Goal: Task Accomplishment & Management: Use online tool/utility

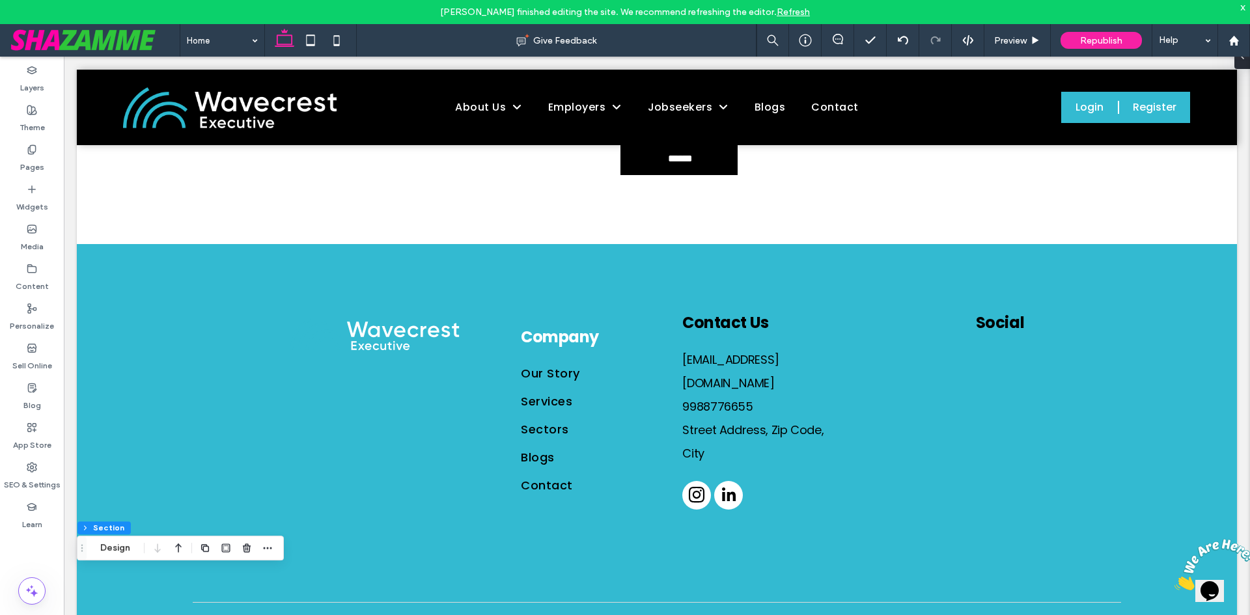
scroll to position [2254, 0]
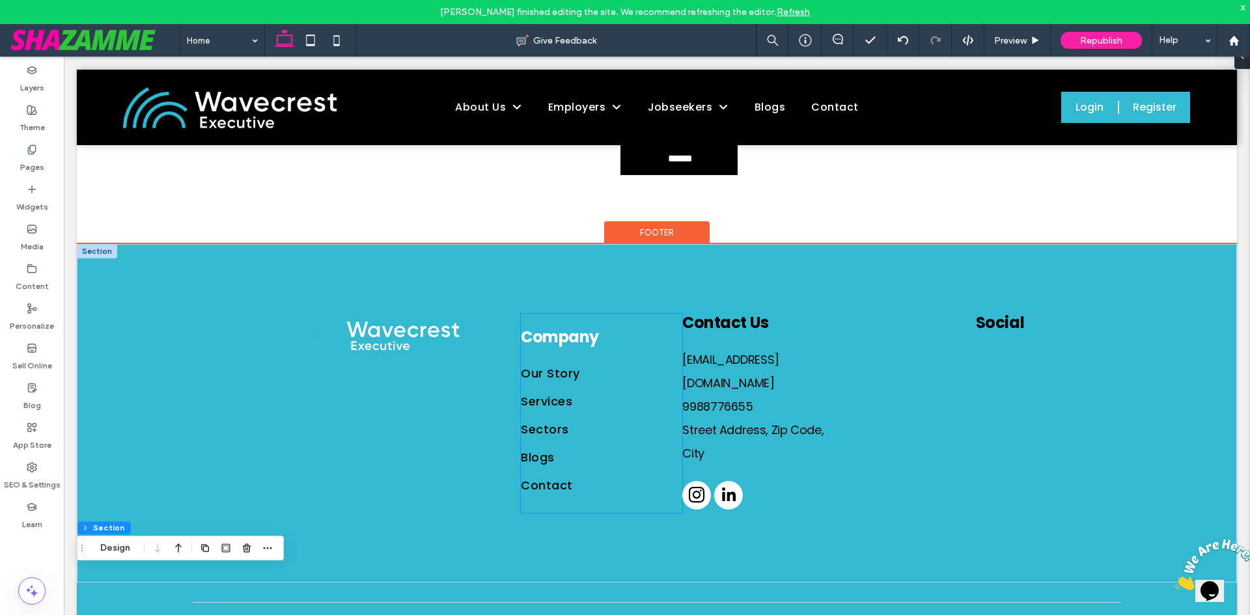
click at [564, 326] on span "Company" at bounding box center [560, 336] width 78 height 21
click at [564, 328] on div "Company" at bounding box center [577, 337] width 112 height 19
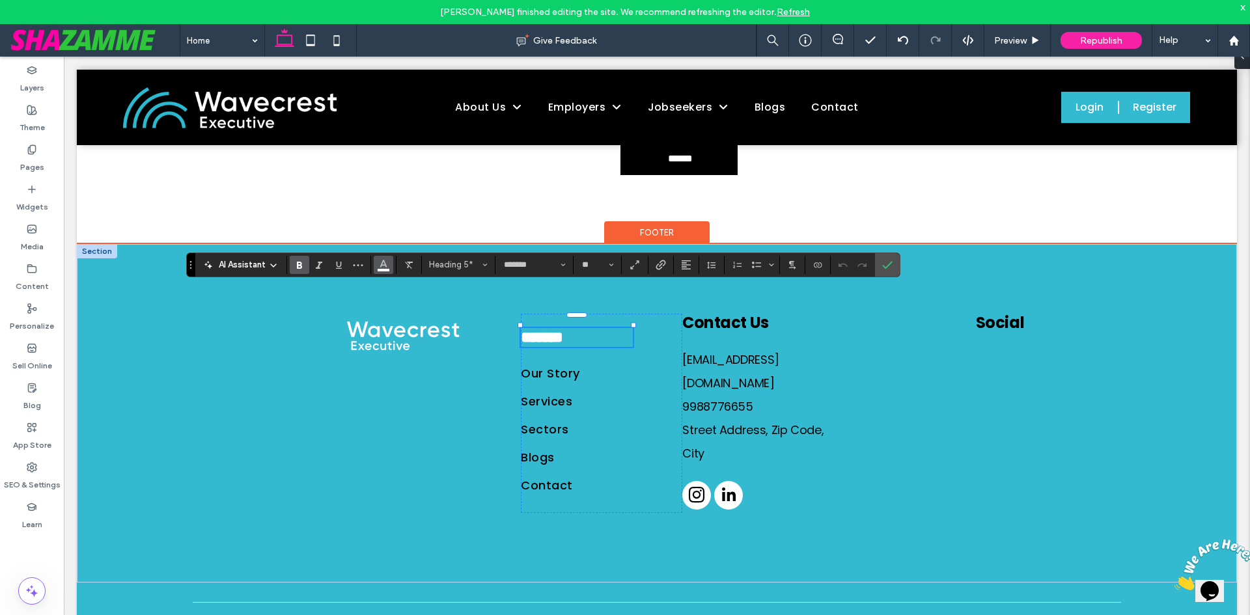
click at [376, 269] on button "Color" at bounding box center [384, 265] width 20 height 18
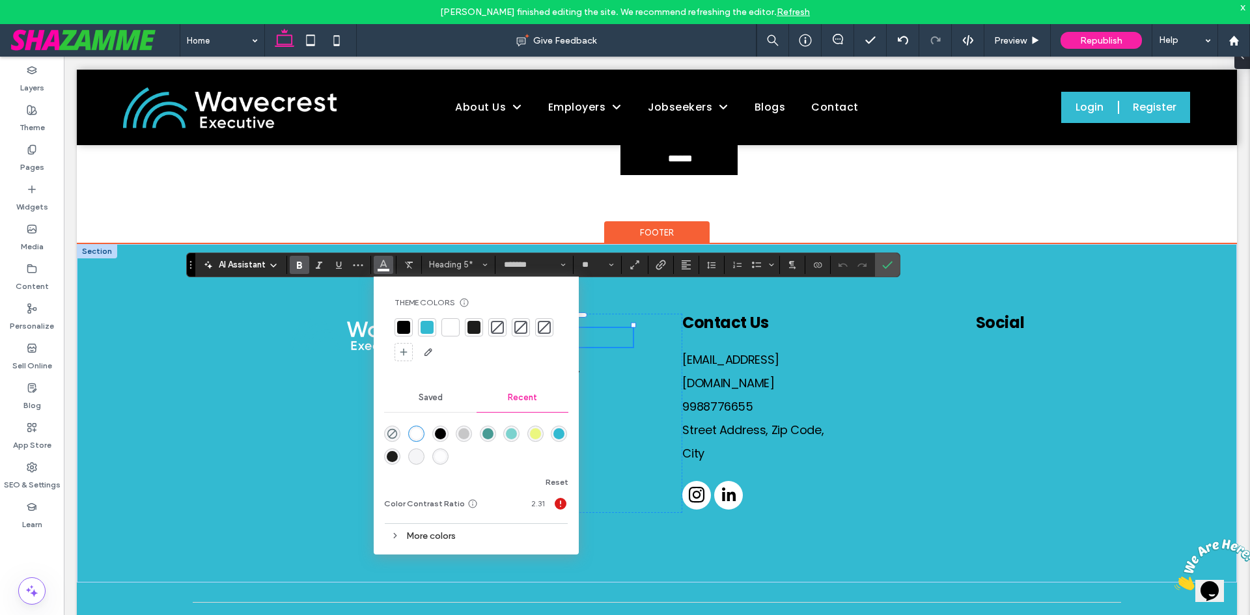
click at [405, 322] on div at bounding box center [403, 327] width 13 height 13
click at [404, 329] on div at bounding box center [403, 327] width 13 height 13
click at [314, 332] on div at bounding box center [405, 413] width 231 height 199
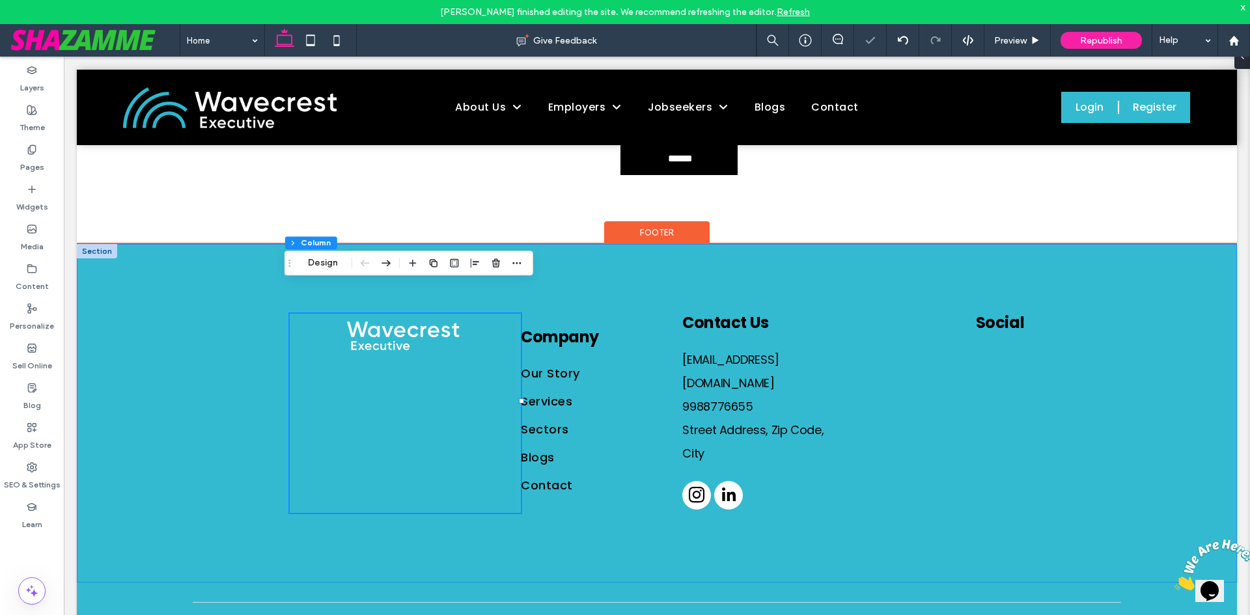
click at [1101, 299] on div "Company Our Story Services Sectors Blogs Contact Contact Us Email@email.com 998…" at bounding box center [657, 413] width 1160 height 339
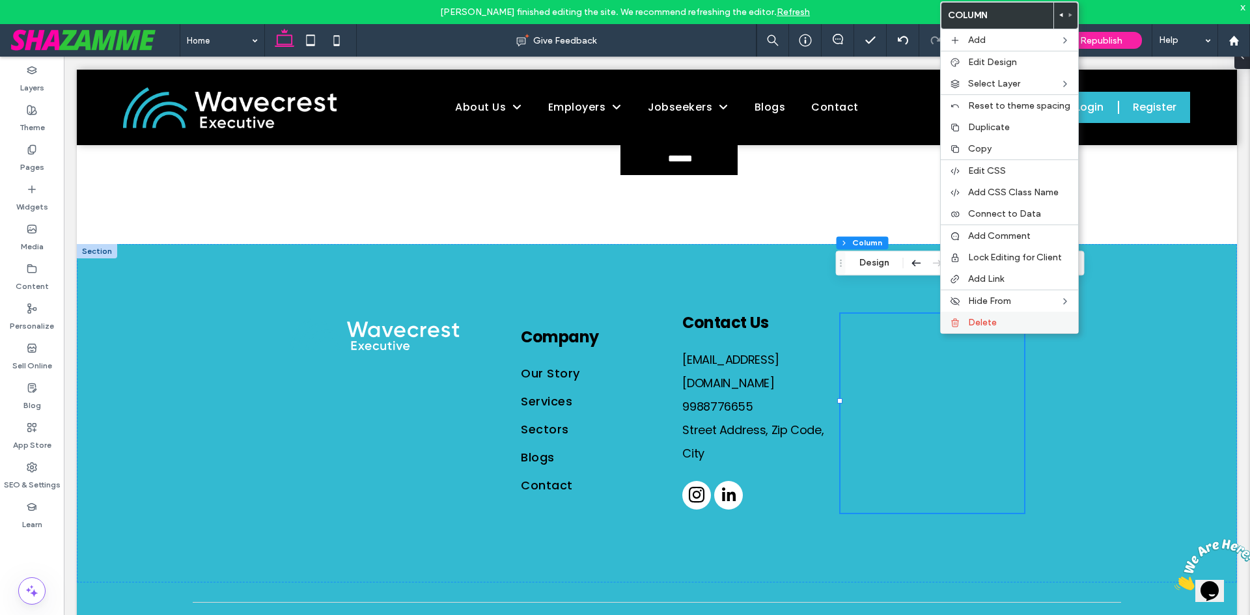
click at [1006, 318] on label "Delete" at bounding box center [1019, 322] width 102 height 11
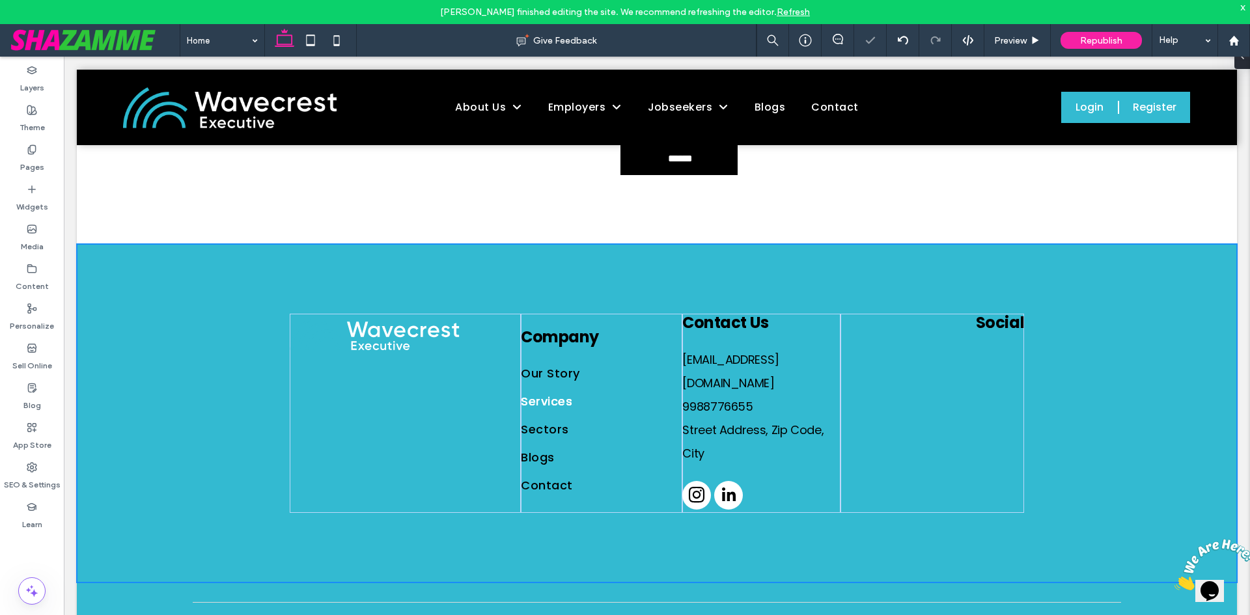
scroll to position [2249, 0]
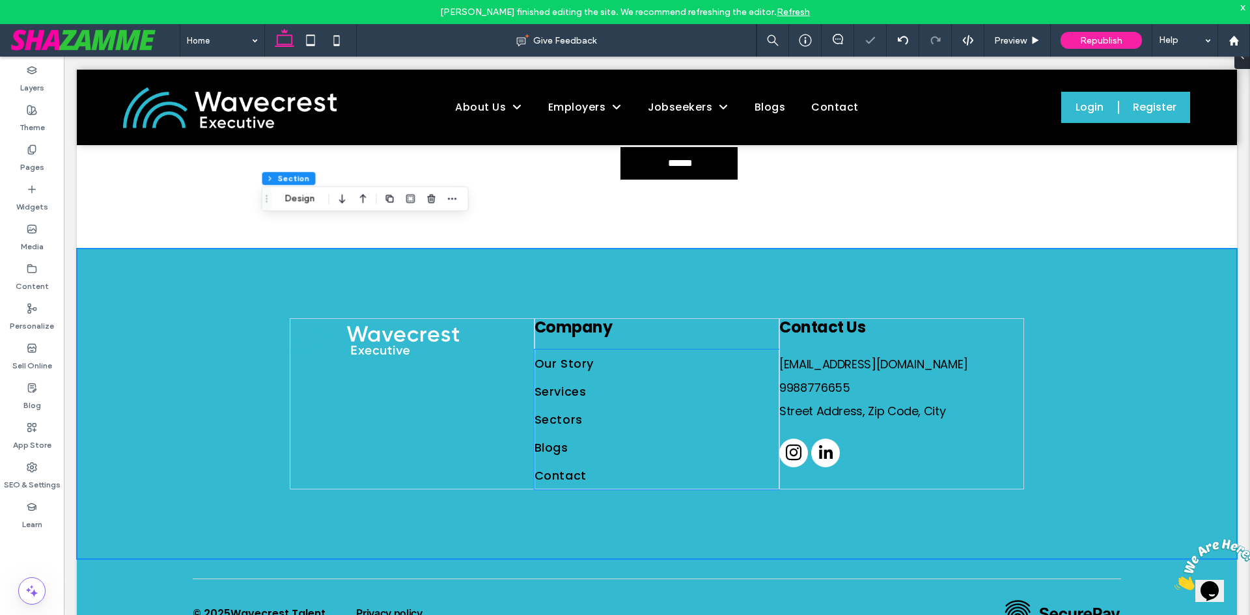
click at [809, 471] on div "Company Our Story Services Sectors Blogs Contact Contact Us Email@email.com 998…" at bounding box center [656, 404] width 781 height 311
click at [996, 404] on div "Contact Us Email@email.com 9988776655 Street Address, Zip Code, City" at bounding box center [901, 403] width 245 height 171
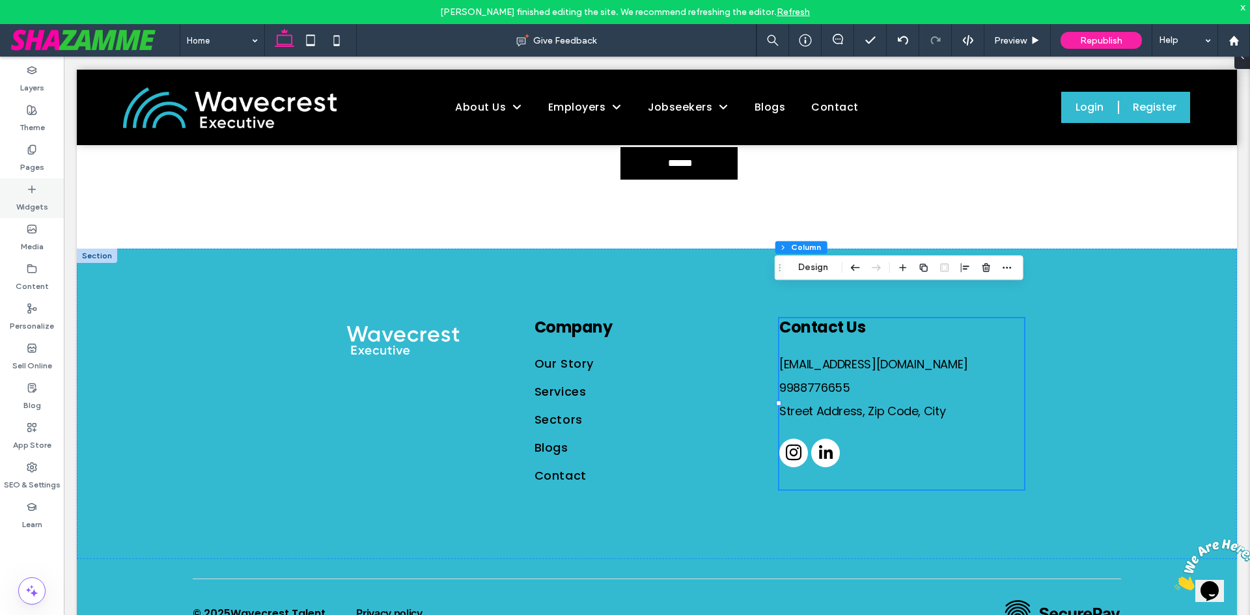
click at [30, 186] on icon at bounding box center [32, 189] width 10 height 10
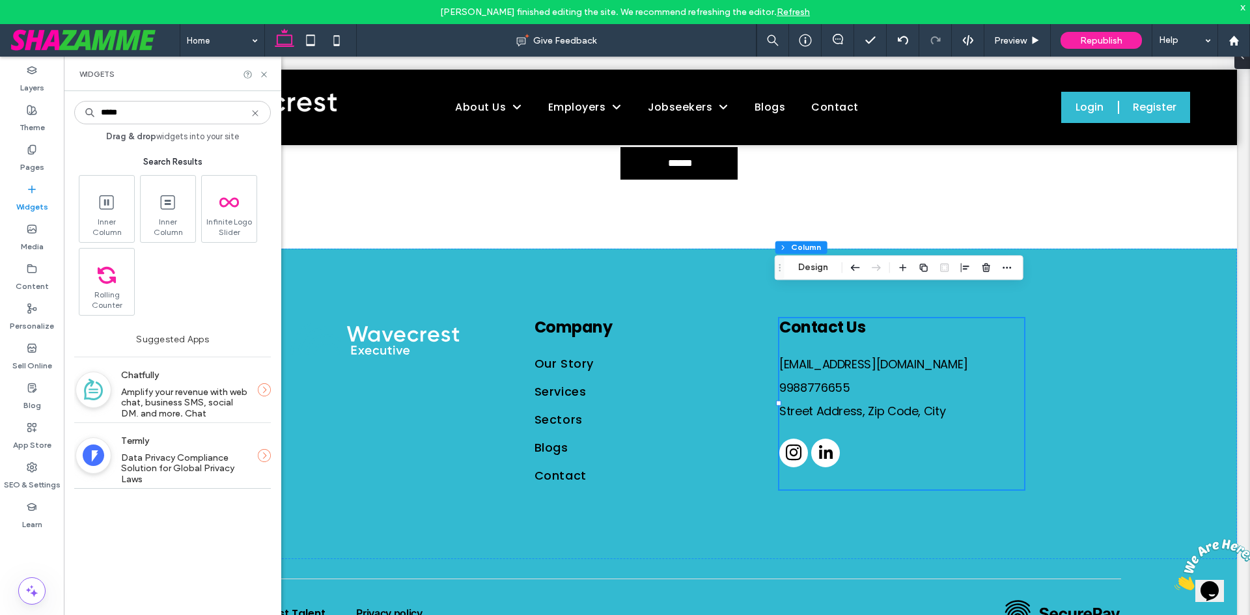
type input "*****"
click at [255, 115] on icon at bounding box center [255, 113] width 10 height 10
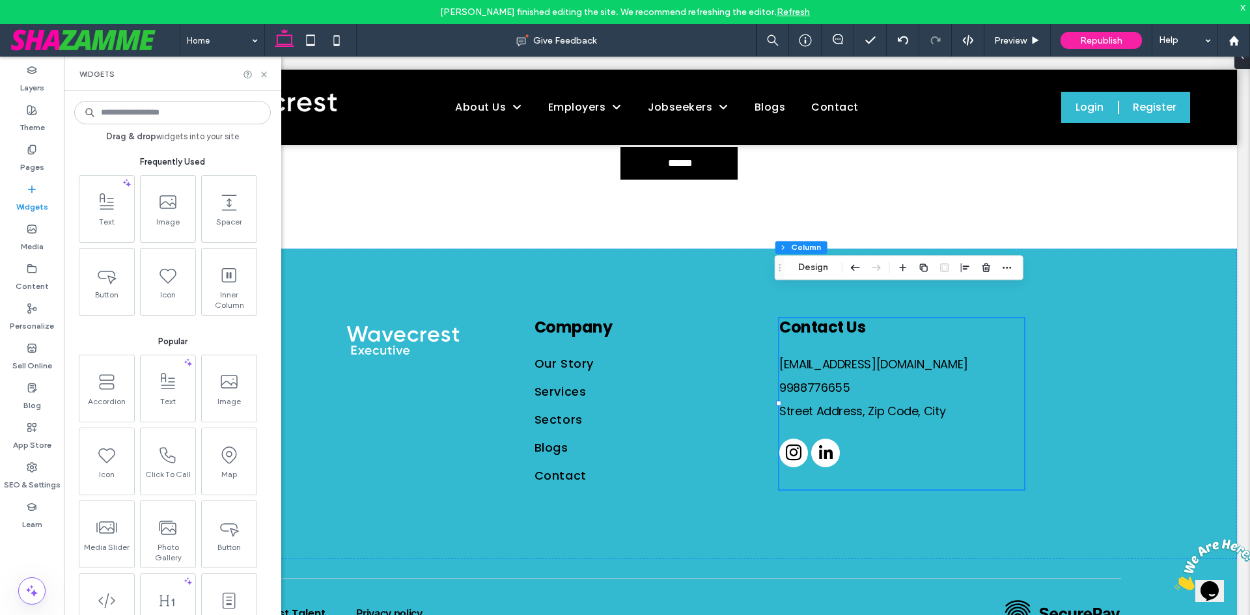
click at [256, 77] on div at bounding box center [256, 75] width 26 height 10
click at [265, 75] on use at bounding box center [263, 74] width 5 height 5
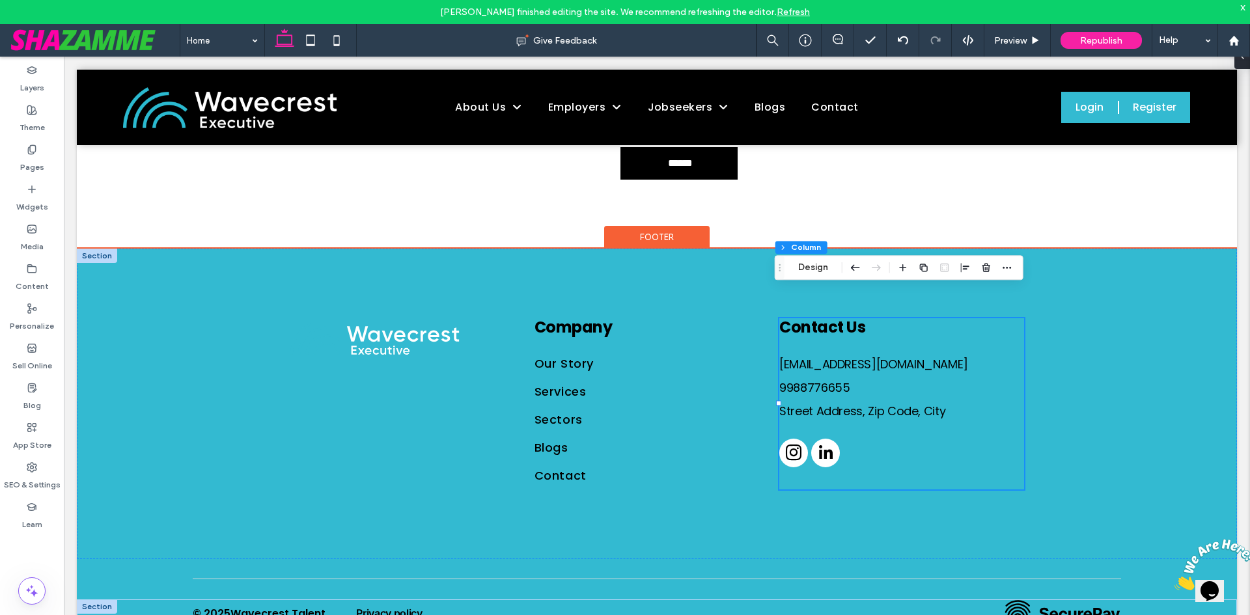
click at [92, 600] on div at bounding box center [97, 607] width 40 height 14
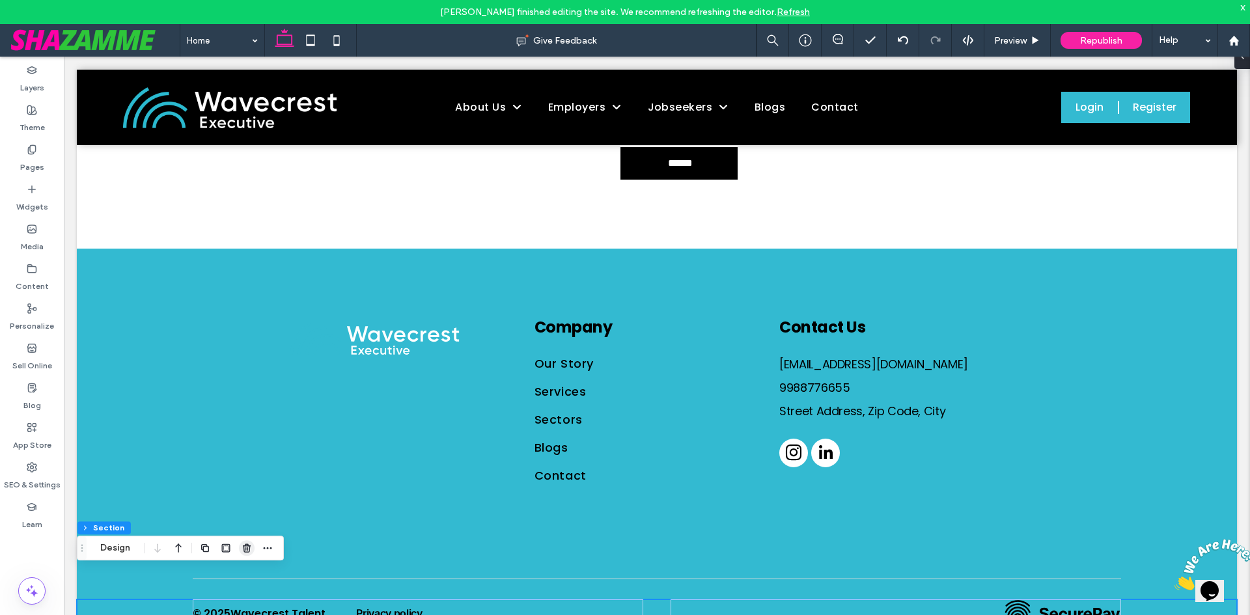
click at [251, 551] on icon "button" at bounding box center [247, 548] width 10 height 10
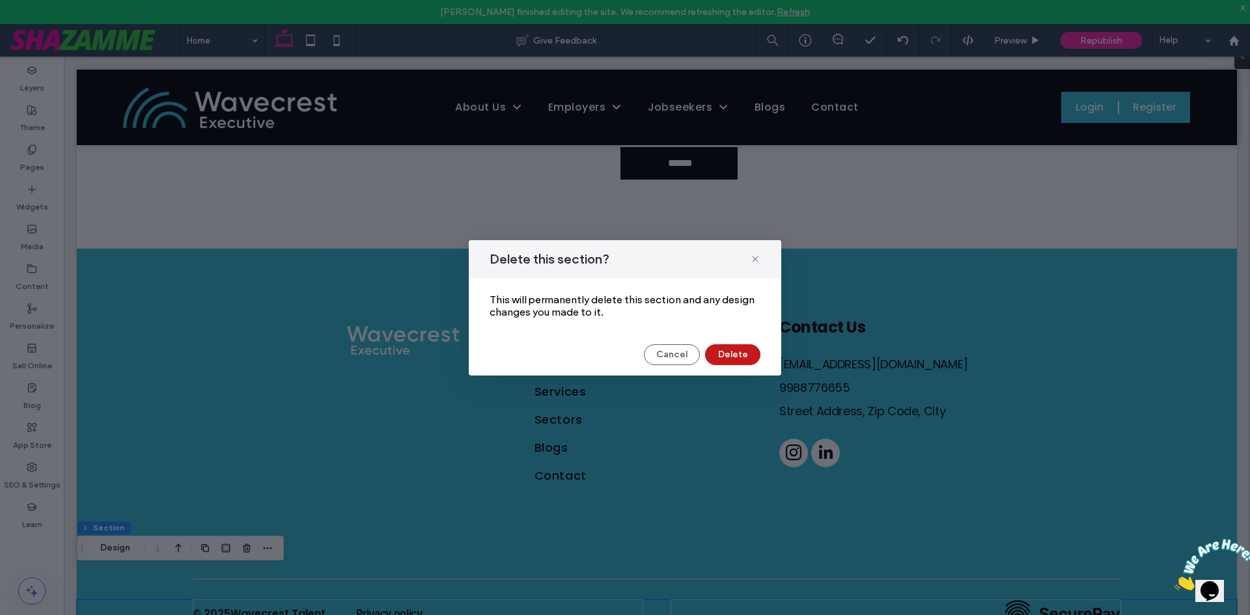
drag, startPoint x: 729, startPoint y: 352, endPoint x: 658, endPoint y: 329, distance: 74.5
click at [729, 352] on button "Delete" at bounding box center [732, 354] width 55 height 21
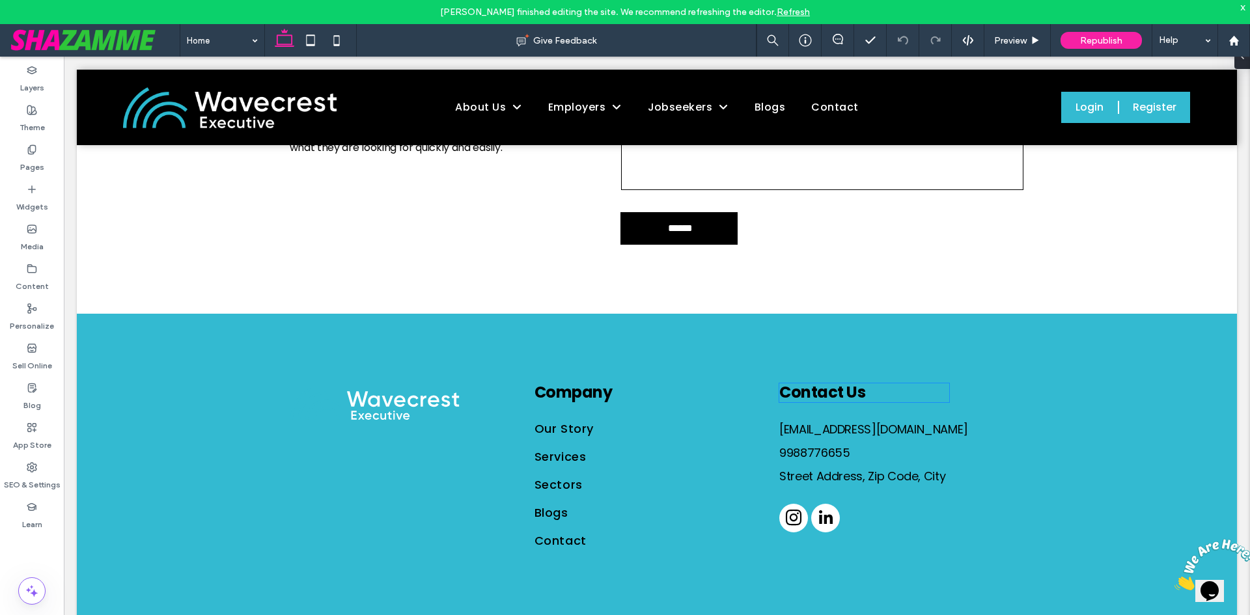
scroll to position [2186, 0]
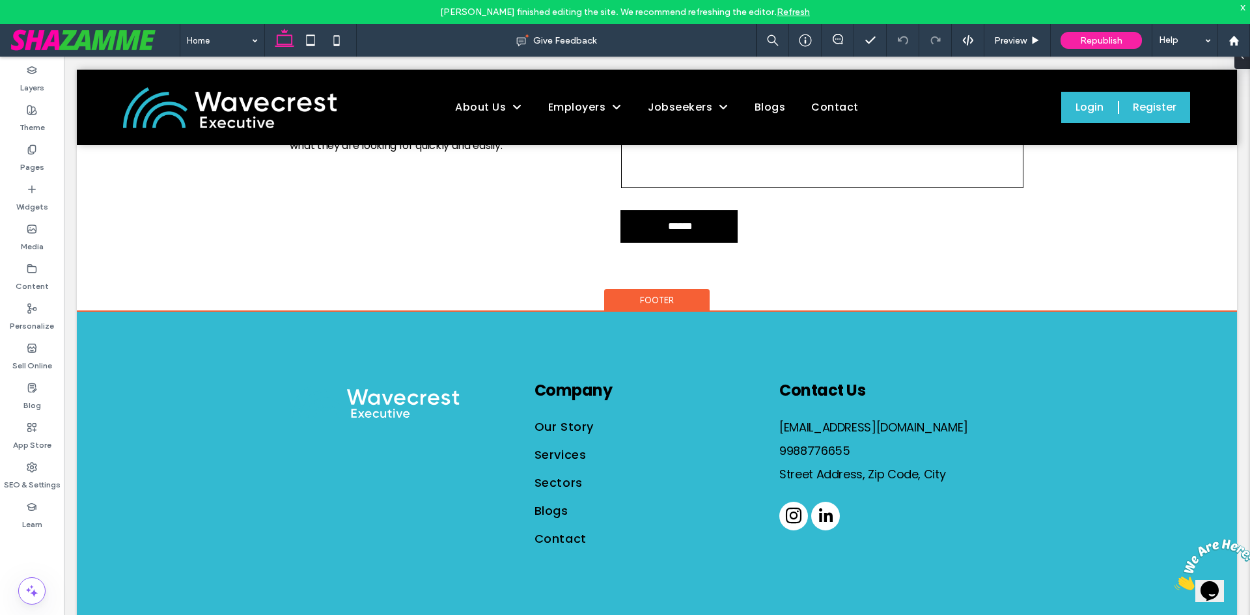
drag, startPoint x: 82, startPoint y: 598, endPoint x: 90, endPoint y: 600, distance: 8.7
click at [542, 561] on div "Company Our Story Services Sectors Blogs Contact Contact Us Email@email.com 998…" at bounding box center [656, 467] width 781 height 311
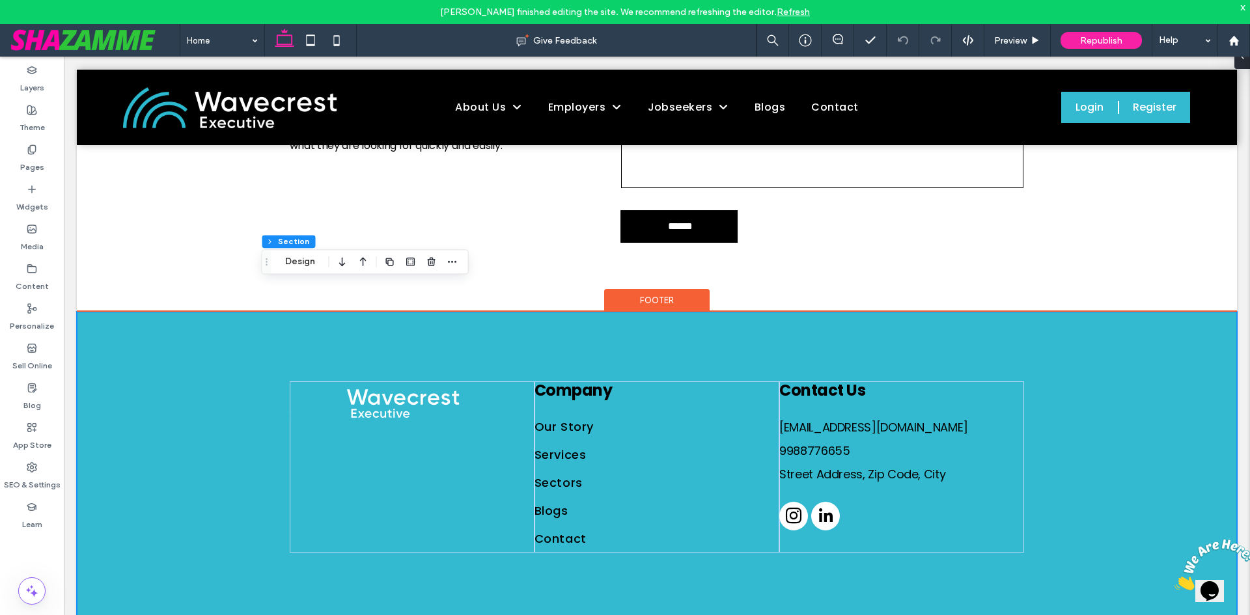
click at [718, 575] on div "Company Our Story Services Sectors Blogs Contact Contact Us Email@email.com 998…" at bounding box center [656, 467] width 781 height 311
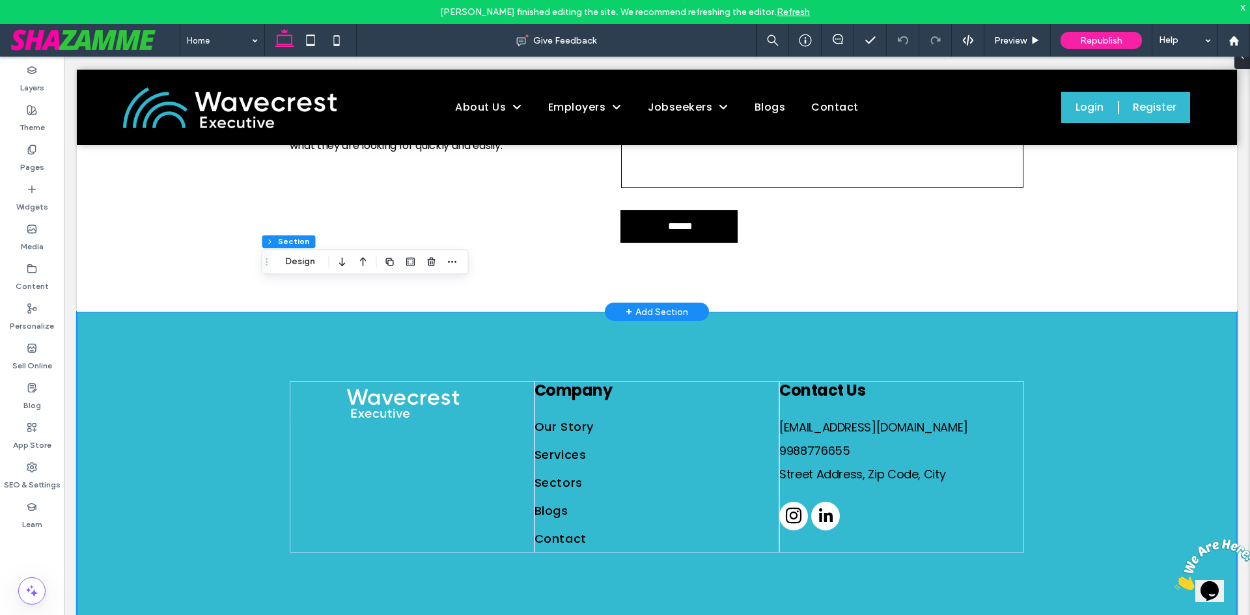
click at [667, 304] on div "+ Add Section" at bounding box center [657, 312] width 62 height 17
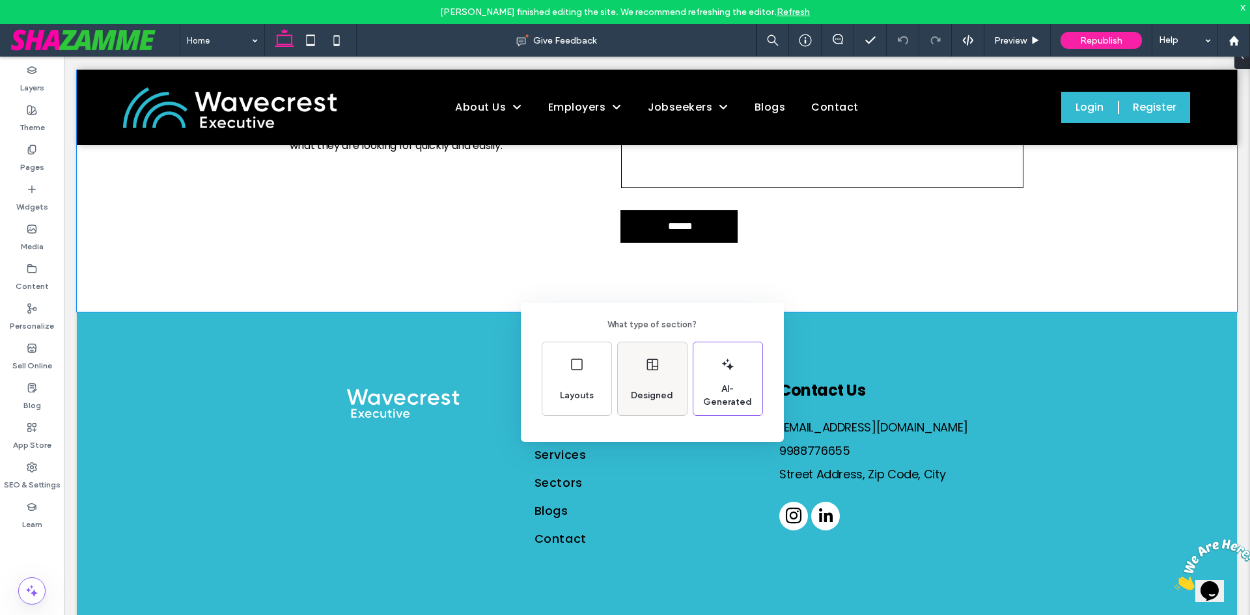
click at [652, 402] on span "Designed" at bounding box center [652, 395] width 53 height 13
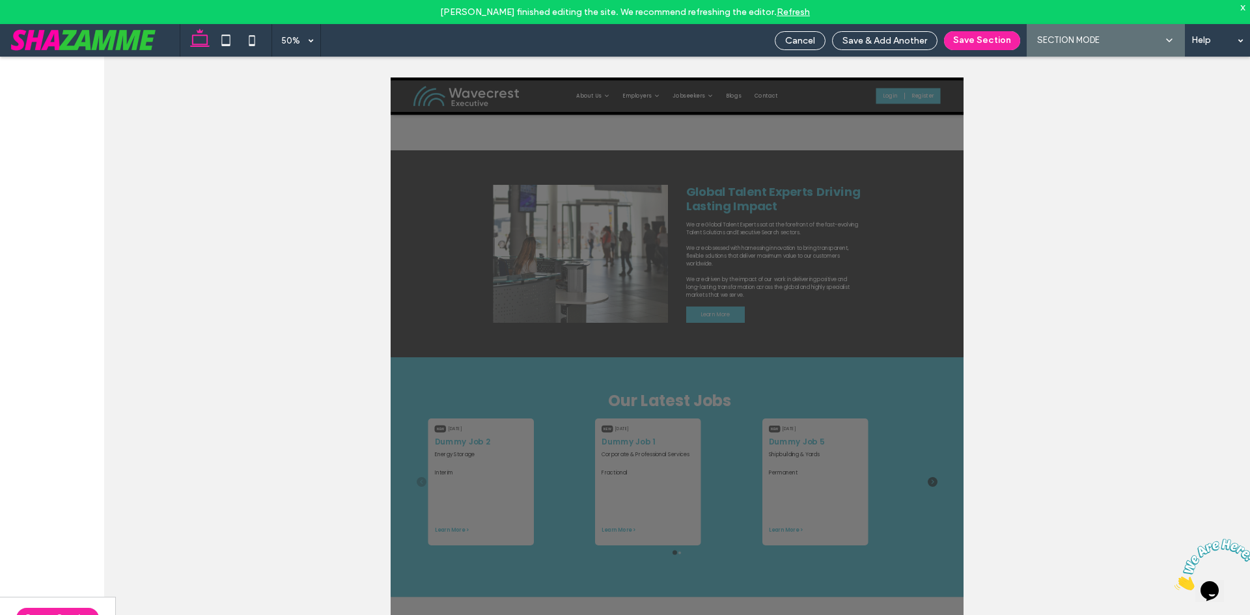
scroll to position [1269, 0]
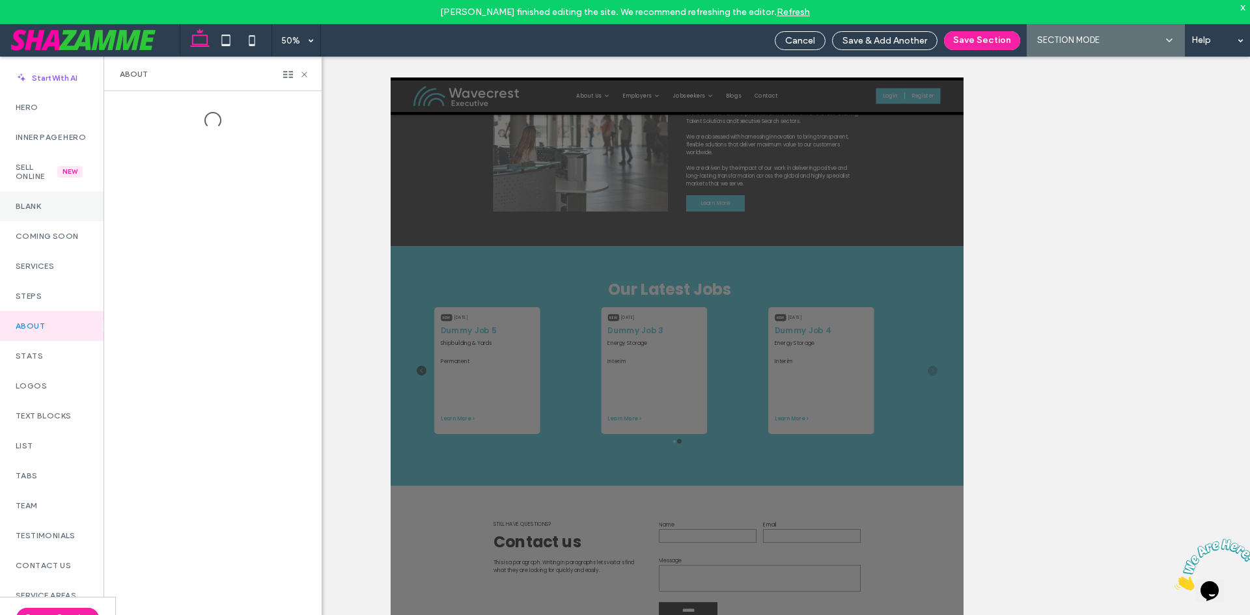
click at [30, 211] on label "Blank" at bounding box center [52, 206] width 72 height 9
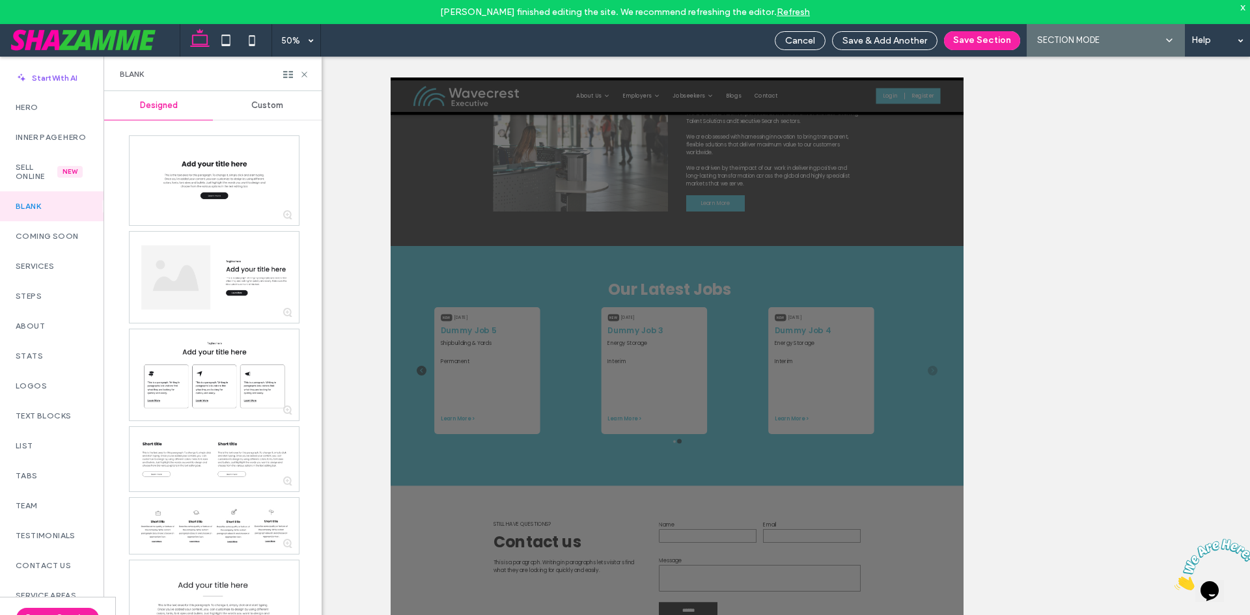
click at [277, 107] on span "Custom" at bounding box center [267, 105] width 32 height 10
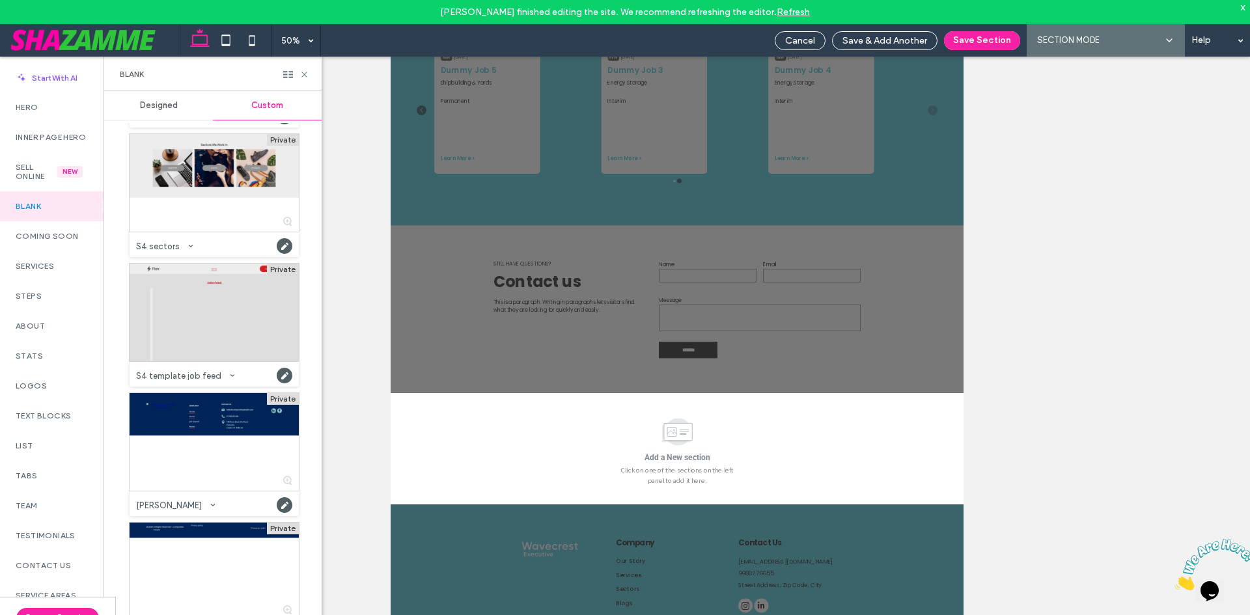
scroll to position [406, 0]
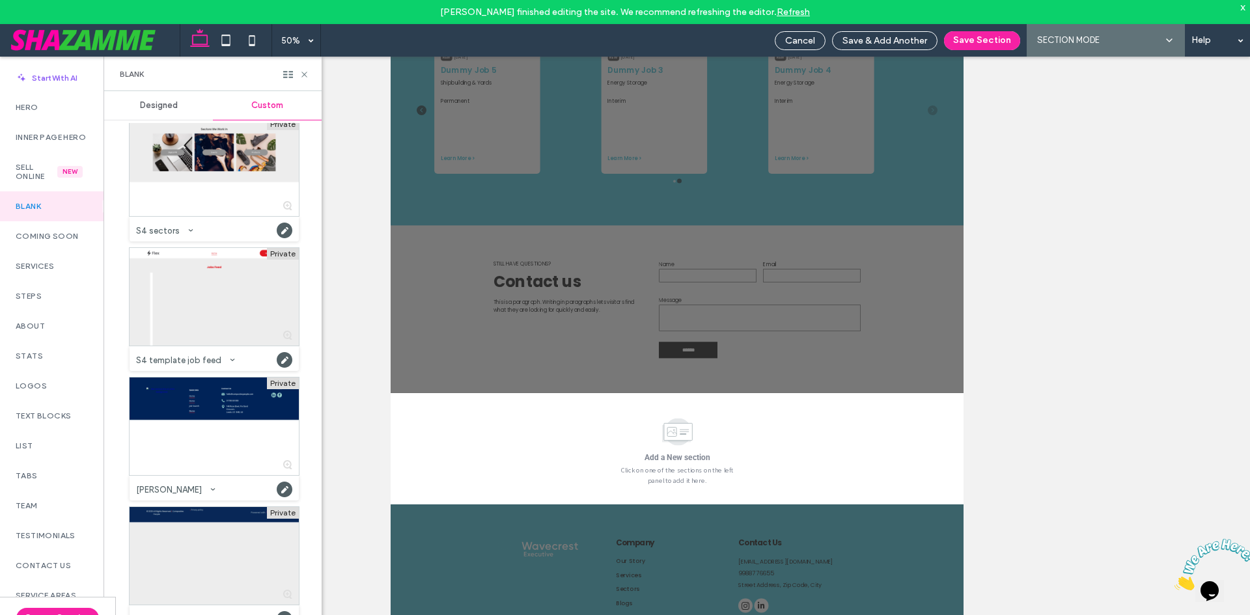
click at [219, 525] on div at bounding box center [214, 556] width 169 height 98
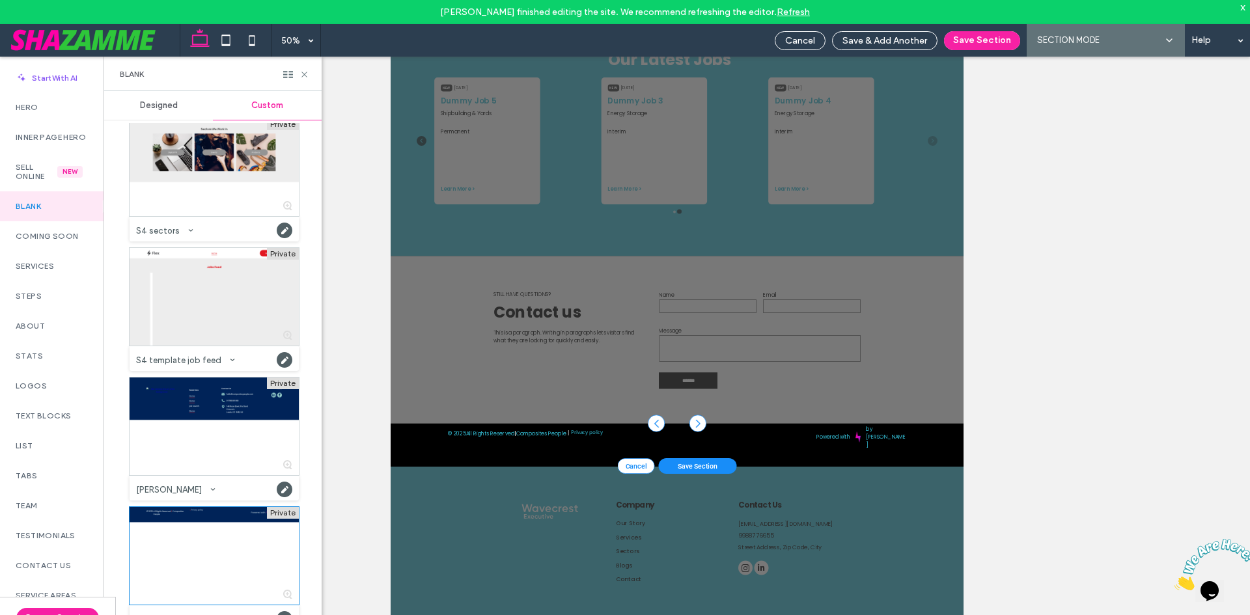
scroll to position [304, 0]
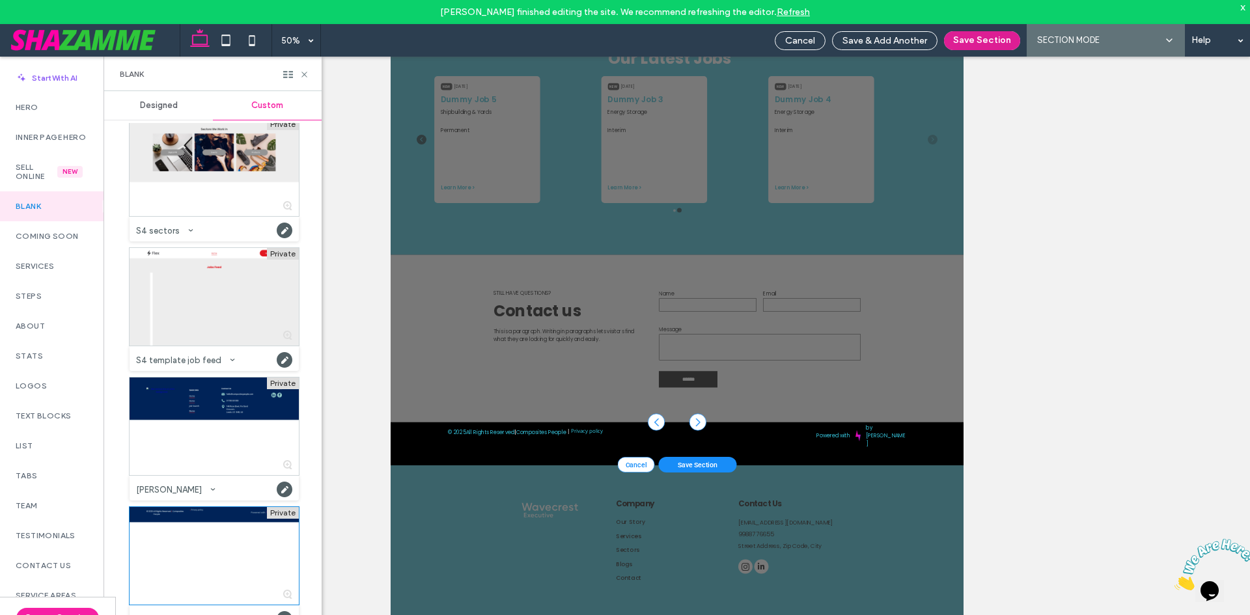
click at [986, 42] on button "Save Section" at bounding box center [982, 40] width 76 height 19
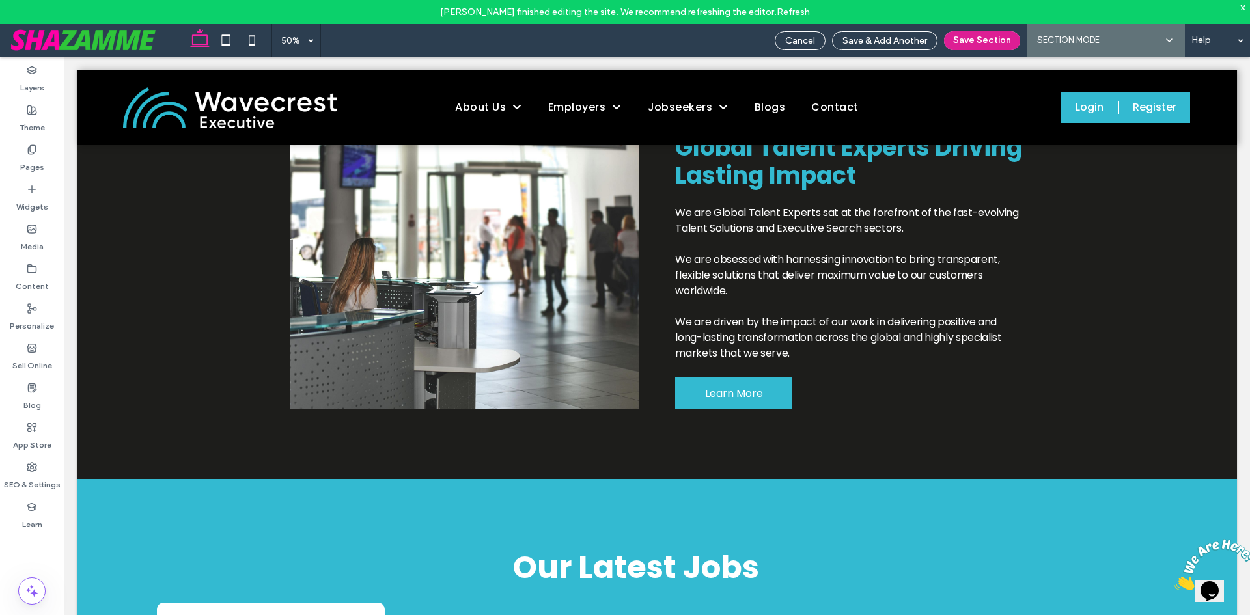
scroll to position [2171, 0]
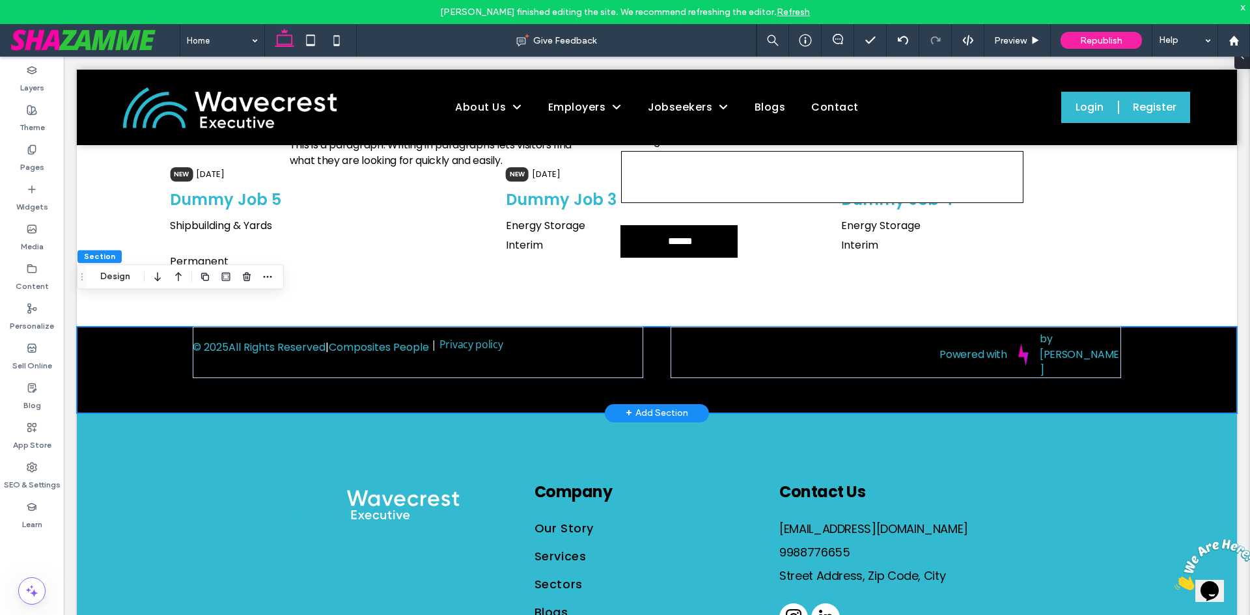
click at [92, 327] on div "© 2025 All Rights Reserved | Composites People | Privacy policy Powered with by…" at bounding box center [657, 370] width 1160 height 86
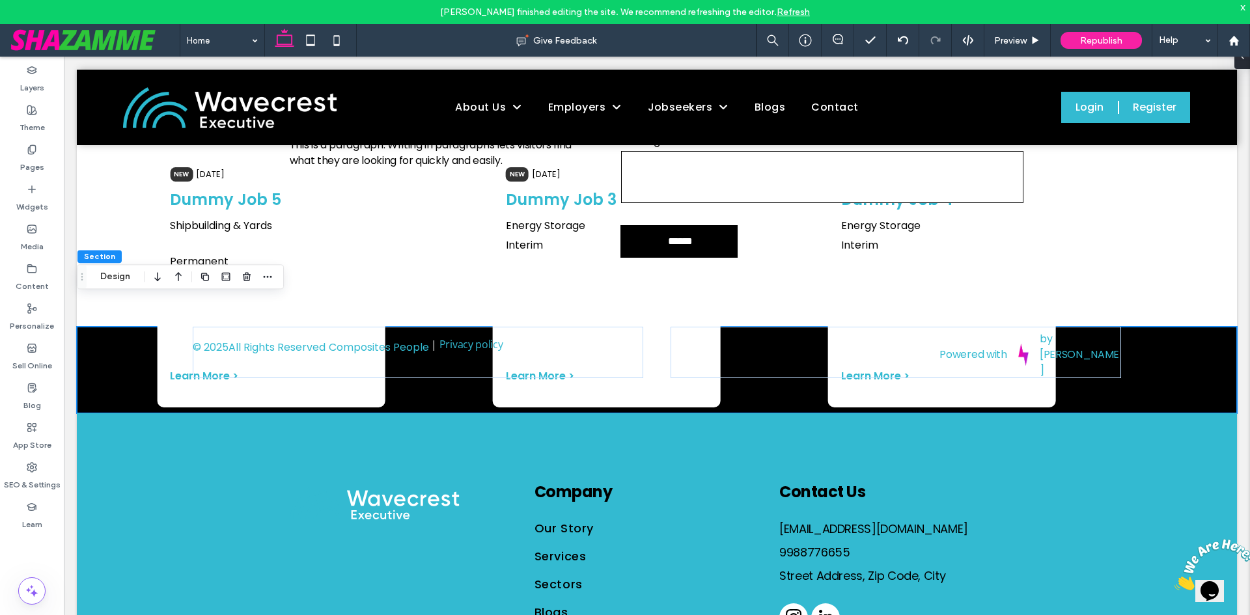
click at [165, 279] on icon "button" at bounding box center [158, 276] width 16 height 23
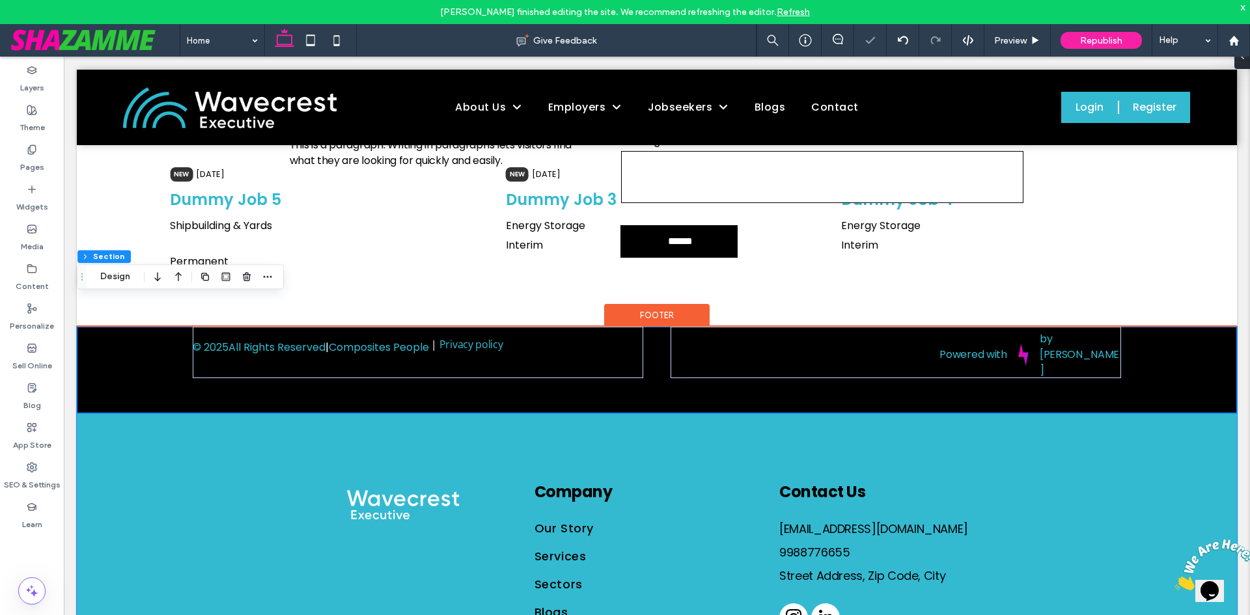
click at [1155, 368] on div "© 2025 All Rights Reserved | Composites People | Privacy policy Powered with by…" at bounding box center [657, 370] width 1160 height 86
click at [546, 329] on div "© 2025 All Rights Reserved | Composites People | Privacy policy" at bounding box center [418, 352] width 450 height 51
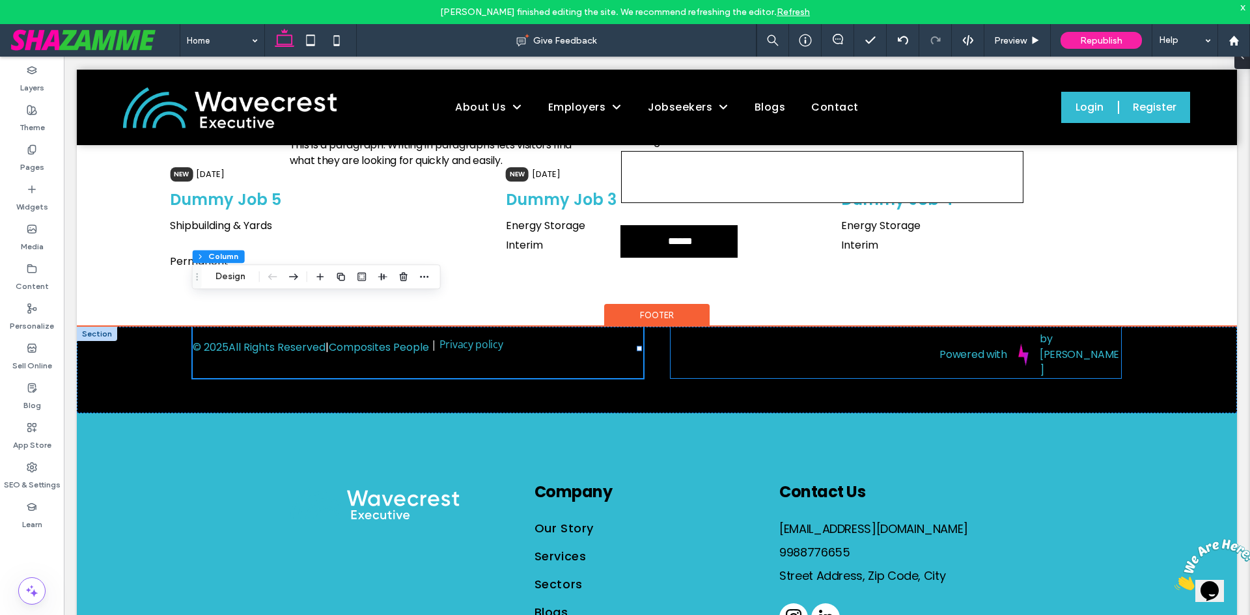
click at [929, 347] on p "Powered with" at bounding box center [930, 355] width 153 height 16
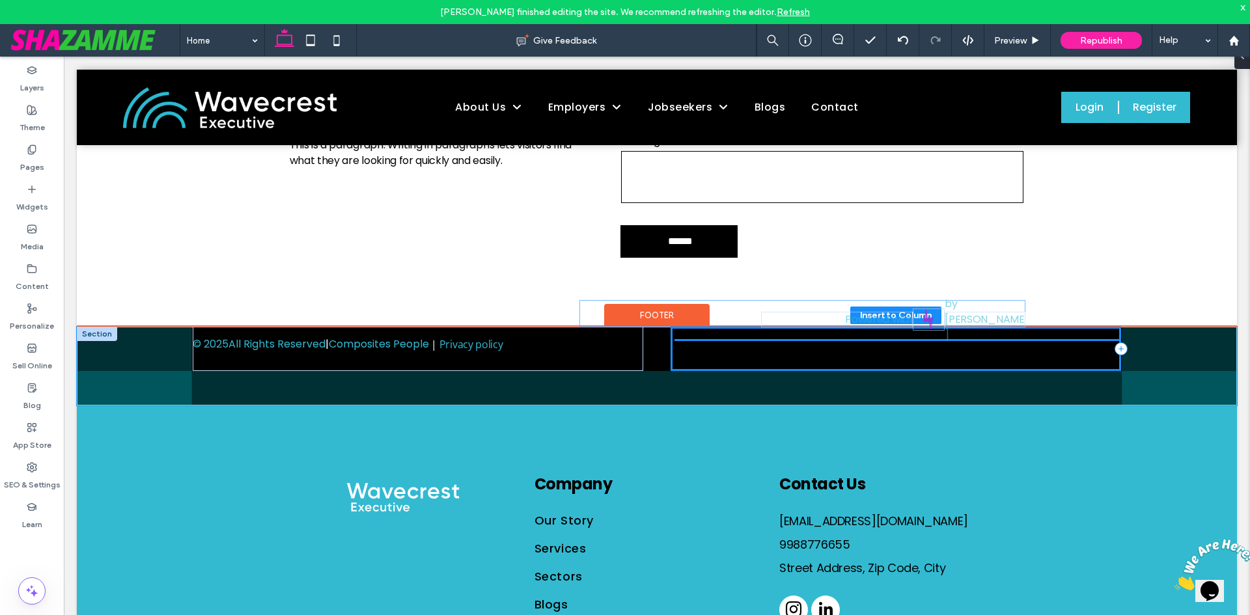
scroll to position [23, 0]
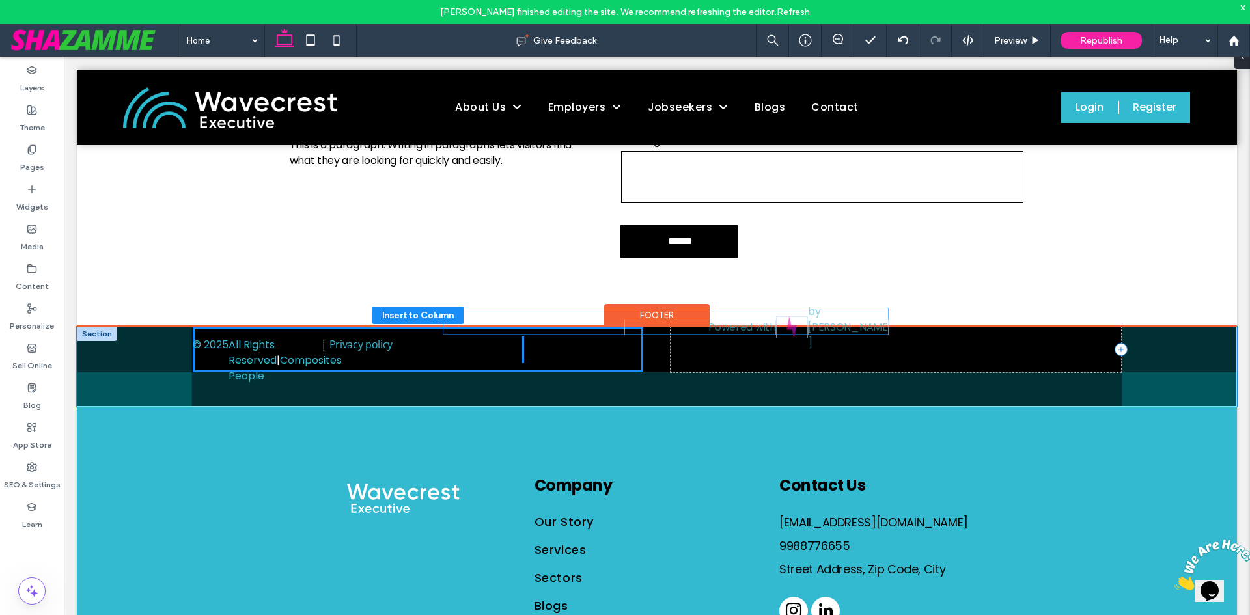
drag, startPoint x: 805, startPoint y: 315, endPoint x: 582, endPoint y: 325, distance: 223.5
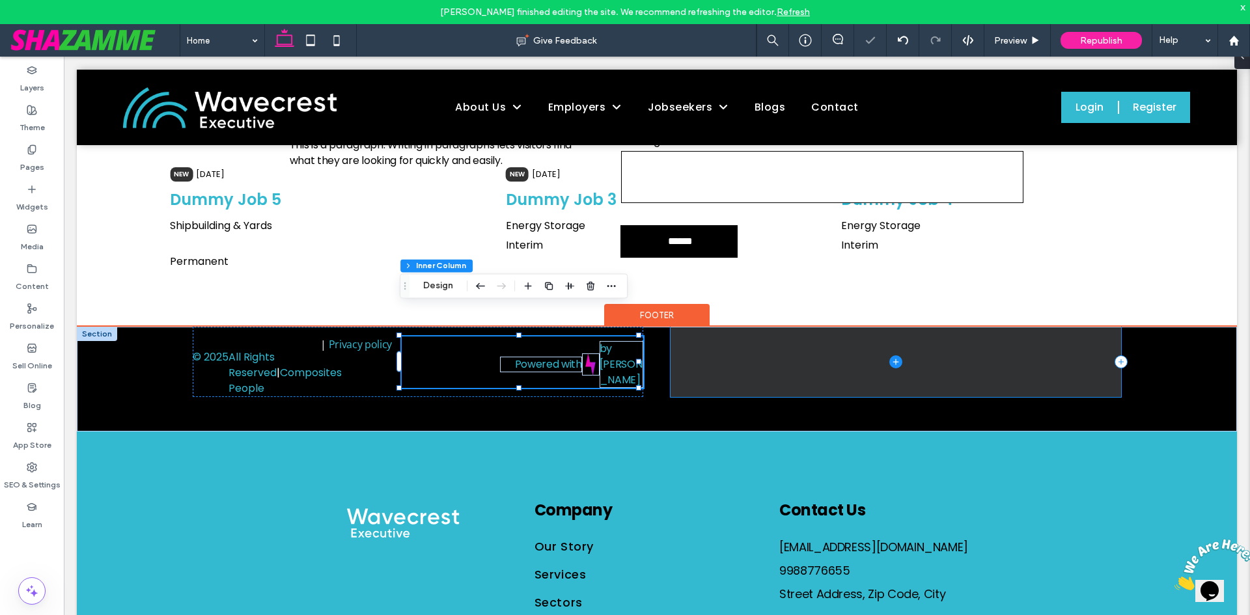
drag, startPoint x: 756, startPoint y: 336, endPoint x: 768, endPoint y: 351, distance: 19.0
click at [757, 336] on span at bounding box center [896, 362] width 450 height 70
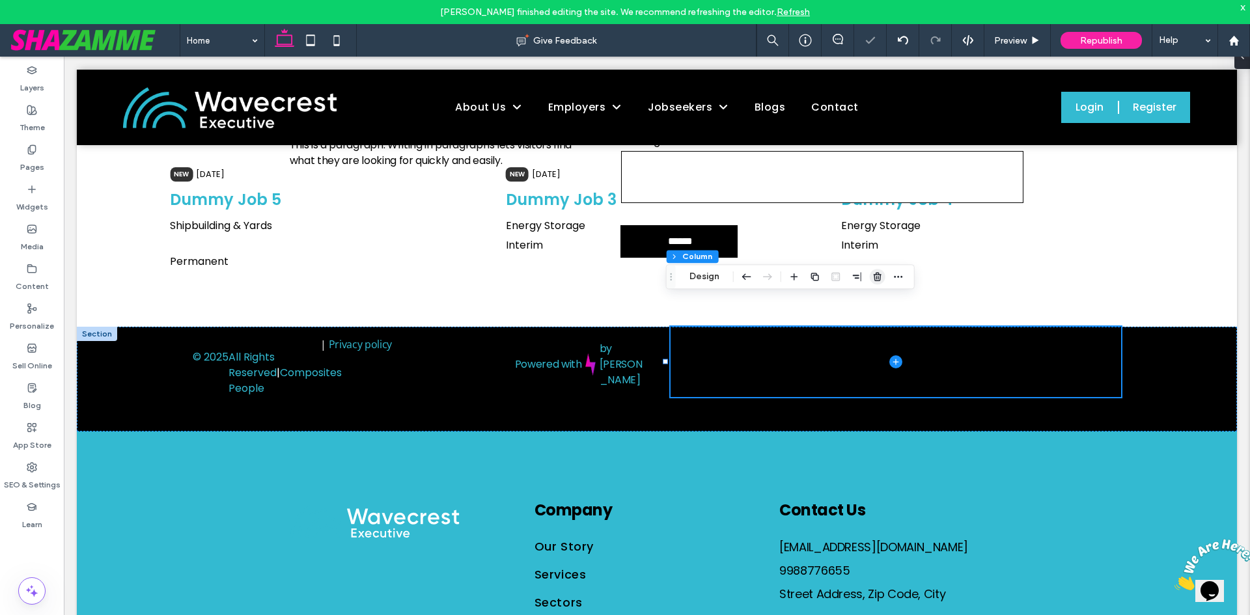
click at [874, 276] on icon "button" at bounding box center [877, 276] width 10 height 10
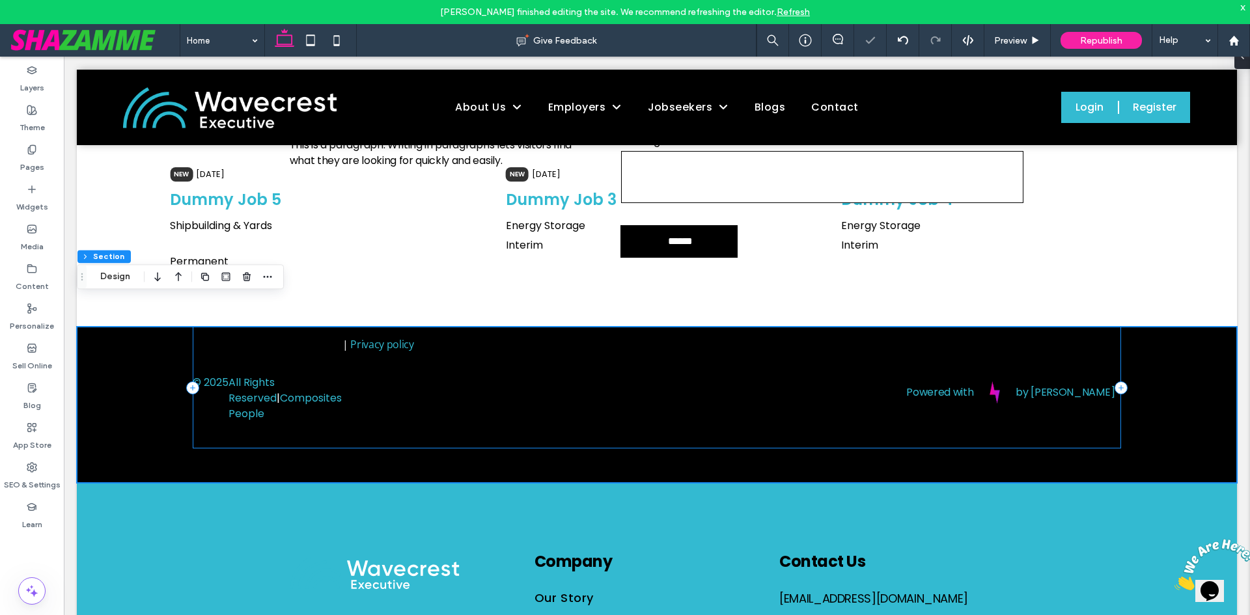
click at [530, 329] on div "© 2025 All Rights Reserved | Composites People | Privacy policy Powered with by…" at bounding box center [657, 388] width 928 height 122
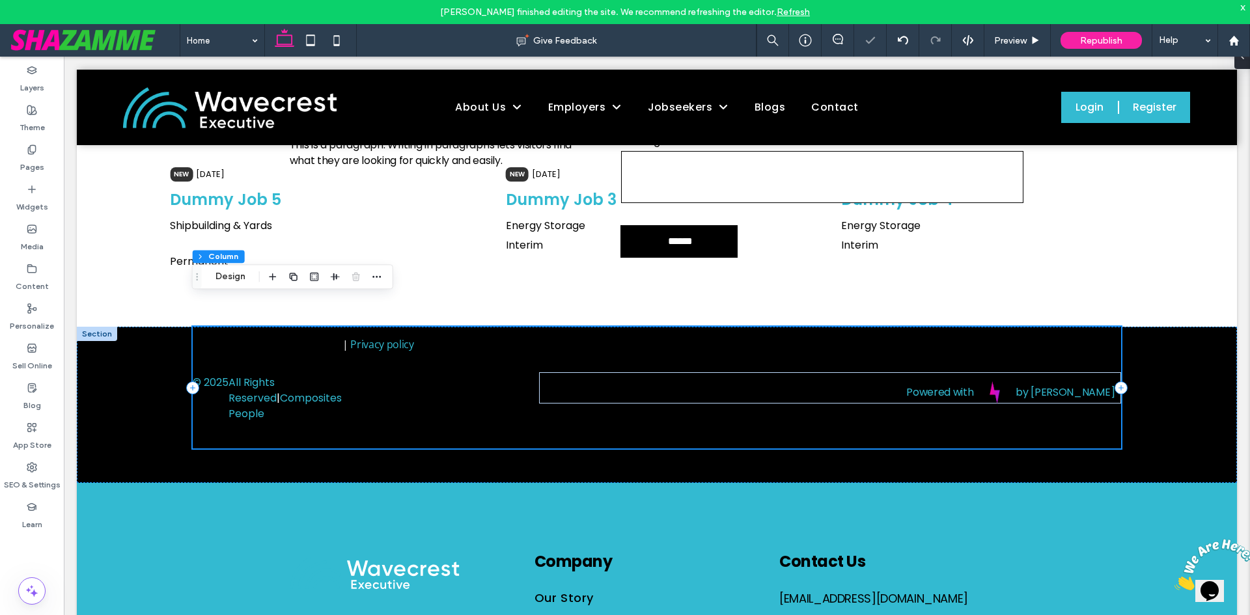
click at [516, 337] on div "© 2025 All Rights Reserved | Composites People | Privacy policy Powered with by…" at bounding box center [657, 388] width 928 height 122
click at [585, 372] on div "Powered with by Shazamme" at bounding box center [830, 387] width 582 height 31
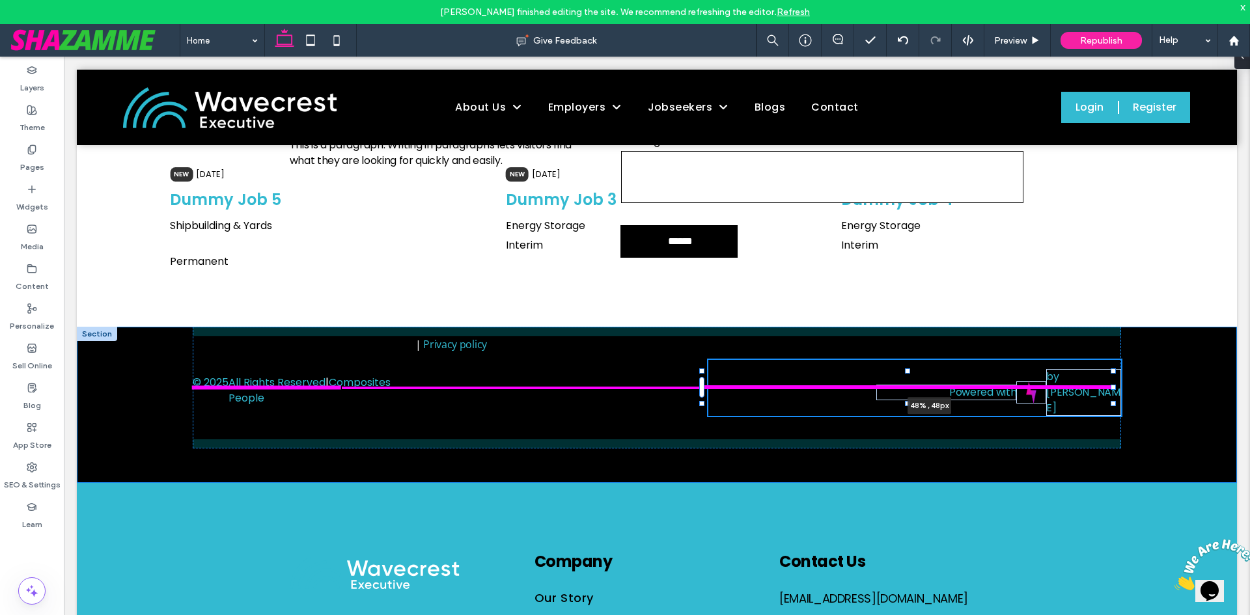
drag, startPoint x: 1113, startPoint y: 357, endPoint x: 978, endPoint y: 352, distance: 134.2
click at [978, 352] on div "© 2025 All Rights Reserved | Composites People | Privacy policy Powered with by…" at bounding box center [657, 405] width 1160 height 156
type input "**"
type input "****"
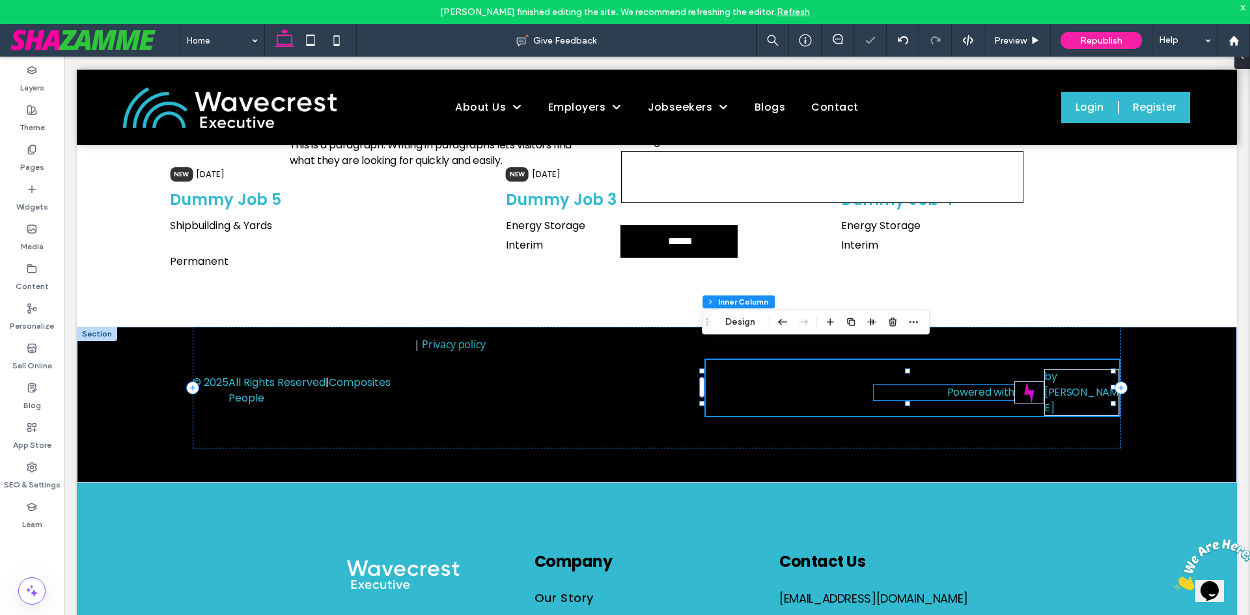
click at [880, 385] on p "Powered with" at bounding box center [944, 393] width 141 height 16
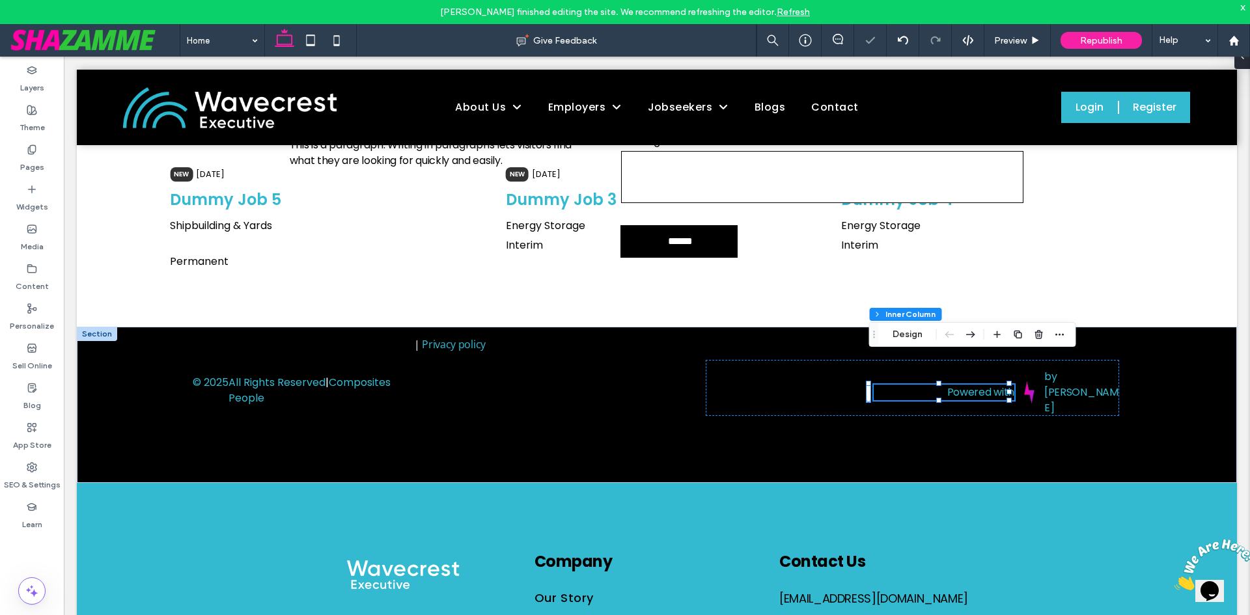
scroll to position [25, 0]
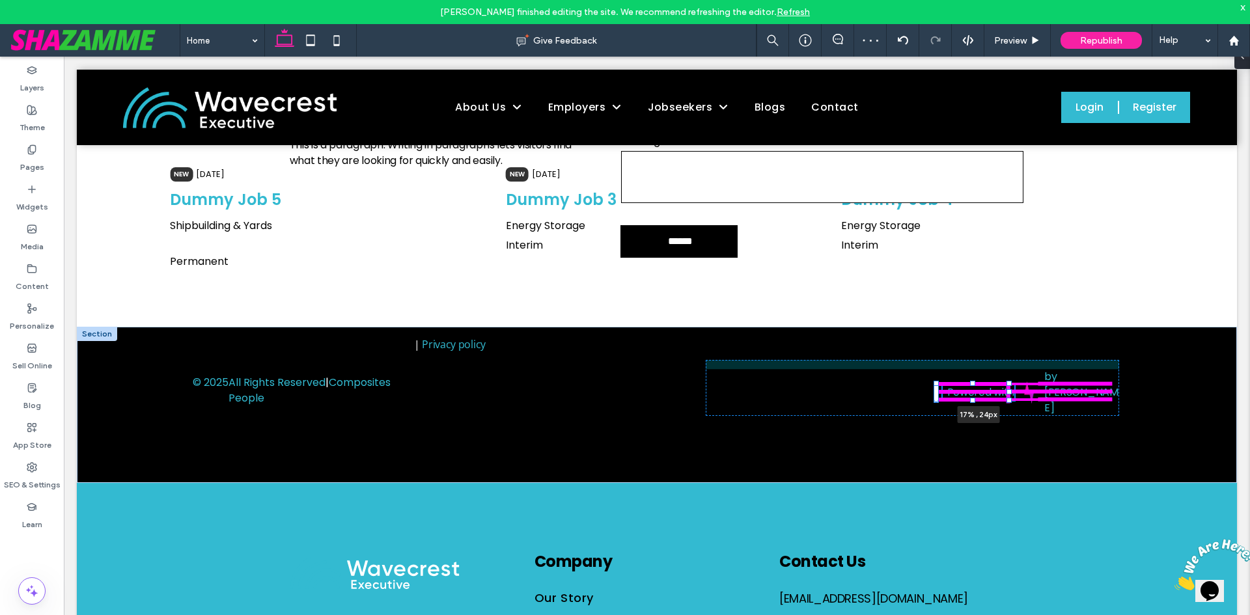
drag, startPoint x: 1008, startPoint y: 361, endPoint x: 941, endPoint y: 364, distance: 67.8
click at [941, 364] on div "© 2025 All Rights Reserved | Composites People | Privacy policy Powered with 17…" at bounding box center [657, 405] width 1160 height 156
type input "**"
type input "****"
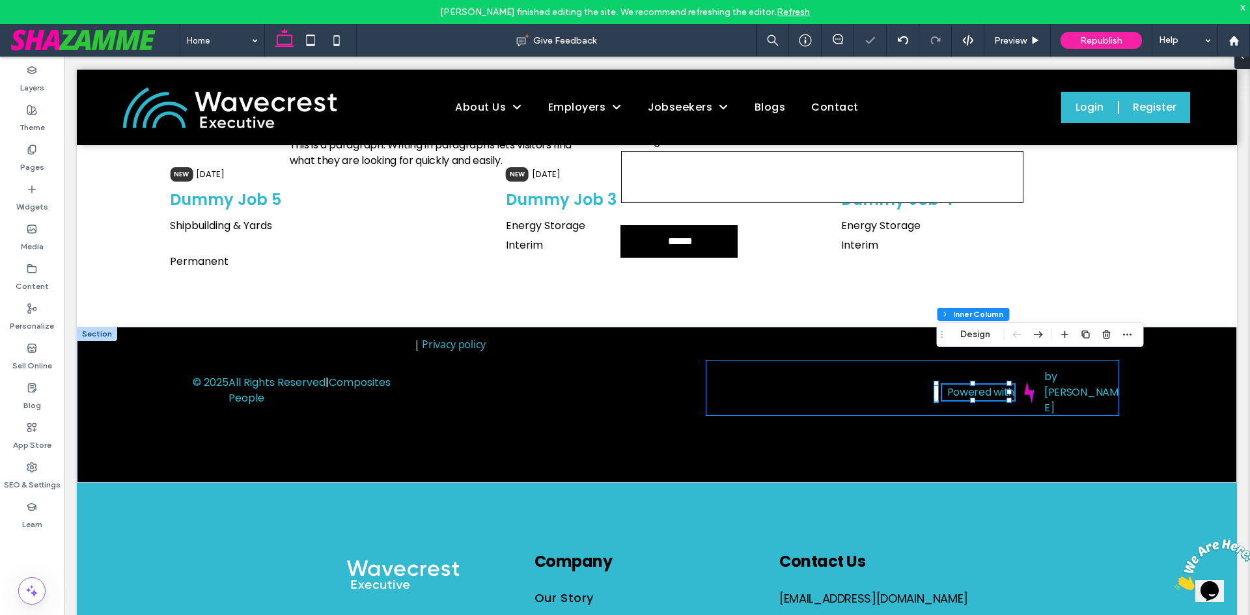
click at [800, 374] on div "Powered with 17% , 24px by Shazamme" at bounding box center [912, 388] width 413 height 56
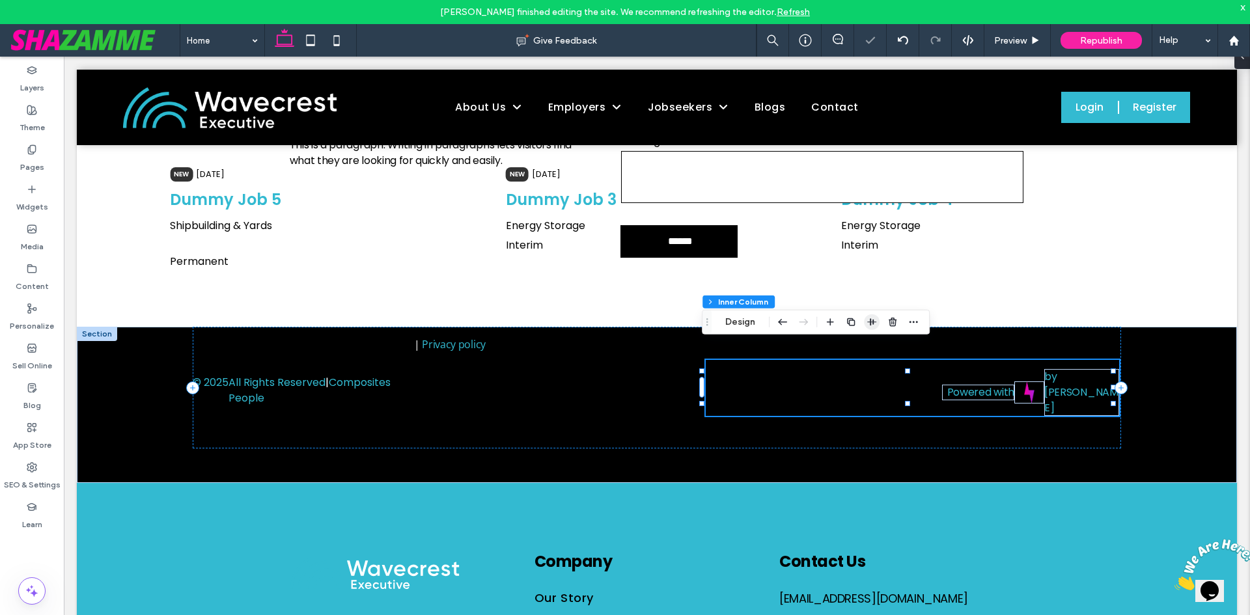
click at [875, 327] on span "button" at bounding box center [872, 322] width 16 height 16
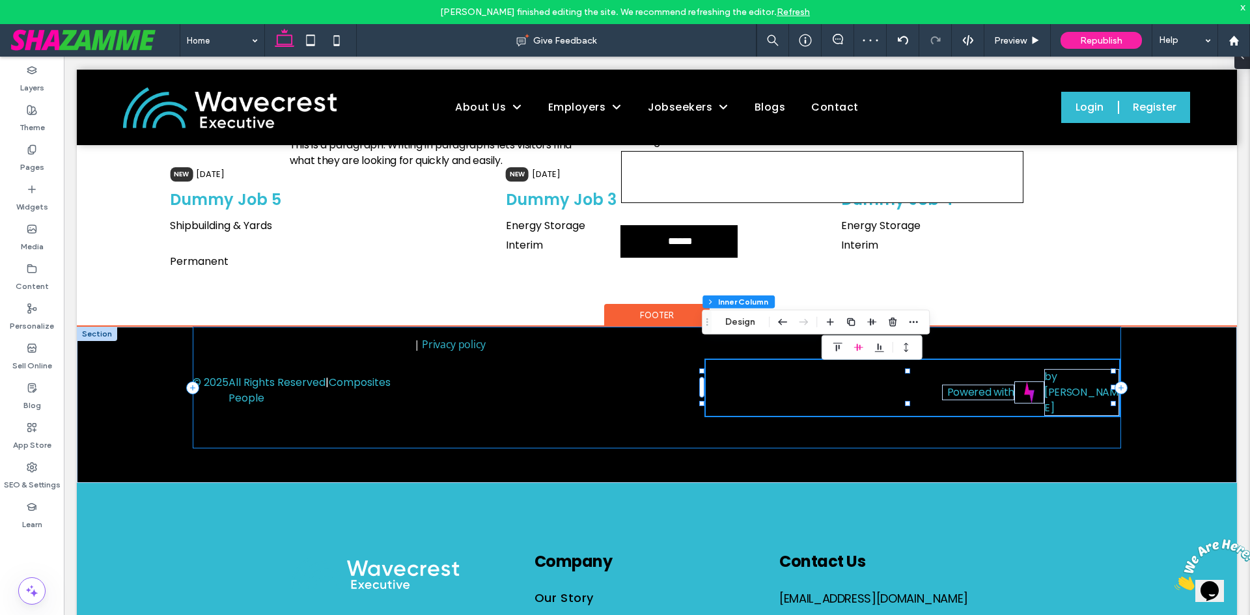
click at [833, 377] on div "© 2025 All Rights Reserved | Composites People | Privacy policy Powered with by…" at bounding box center [657, 388] width 928 height 122
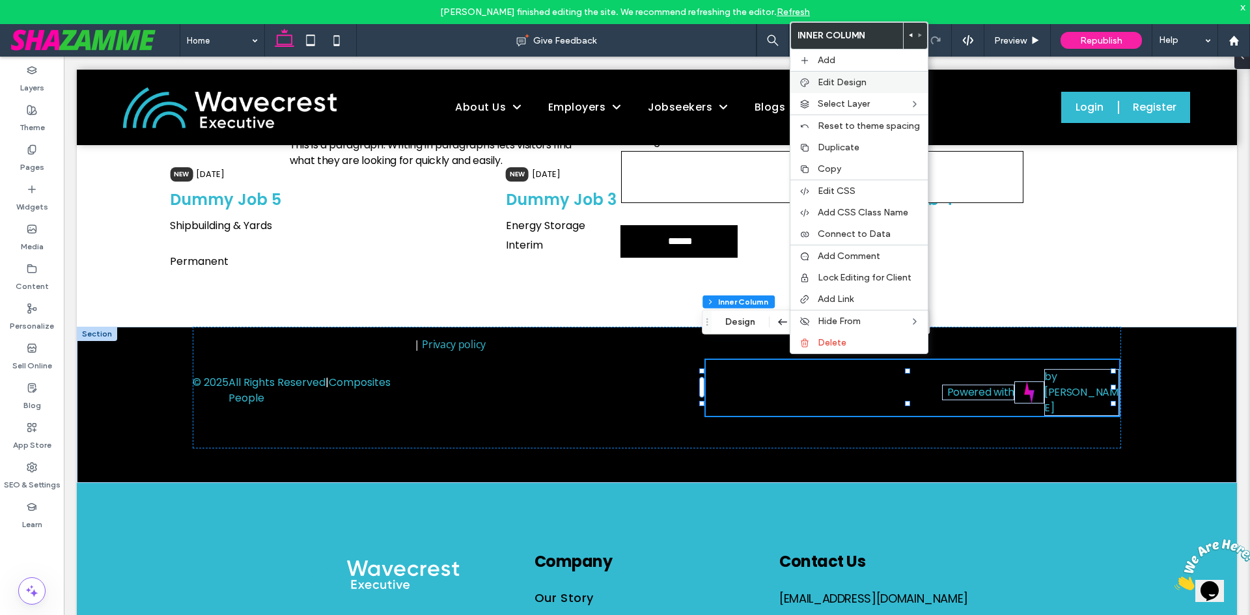
click at [850, 76] on div "Edit Design" at bounding box center [858, 82] width 137 height 22
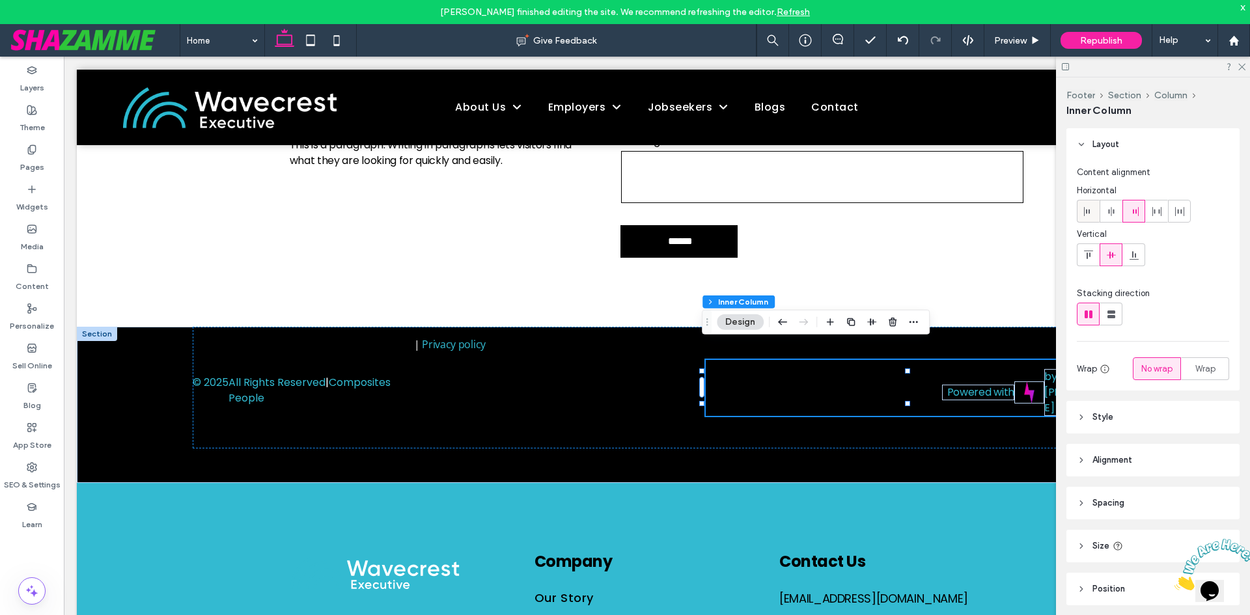
click at [1091, 212] on icon at bounding box center [1088, 211] width 10 height 10
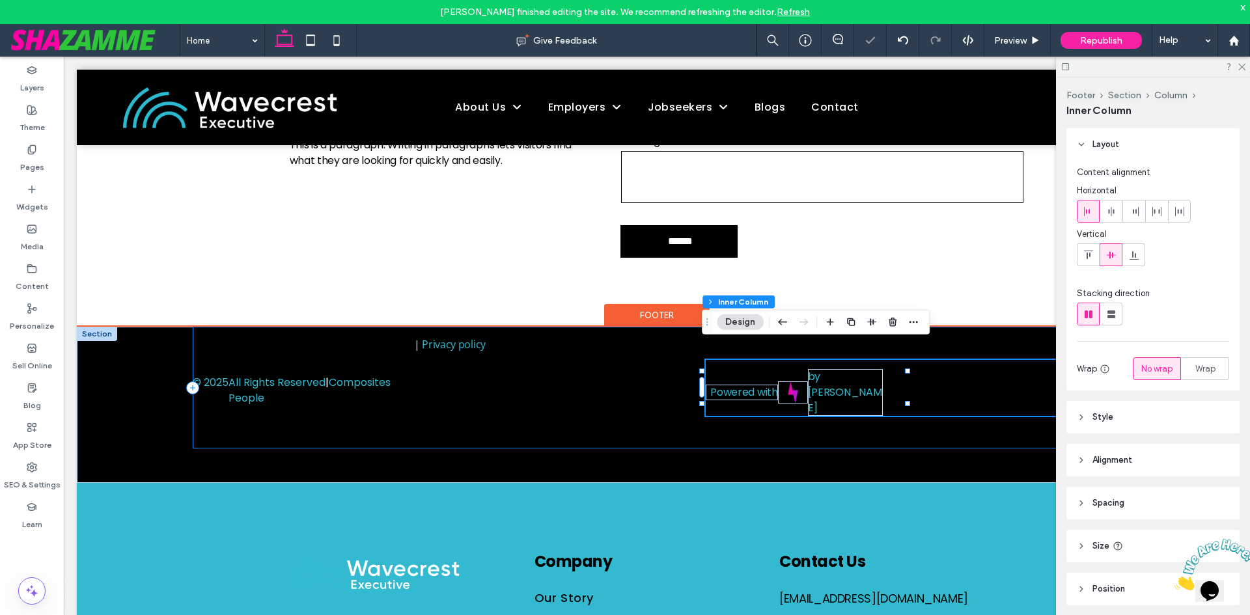
click at [876, 387] on div "© 2025 All Rights Reserved | Composites People | Privacy policy Powered with by…" at bounding box center [657, 388] width 928 height 122
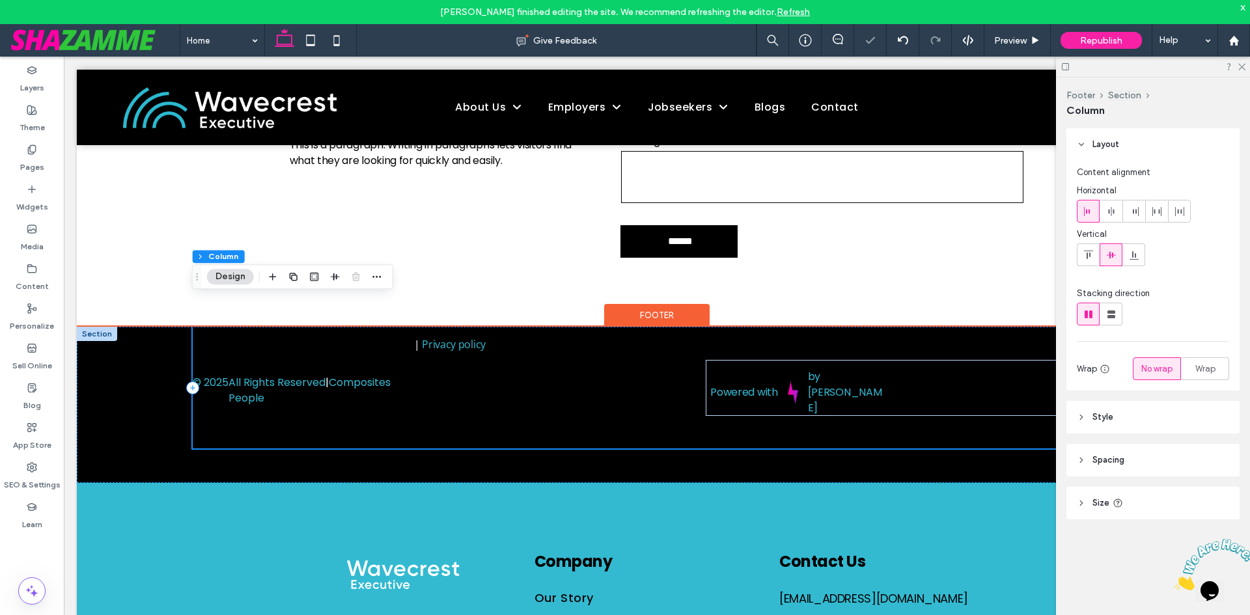
click at [637, 384] on div "© 2025 All Rights Reserved | Composites People | Privacy policy Powered with by…" at bounding box center [657, 388] width 928 height 122
click at [520, 337] on p "| Privacy policy" at bounding box center [560, 345] width 292 height 16
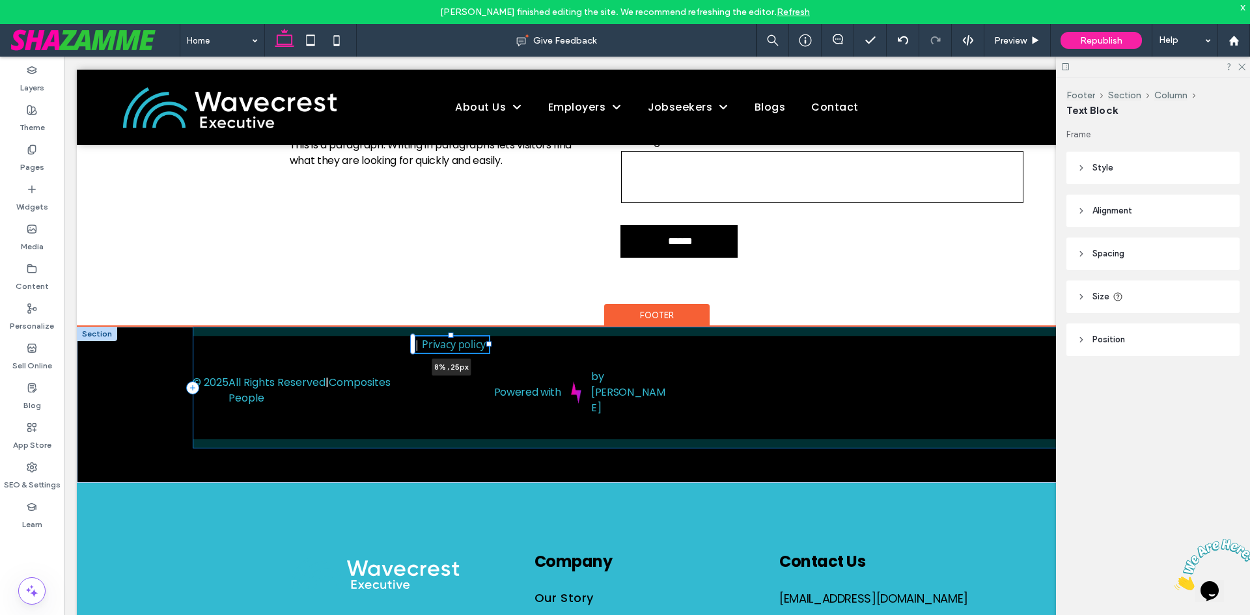
drag, startPoint x: 705, startPoint y: 316, endPoint x: 491, endPoint y: 309, distance: 214.3
click at [491, 327] on div "© 2025 All Rights Reserved | Composites People | Privacy policy 8% , 25px Power…" at bounding box center [657, 405] width 1160 height 156
type input "*"
type input "***"
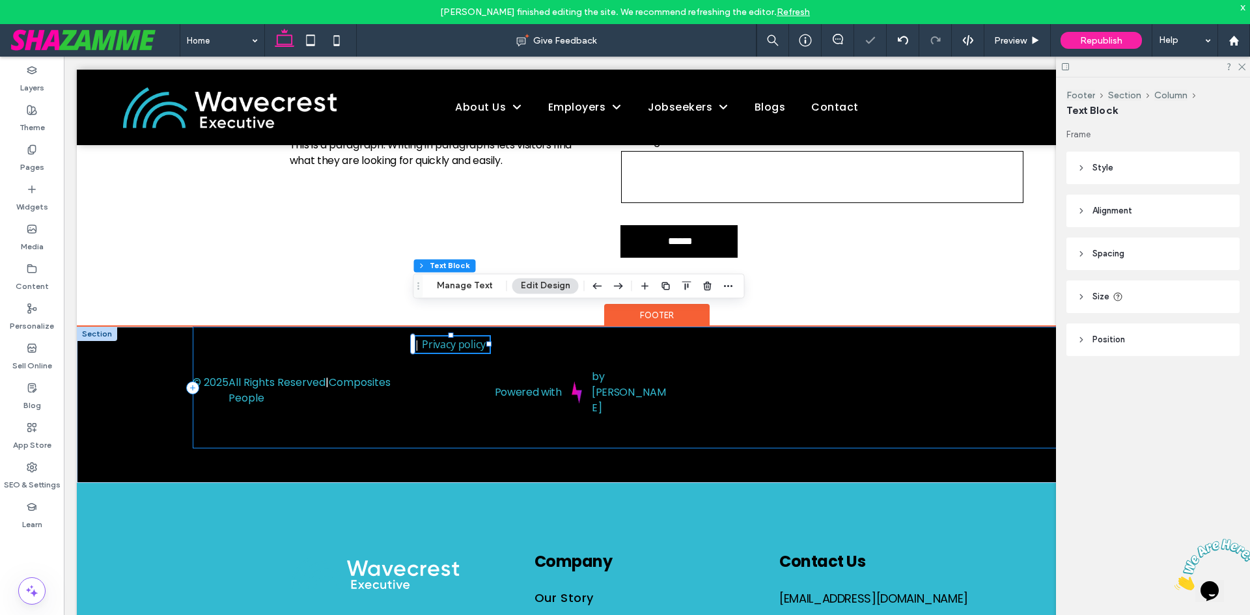
click at [462, 337] on div "© 2025 All Rights Reserved | Composites People | Privacy policy 8% , 25px Power…" at bounding box center [657, 388] width 928 height 122
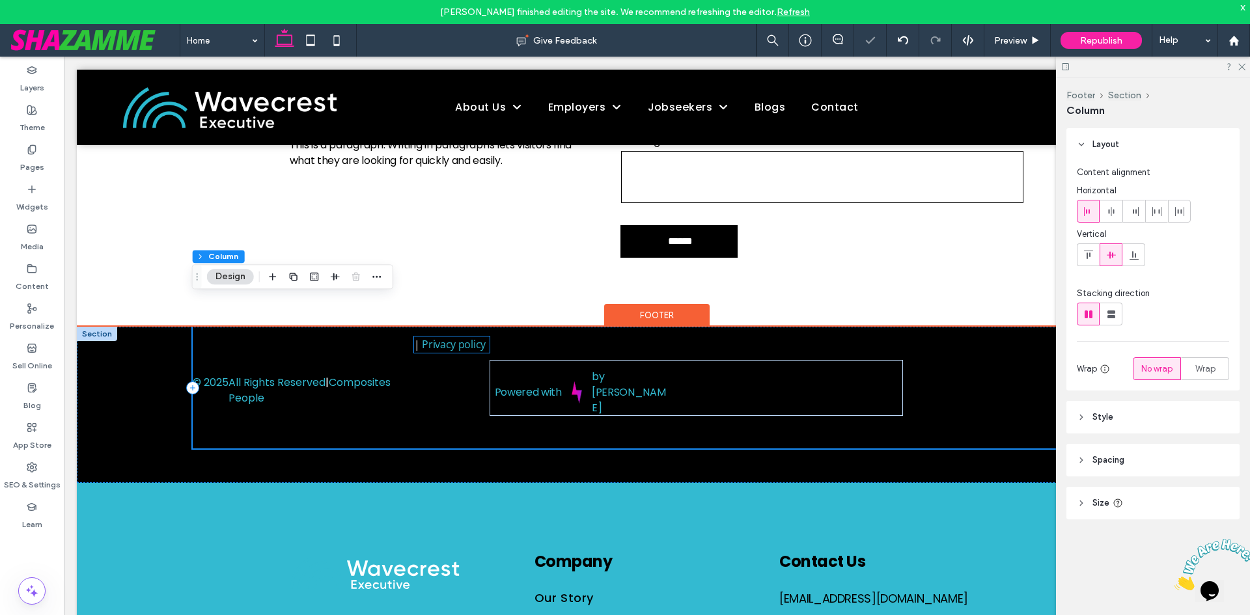
click at [482, 337] on link "Privacy policy" at bounding box center [454, 344] width 64 height 14
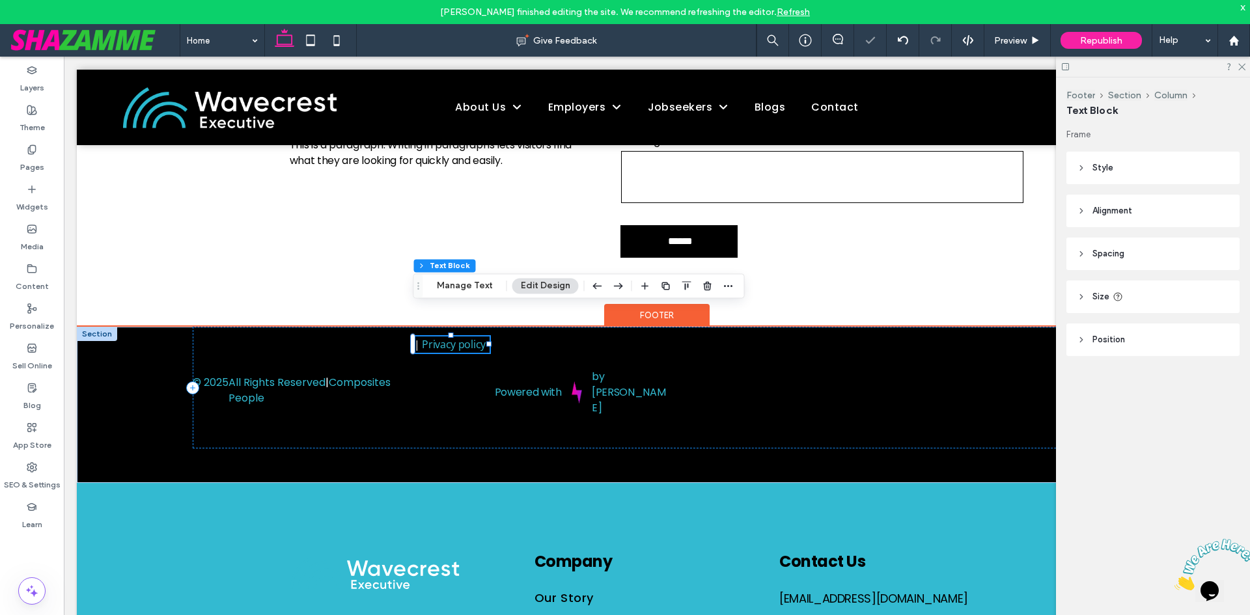
click at [484, 337] on p "| Privacy policy" at bounding box center [452, 345] width 76 height 16
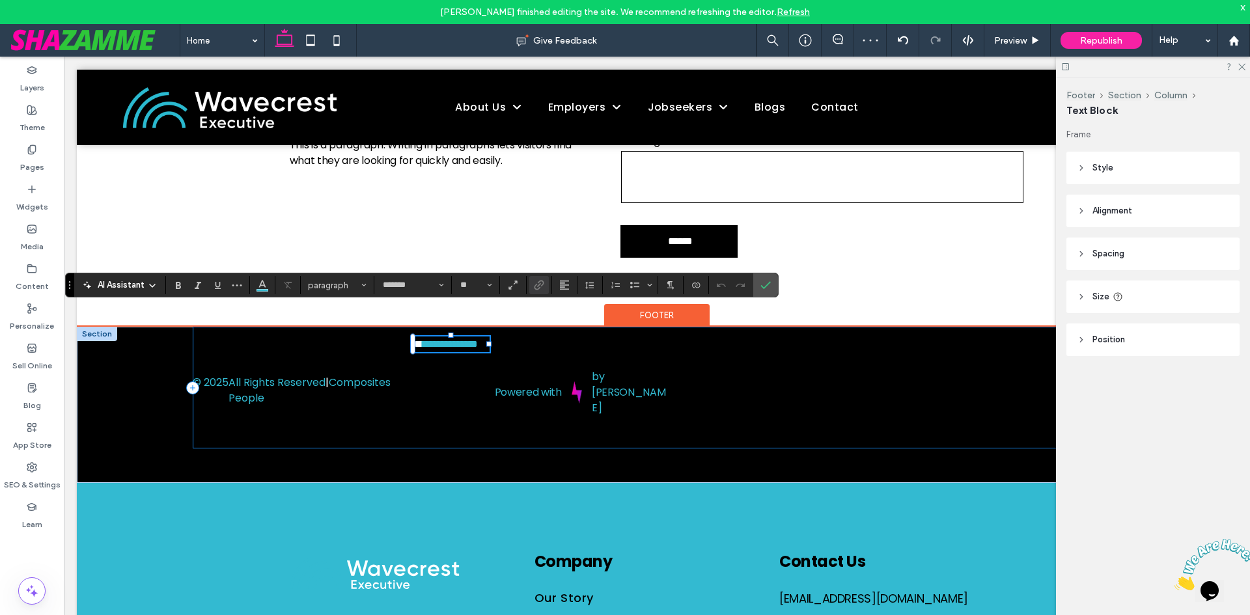
type input "*********"
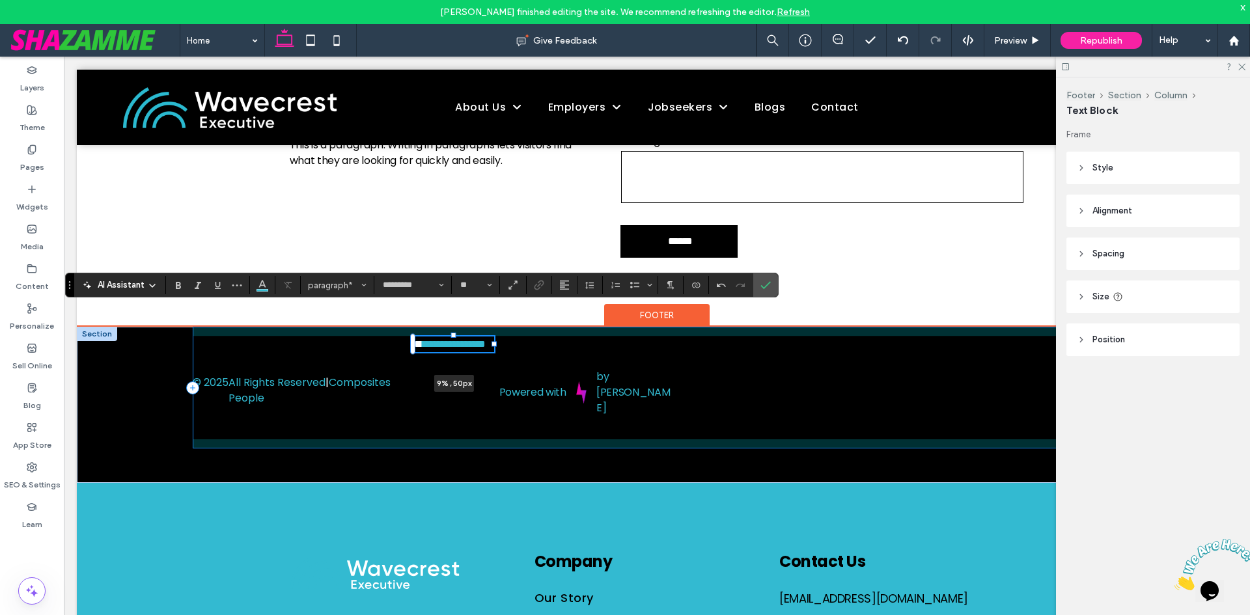
click at [495, 327] on div "**********" at bounding box center [657, 405] width 1160 height 156
type input "*"
type input "***"
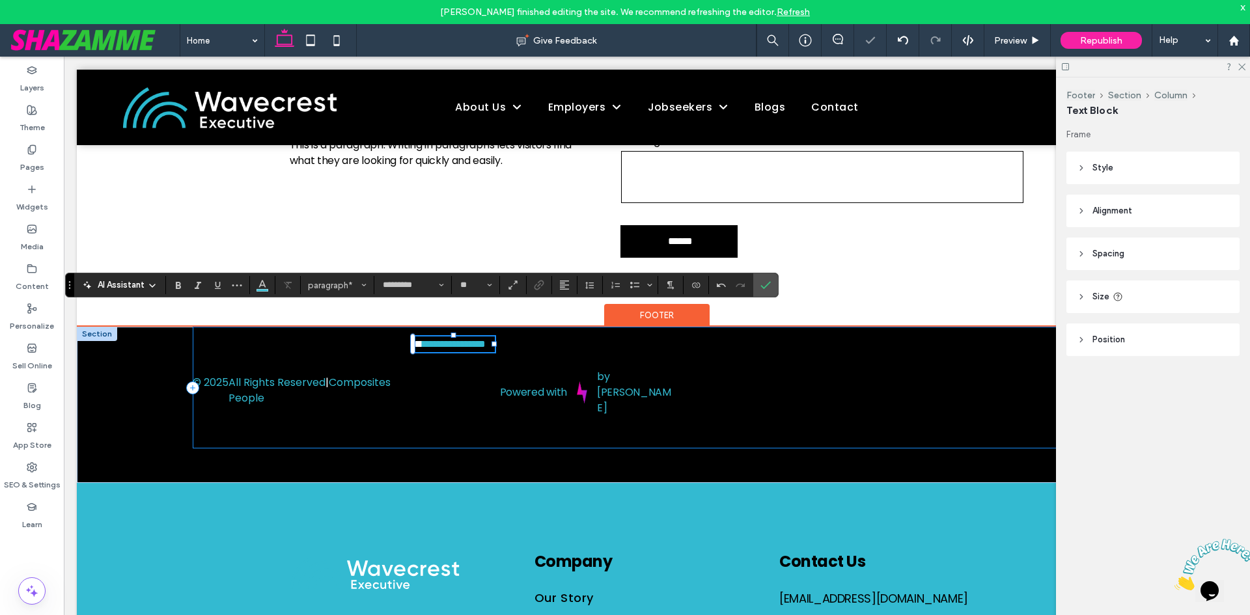
click at [486, 338] on div "**********" at bounding box center [657, 388] width 928 height 122
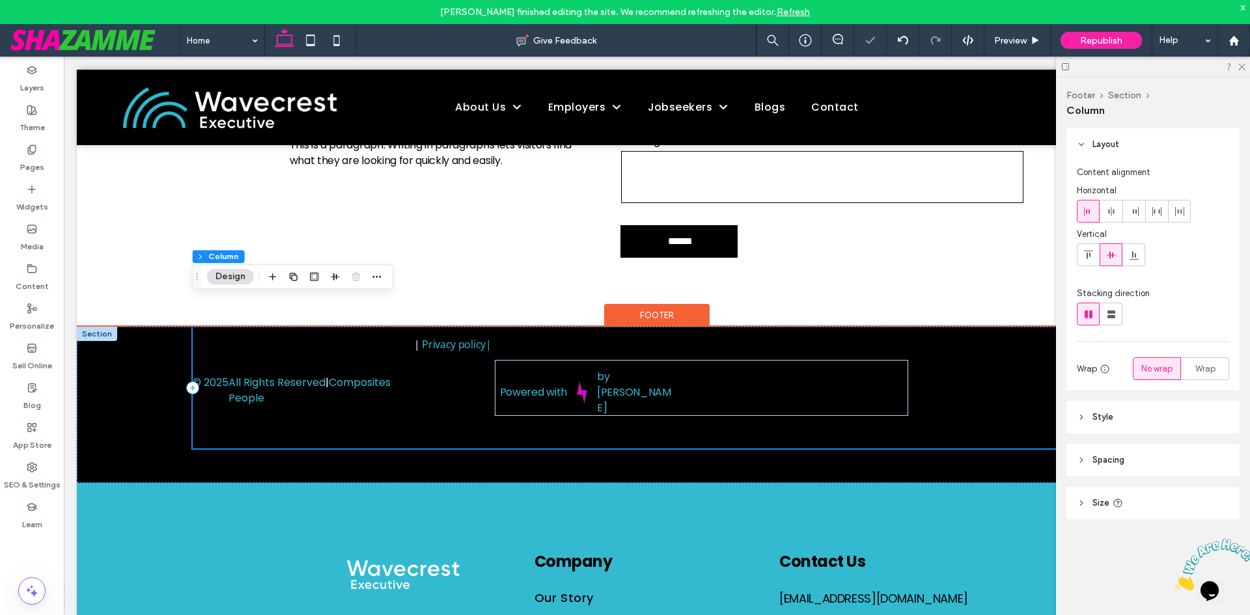
click at [472, 399] on div "© 2025 All Rights Reserved | Composites People | Privacy policy | Powered with …" at bounding box center [657, 388] width 928 height 122
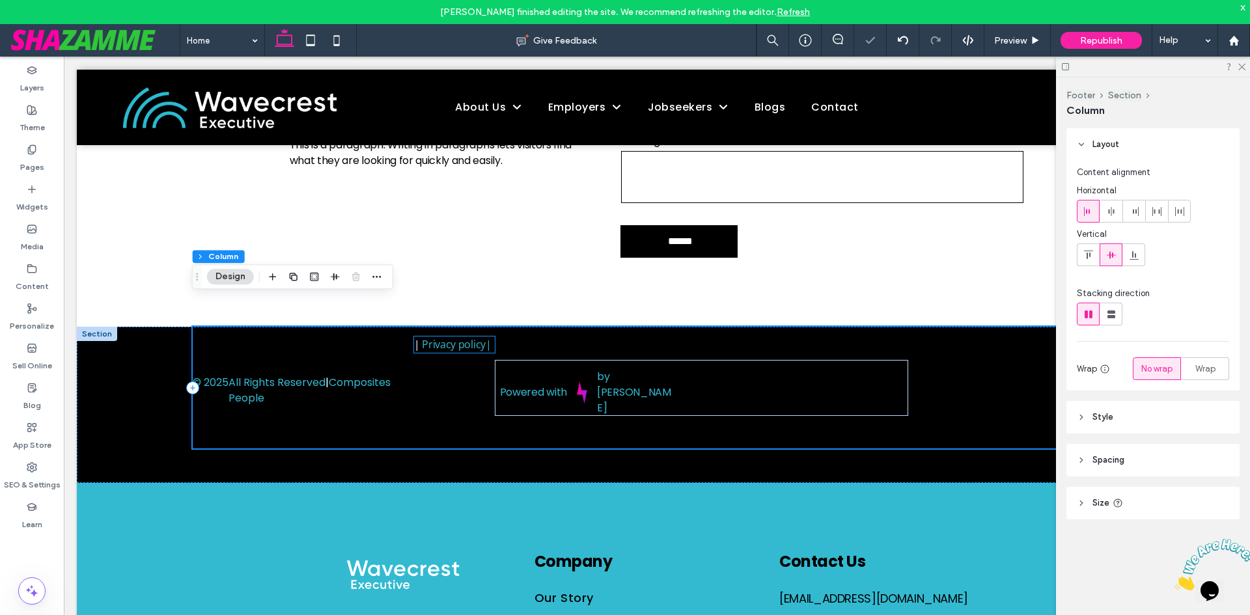
click at [417, 337] on span "|" at bounding box center [417, 344] width 6 height 14
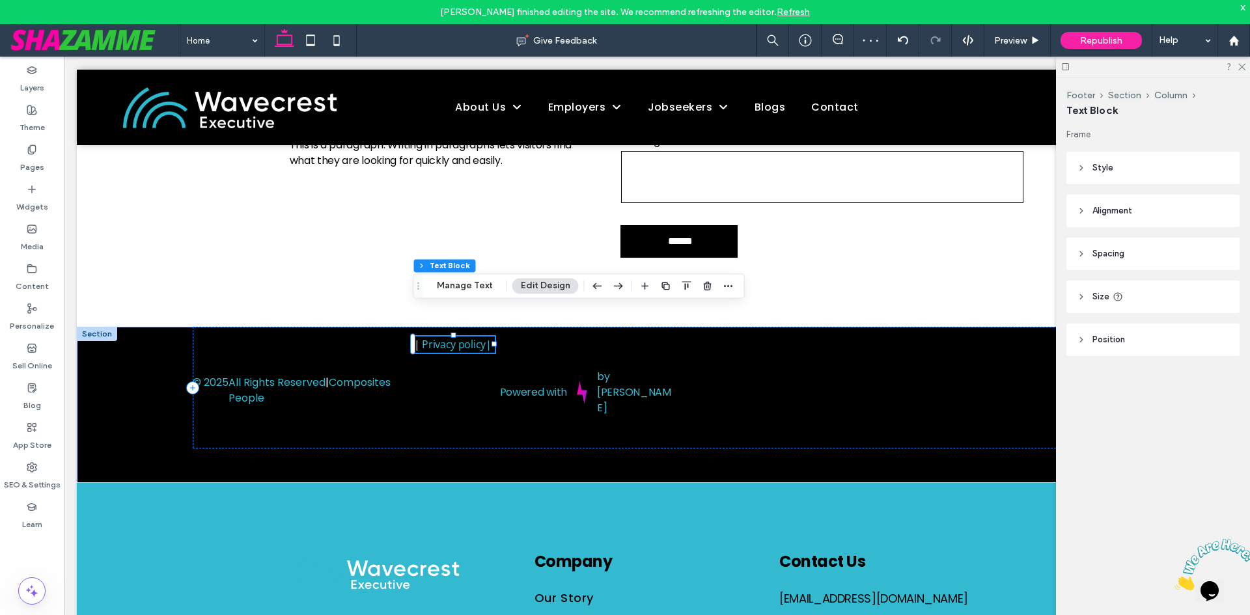
click at [430, 365] on div "© 2025 All Rights Reserved | Composites People | Privacy policy | Powered with …" at bounding box center [657, 388] width 928 height 122
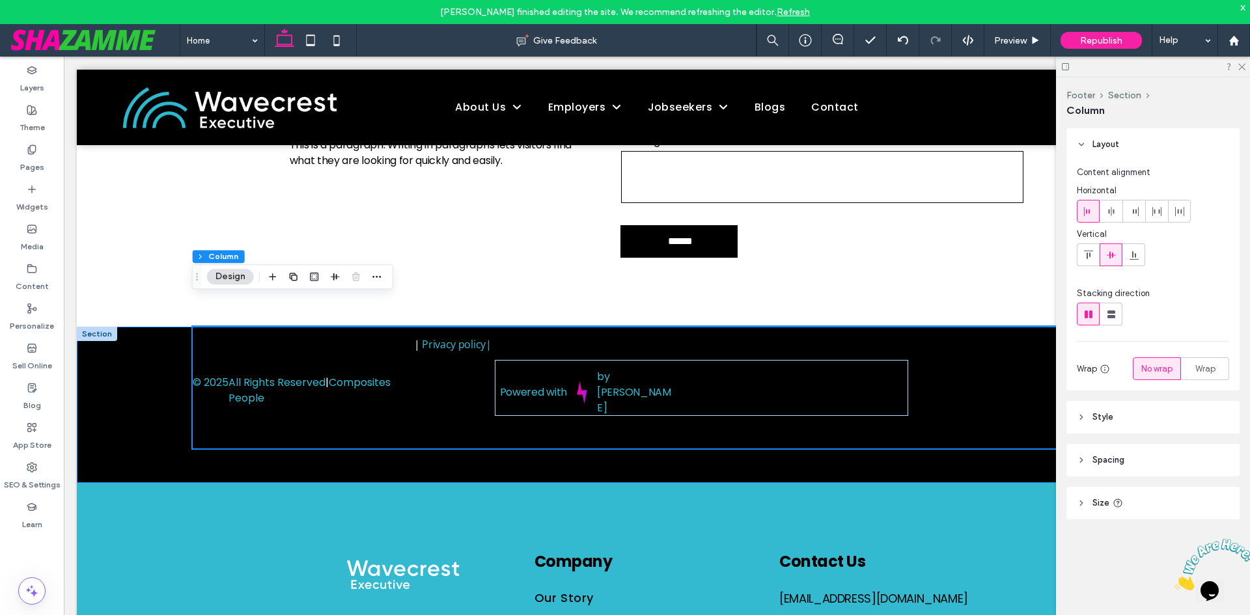
click at [388, 416] on div "© 2025 All Rights Reserved | Composites People | Privacy policy | Powered with …" at bounding box center [657, 388] width 928 height 122
click at [499, 392] on div "© 2025 All Rights Reserved | Composites People | Privacy policy | Powered with …" at bounding box center [657, 388] width 928 height 122
click at [1008, 340] on div "© 2025 All Rights Reserved | Composites People | Privacy policy | Powered with …" at bounding box center [657, 388] width 928 height 122
click at [1070, 67] on div at bounding box center [1153, 67] width 194 height 20
click at [1063, 61] on div at bounding box center [1153, 67] width 194 height 20
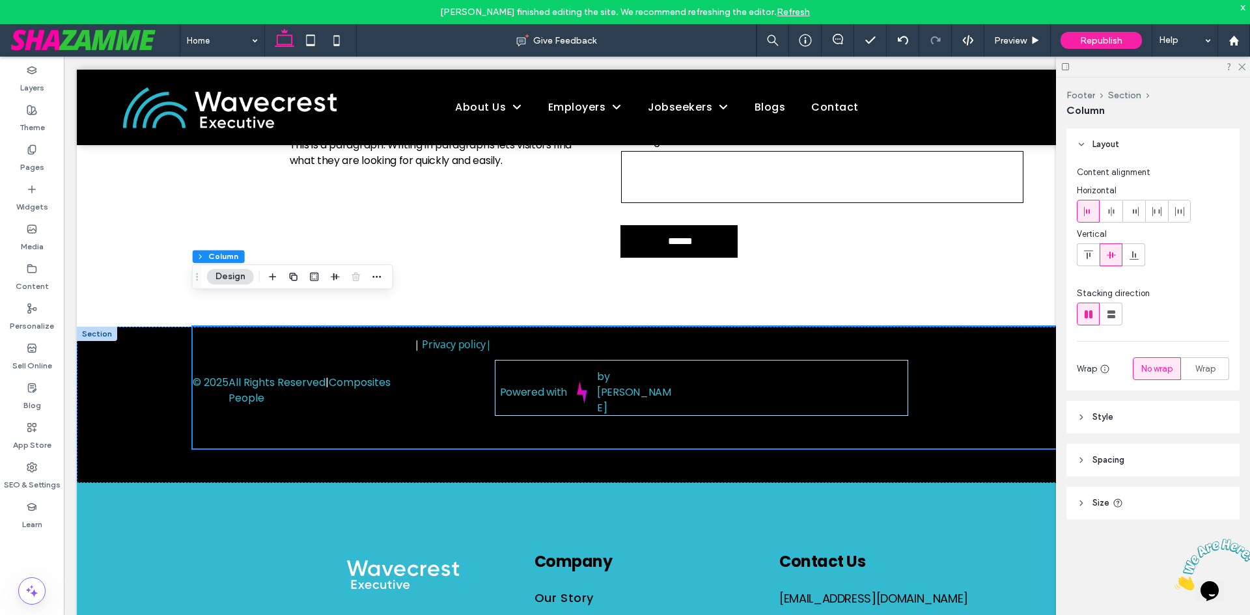
click at [1065, 66] on icon at bounding box center [1065, 67] width 10 height 10
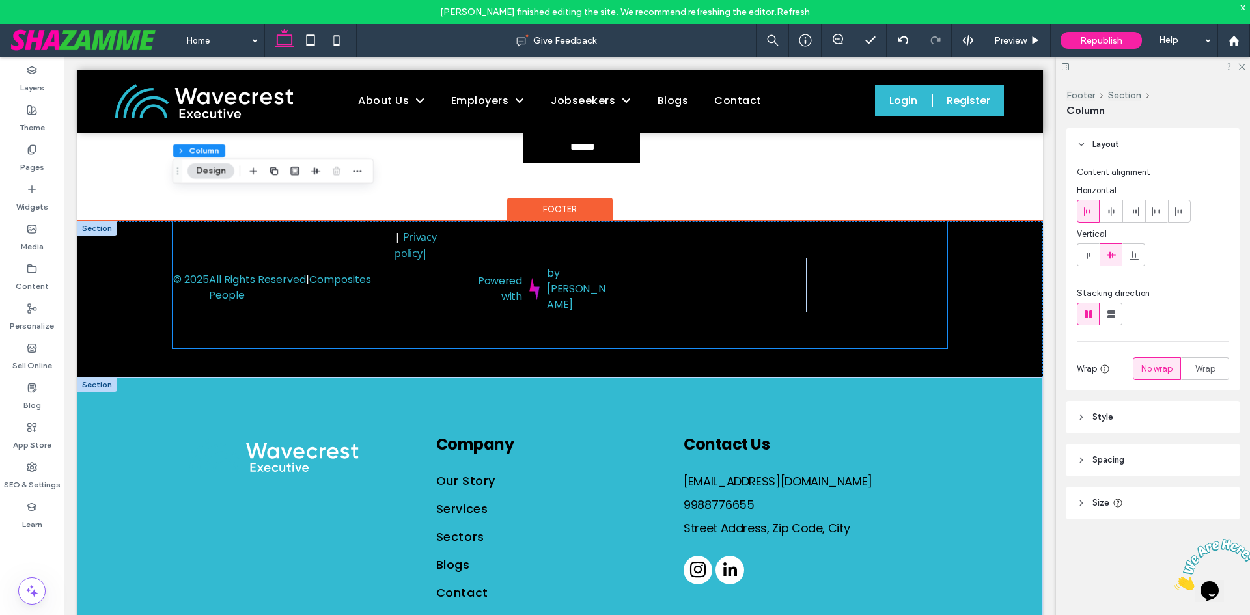
click at [973, 378] on div "Company Our Story Services Sectors Blogs Contact Contact Us Email@email.com 998…" at bounding box center [560, 521] width 966 height 287
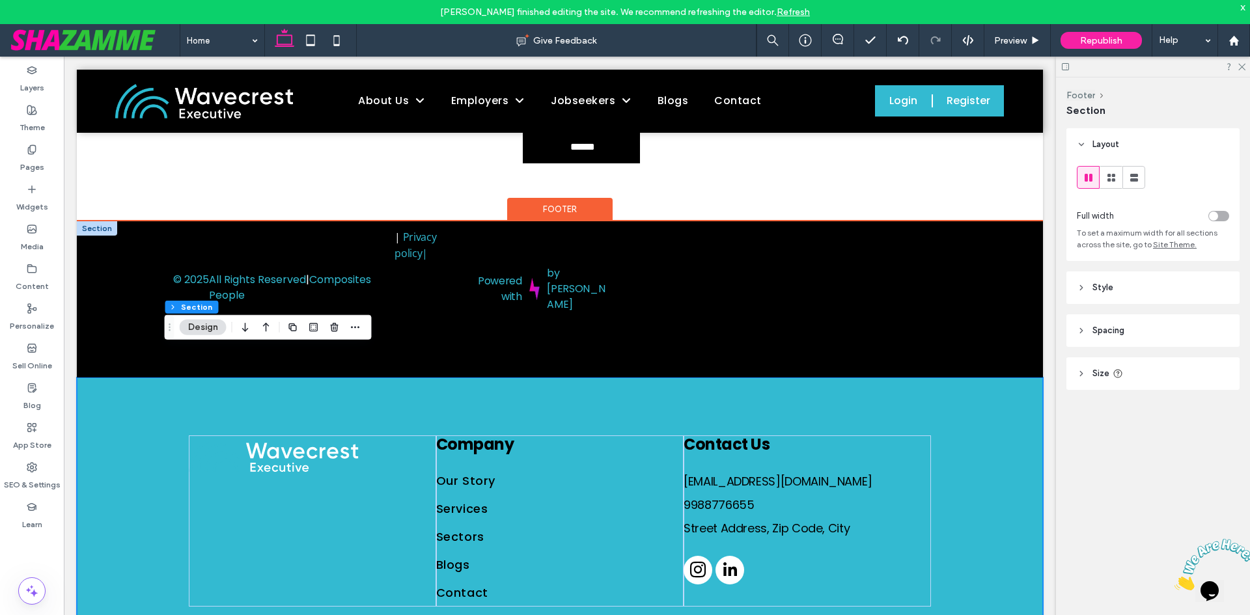
click at [779, 327] on div "© 2025 All Rights Reserved | Composites People | Privacy policy | Powered with …" at bounding box center [560, 299] width 966 height 156
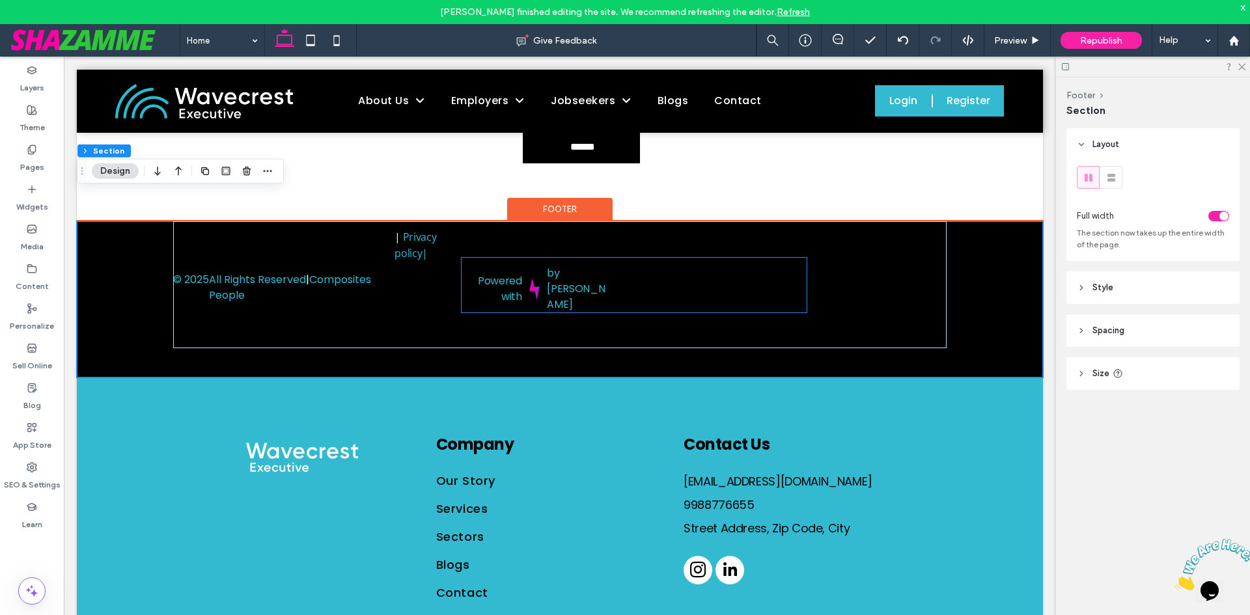
click at [774, 275] on div "Powered with by Shazamme" at bounding box center [634, 285] width 344 height 55
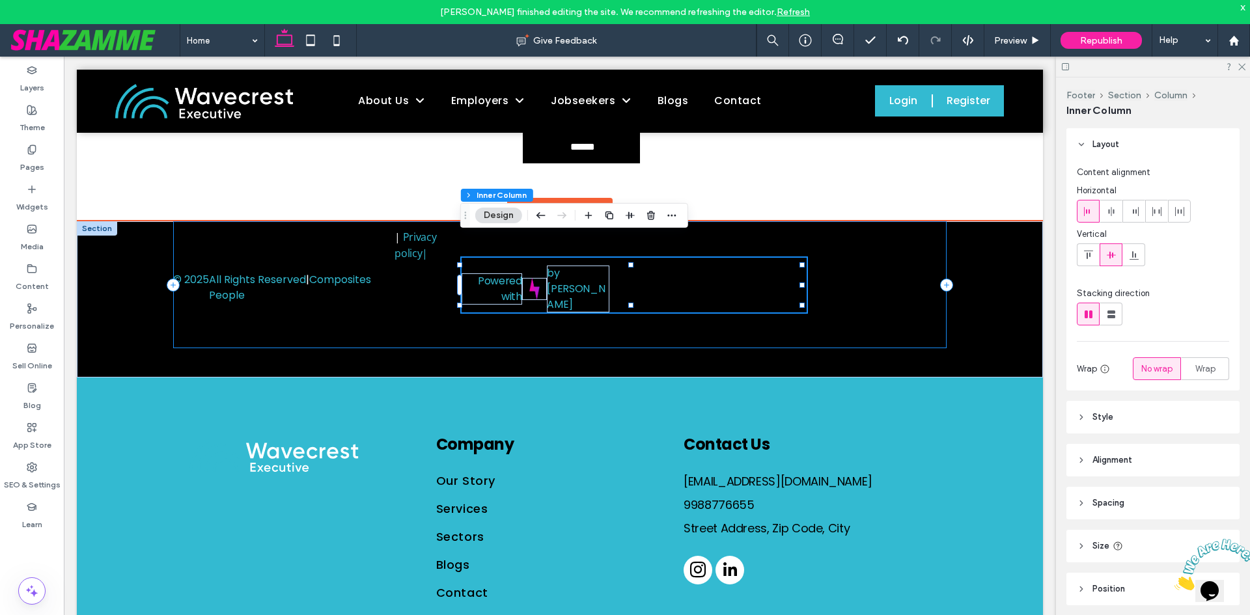
click at [885, 257] on div "© 2025 All Rights Reserved | Composites People | Privacy policy | Powered with …" at bounding box center [559, 284] width 773 height 127
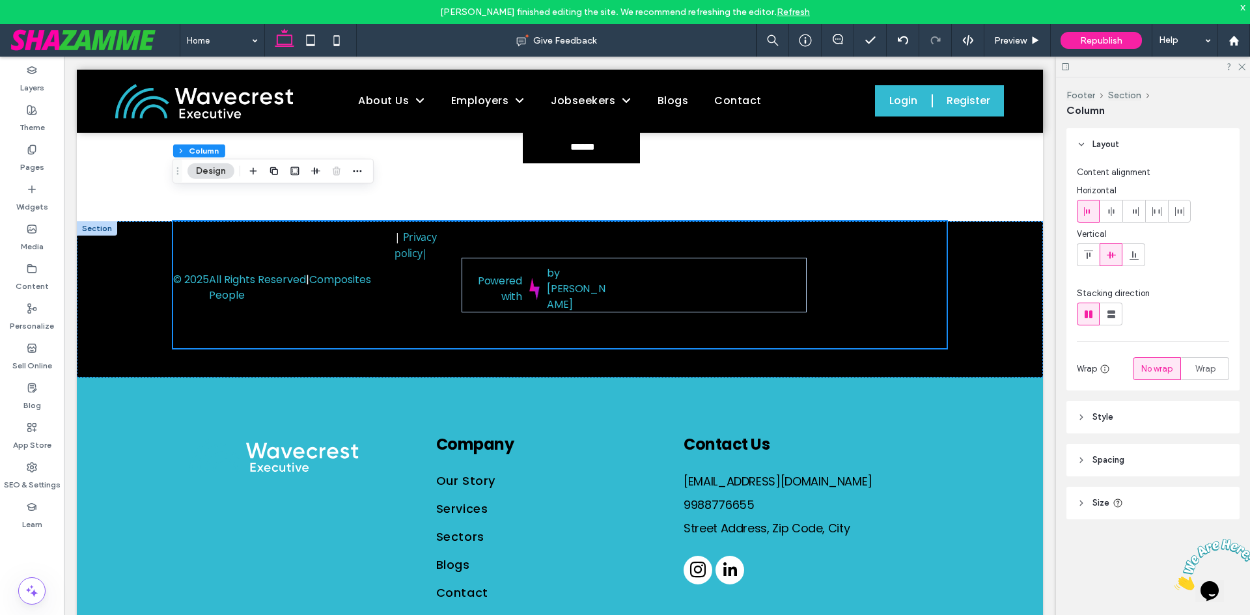
click at [1092, 477] on div "Layout Content alignment Horizontal Vertical Stacking direction Wrap No wrap Wr…" at bounding box center [1157, 349] width 182 height 443
click at [1113, 456] on span "Spacing" at bounding box center [1108, 460] width 32 height 13
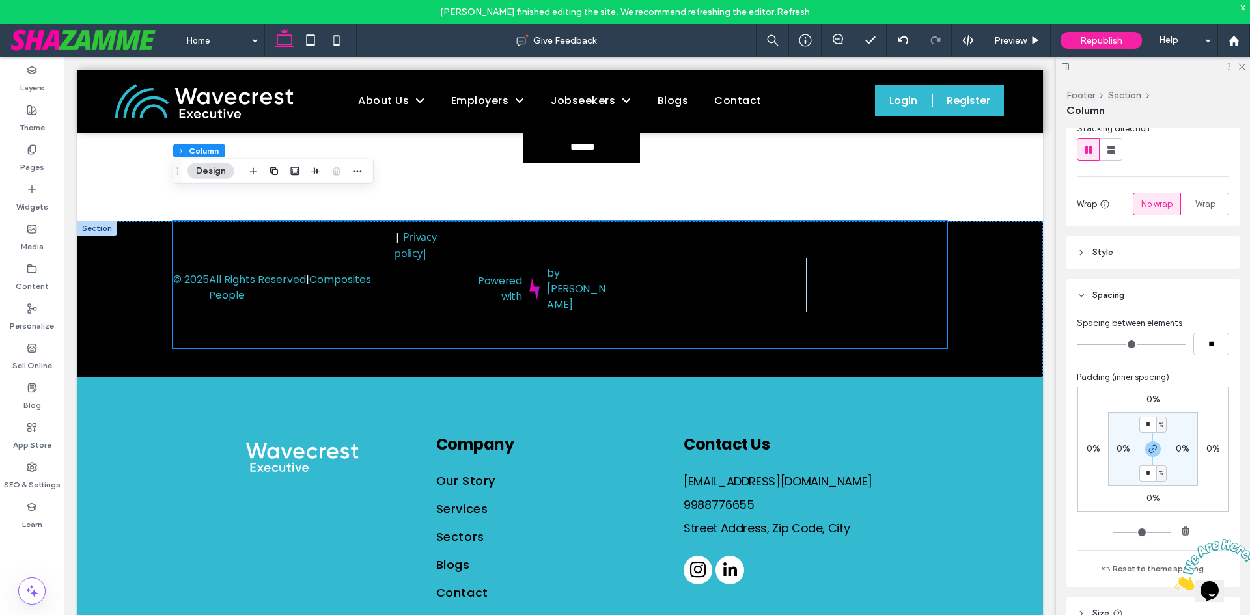
scroll to position [213, 0]
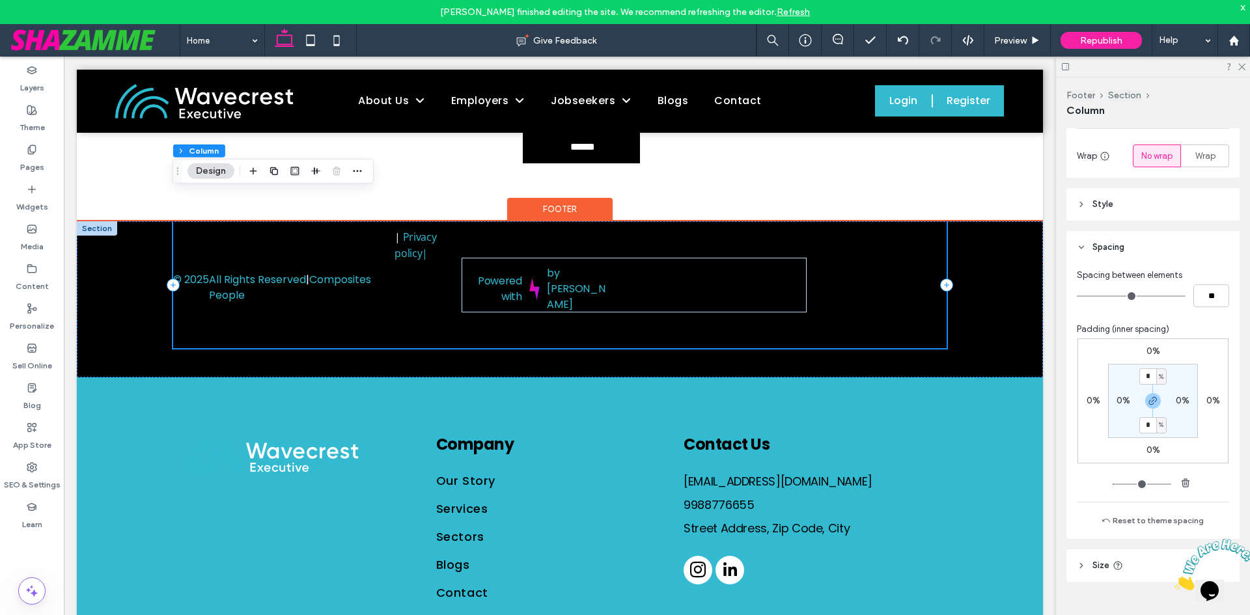
click at [812, 266] on div "© 2025 All Rights Reserved | Composites People | Privacy policy | Powered with …" at bounding box center [559, 284] width 773 height 127
click at [794, 260] on div "Powered with by Shazamme" at bounding box center [634, 285] width 344 height 55
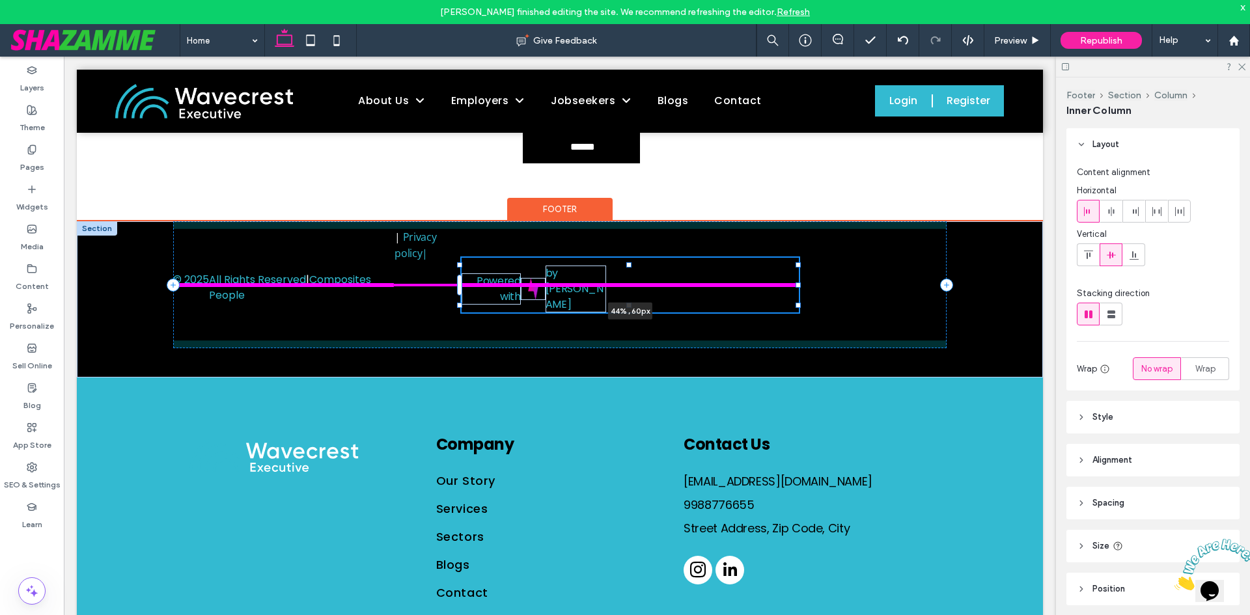
scroll to position [23, 0]
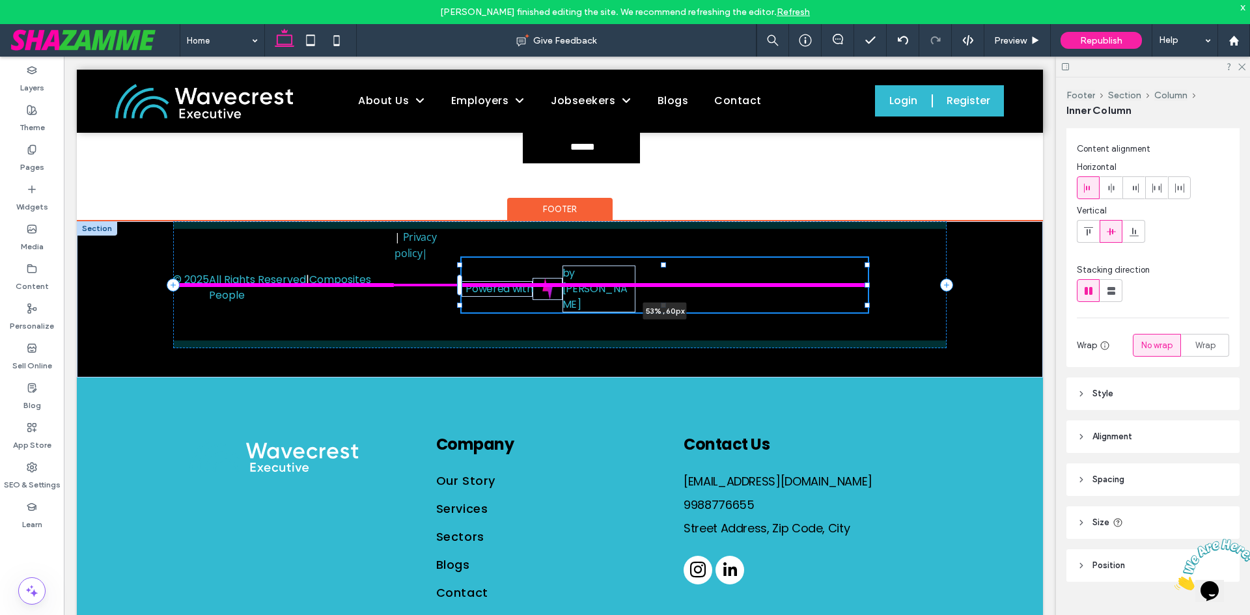
drag, startPoint x: 802, startPoint y: 257, endPoint x: 867, endPoint y: 250, distance: 65.5
click at [867, 250] on div "© 2025 All Rights Reserved | Composites People | Privacy policy | Powered with …" at bounding box center [560, 299] width 966 height 156
type input "**"
type input "****"
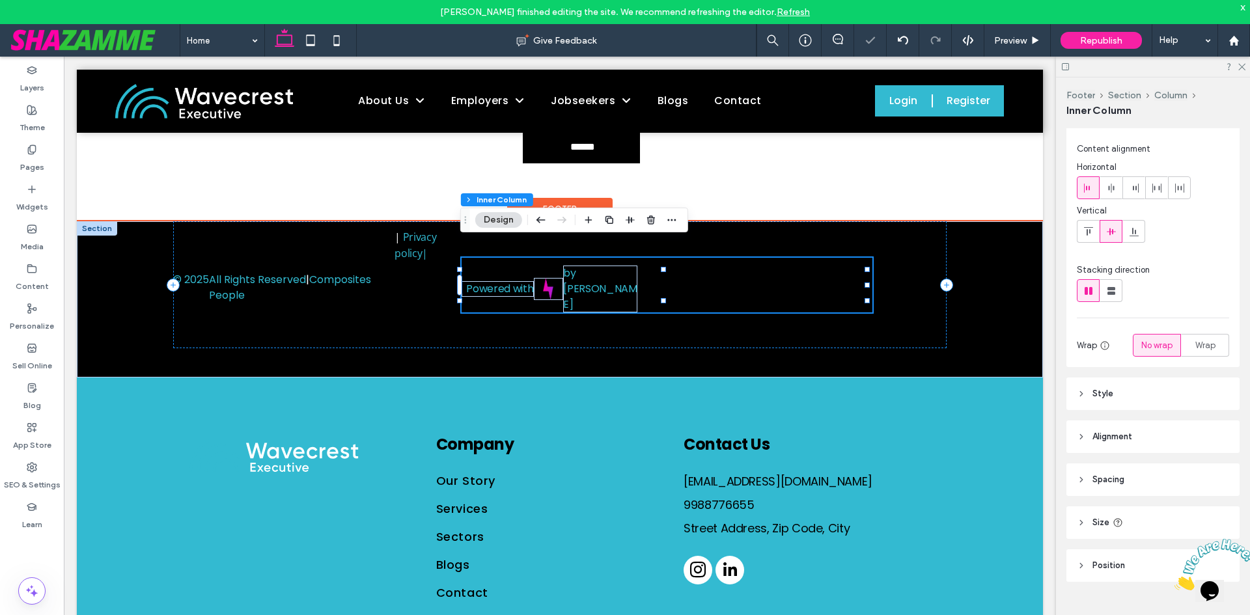
click at [646, 260] on div "Powered with by Shazamme 53% , 60px" at bounding box center [667, 285] width 410 height 55
click at [633, 266] on link "by Shazamme" at bounding box center [600, 289] width 74 height 46
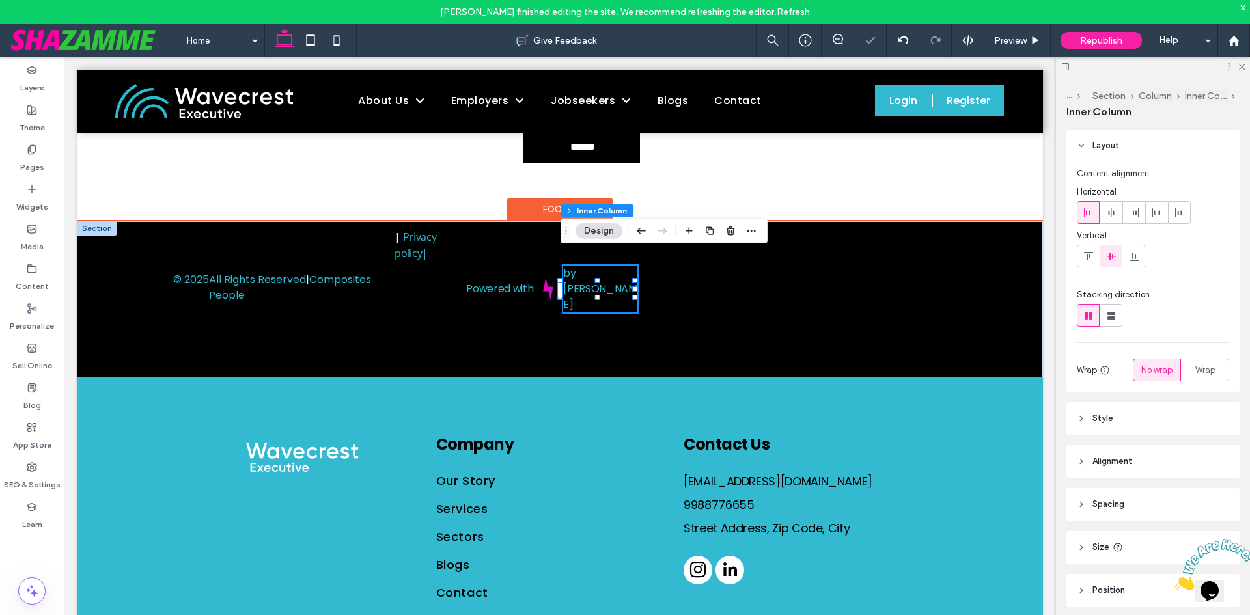
scroll to position [25, 0]
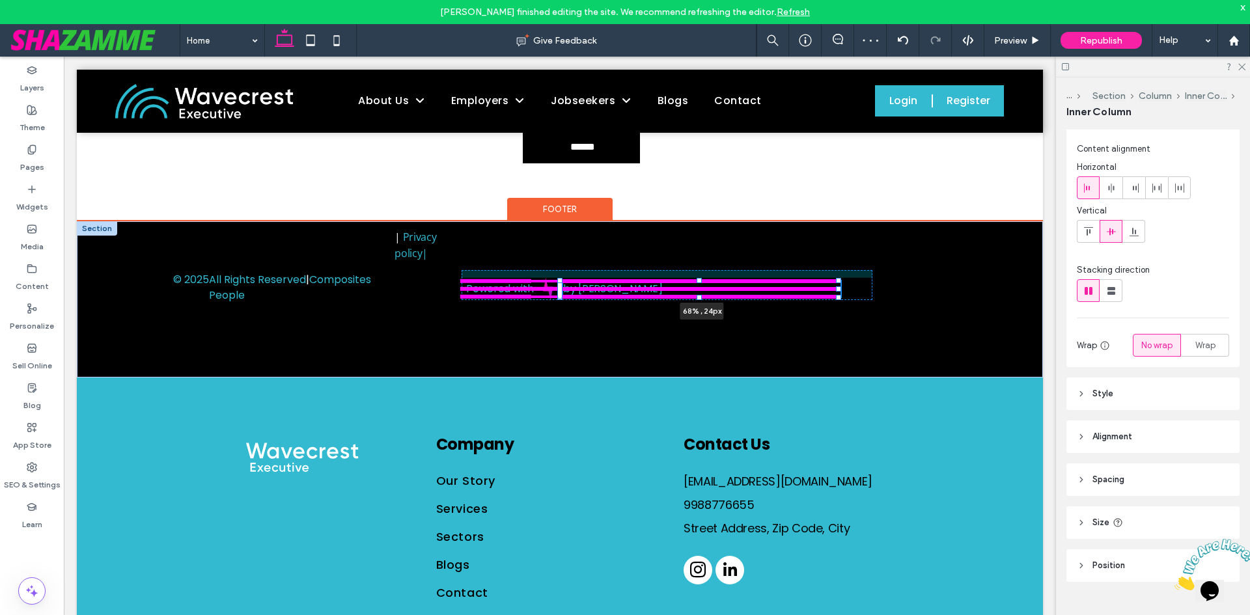
drag, startPoint x: 635, startPoint y: 262, endPoint x: 887, endPoint y: 255, distance: 251.4
click at [887, 255] on div "© 2025 All Rights Reserved | Composites People | Privacy policy | Powered with …" at bounding box center [560, 299] width 966 height 156
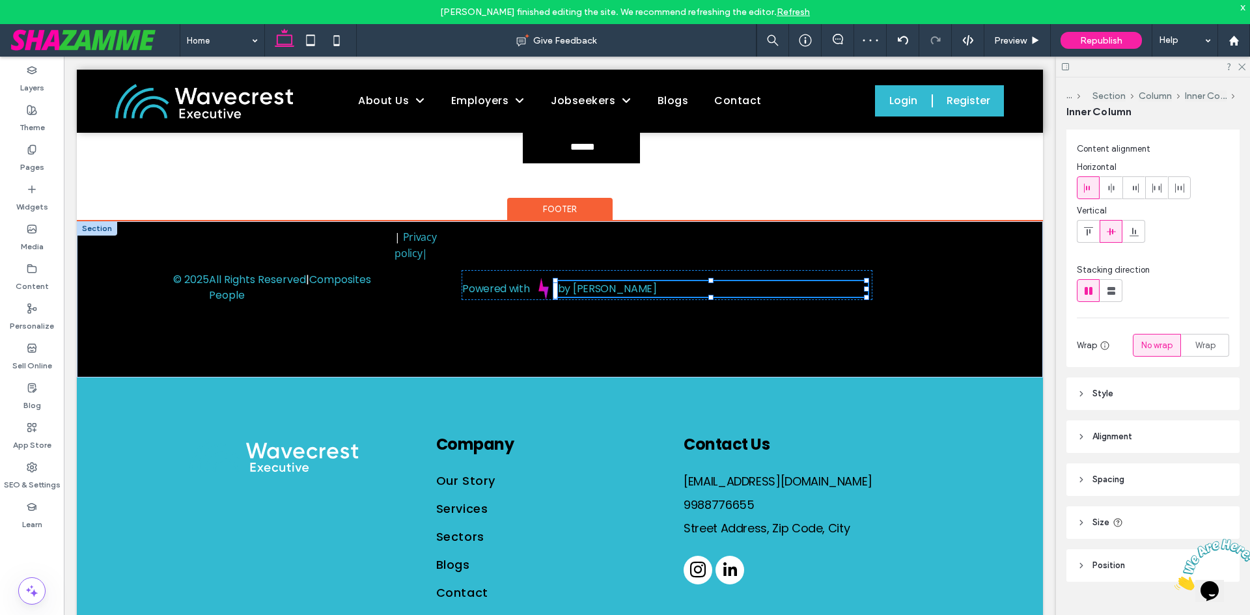
type input "**"
type input "****"
click at [857, 270] on div "Powered with by Shazamme 80% , 24px" at bounding box center [667, 285] width 410 height 30
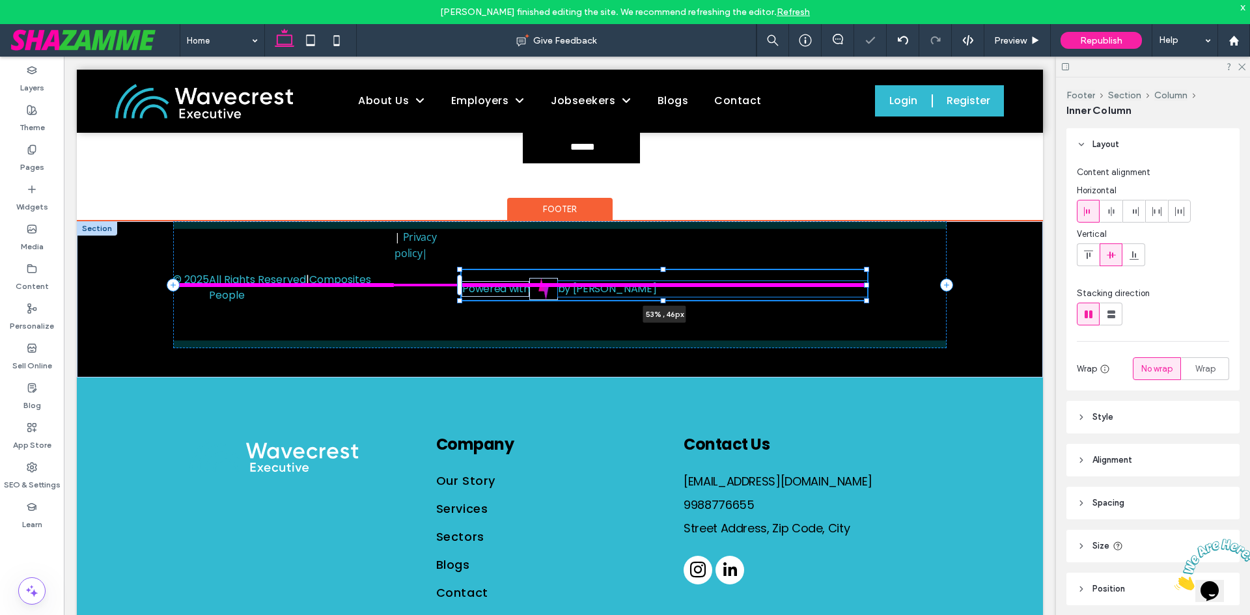
scroll to position [23, 0]
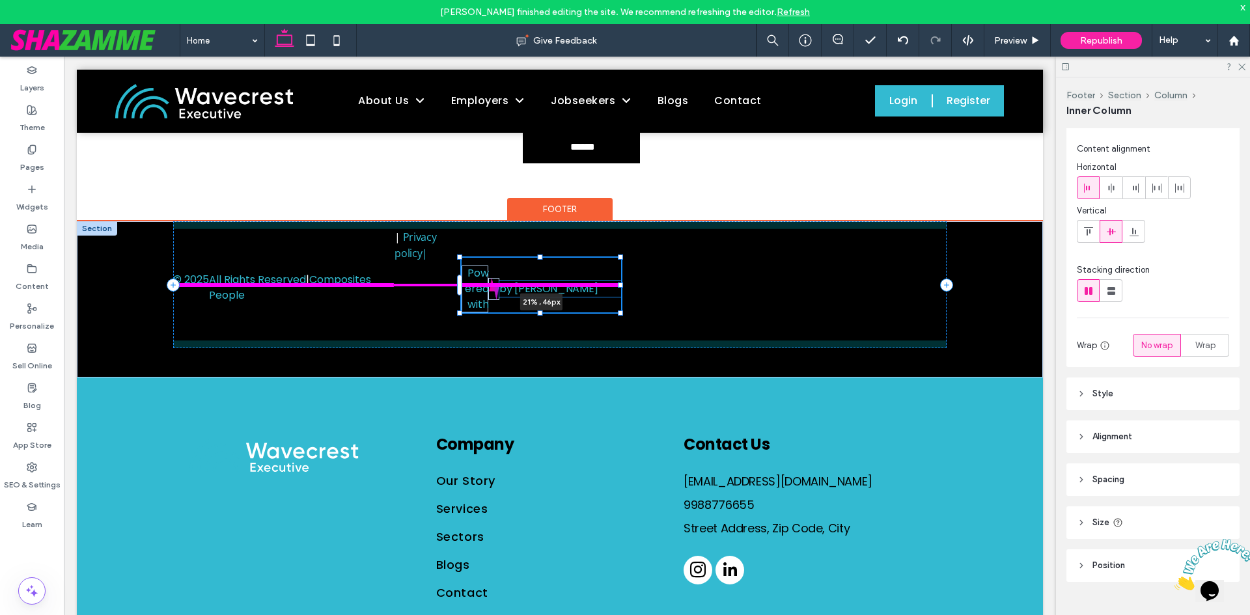
drag, startPoint x: 866, startPoint y: 257, endPoint x: 619, endPoint y: 269, distance: 247.0
click at [461, 258] on div at bounding box center [460, 258] width 1 height 1
type input "**"
type input "****"
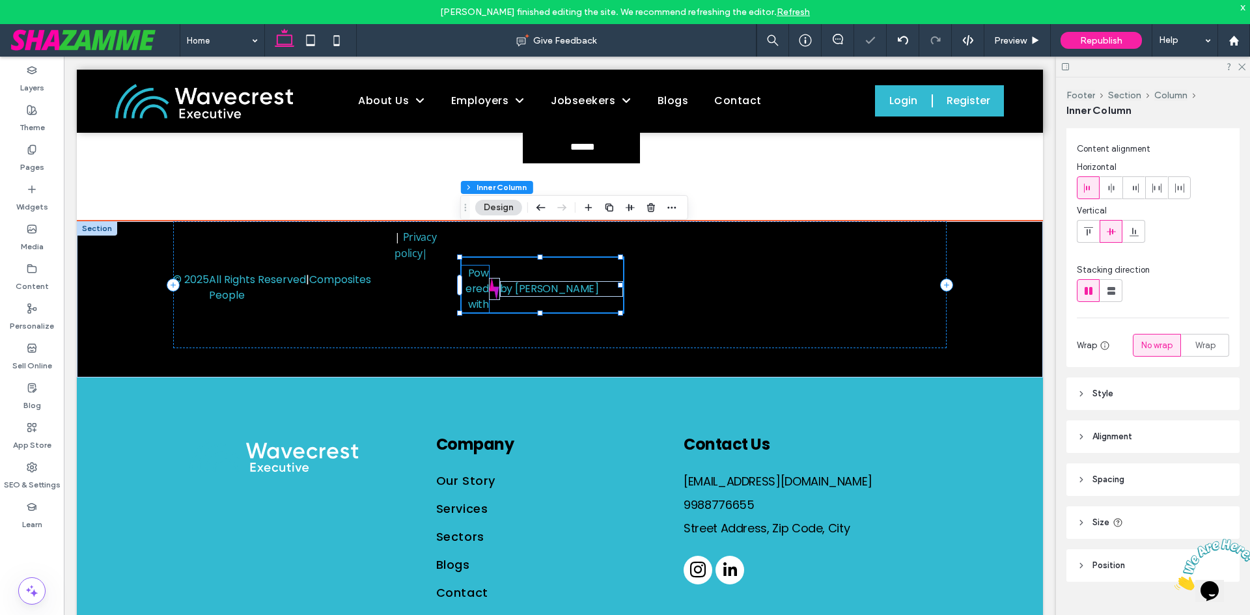
click at [483, 268] on link "Powered with" at bounding box center [476, 289] width 23 height 46
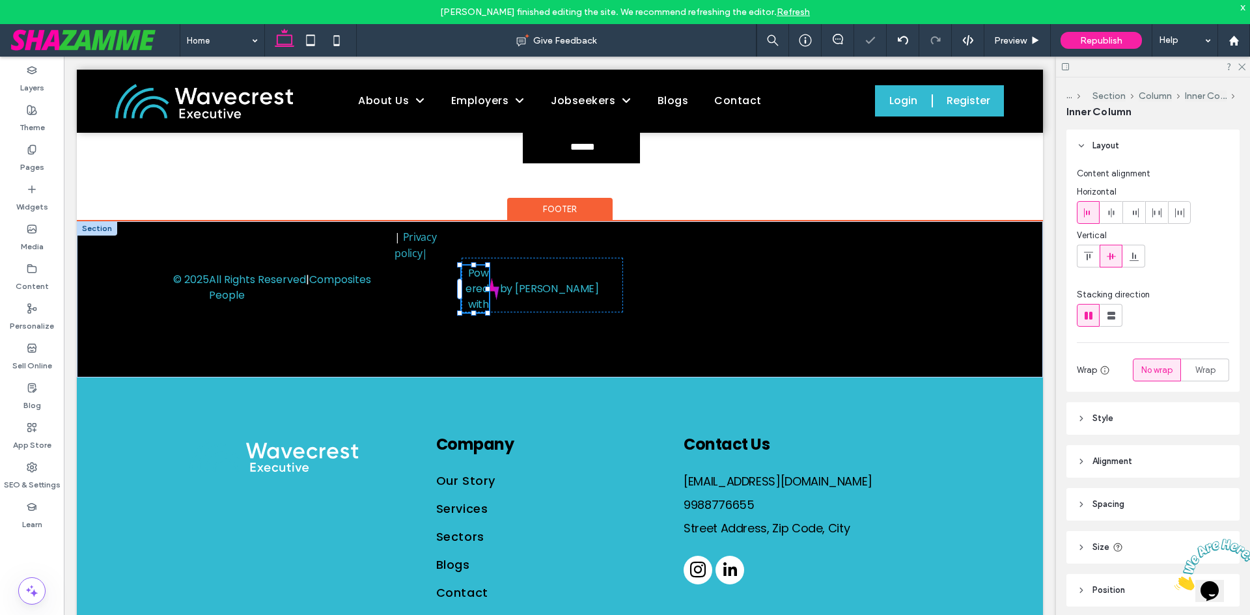
scroll to position [25, 0]
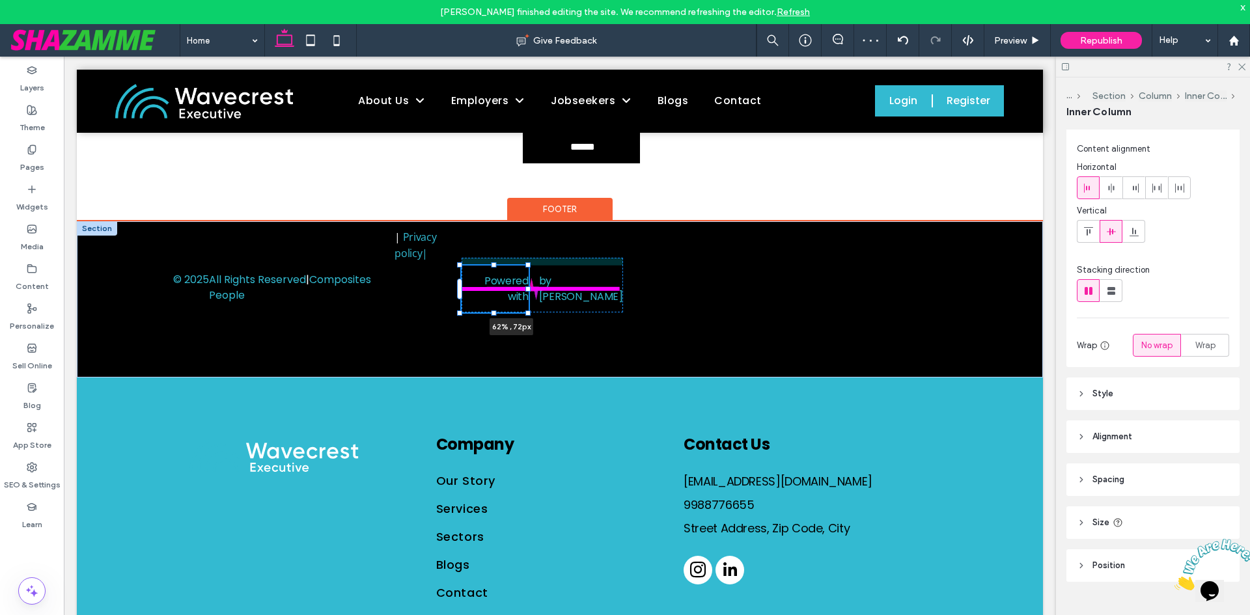
drag, startPoint x: 487, startPoint y: 260, endPoint x: 560, endPoint y: 259, distance: 72.9
click at [560, 259] on div "© 2025 All Rights Reserved | Composites People | Privacy policy | Powered with …" at bounding box center [560, 299] width 966 height 156
type input "**"
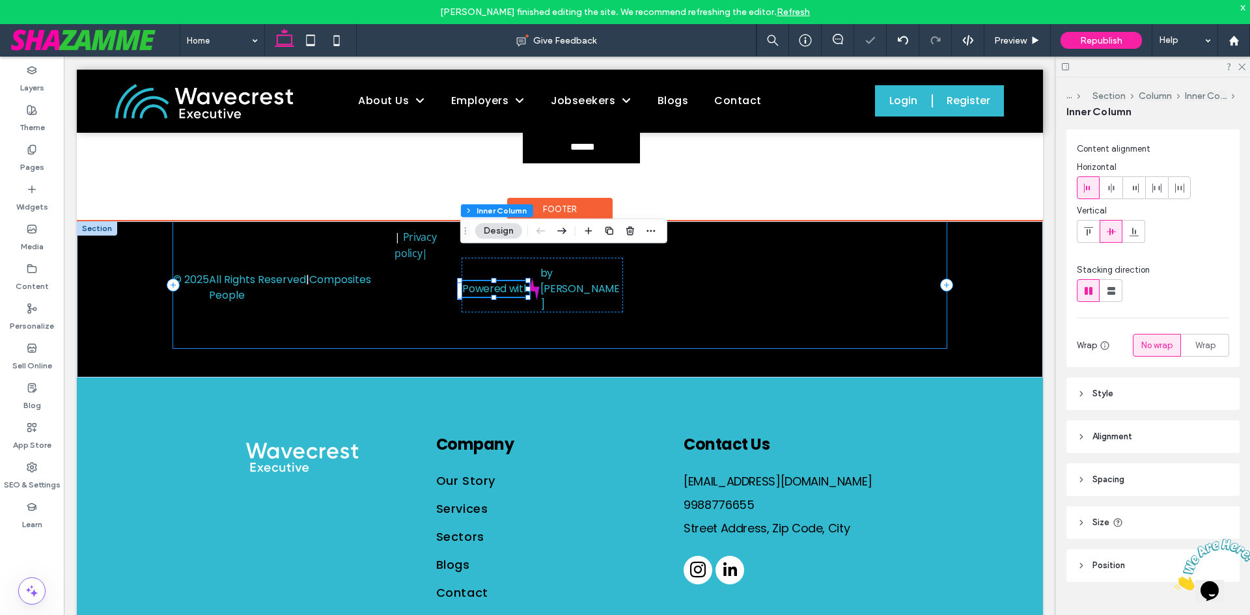
click at [551, 279] on div "© 2025 All Rights Reserved | Composites People | Privacy policy | Powered with …" at bounding box center [559, 284] width 773 height 127
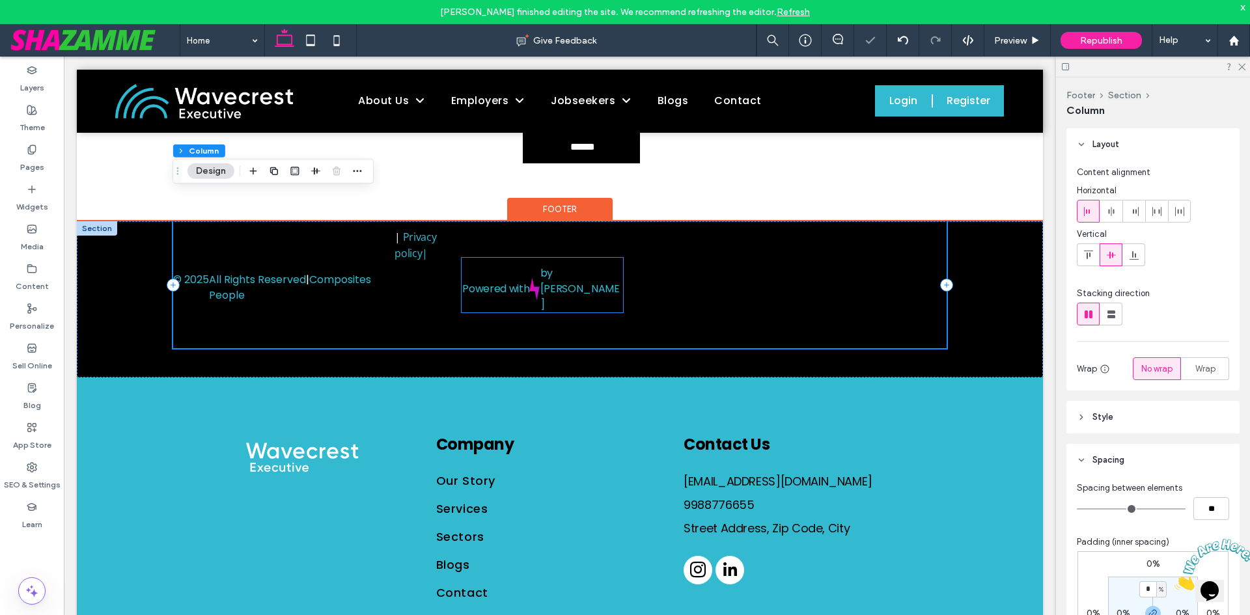
click at [588, 258] on div "Powered with by Shazamme" at bounding box center [542, 285] width 161 height 55
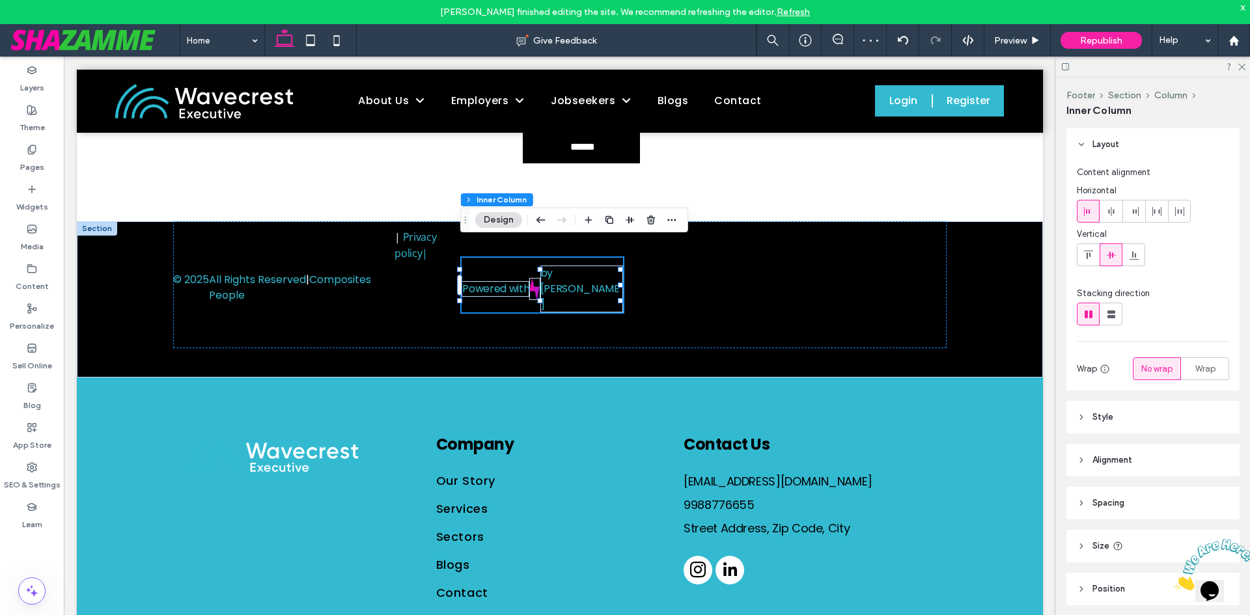
scroll to position [23, 0]
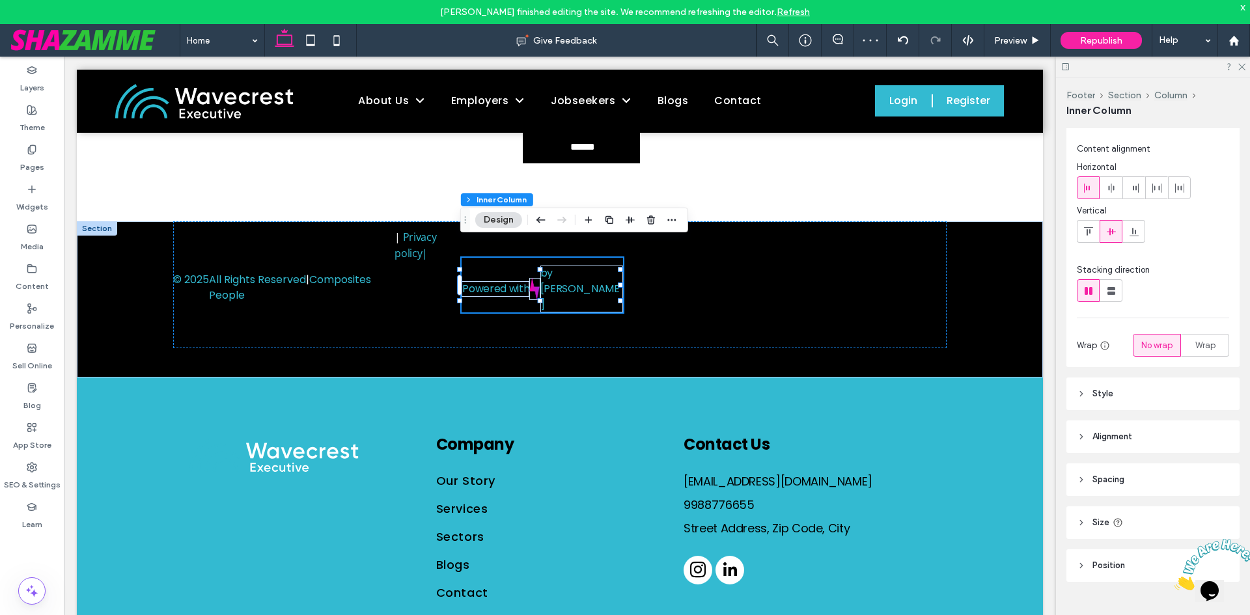
click at [1110, 476] on span "Spacing" at bounding box center [1108, 479] width 32 height 13
click at [1188, 528] on input "*" at bounding box center [1196, 528] width 26 height 23
type input "*"
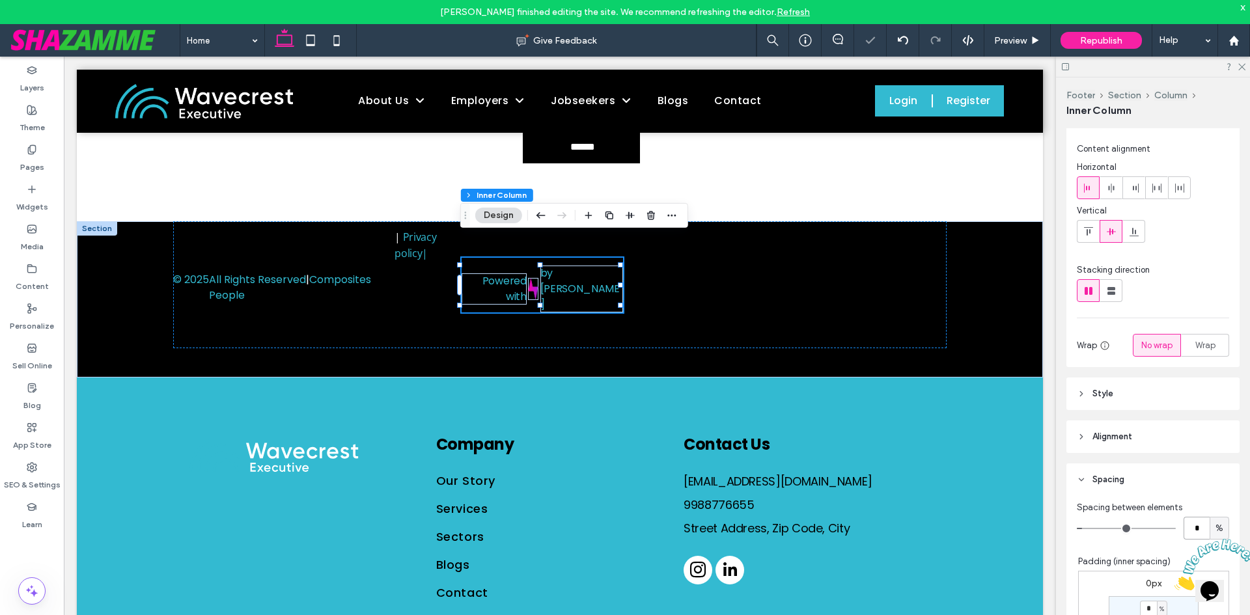
type input "*"
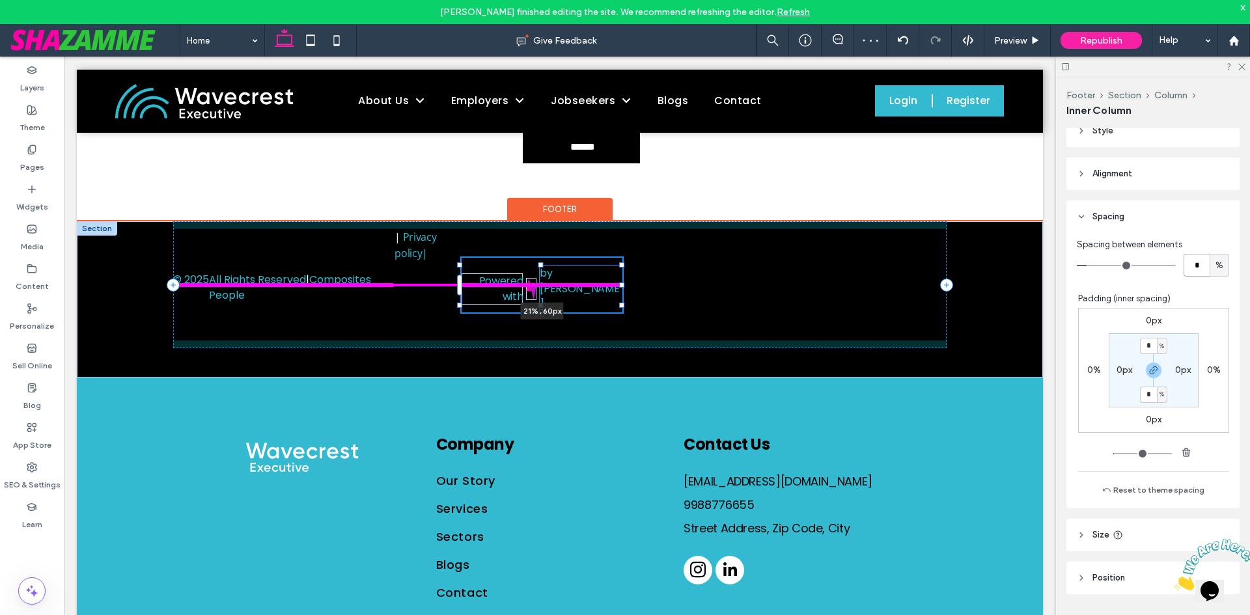
scroll to position [299, 0]
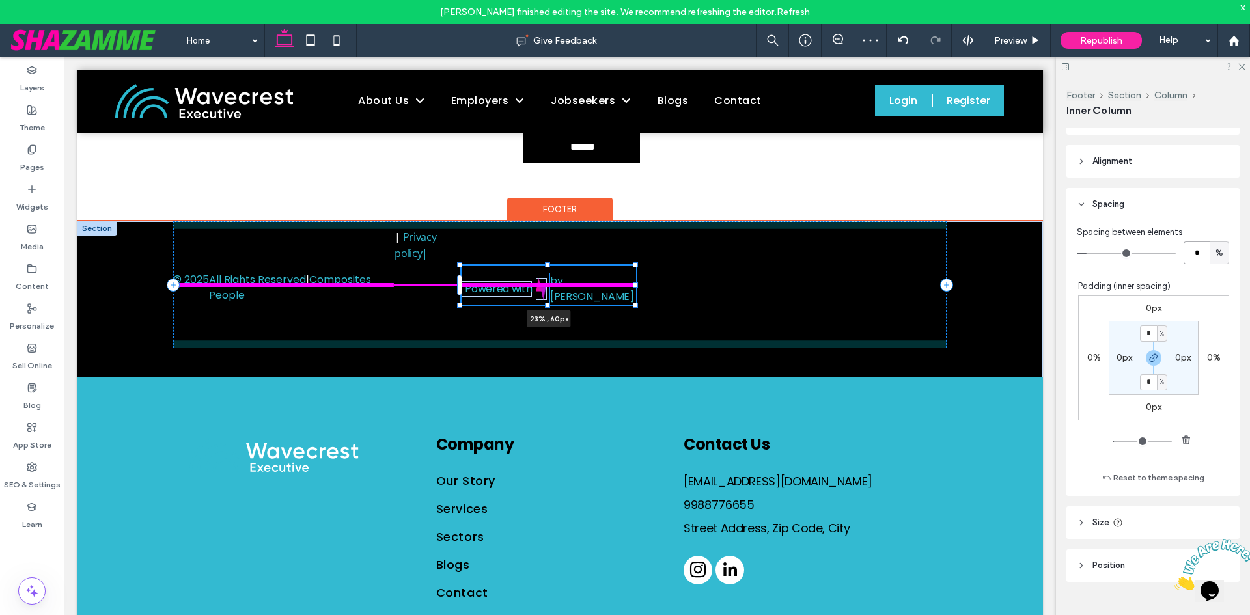
drag, startPoint x: 620, startPoint y: 258, endPoint x: 635, endPoint y: 259, distance: 15.0
click at [461, 266] on div at bounding box center [460, 266] width 1 height 1
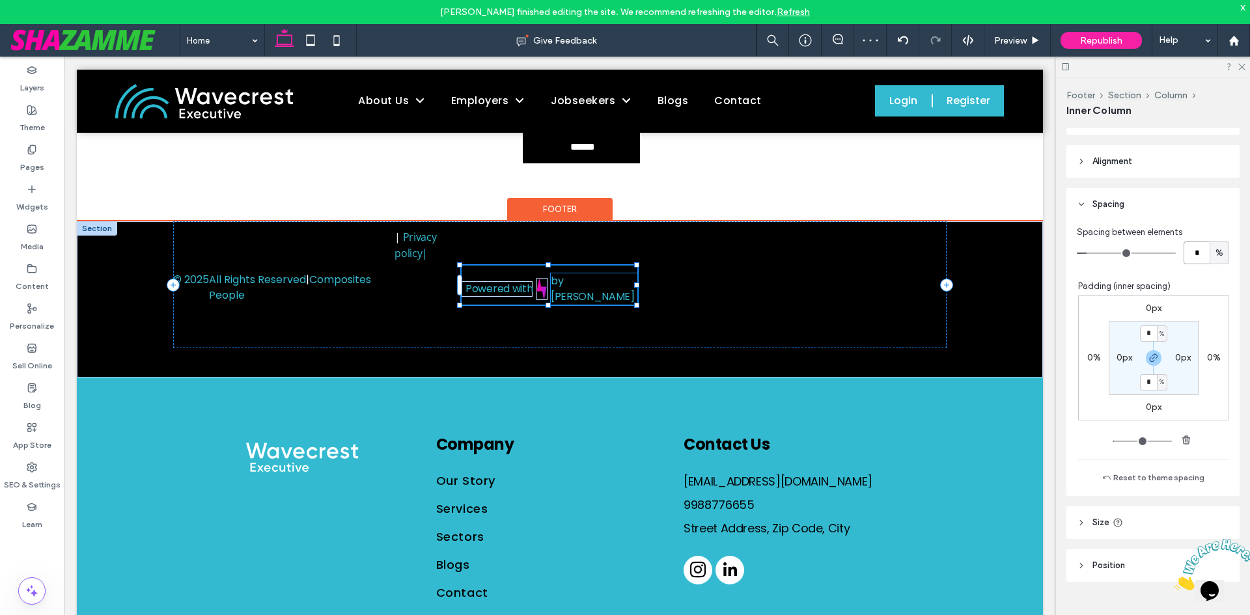
type input "**"
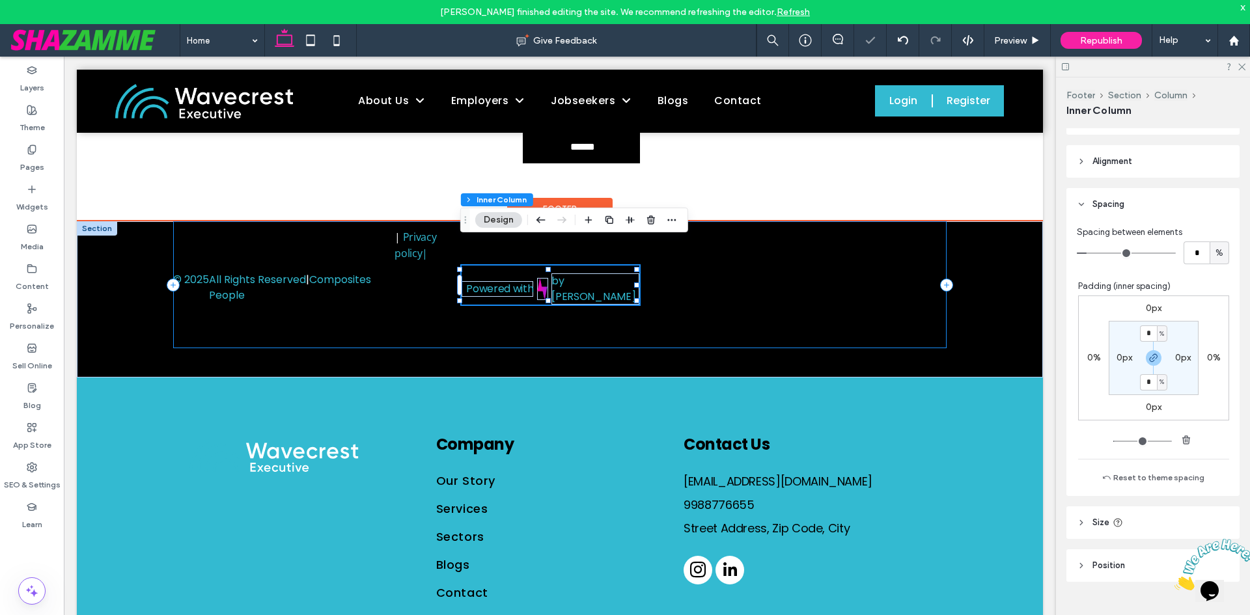
click at [654, 266] on div "© 2025 All Rights Reserved | Composites People | Privacy policy | Powered with …" at bounding box center [559, 284] width 773 height 127
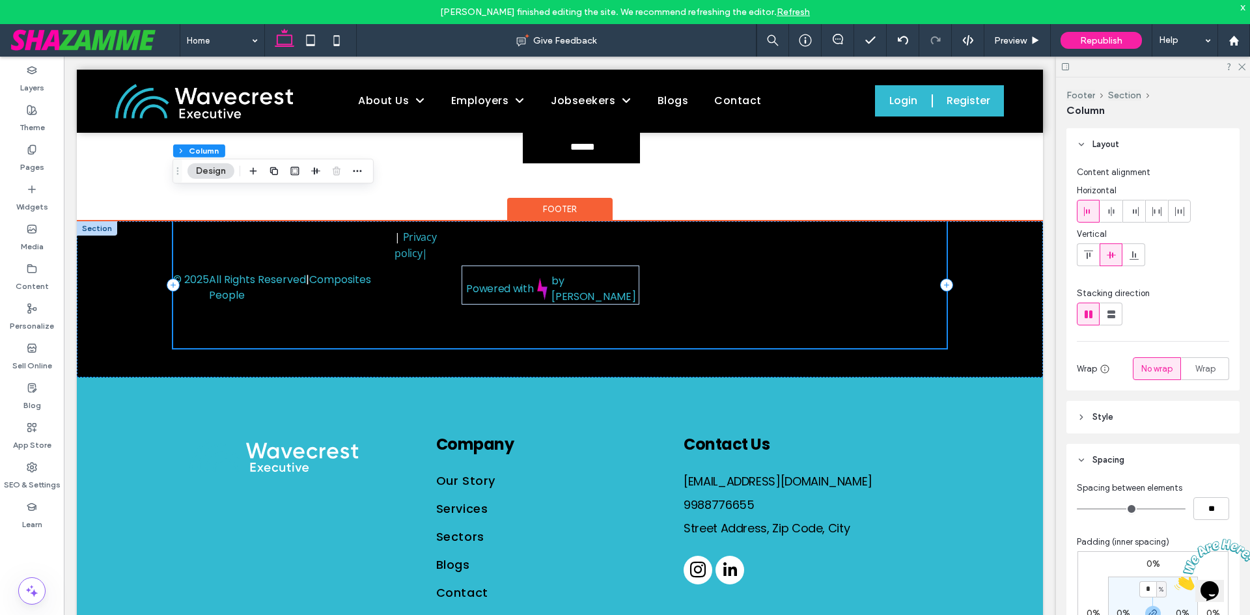
click at [739, 260] on div "© 2025 All Rights Reserved | Composites People | Privacy policy | Powered with …" at bounding box center [559, 284] width 773 height 127
click at [672, 258] on div "© 2025 All Rights Reserved | Composites People | Privacy policy | Powered with …" at bounding box center [559, 284] width 773 height 127
click at [453, 251] on div "© 2025 All Rights Reserved | Composites People | Privacy policy | Powered with …" at bounding box center [559, 284] width 773 height 127
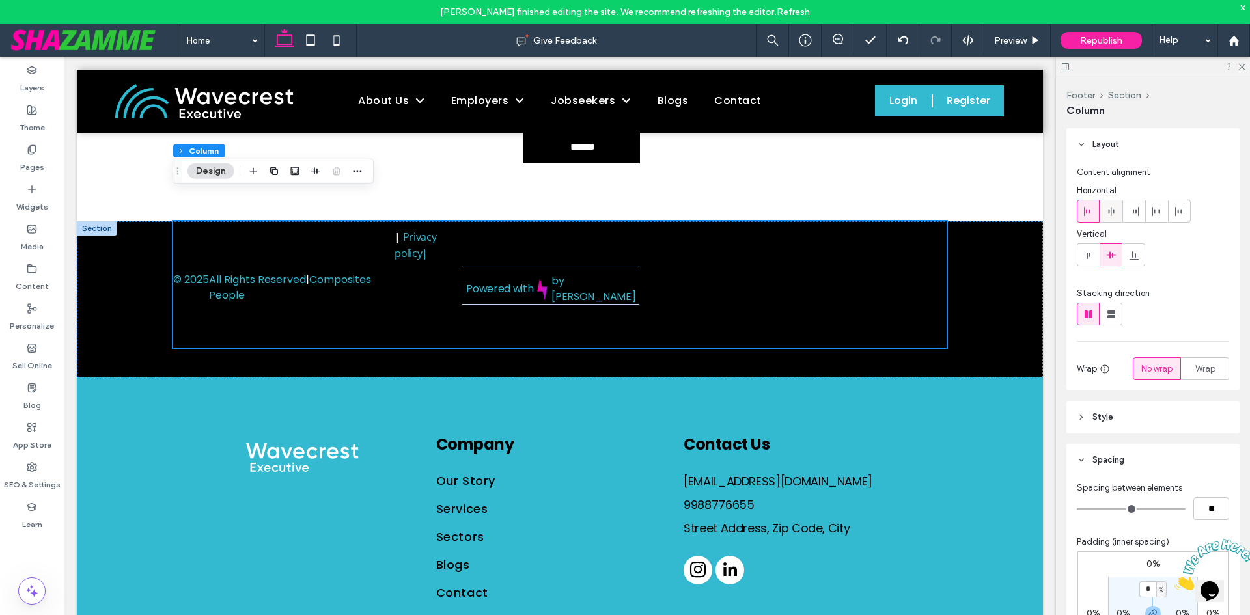
click at [1109, 208] on icon at bounding box center [1111, 211] width 10 height 10
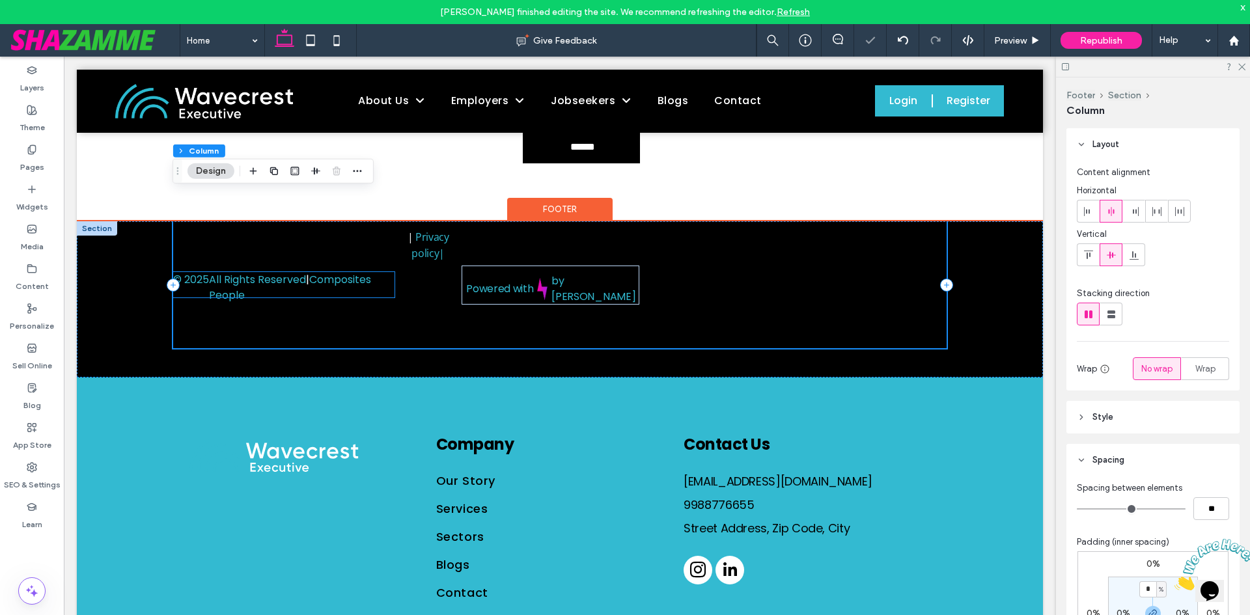
click at [392, 272] on p "All Rights Reserved | Composites People" at bounding box center [302, 287] width 186 height 31
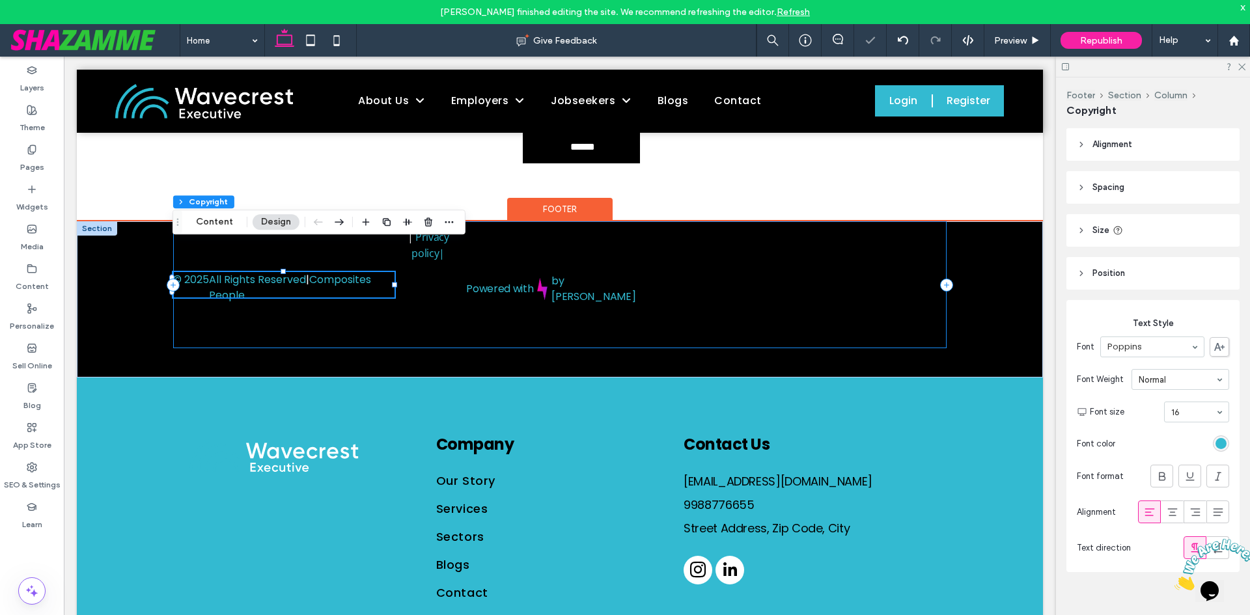
click at [413, 256] on div "© 2025 All Rights Reserved | Composites People | Privacy policy | Powered with …" at bounding box center [559, 284] width 773 height 127
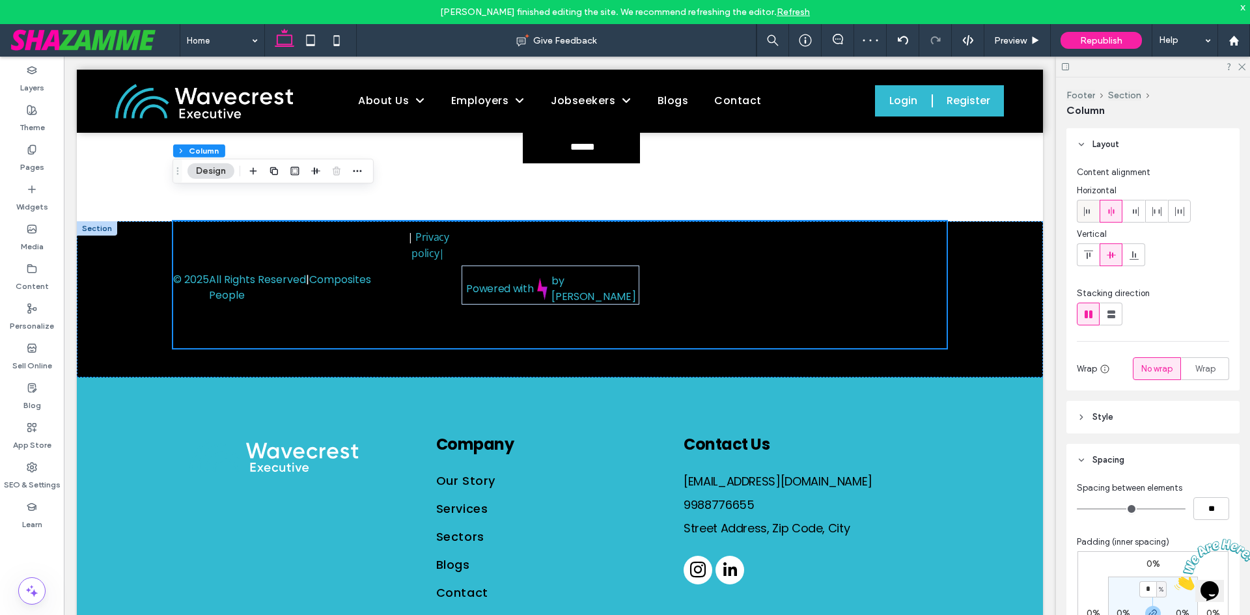
click at [1082, 211] on div at bounding box center [1087, 211] width 21 height 21
click at [1103, 208] on div at bounding box center [1110, 211] width 21 height 21
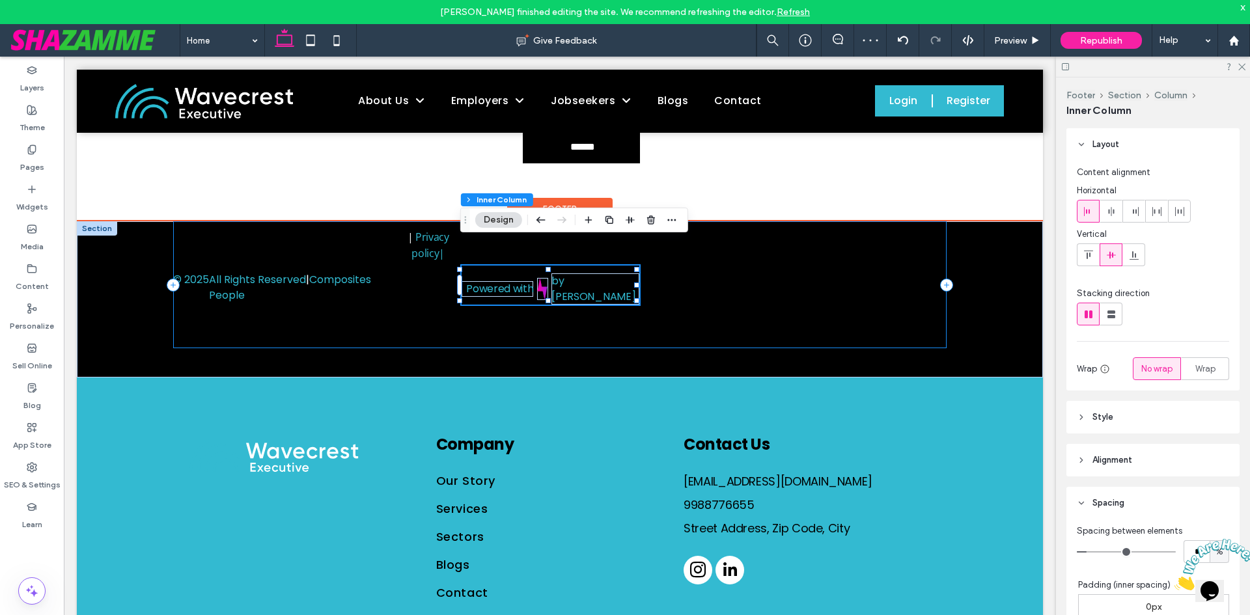
click at [441, 260] on div "© 2025 All Rights Reserved | Composites People | Privacy policy | Powered with …" at bounding box center [559, 284] width 773 height 127
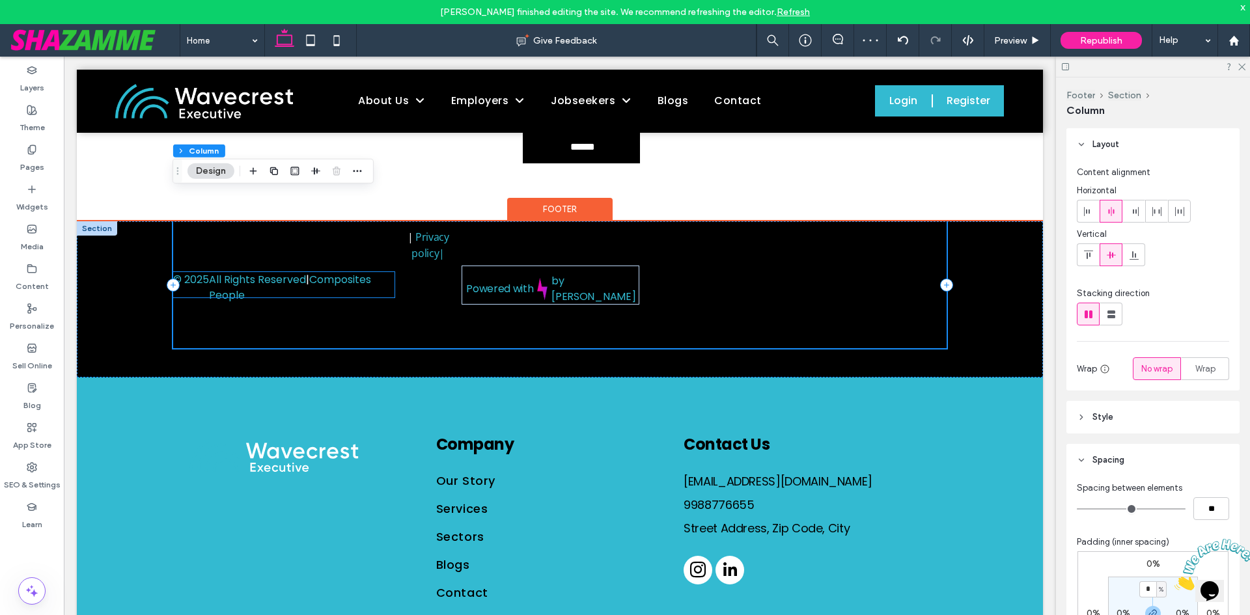
click at [376, 272] on p "All Rights Reserved | Composites People" at bounding box center [302, 287] width 186 height 31
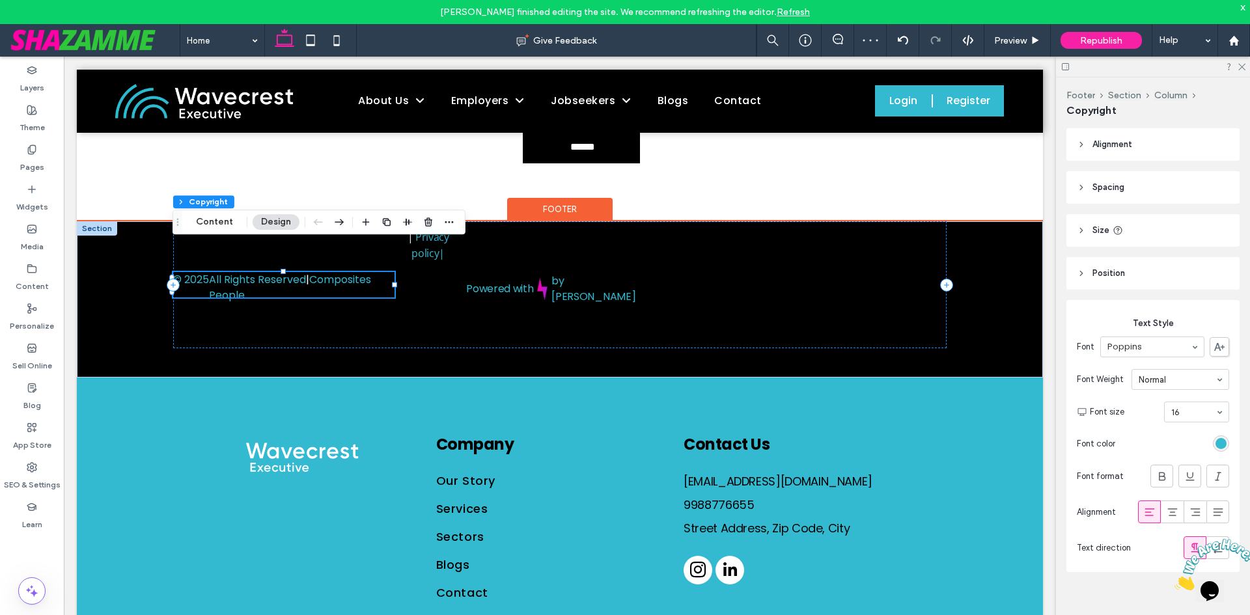
click at [279, 284] on div "© 2025 All Rights Reserved | Composites People | Privacy policy | Powered with …" at bounding box center [559, 284] width 773 height 127
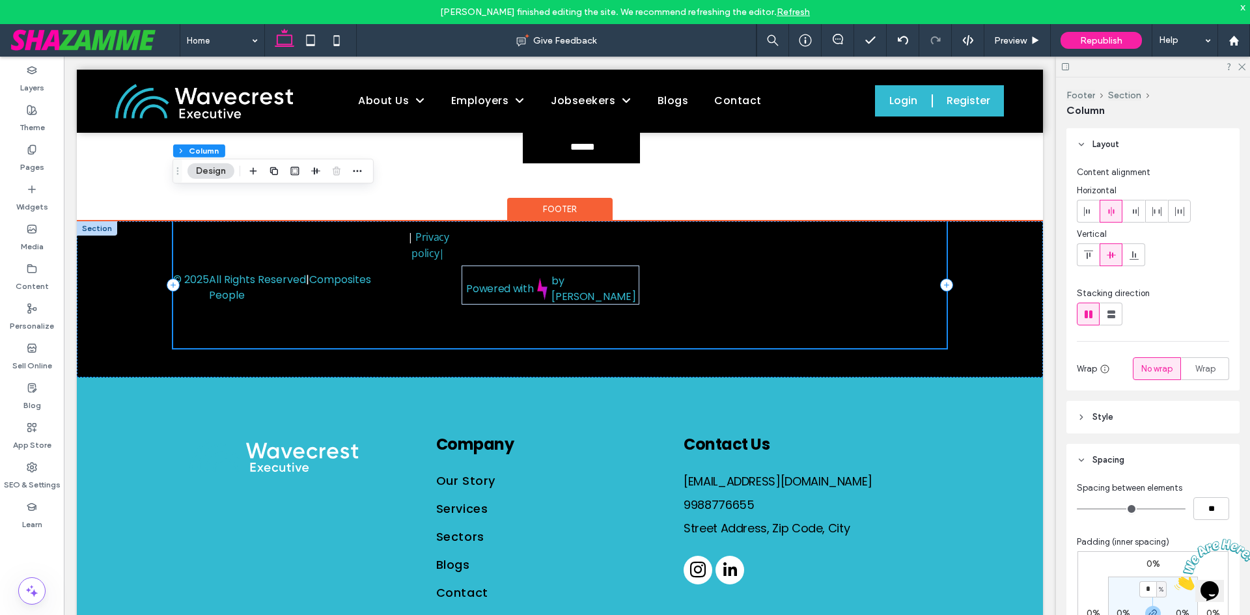
click at [197, 242] on div "© 2025 All Rights Reserved | Composites People | Privacy policy | Powered with …" at bounding box center [559, 284] width 773 height 127
click at [201, 238] on div "© 2025 All Rights Reserved | Composites People | Privacy policy | Powered with …" at bounding box center [559, 284] width 773 height 127
click at [243, 272] on p "All Rights Reserved | Composites People" at bounding box center [302, 287] width 186 height 31
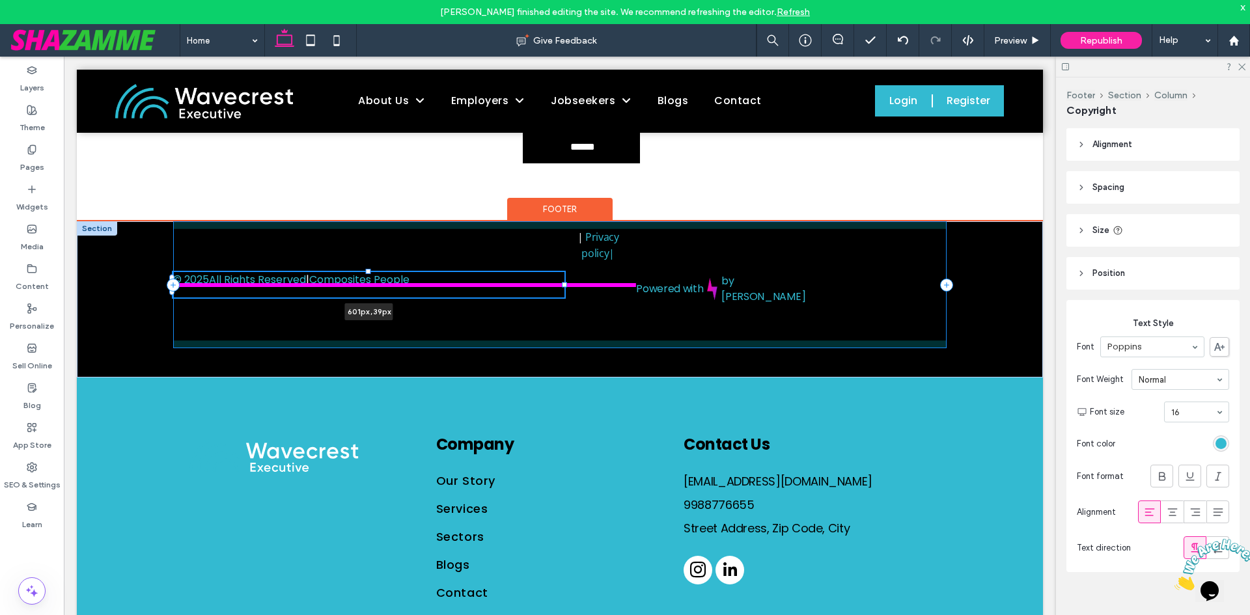
drag, startPoint x: 394, startPoint y: 256, endPoint x: 581, endPoint y: 279, distance: 188.1
click at [564, 268] on div "© 2025 All Rights Reserved | Composites People 601px , 39px | Privacy policy | …" at bounding box center [560, 299] width 966 height 156
type input "***"
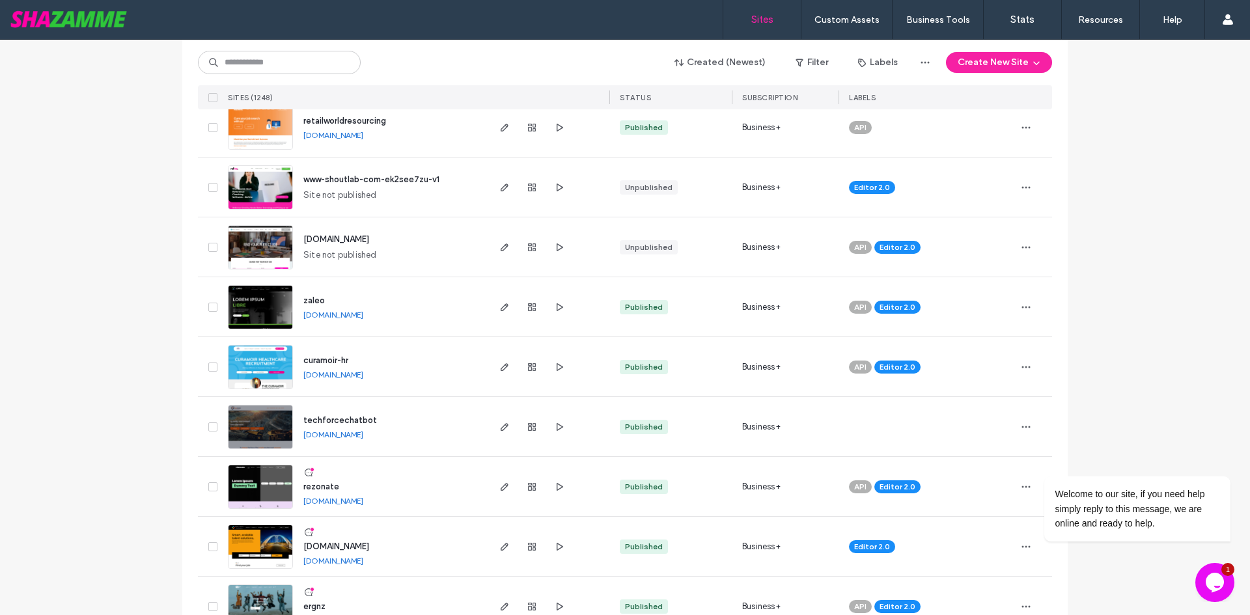
scroll to position [976, 0]
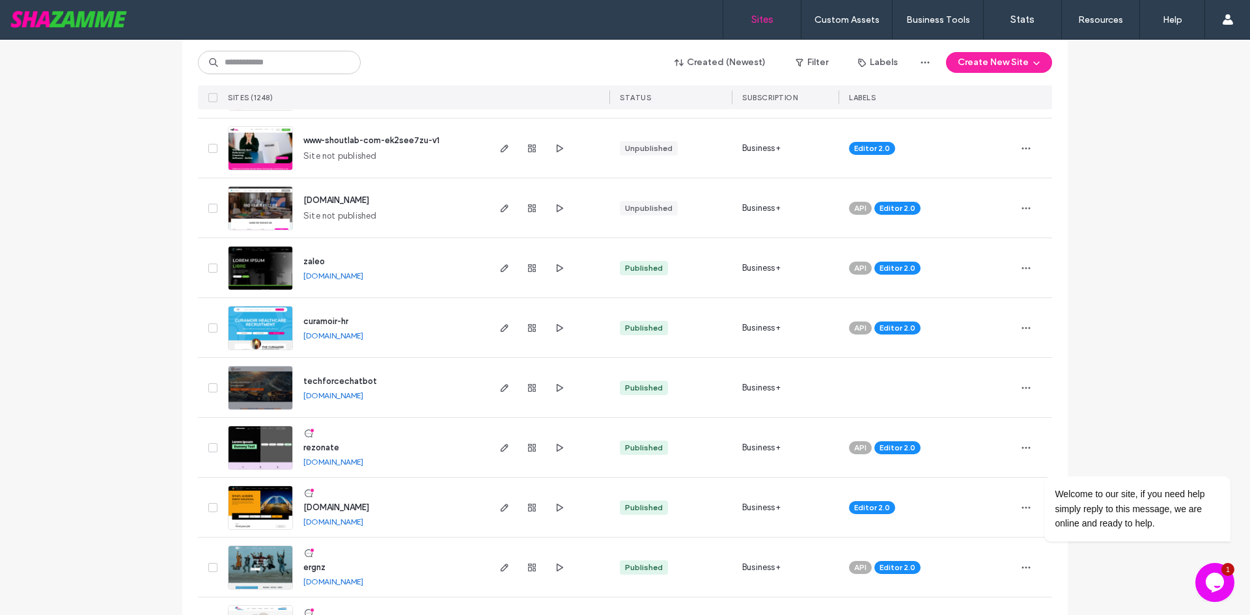
click at [1209, 582] on icon "Chat widget" at bounding box center [1215, 583] width 18 height 20
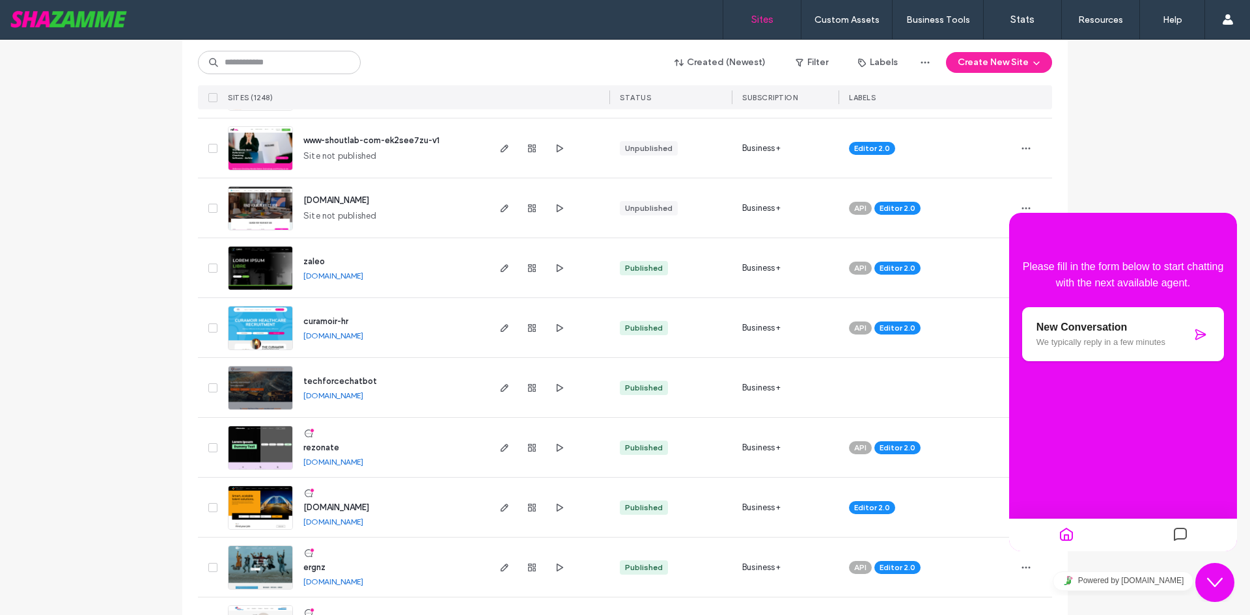
drag, startPoint x: 1209, startPoint y: 582, endPoint x: 2155, endPoint y: 1111, distance: 1083.6
click at [1209, 582] on icon "Close Chat This icon closes the chat window." at bounding box center [1215, 583] width 16 height 16
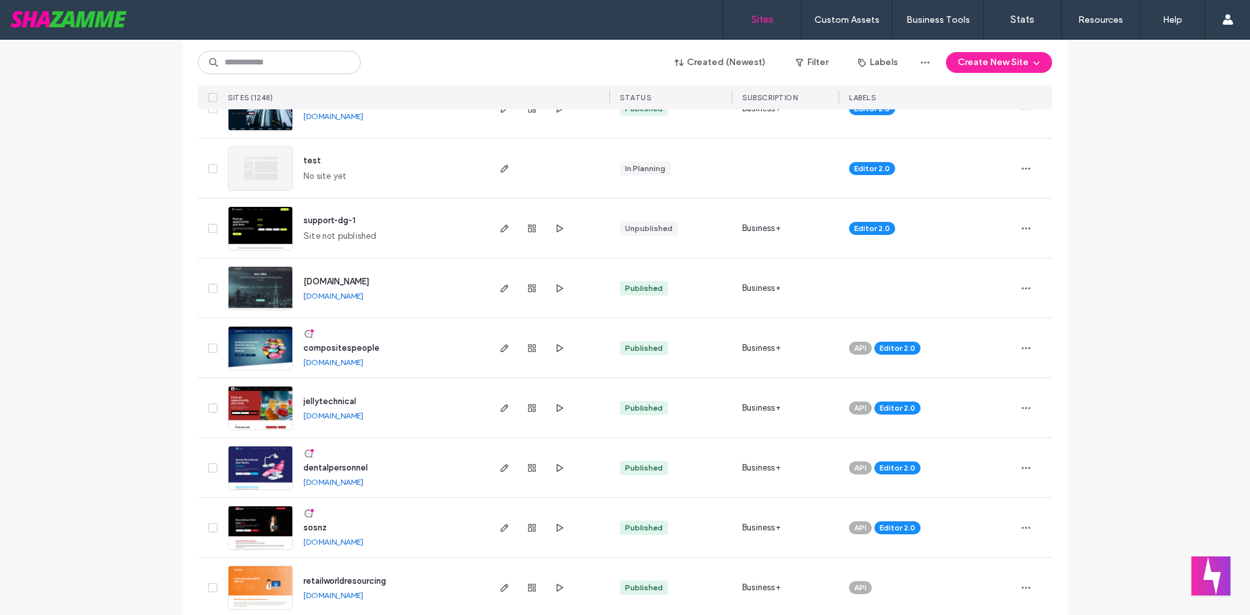
scroll to position [456, 0]
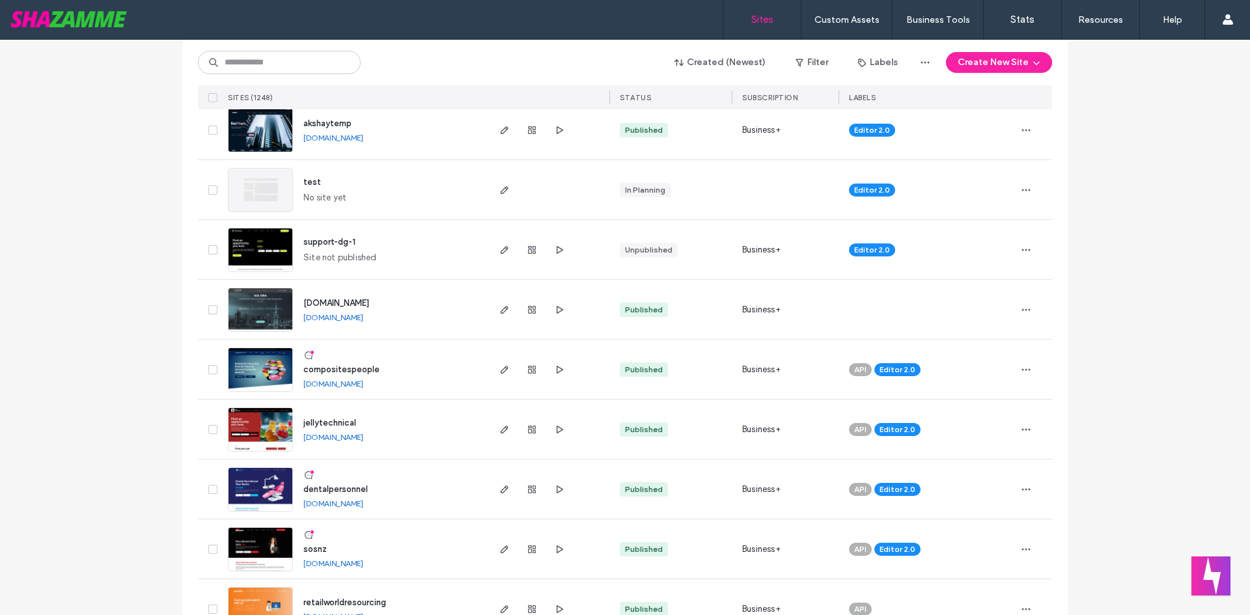
click at [353, 373] on span "compositespeople" at bounding box center [341, 370] width 76 height 10
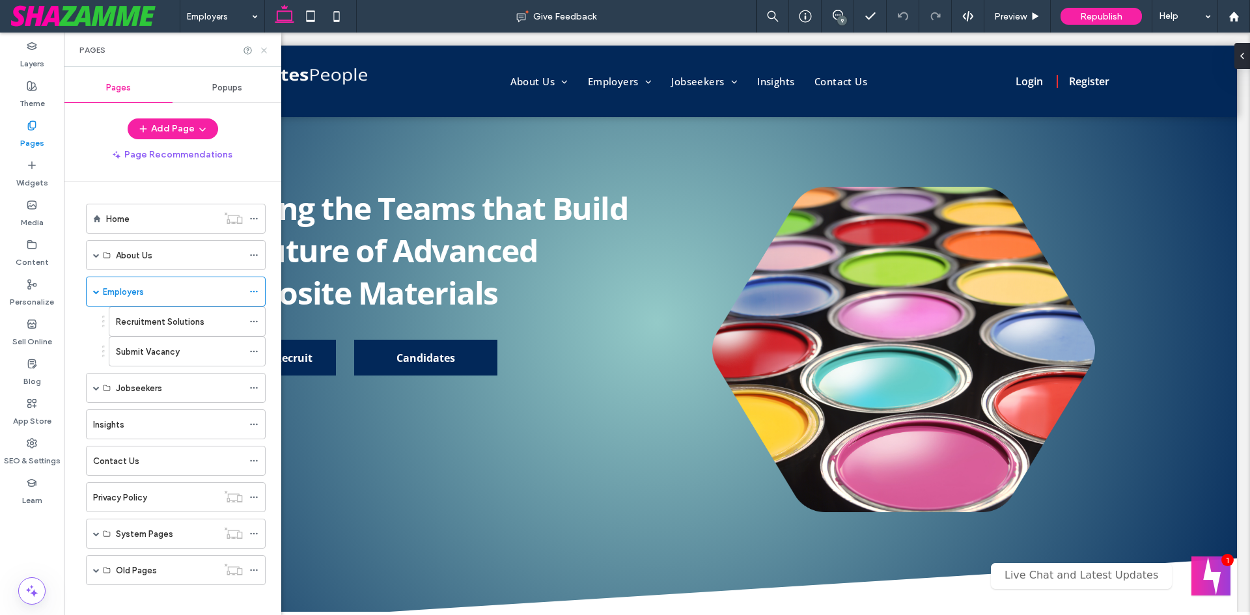
click at [266, 53] on use at bounding box center [263, 50] width 5 height 5
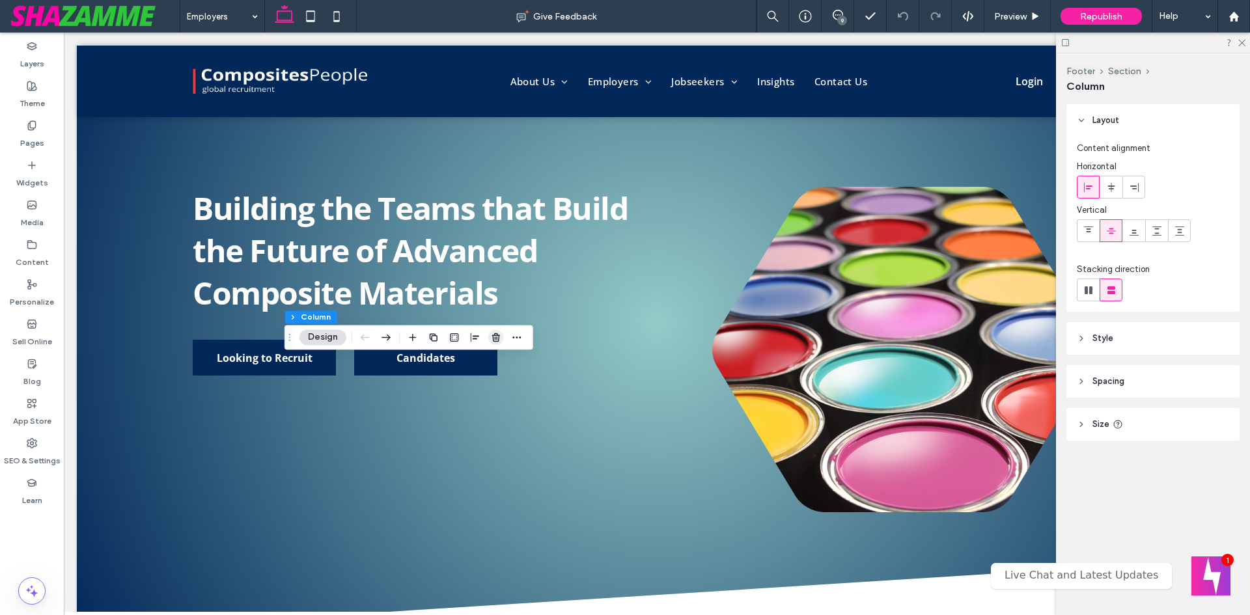
click at [496, 339] on icon "button" at bounding box center [496, 337] width 10 height 10
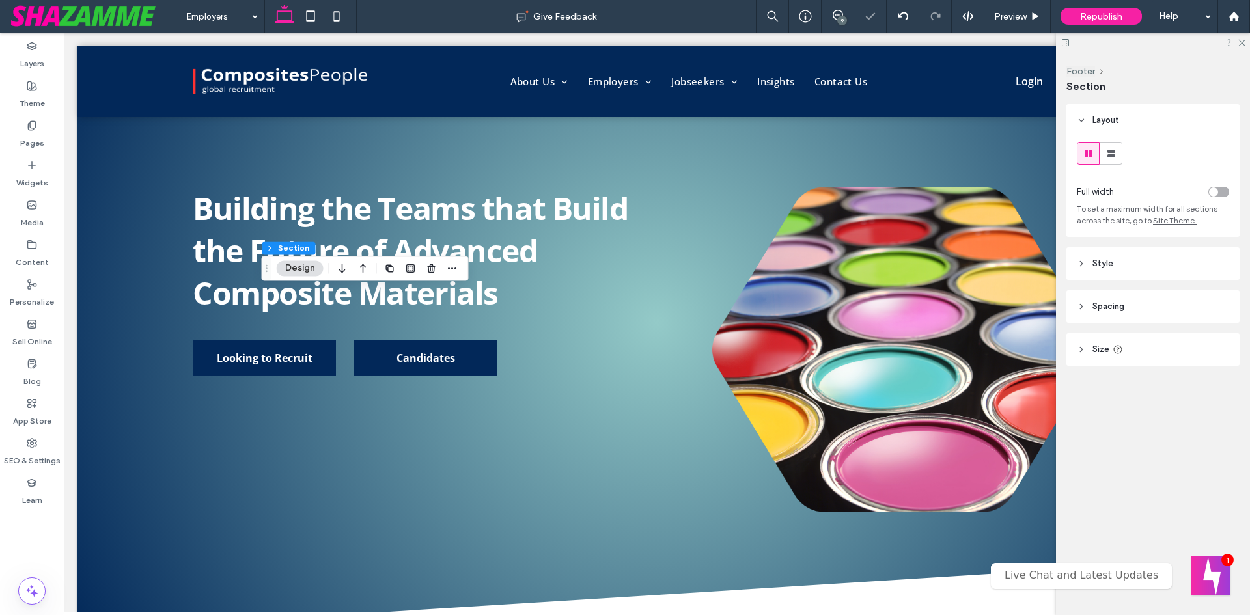
drag, startPoint x: 1087, startPoint y: 261, endPoint x: 1115, endPoint y: 279, distance: 34.0
click at [1087, 261] on header "Style" at bounding box center [1152, 263] width 173 height 33
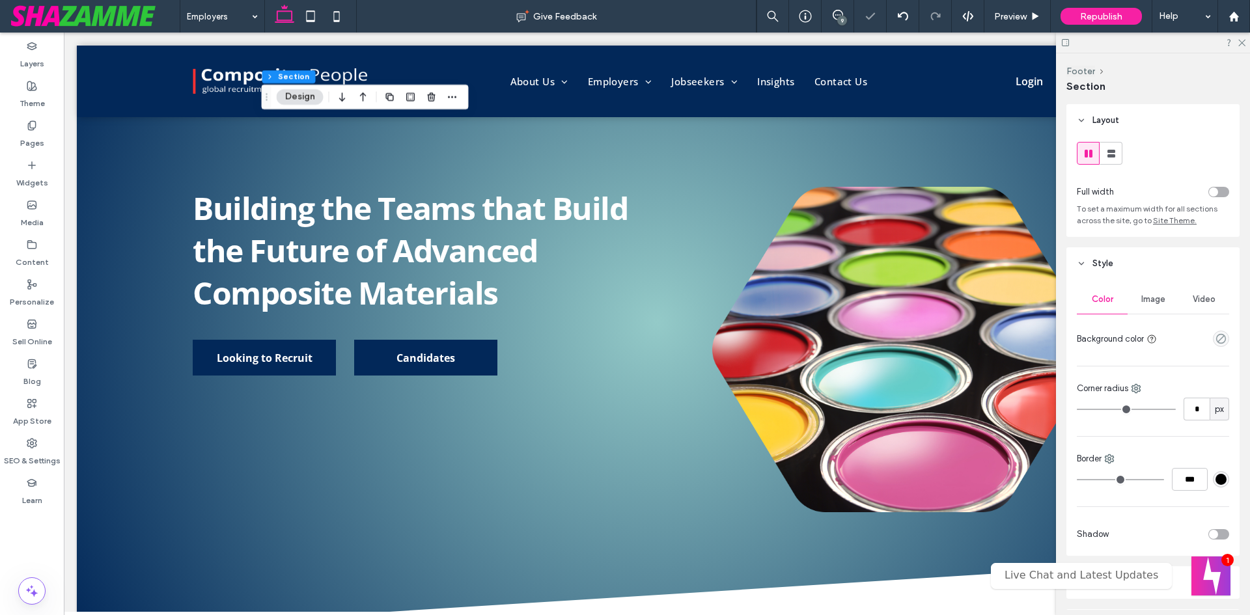
click at [1187, 307] on div "Video" at bounding box center [1203, 299] width 51 height 29
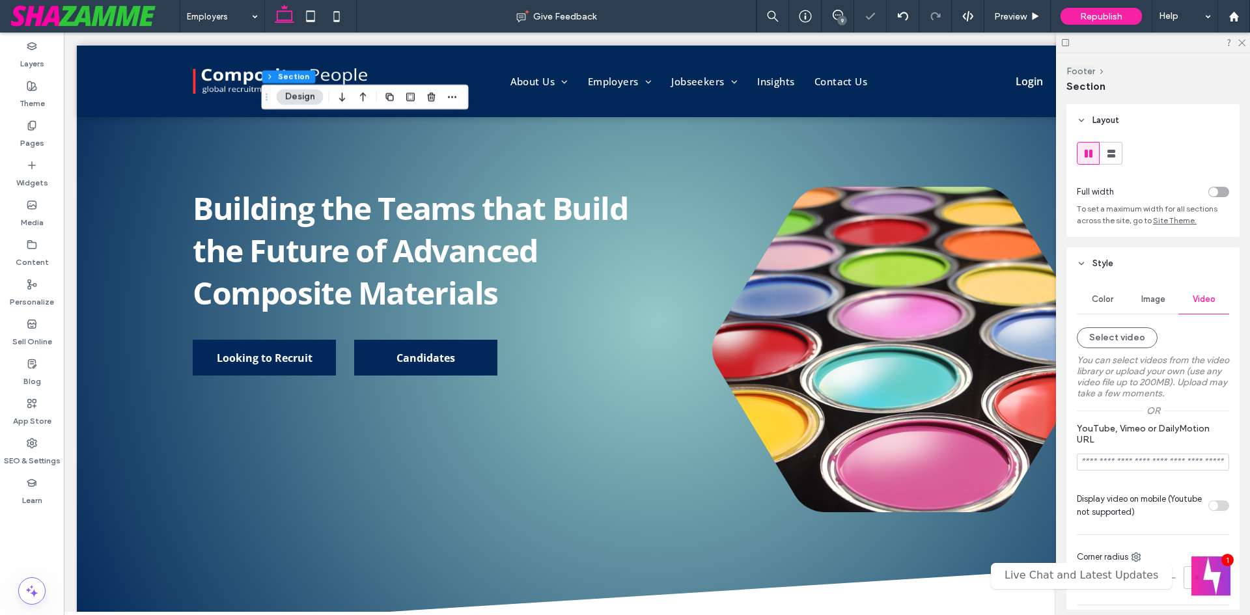
click at [1141, 298] on span "Image" at bounding box center [1153, 299] width 24 height 10
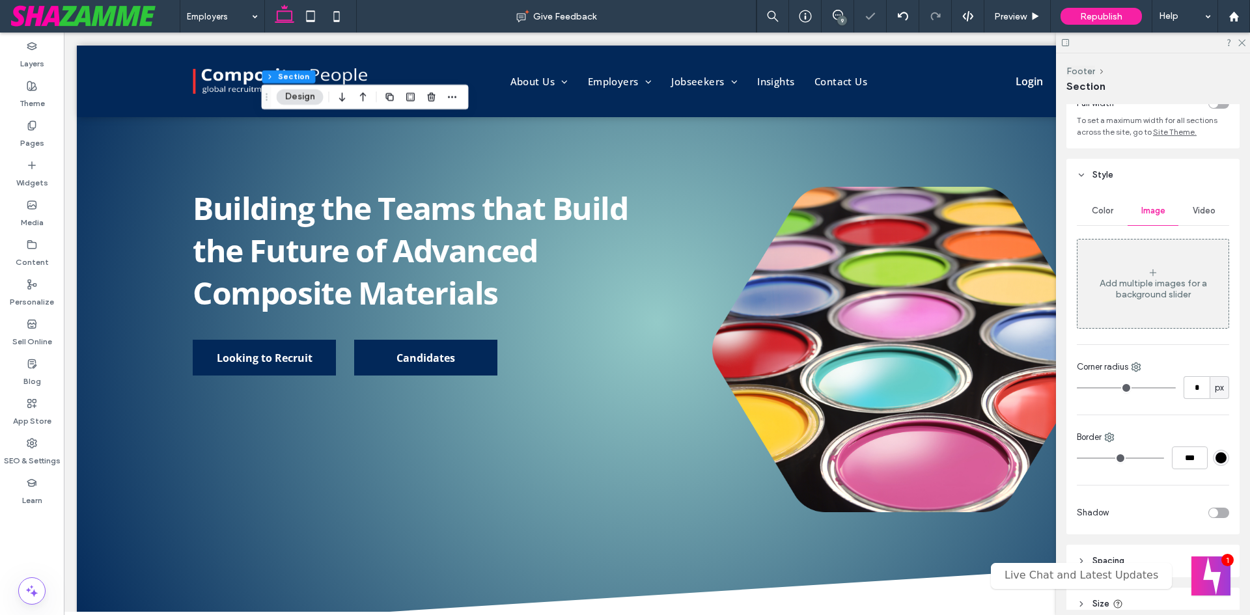
scroll to position [151, 0]
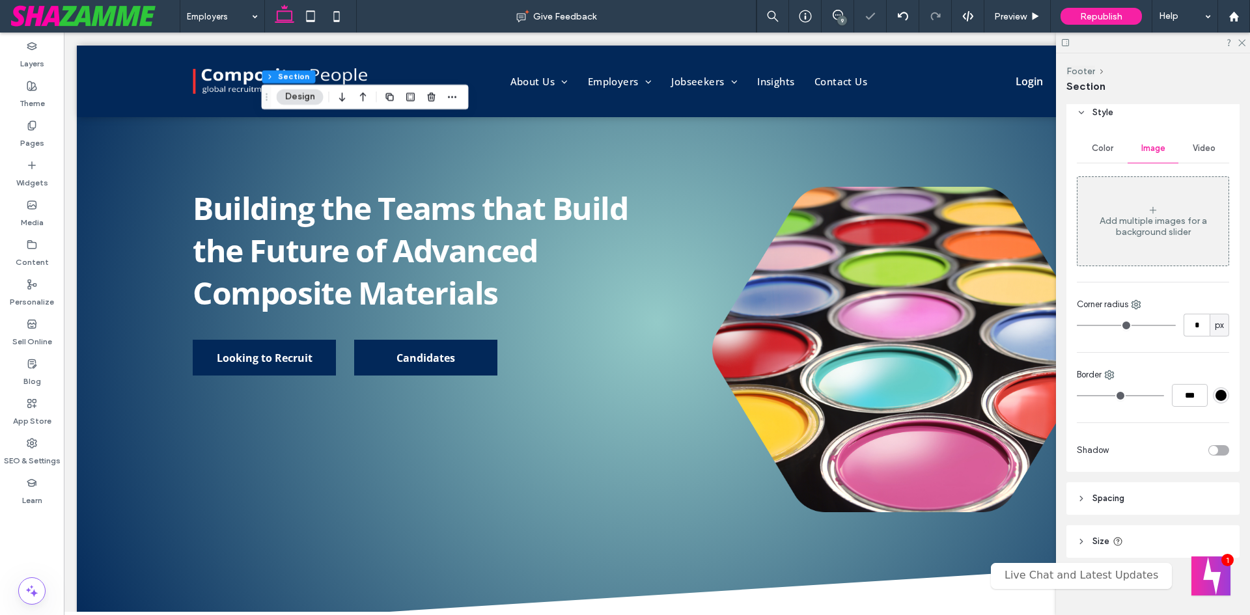
click at [1128, 502] on header "Spacing" at bounding box center [1152, 498] width 173 height 33
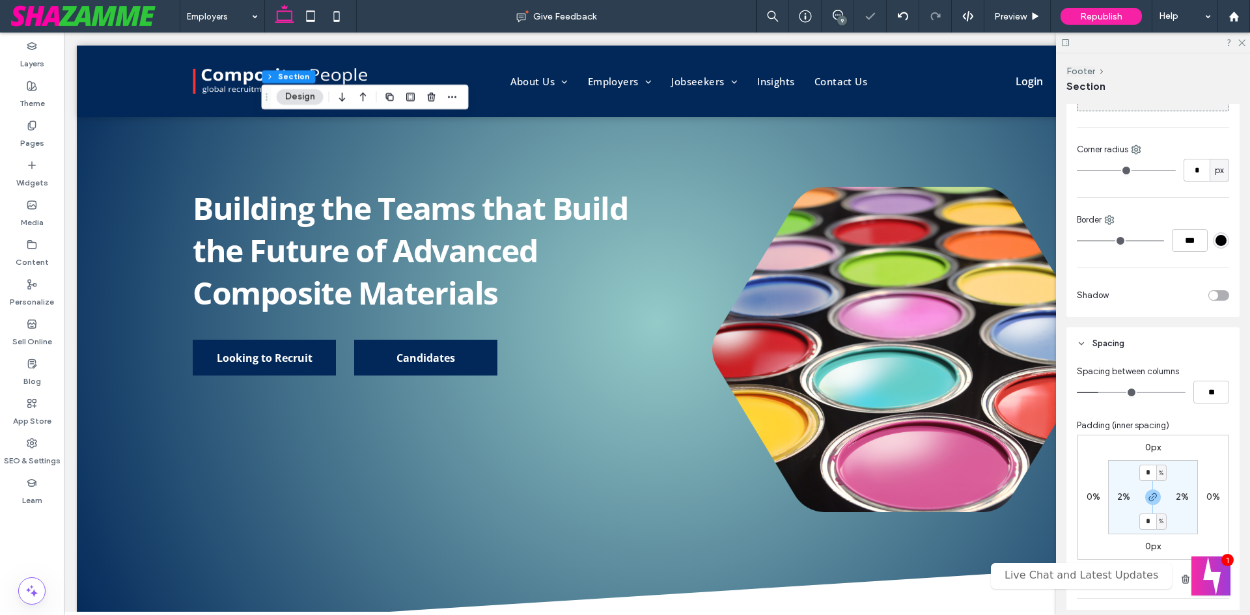
scroll to position [426, 0]
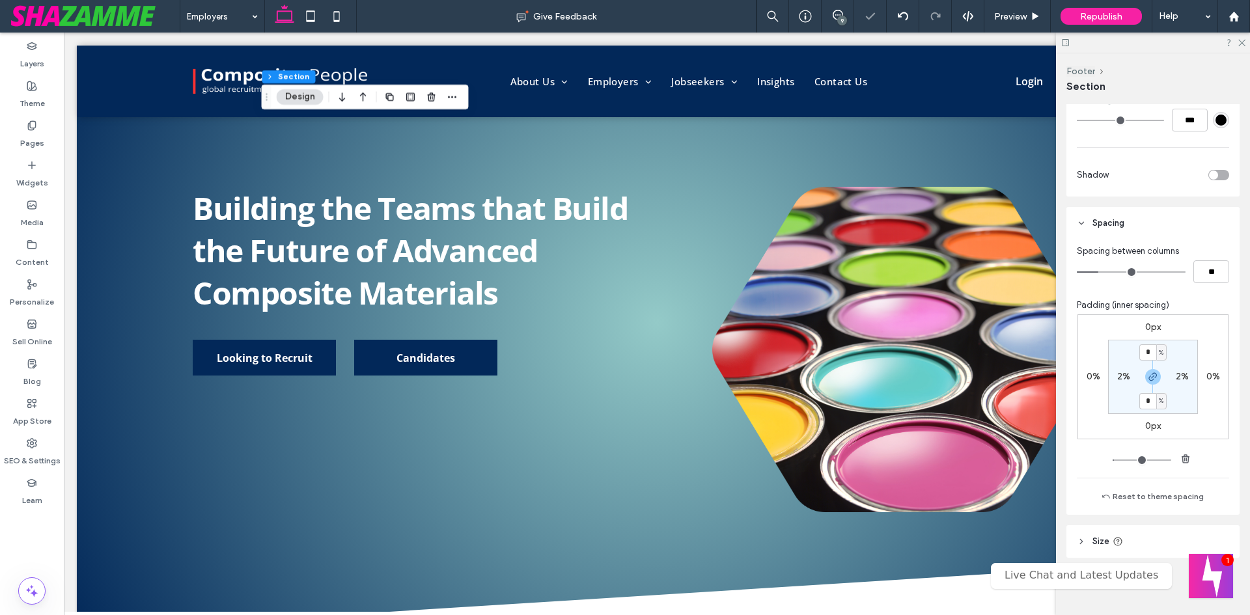
click at [1216, 574] on button "Welcome message" at bounding box center [1211, 576] width 44 height 44
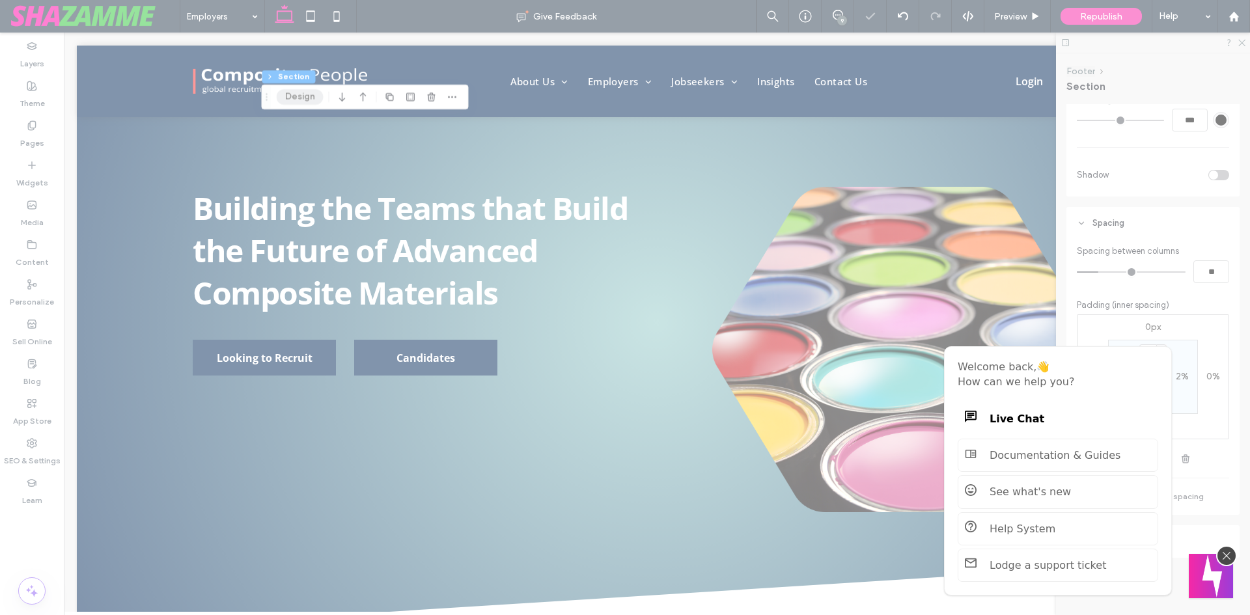
click at [1216, 574] on button "Welcome message" at bounding box center [1211, 576] width 44 height 44
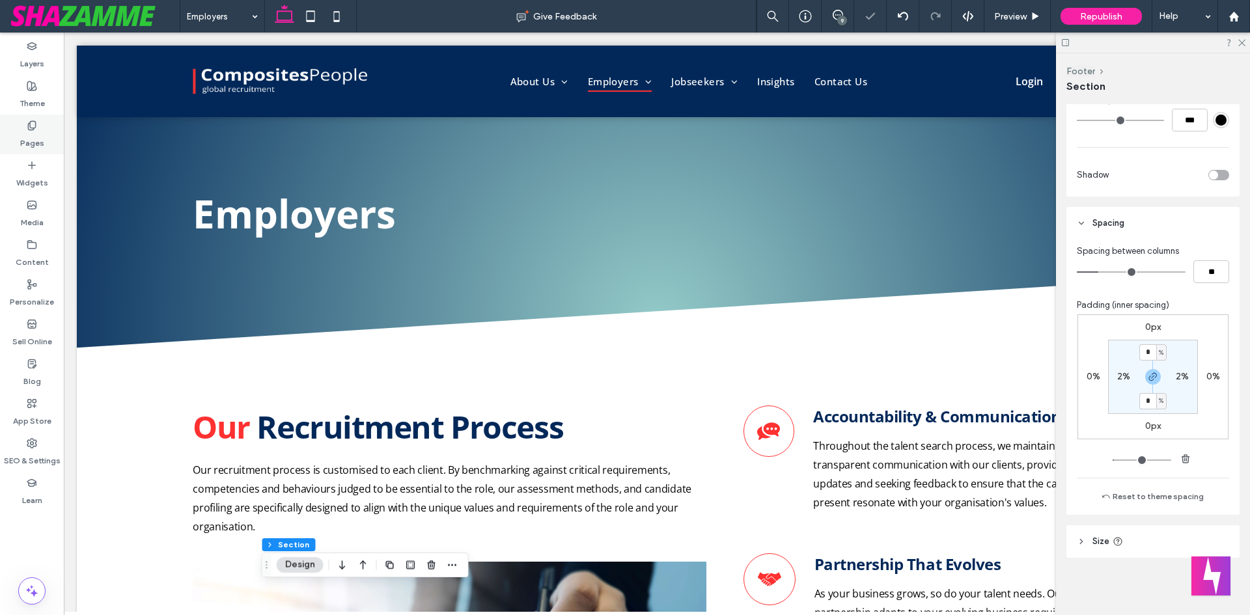
scroll to position [0, 0]
click at [26, 117] on div "Pages" at bounding box center [32, 135] width 64 height 40
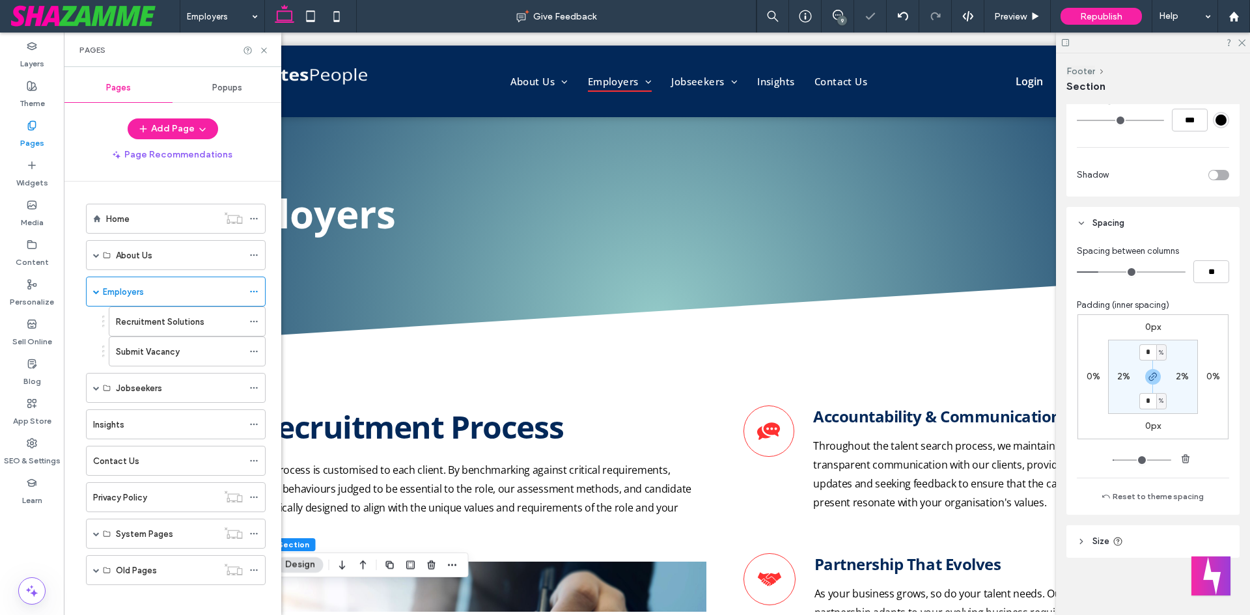
click at [195, 327] on label "Recruitment Solutions" at bounding box center [160, 322] width 89 height 23
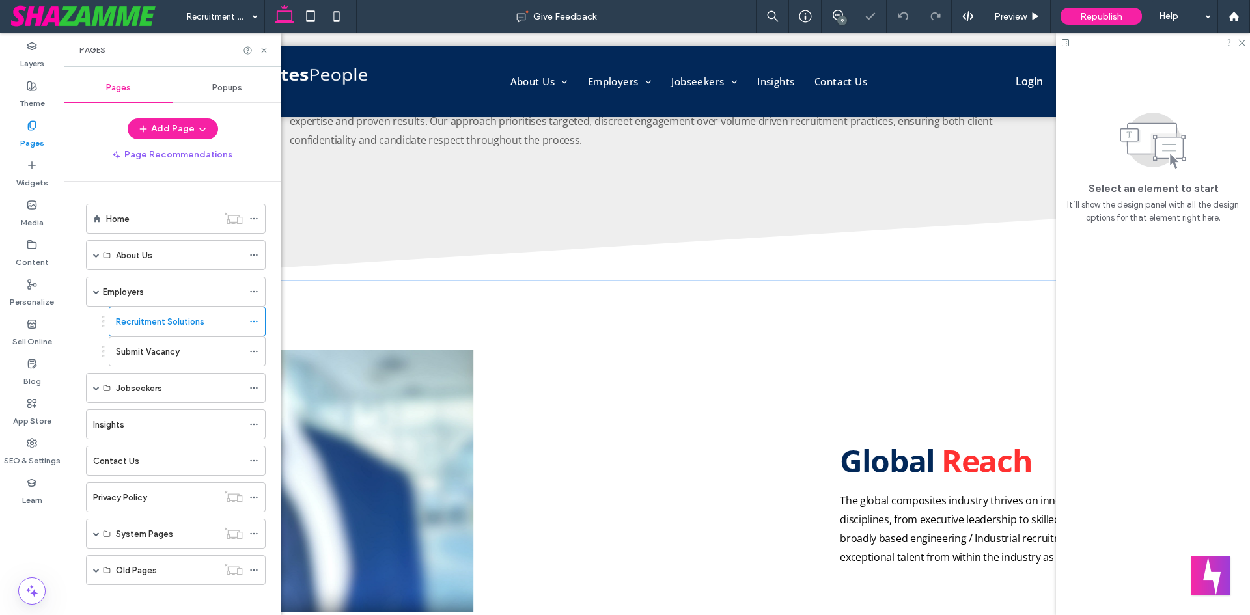
scroll to position [1237, 0]
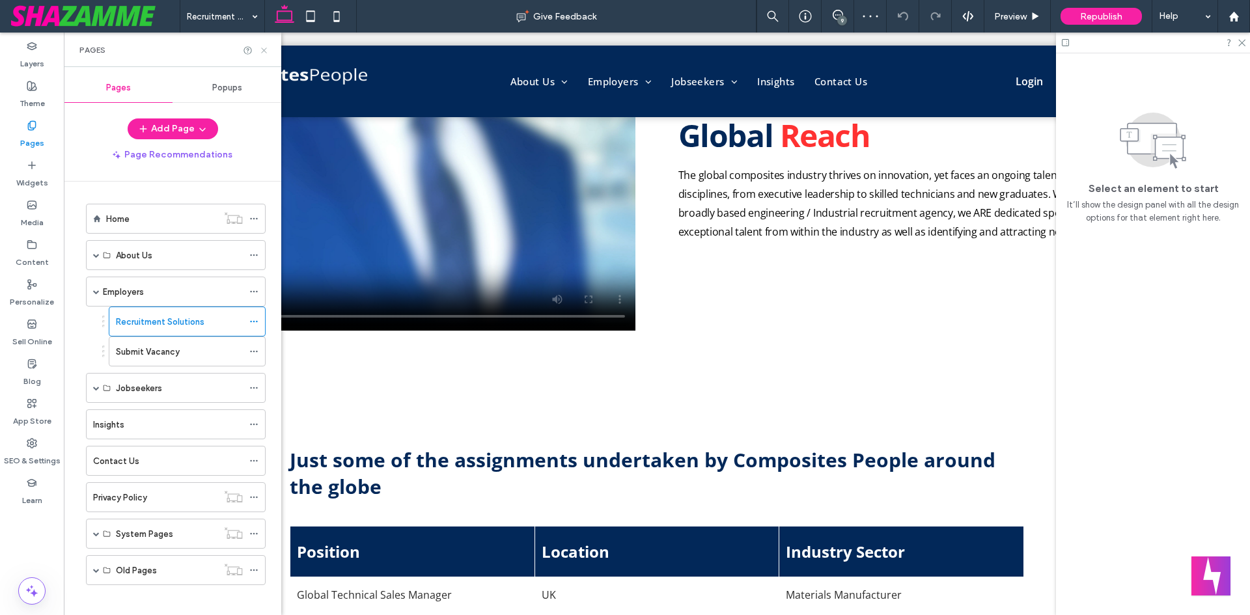
click at [264, 46] on icon at bounding box center [264, 51] width 10 height 10
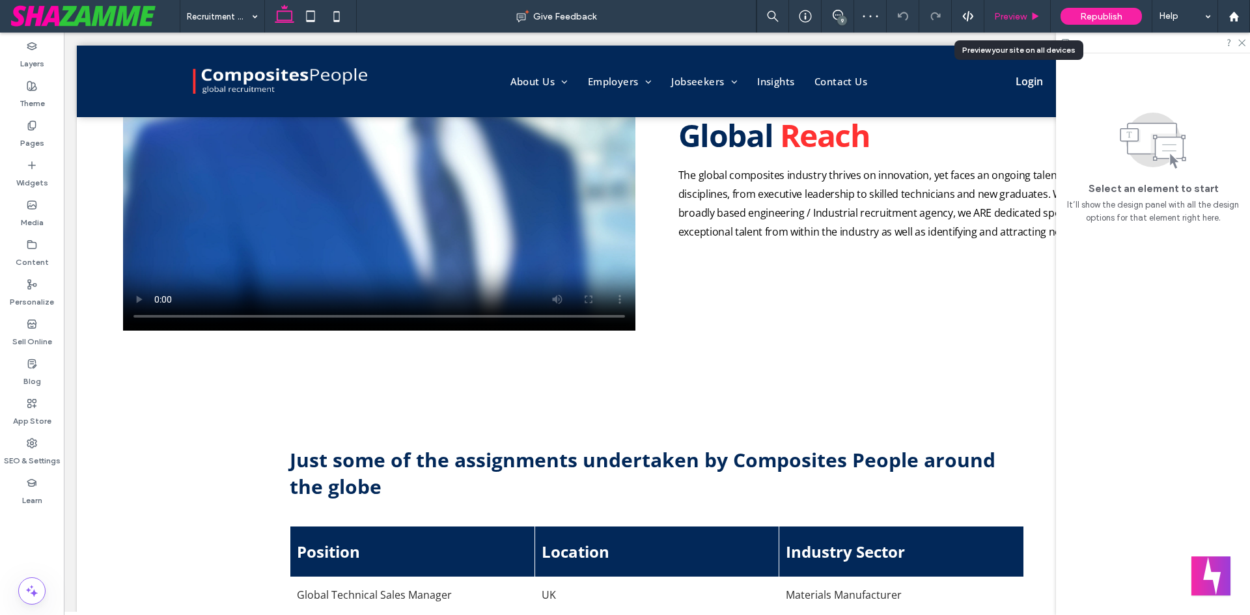
click at [1005, 20] on span "Preview" at bounding box center [1010, 16] width 33 height 11
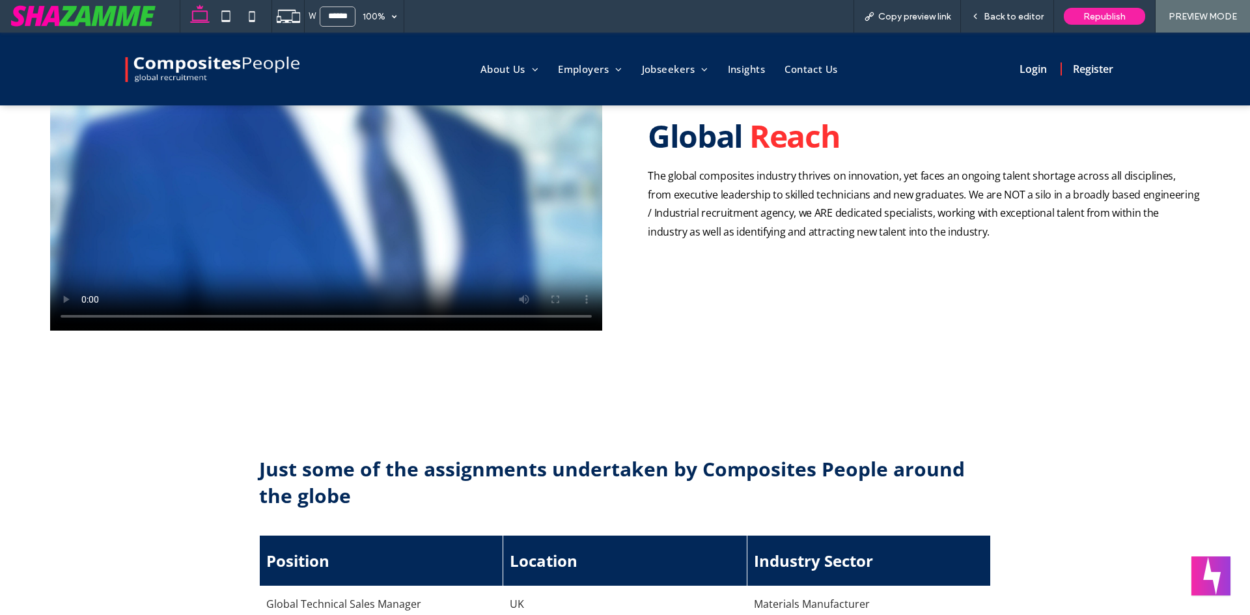
click at [1005, 20] on span "Back to editor" at bounding box center [1014, 16] width 60 height 11
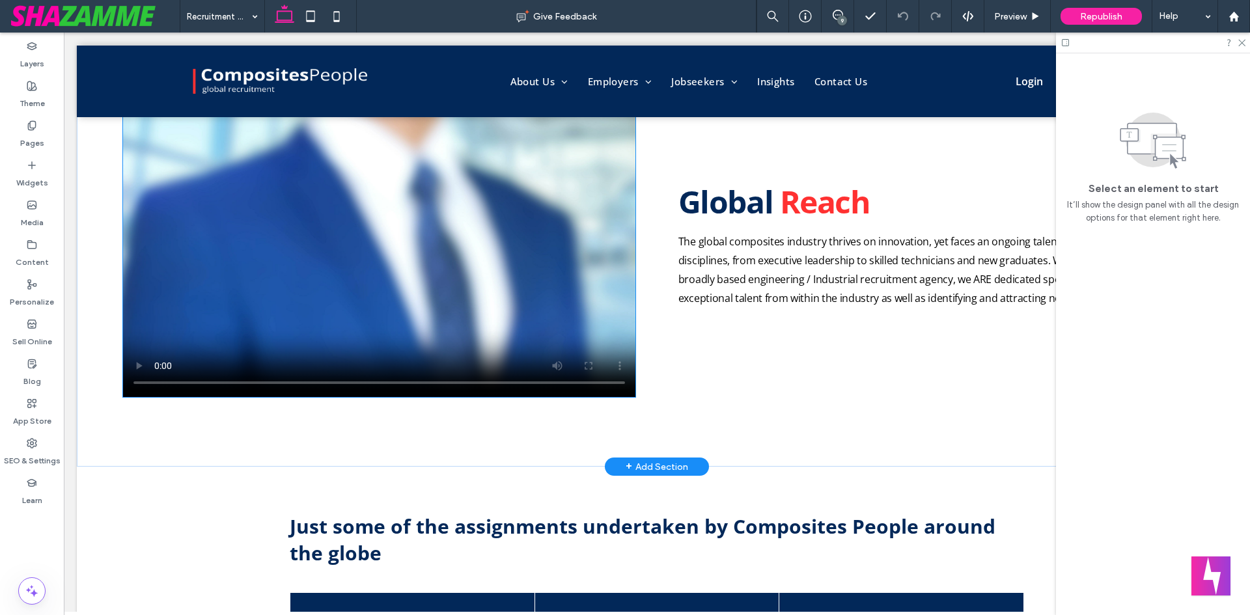
scroll to position [1107, 0]
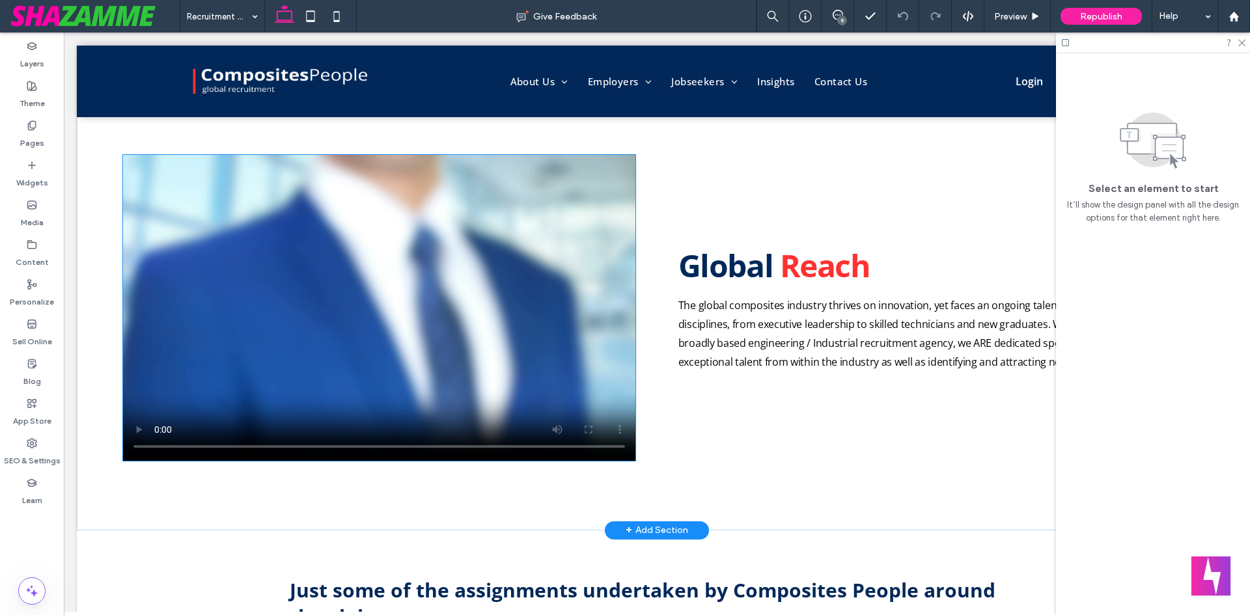
click at [466, 353] on video at bounding box center [379, 308] width 512 height 306
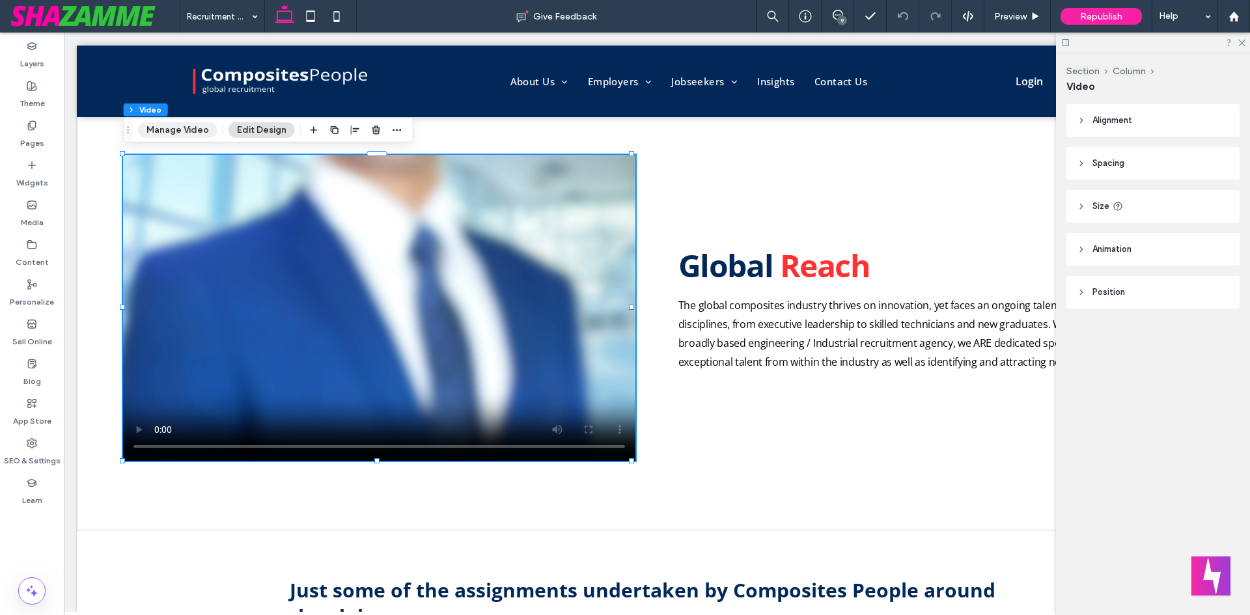
click at [195, 135] on button "Manage Video" at bounding box center [177, 130] width 79 height 16
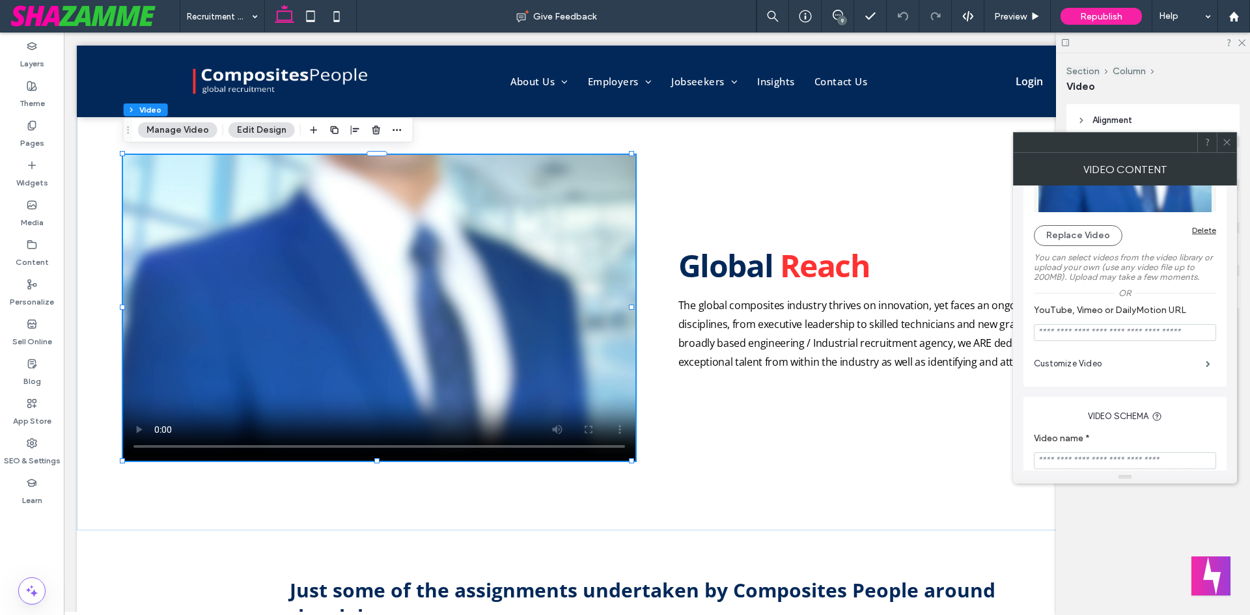
scroll to position [195, 0]
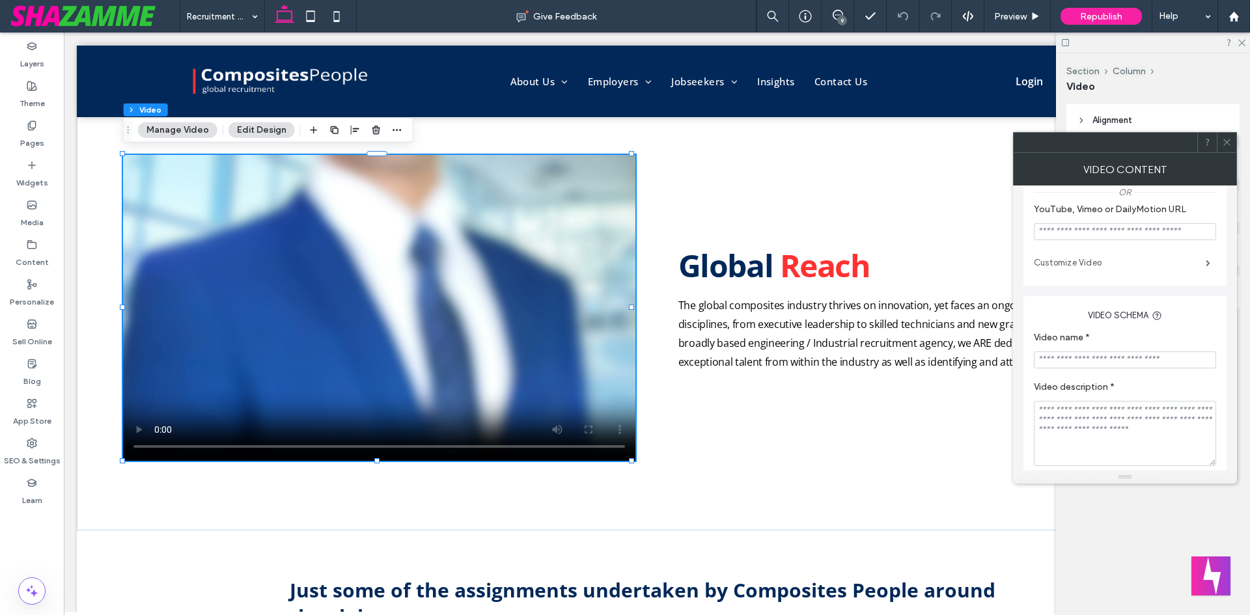
click at [1096, 268] on label "Customize Video" at bounding box center [1120, 263] width 172 height 26
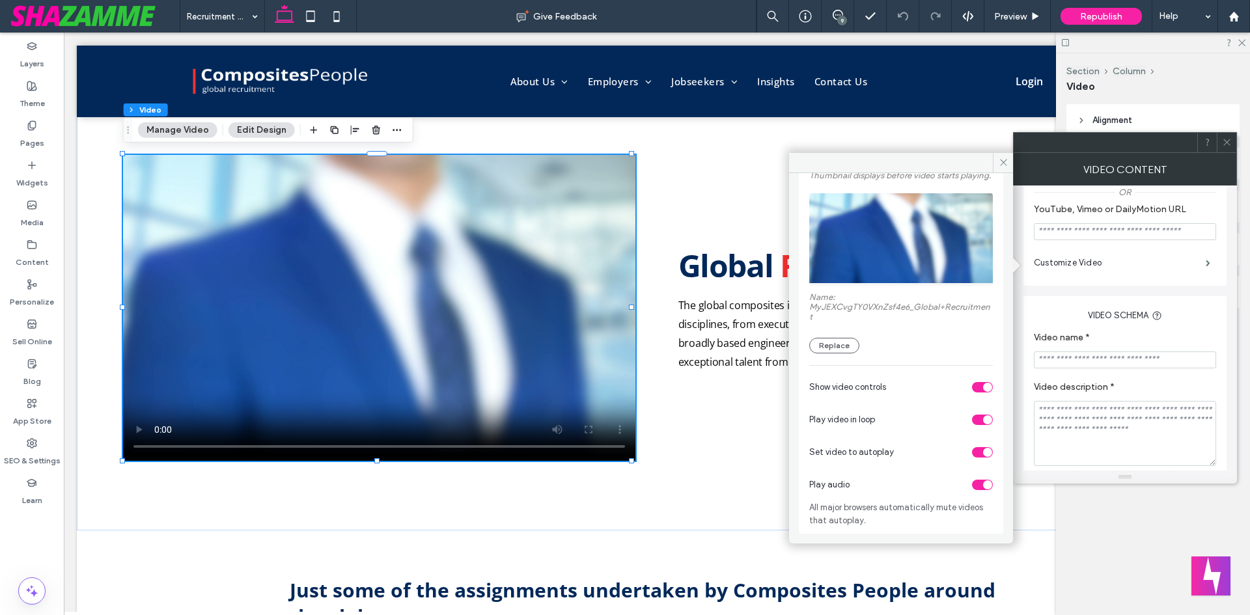
scroll to position [94, 0]
click at [1231, 144] on icon at bounding box center [1227, 142] width 10 height 10
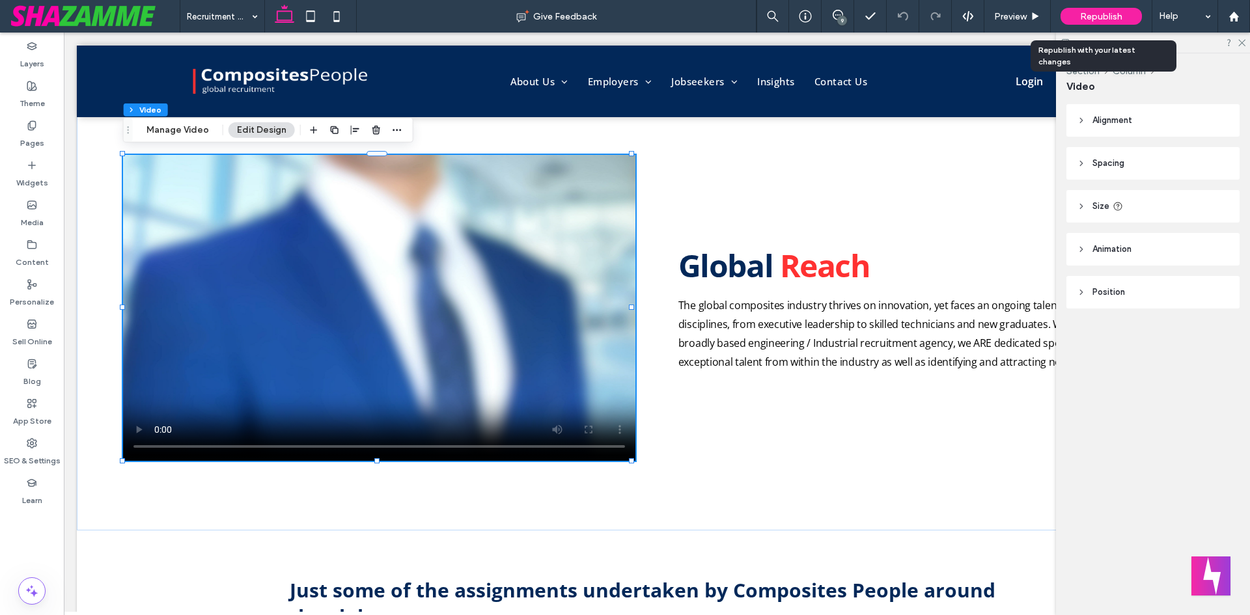
click at [1118, 16] on span "Republish" at bounding box center [1101, 16] width 42 height 11
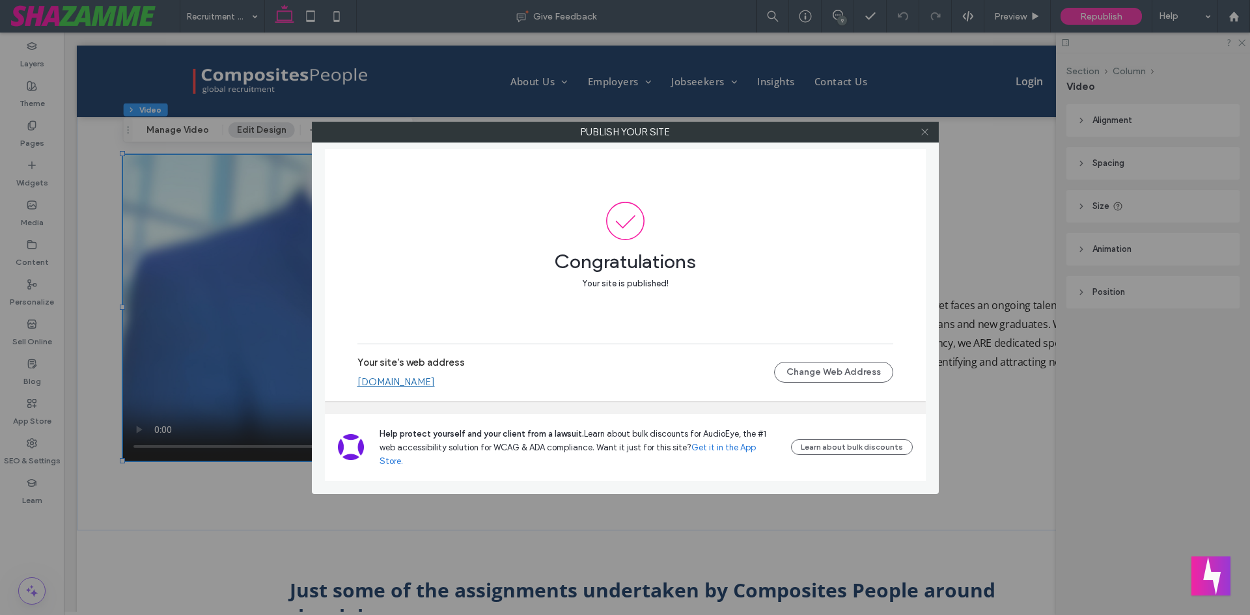
click at [923, 133] on icon at bounding box center [925, 132] width 10 height 10
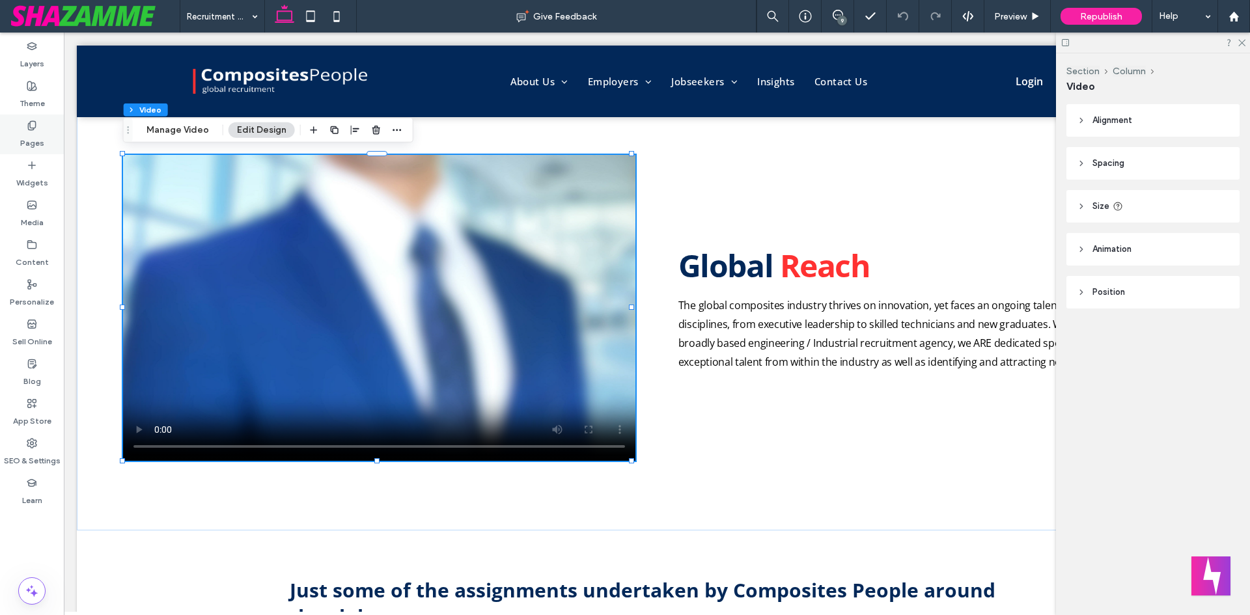
click at [25, 116] on div "Pages" at bounding box center [32, 135] width 64 height 40
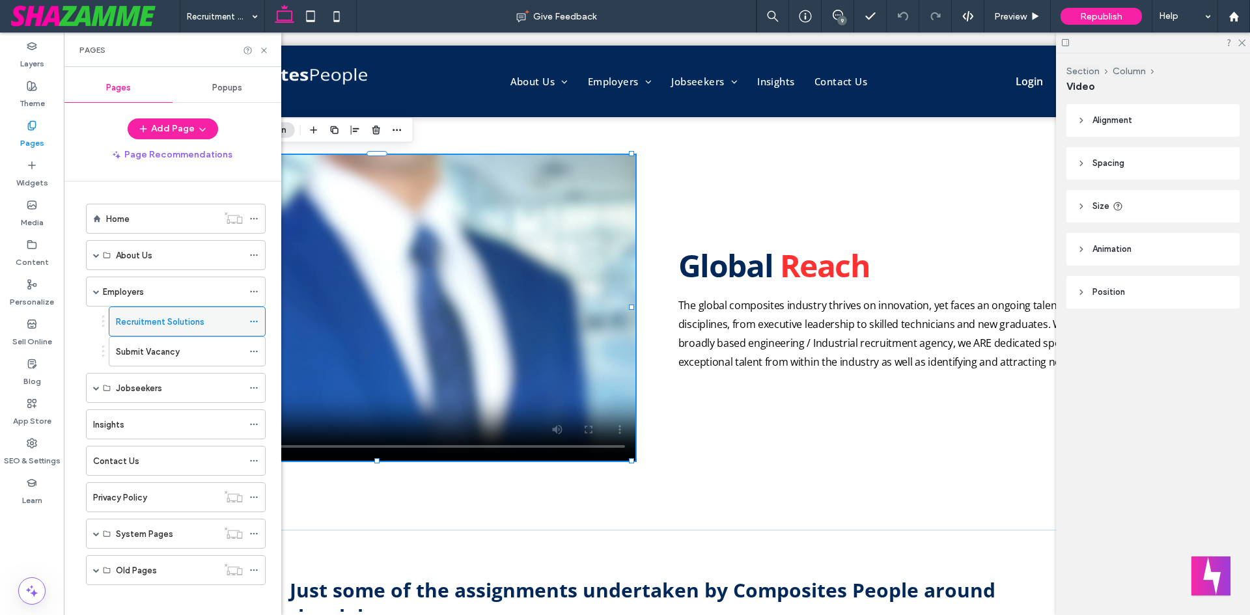
scroll to position [9, 0]
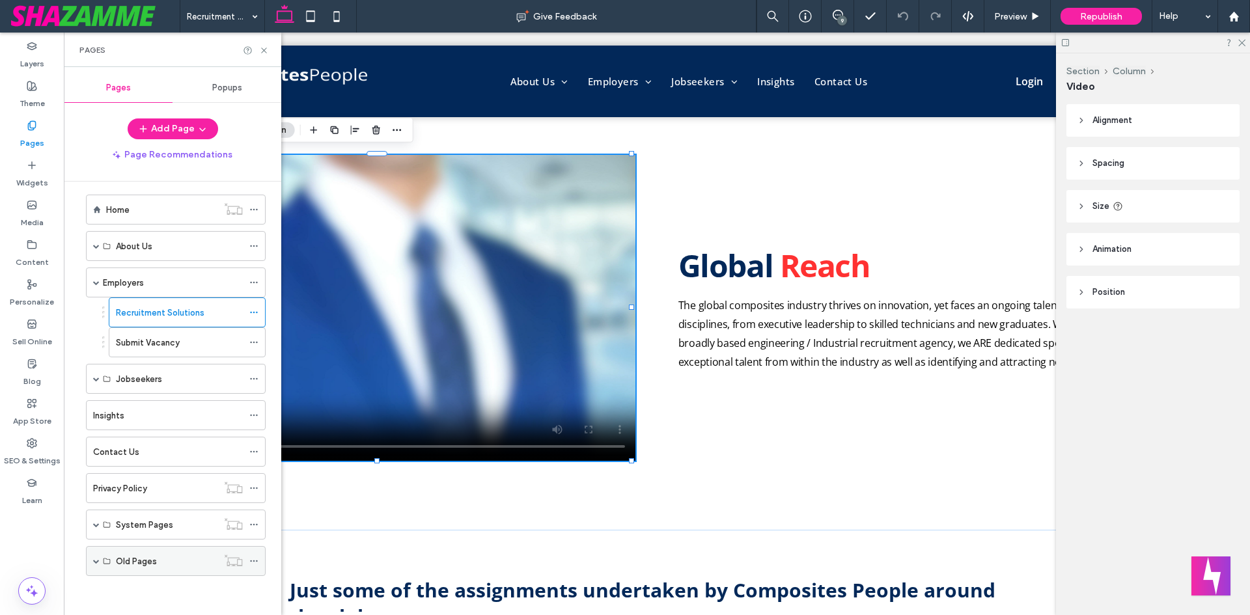
click at [96, 561] on span at bounding box center [96, 561] width 7 height 7
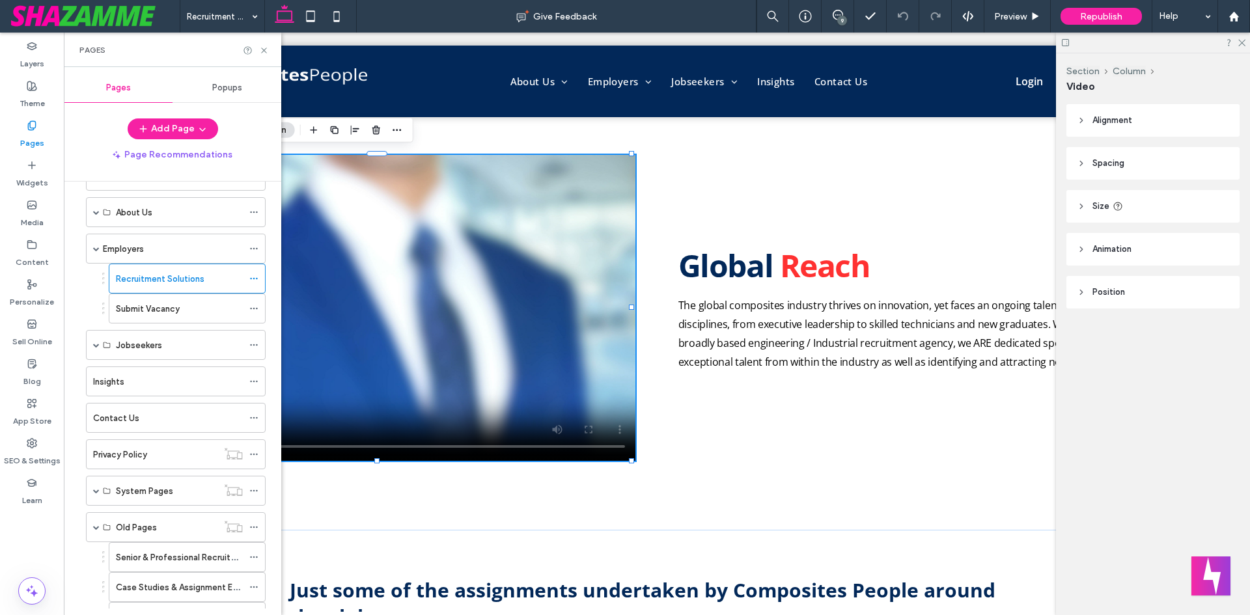
scroll to position [99, 0]
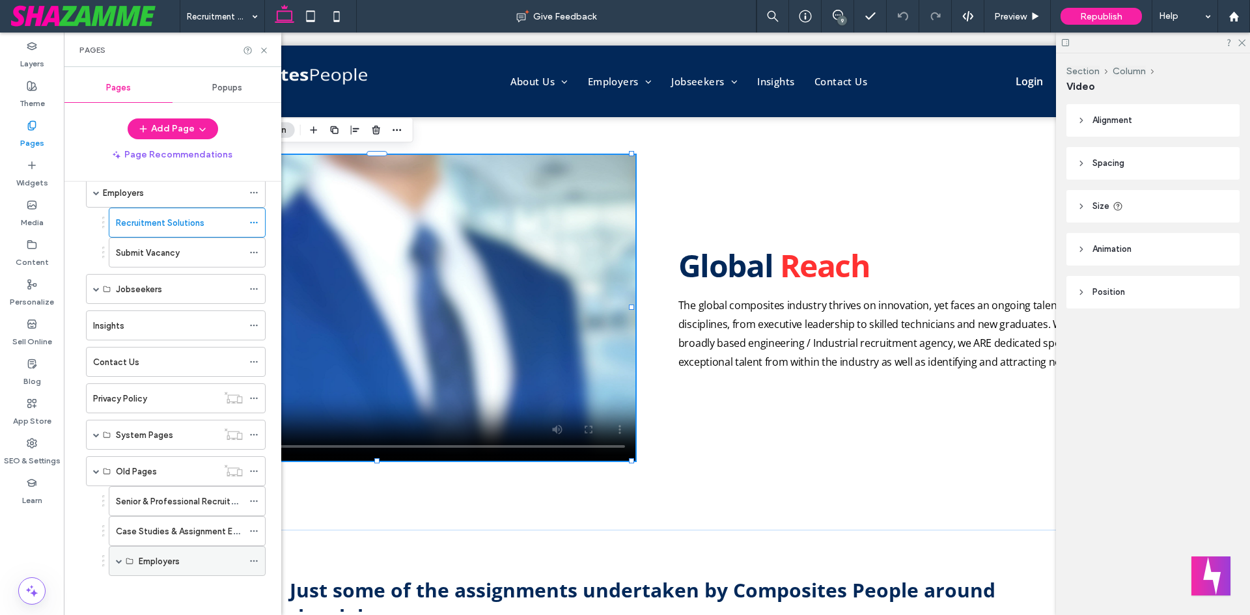
click at [120, 559] on span at bounding box center [119, 561] width 7 height 7
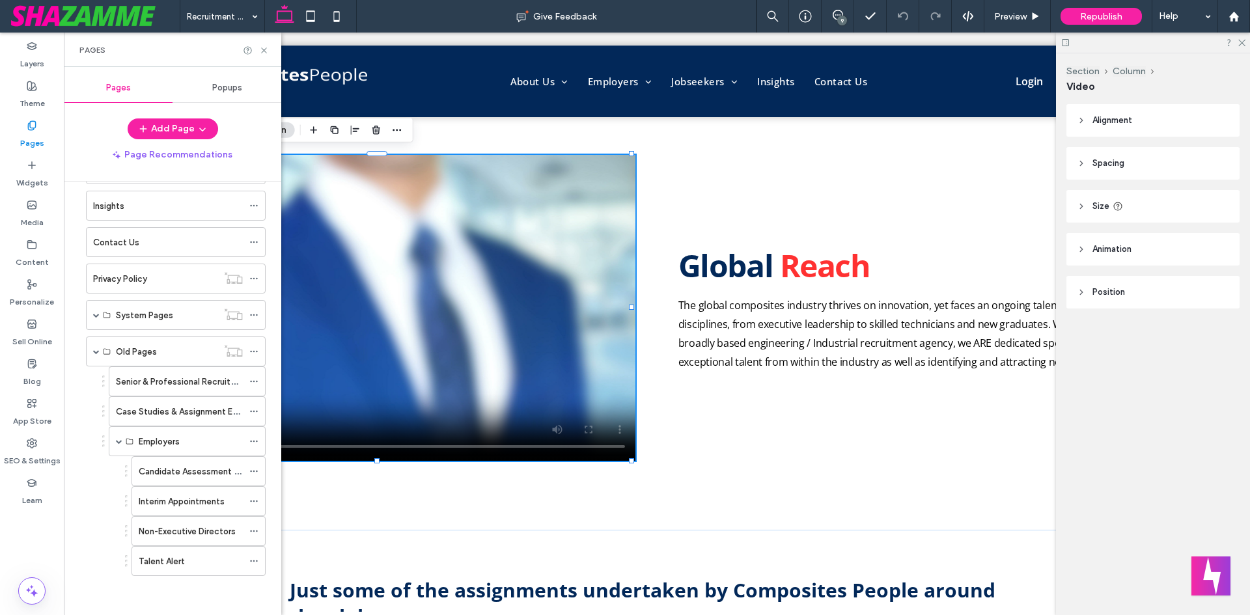
click at [176, 561] on label "Talent Alert" at bounding box center [162, 561] width 46 height 23
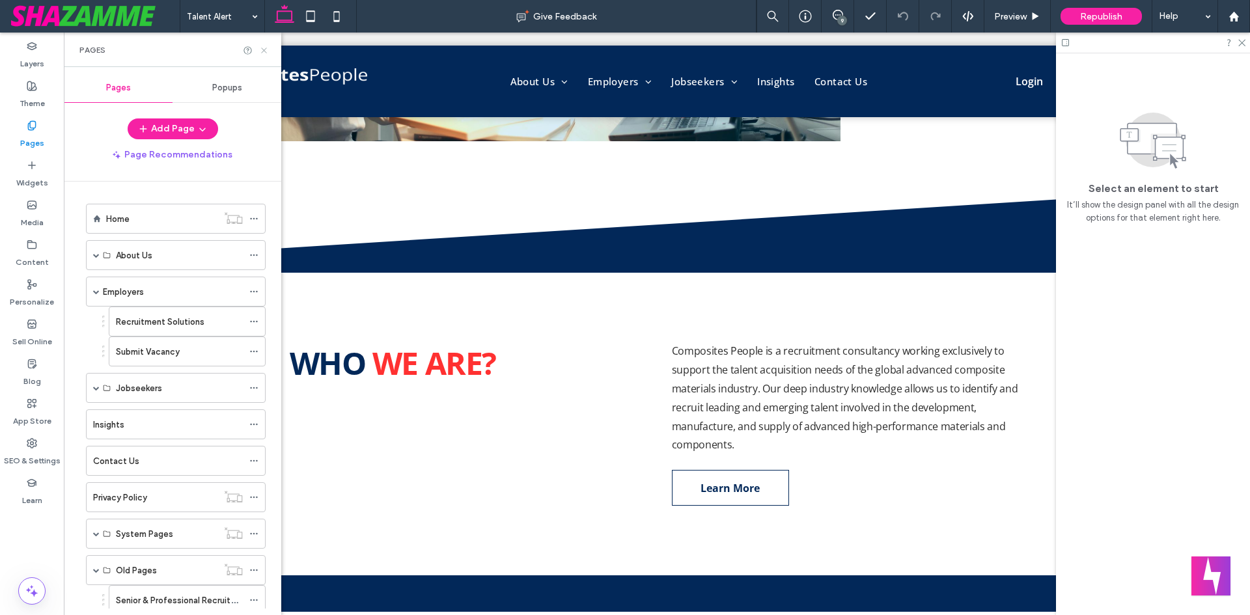
click at [263, 49] on use at bounding box center [263, 50] width 5 height 5
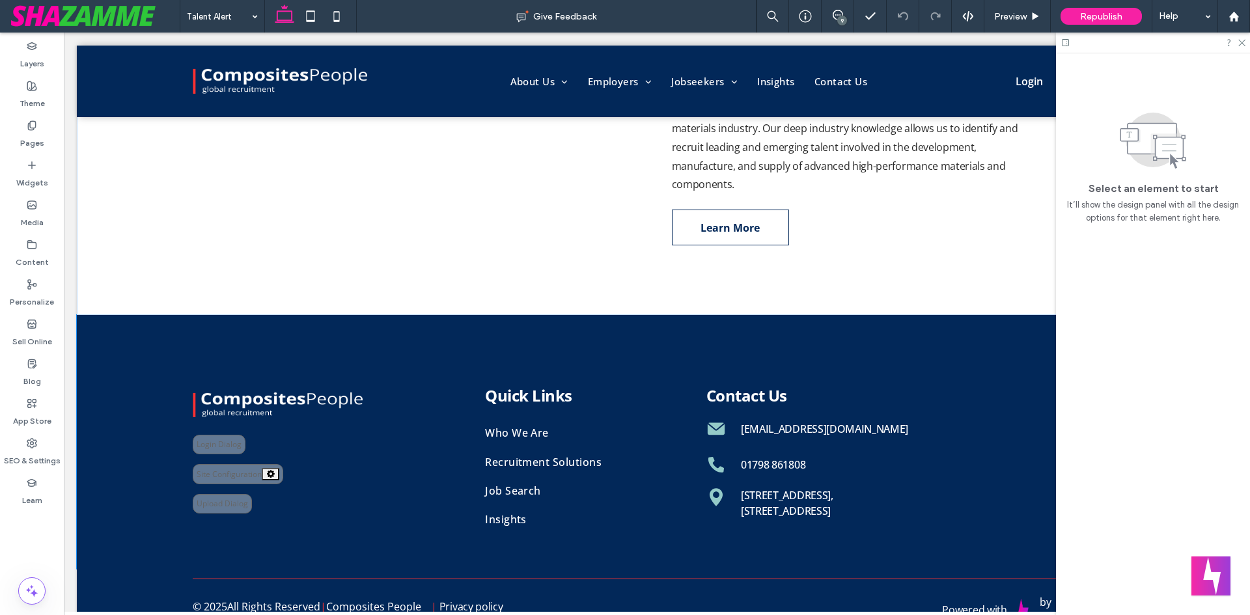
scroll to position [590, 0]
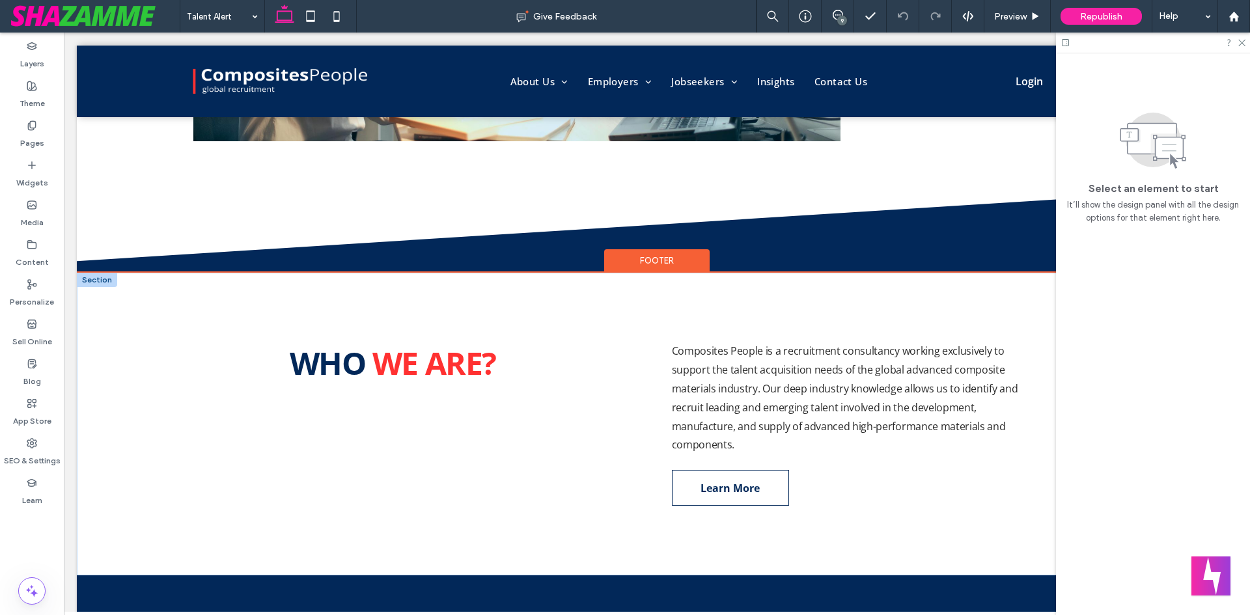
click at [89, 281] on div at bounding box center [97, 280] width 40 height 14
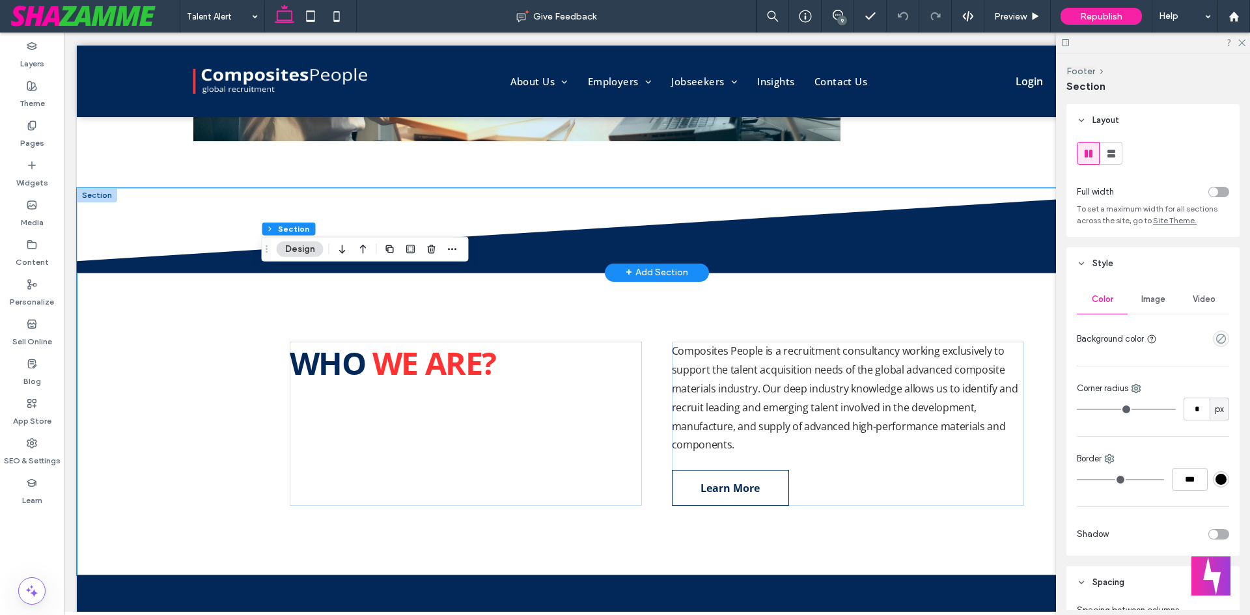
click at [138, 202] on icon at bounding box center [657, 230] width 1161 height 85
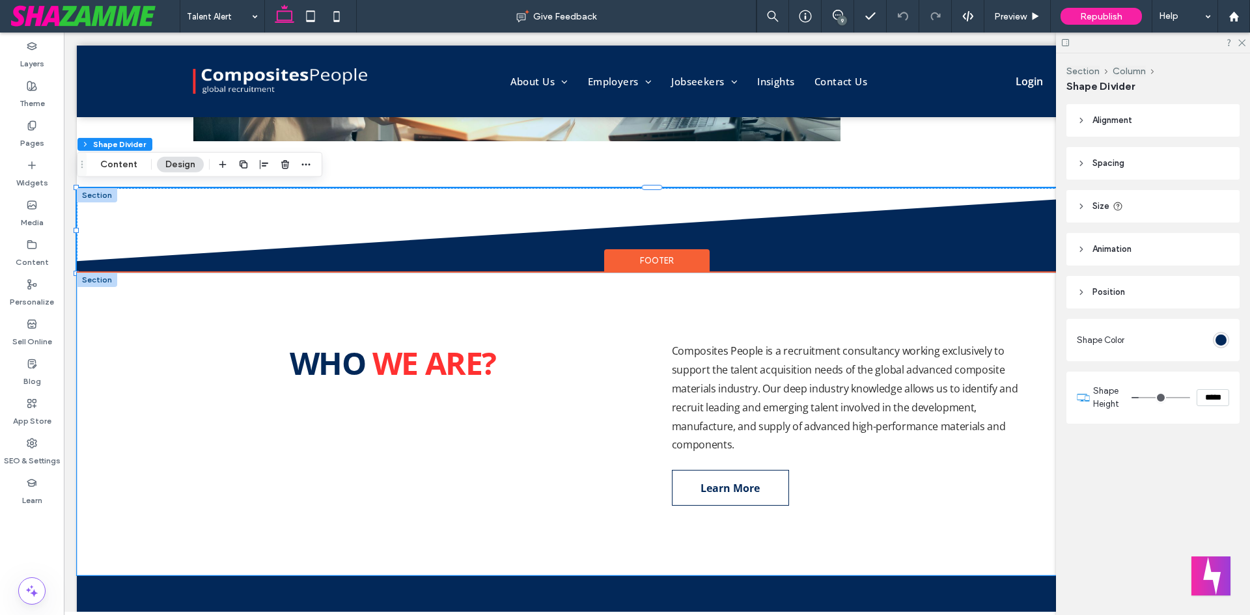
click at [232, 294] on div "WHO WE ARE? Composites People is a recruitment consultancy working exclusively …" at bounding box center [657, 424] width 1160 height 303
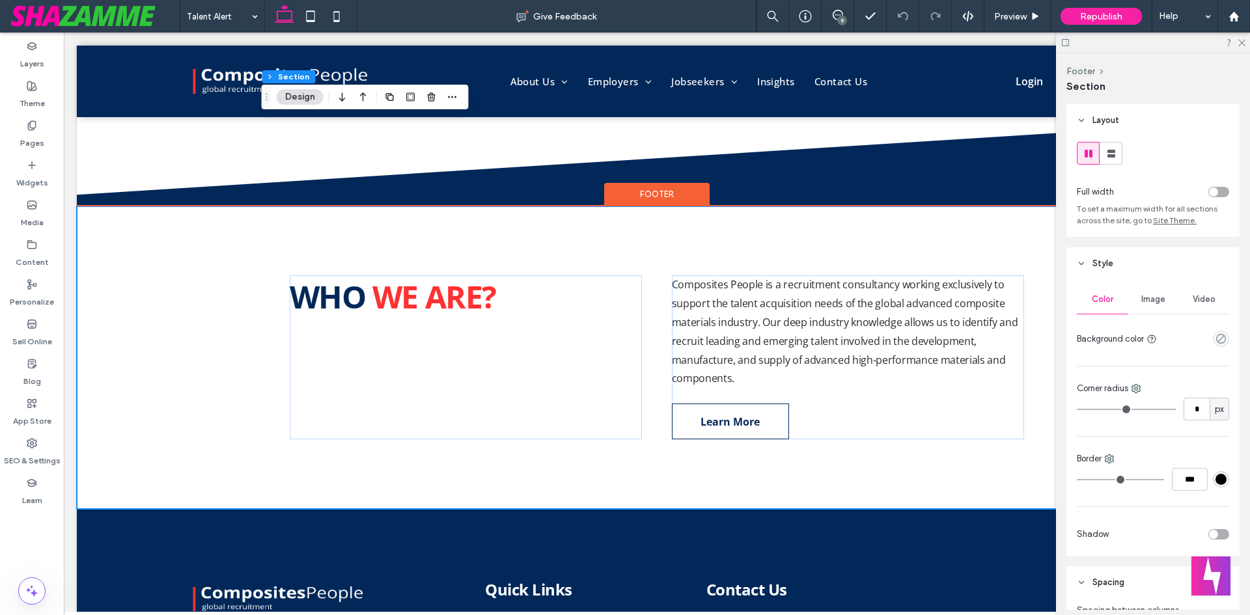
scroll to position [655, 0]
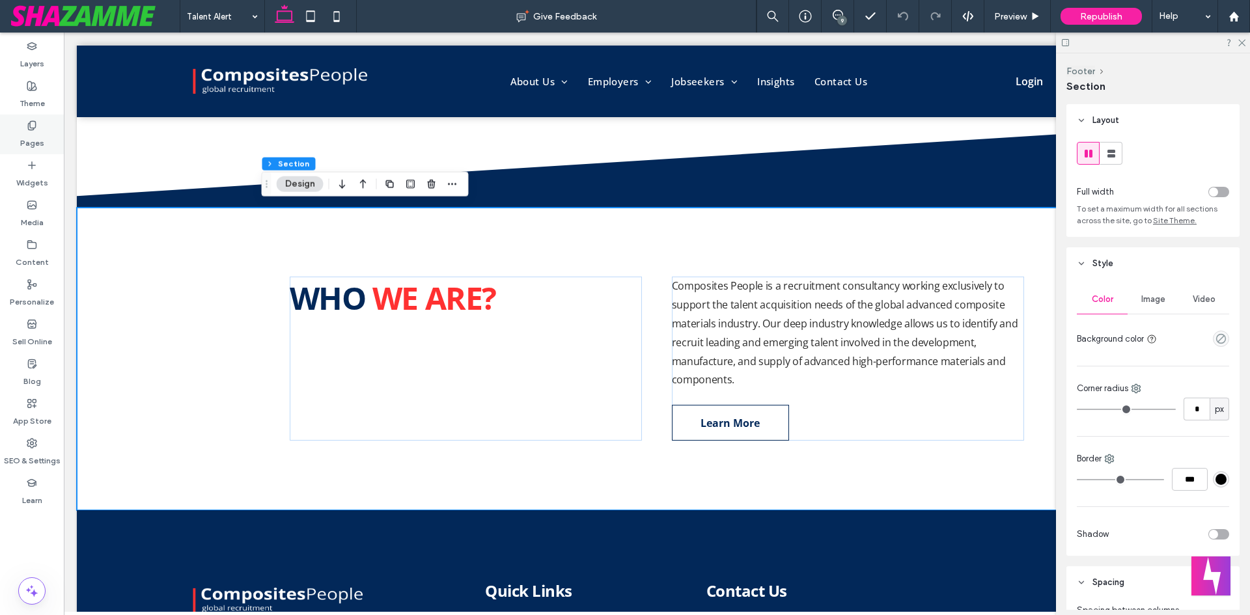
click at [32, 146] on label "Pages" at bounding box center [32, 140] width 24 height 18
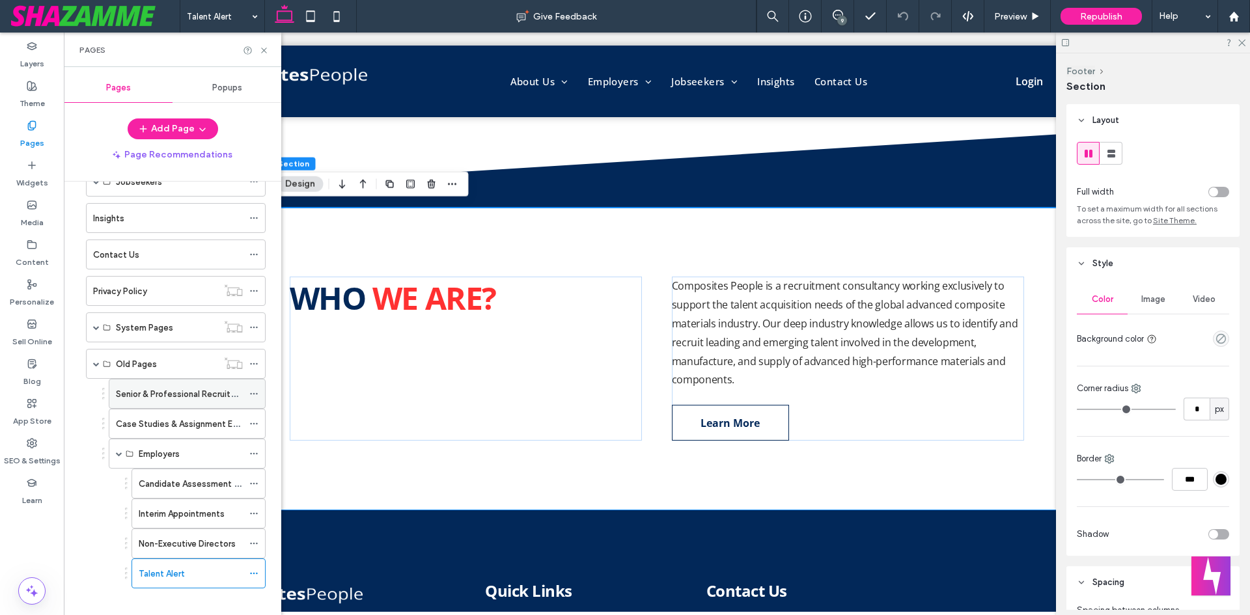
scroll to position [219, 0]
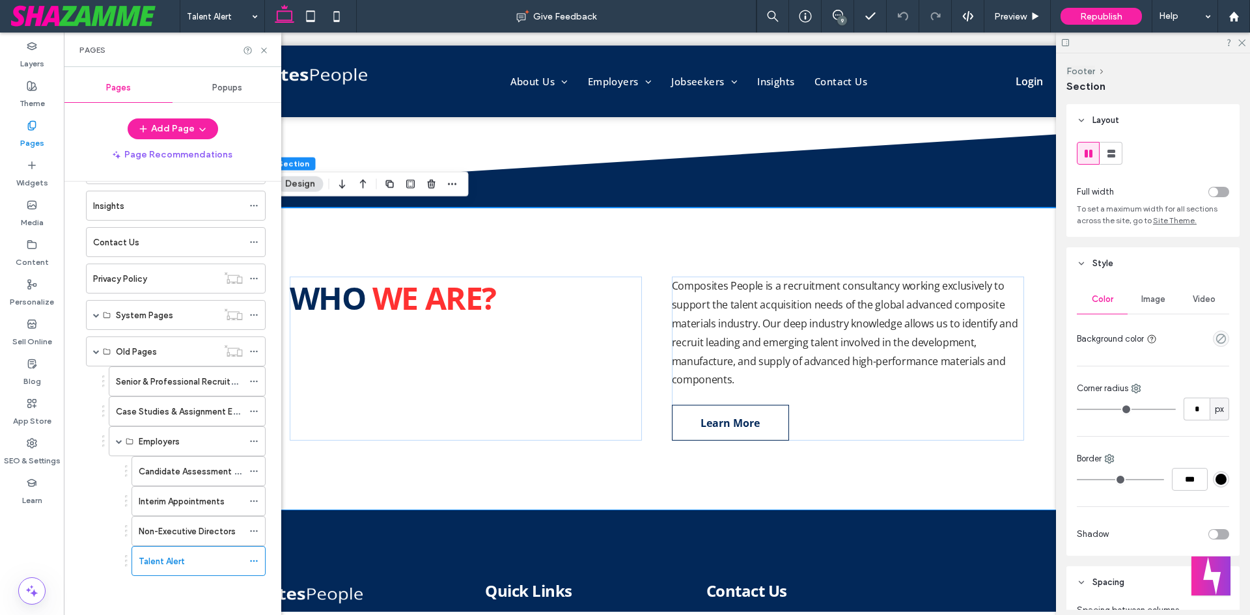
click at [143, 236] on div "Contact Us" at bounding box center [168, 243] width 150 height 14
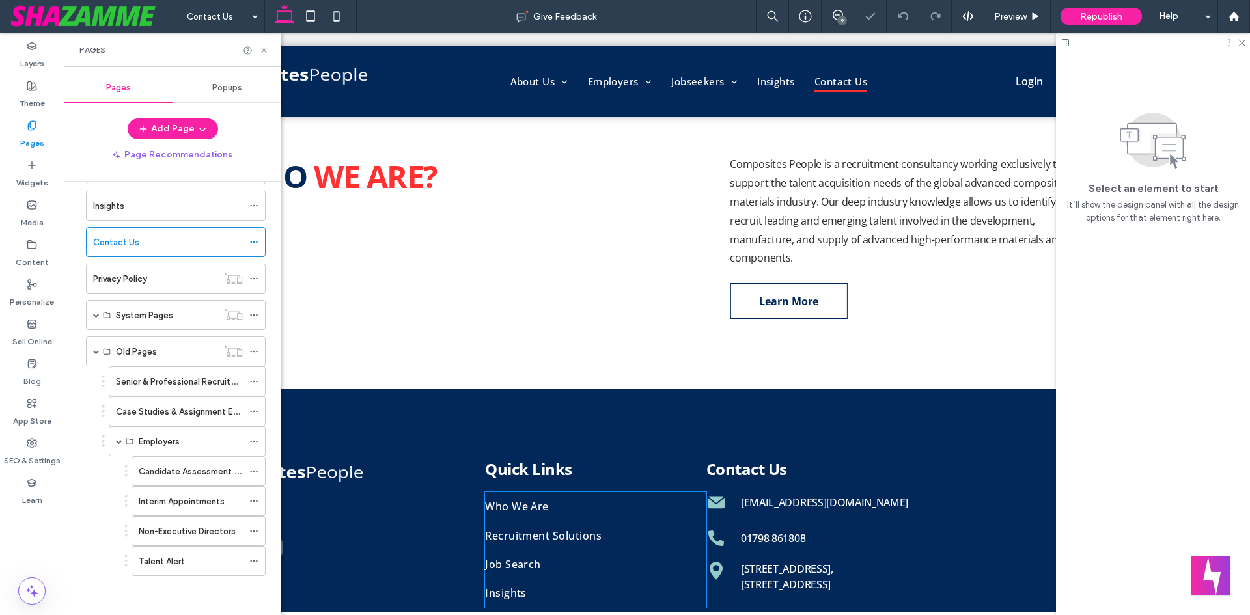
scroll to position [531, 0]
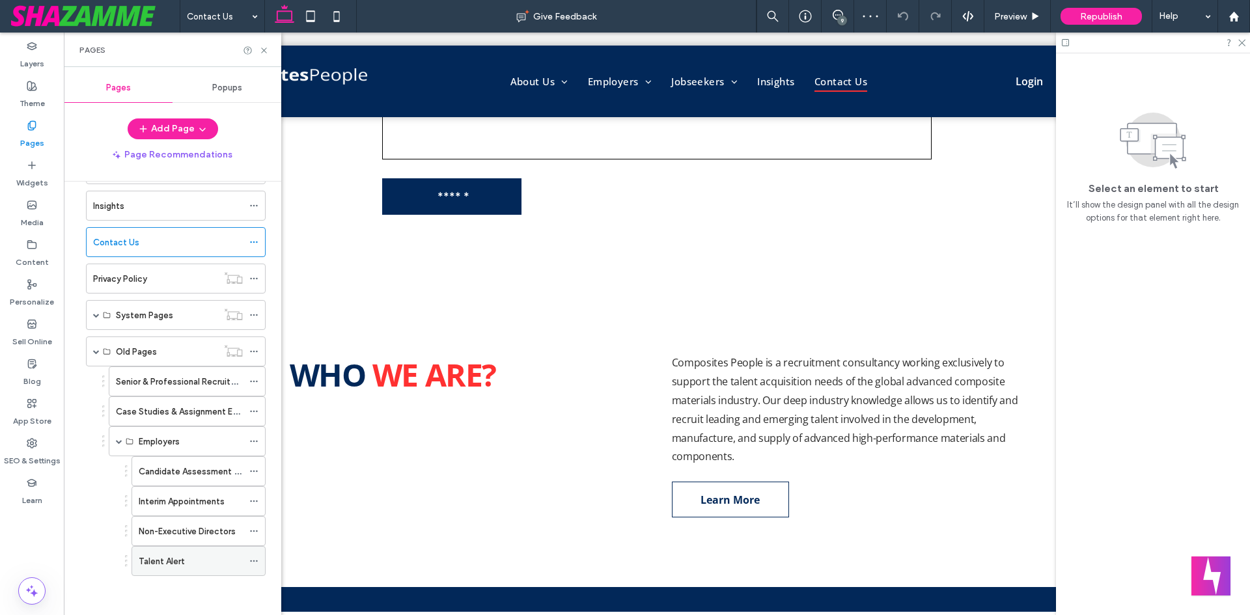
click at [183, 556] on label "Talent Alert" at bounding box center [162, 561] width 46 height 23
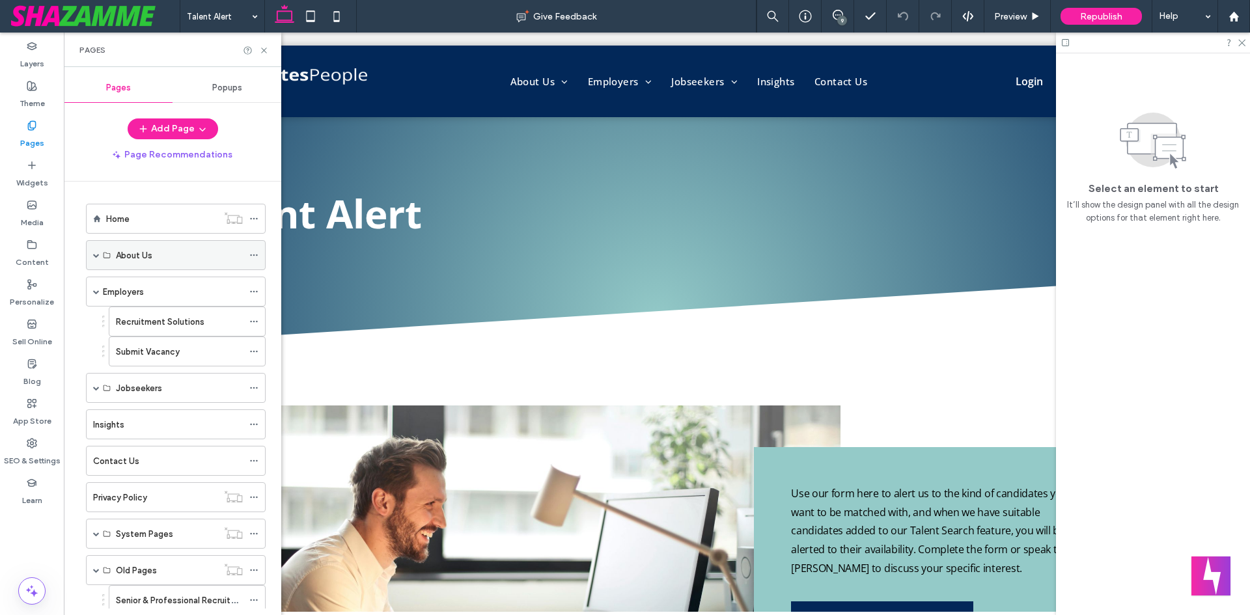
click at [95, 256] on span at bounding box center [96, 255] width 7 height 7
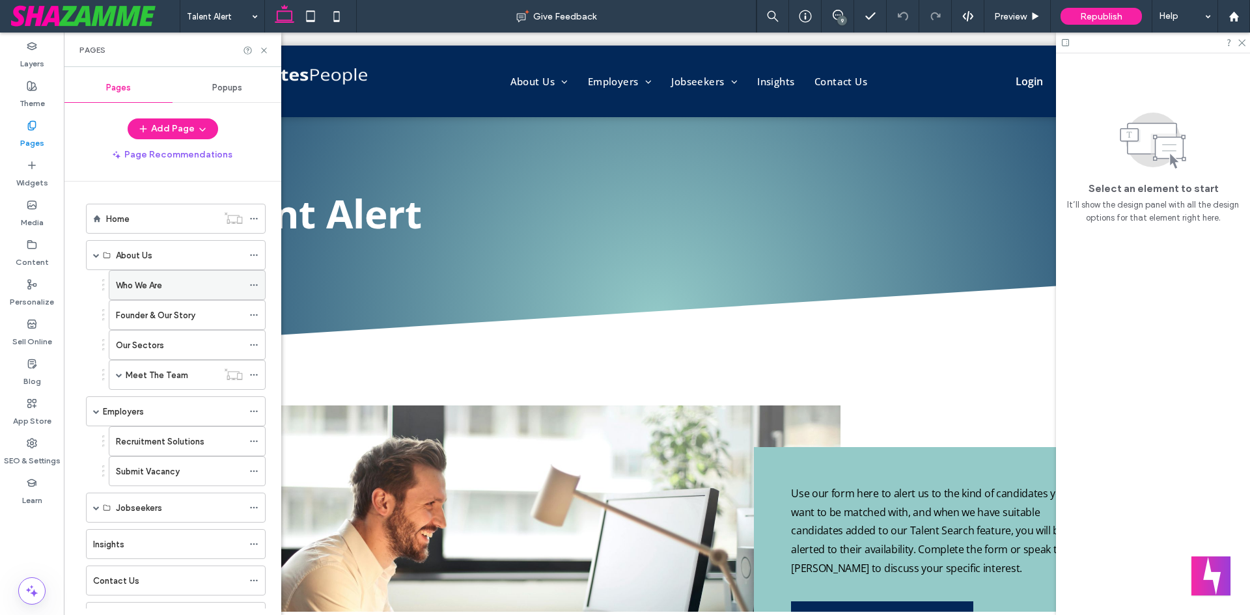
click at [203, 297] on div "Who We Are" at bounding box center [179, 285] width 127 height 29
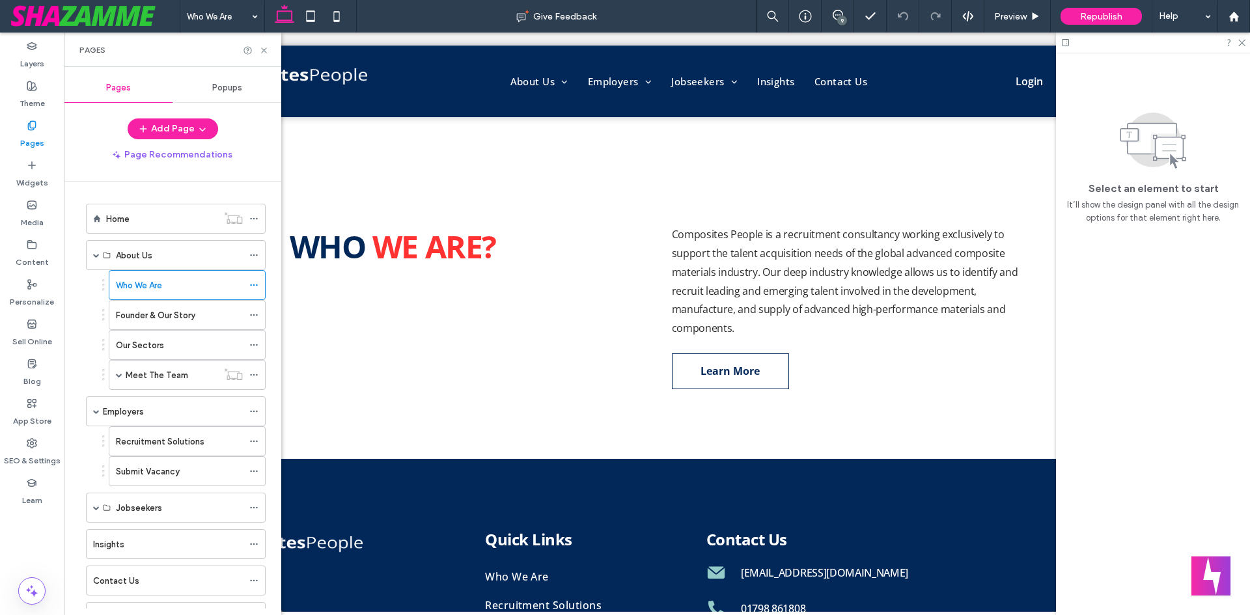
scroll to position [1229, 0]
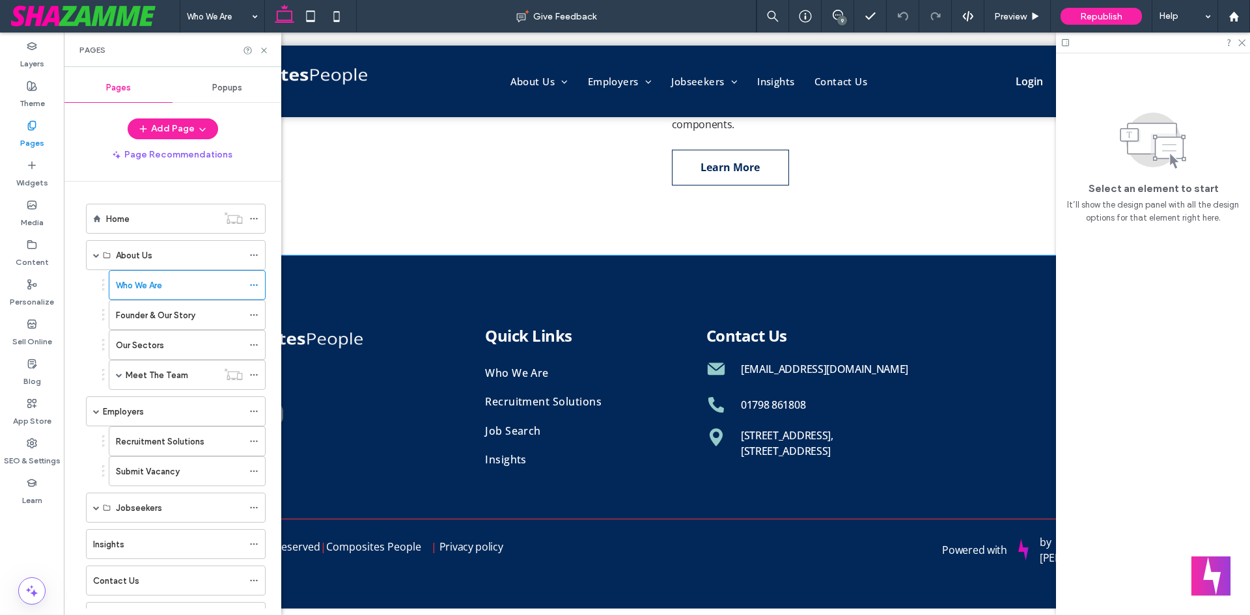
drag, startPoint x: 519, startPoint y: 191, endPoint x: 511, endPoint y: 193, distance: 8.2
click at [519, 191] on div "WHO WE ARE? Composites People is a recruitment consultancy working exclusively …" at bounding box center [656, 103] width 781 height 303
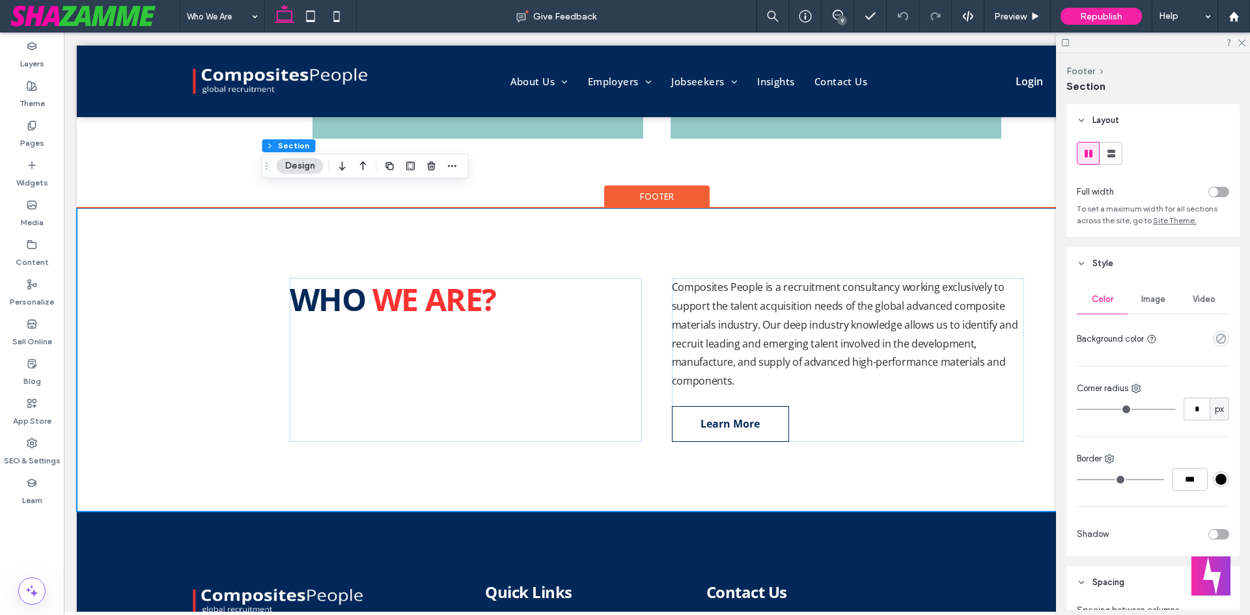
scroll to position [838, 0]
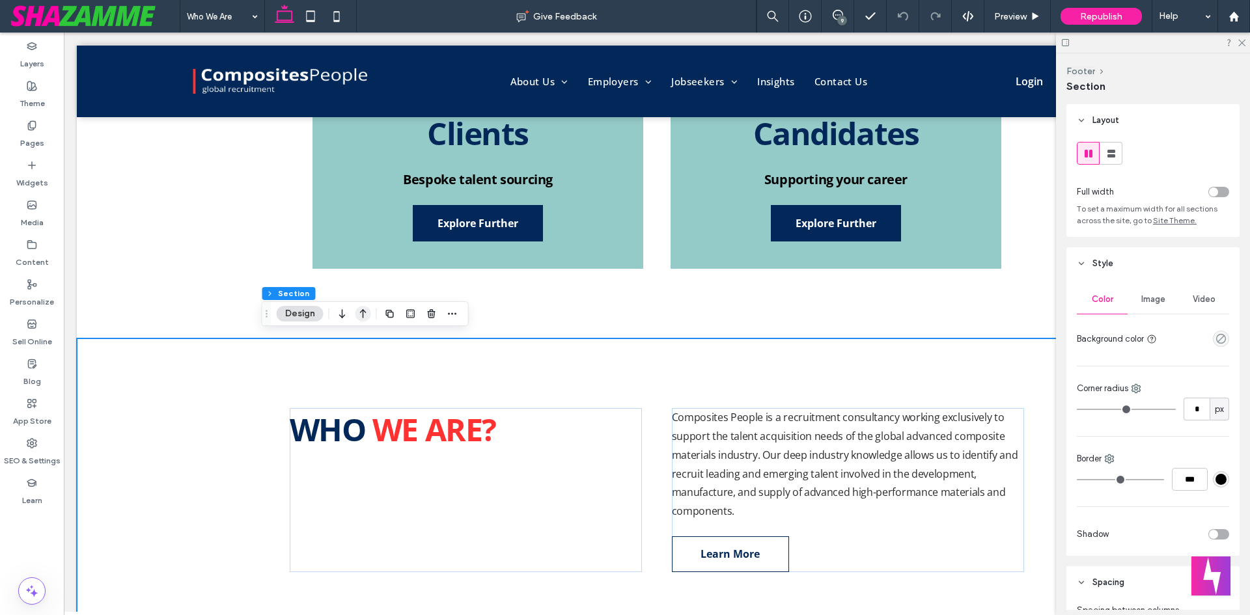
click at [367, 315] on icon "button" at bounding box center [363, 313] width 16 height 23
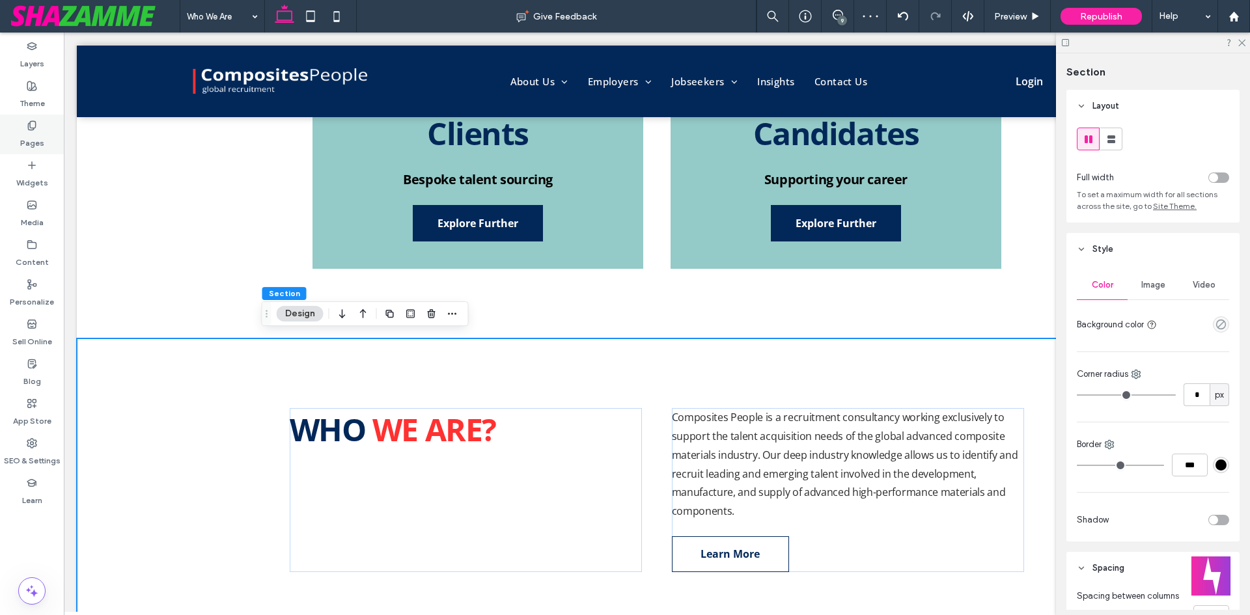
click at [29, 133] on label "Pages" at bounding box center [32, 140] width 24 height 18
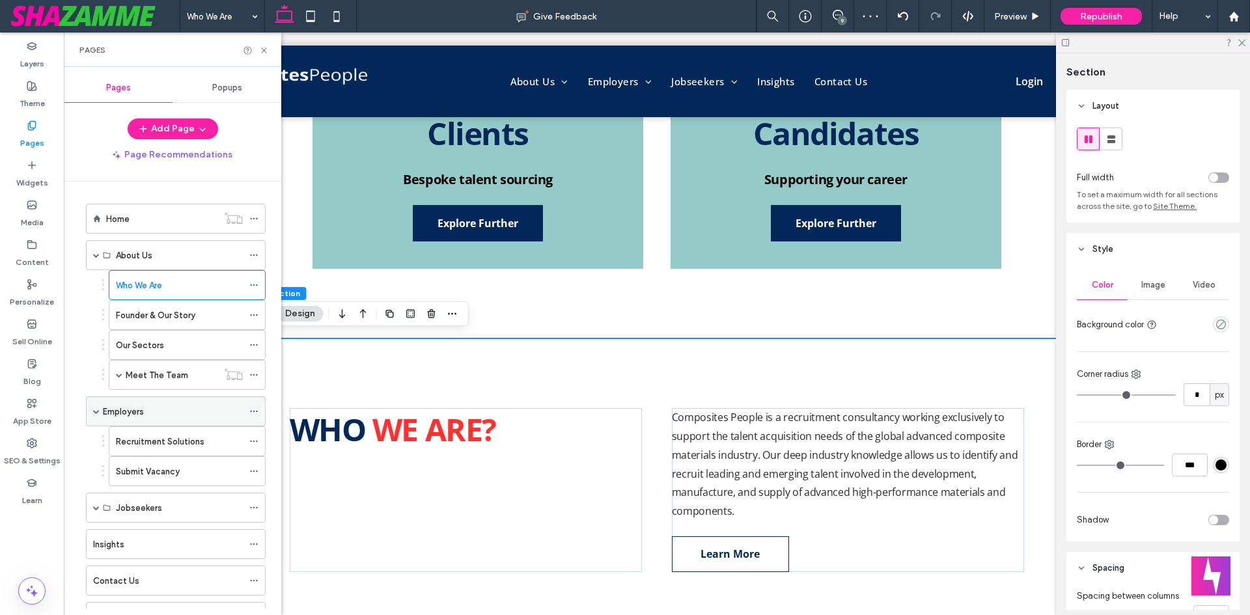
scroll to position [65, 0]
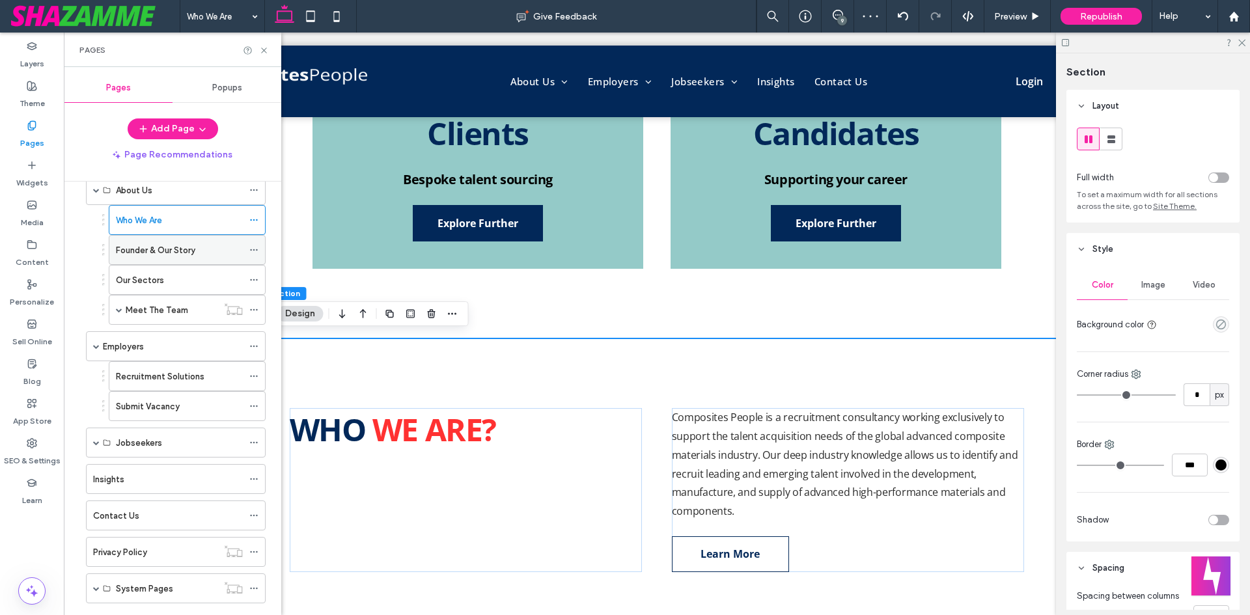
click at [158, 246] on label "Founder & Our Story" at bounding box center [155, 250] width 79 height 23
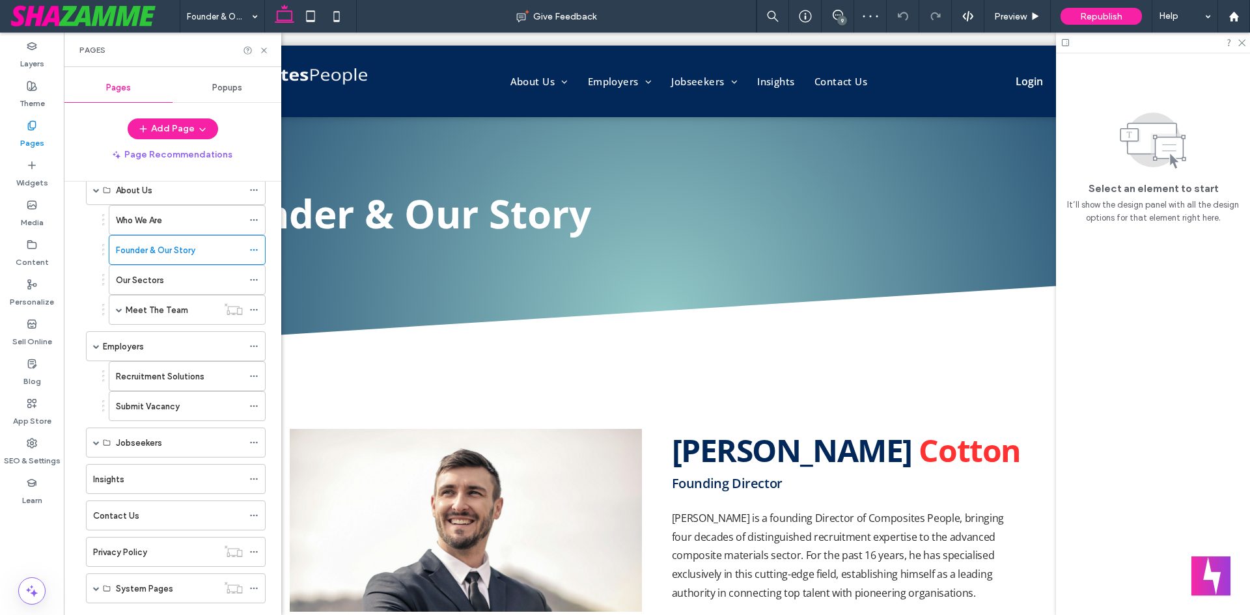
scroll to position [1299, 0]
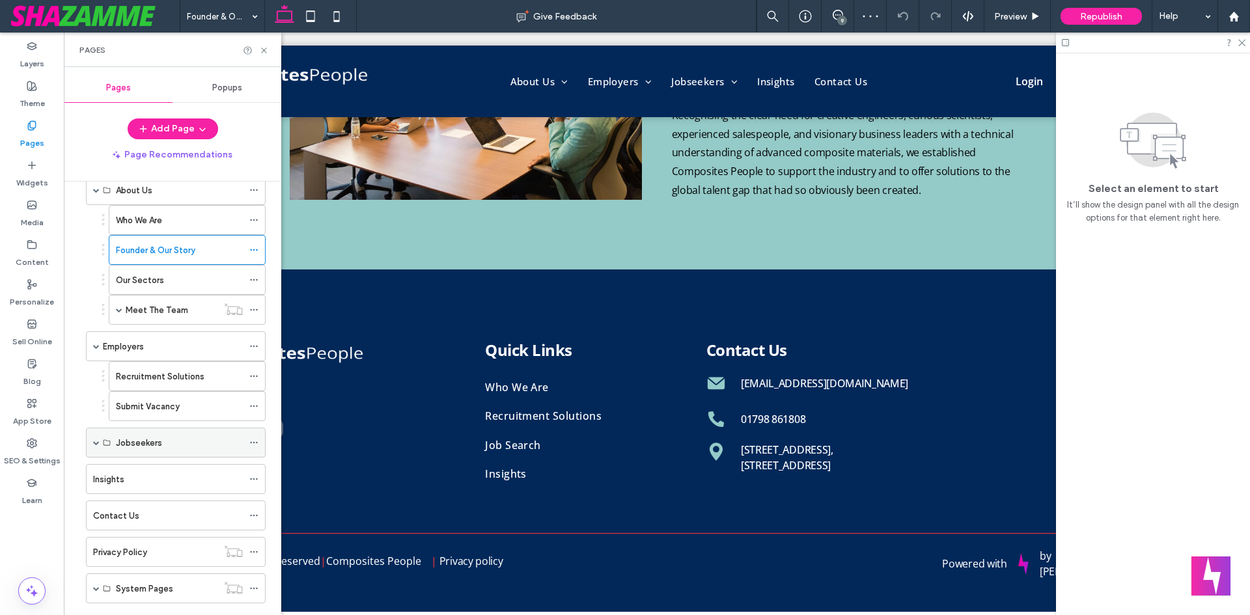
click at [95, 442] on span at bounding box center [96, 442] width 7 height 7
click at [150, 353] on div "Employers" at bounding box center [173, 347] width 140 height 14
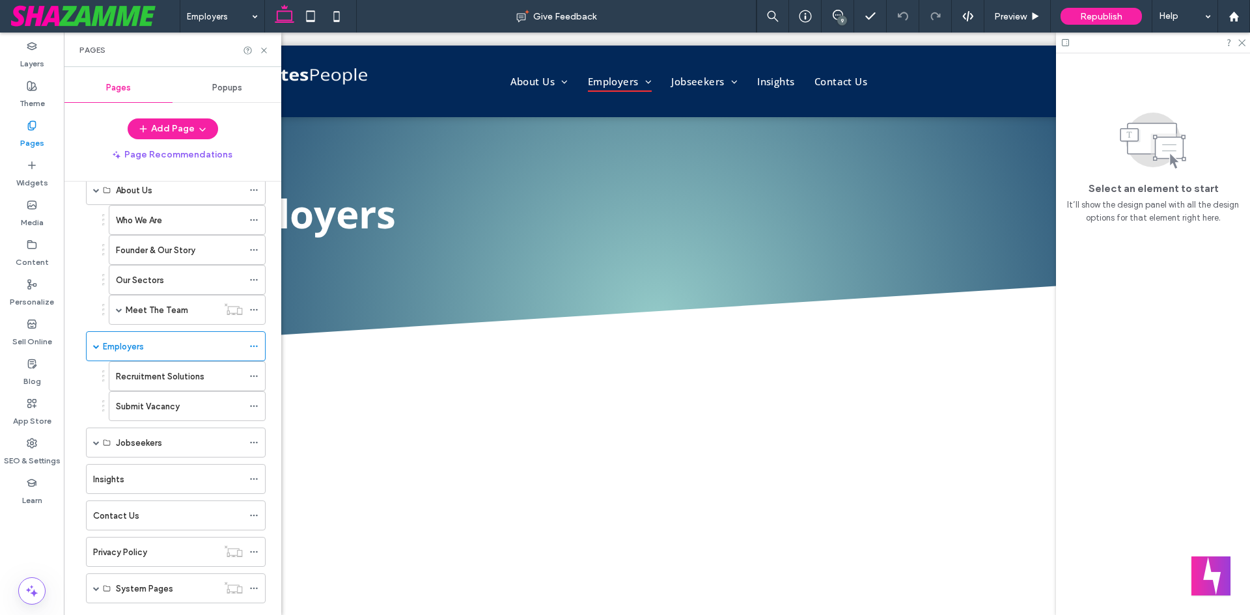
scroll to position [0, 0]
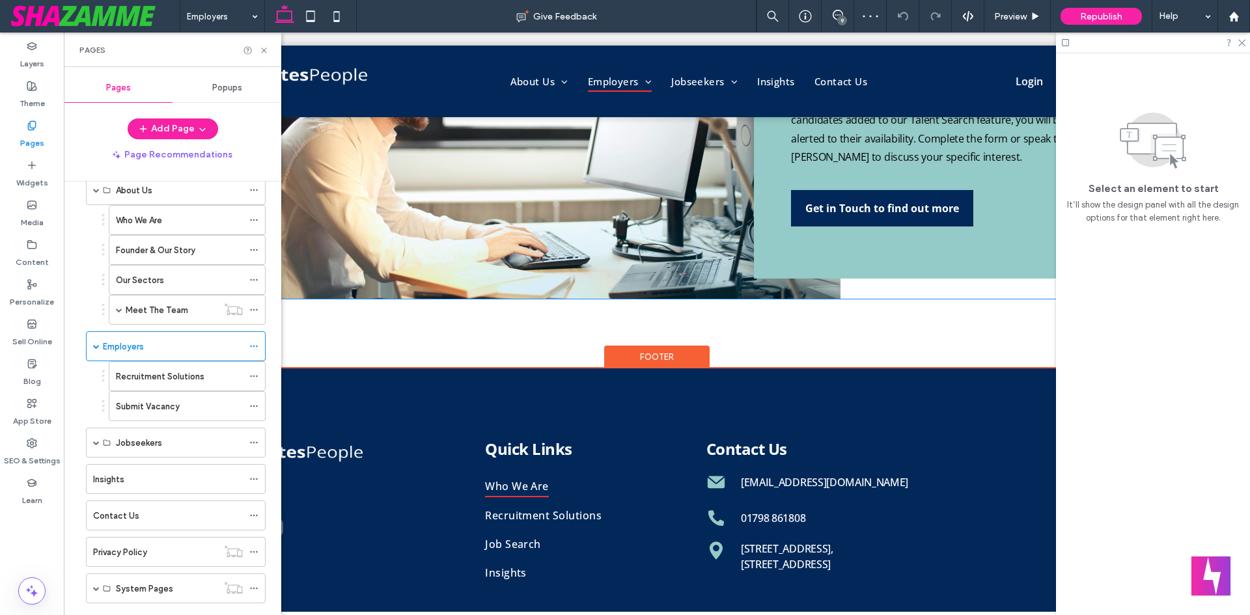
scroll to position [2478, 0]
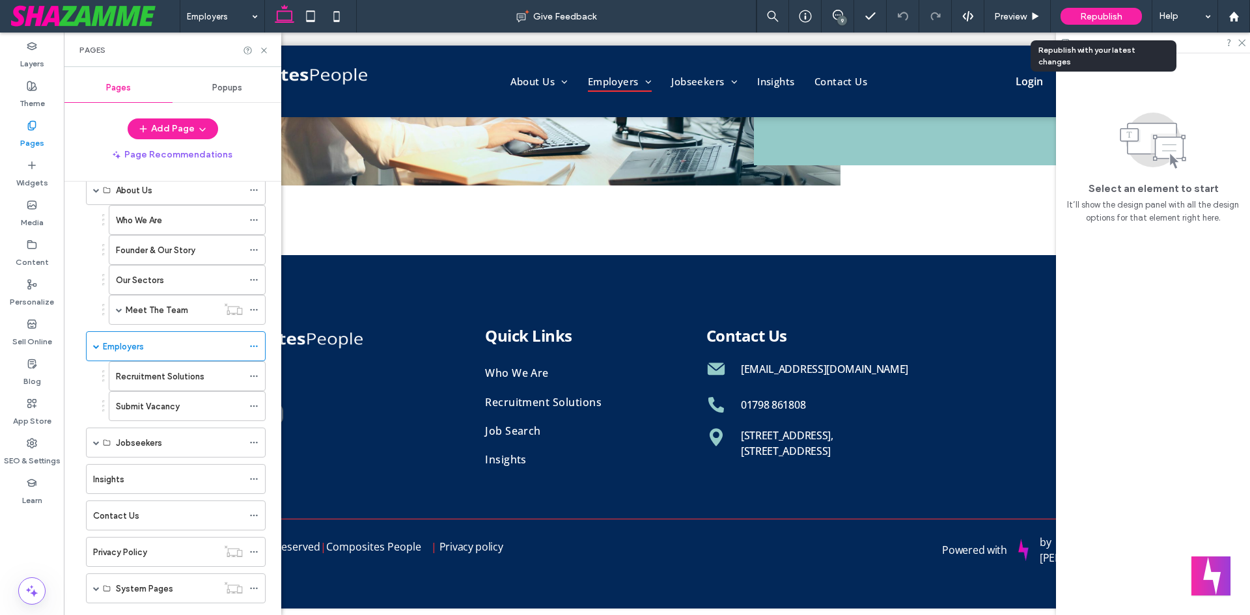
click at [1098, 18] on span "Republish" at bounding box center [1101, 16] width 42 height 11
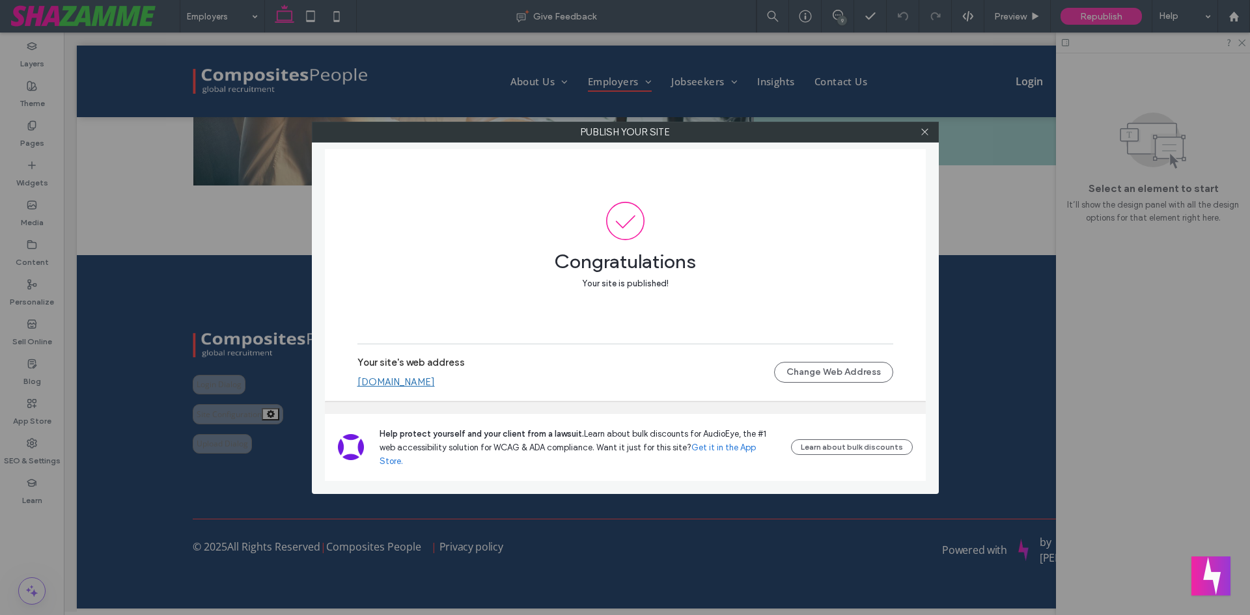
click at [211, 212] on div "Publish your site Congratulations Your site is published! Your site's web addre…" at bounding box center [625, 307] width 1250 height 615
click at [926, 132] on icon at bounding box center [925, 132] width 10 height 10
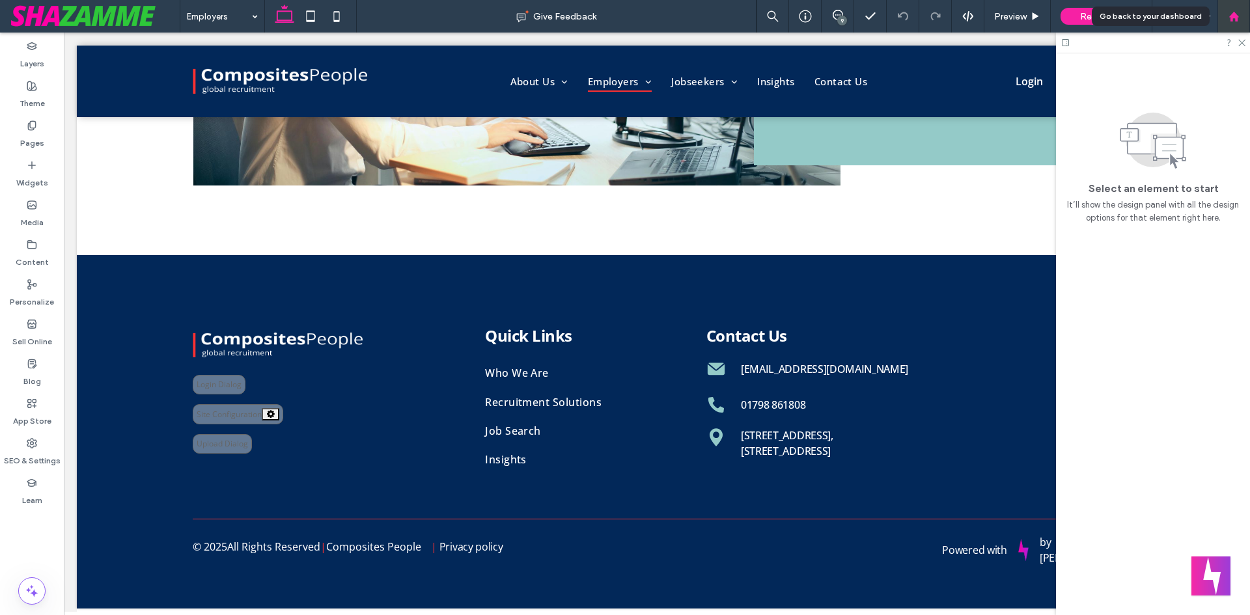
click at [1241, 14] on div at bounding box center [1233, 16] width 31 height 11
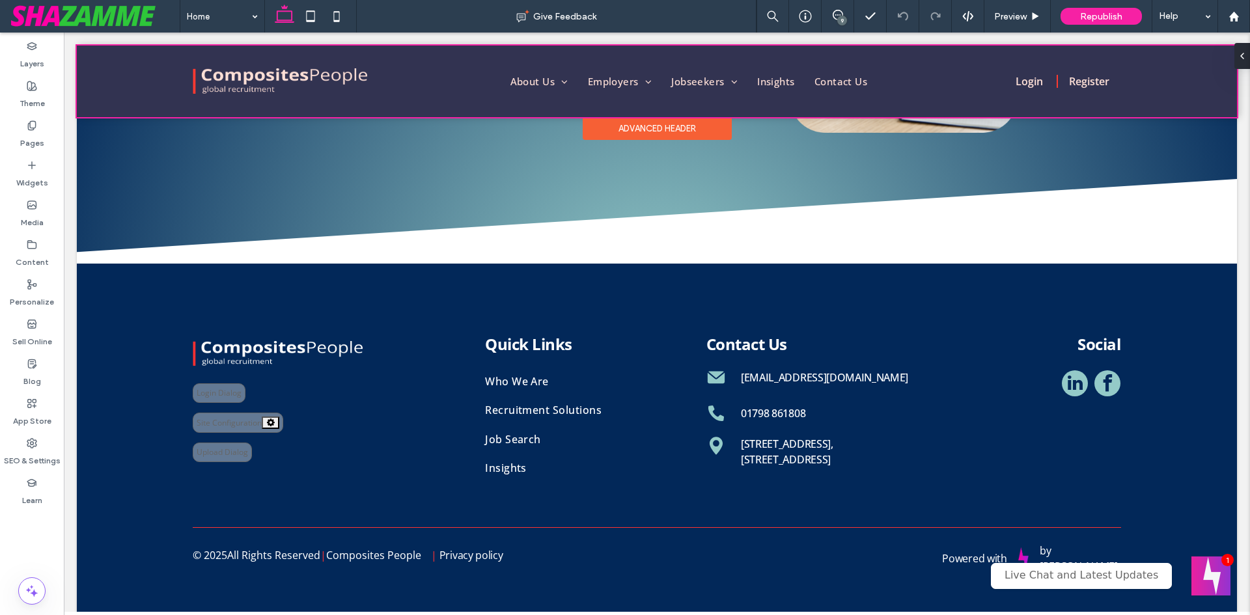
scroll to position [385, 0]
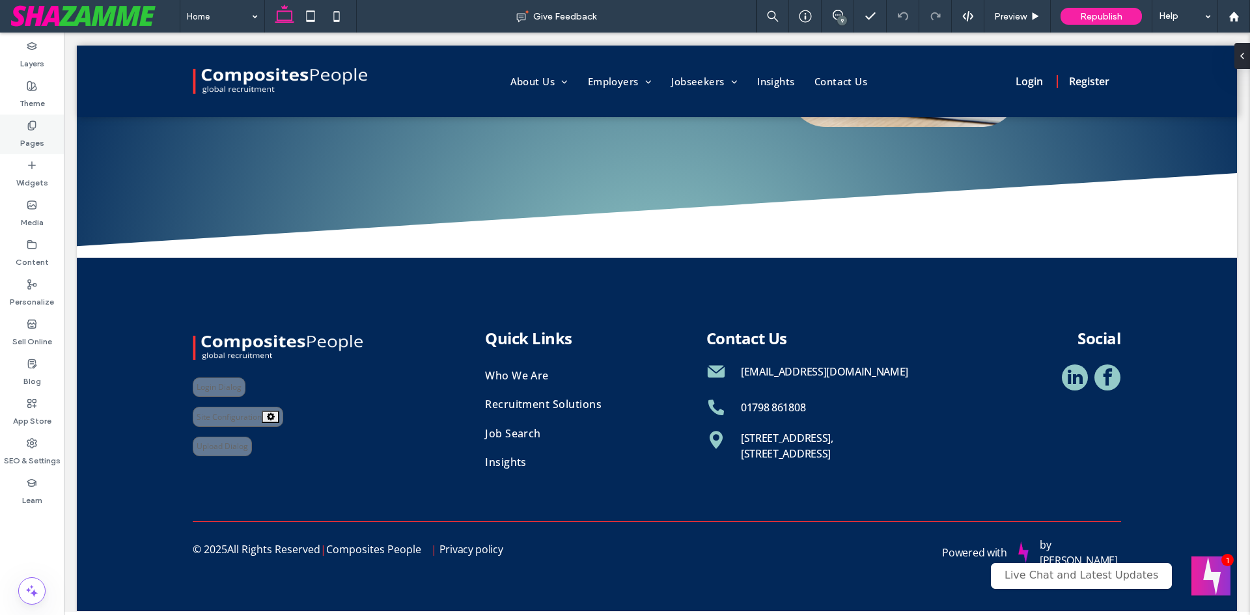
click at [23, 134] on label "Pages" at bounding box center [32, 140] width 24 height 18
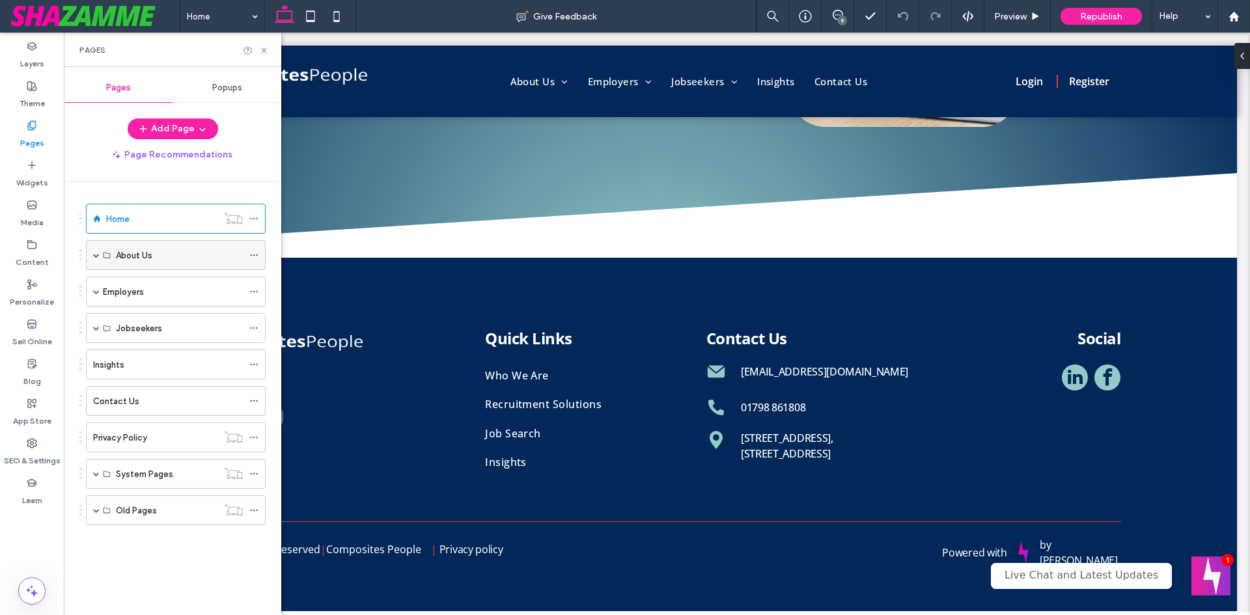
click at [96, 256] on span at bounding box center [96, 255] width 7 height 7
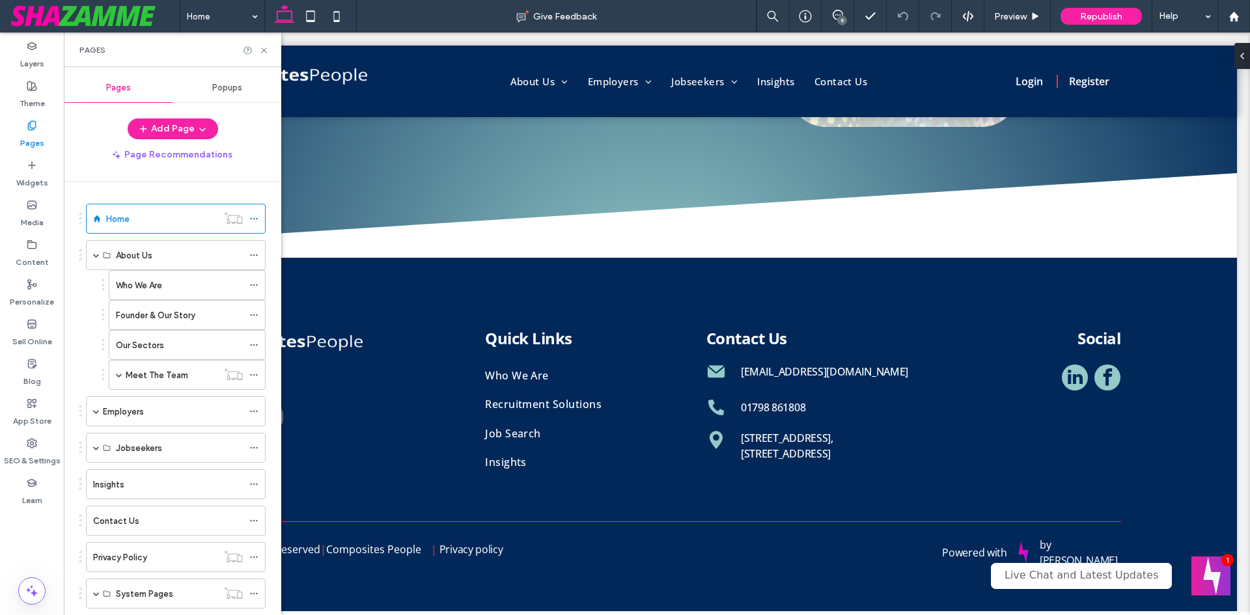
click at [153, 286] on label "Who We Are" at bounding box center [139, 285] width 46 height 23
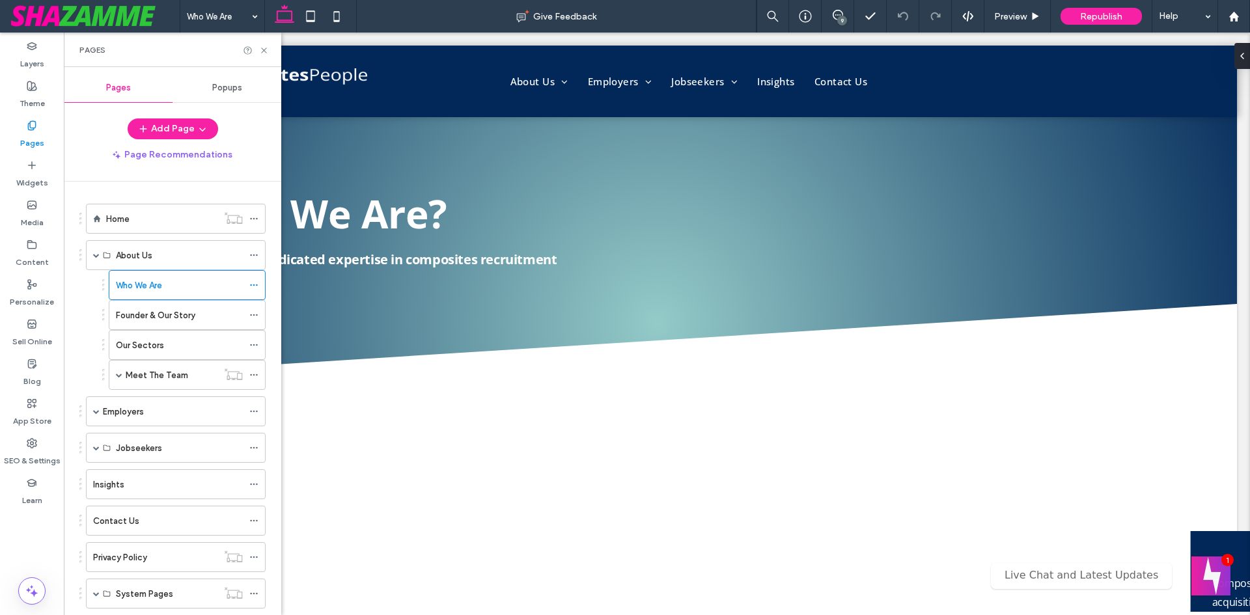
scroll to position [0, 0]
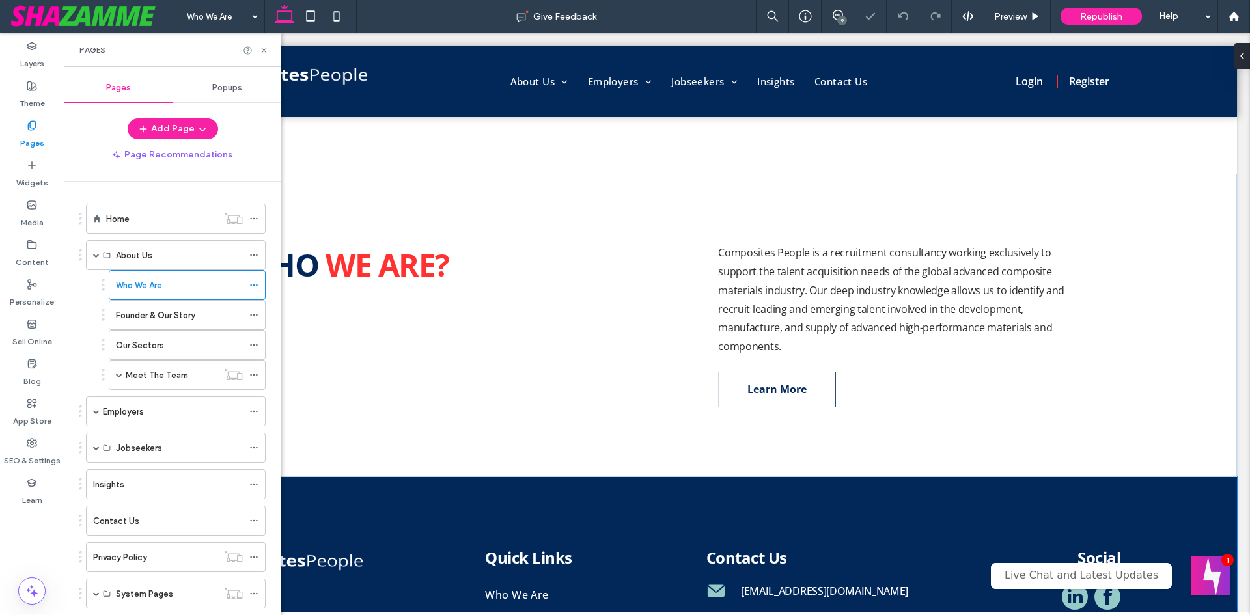
scroll to position [894, 0]
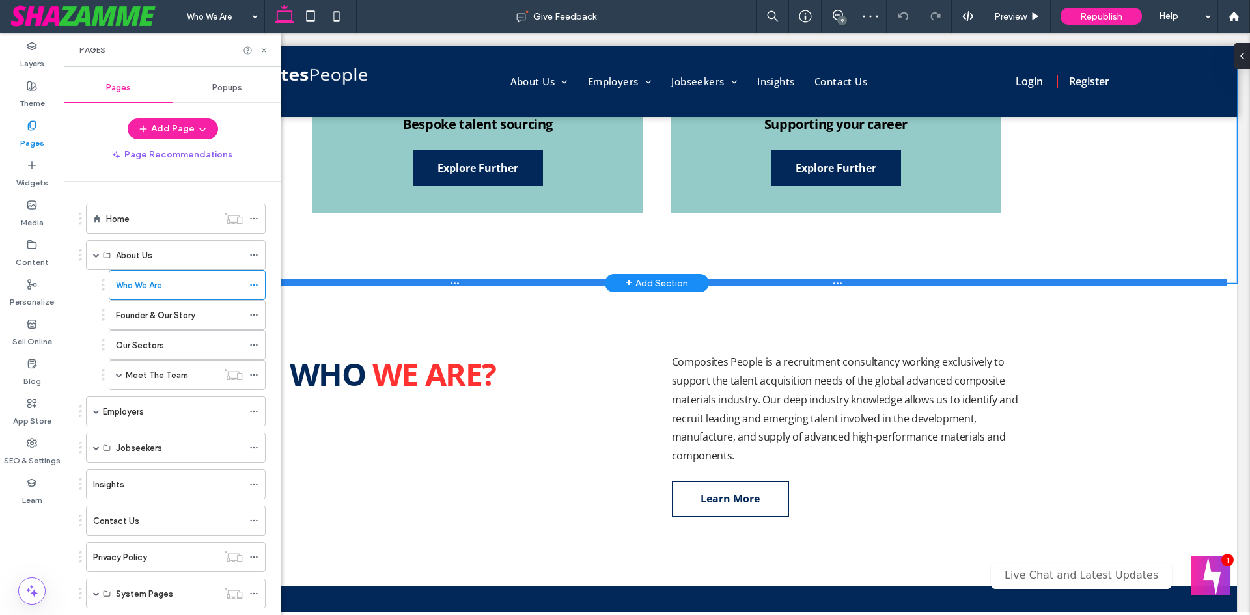
click at [506, 283] on div at bounding box center [652, 282] width 1150 height 7
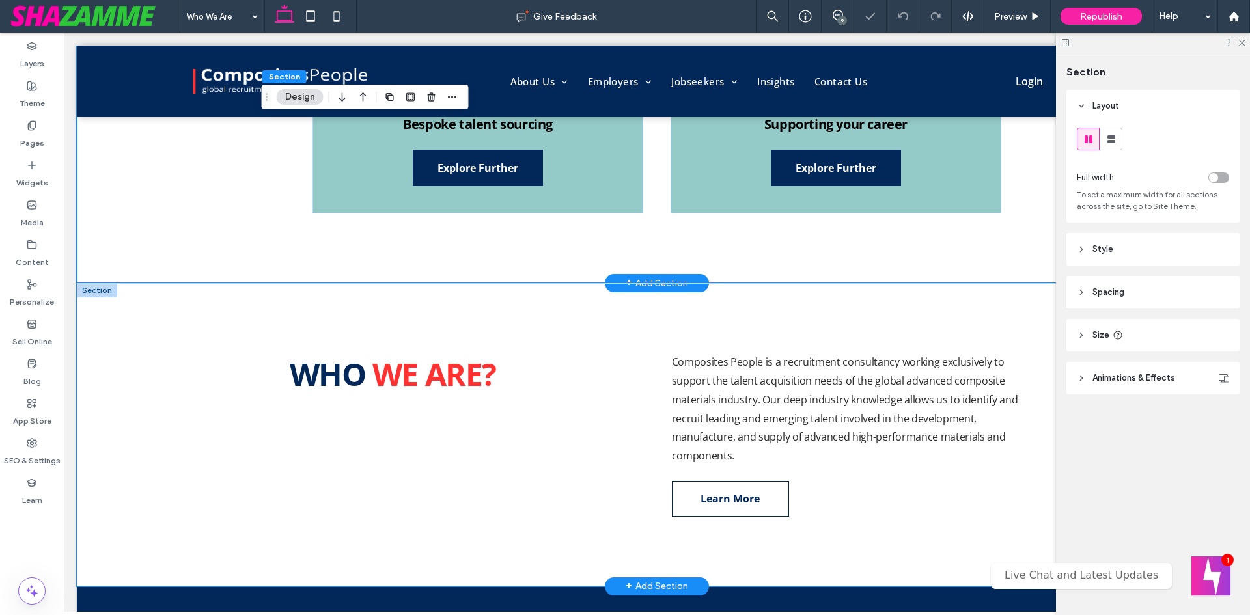
click at [501, 307] on div "WHO WE ARE? Composites People is a recruitment consultancy working exclusively …" at bounding box center [656, 434] width 781 height 303
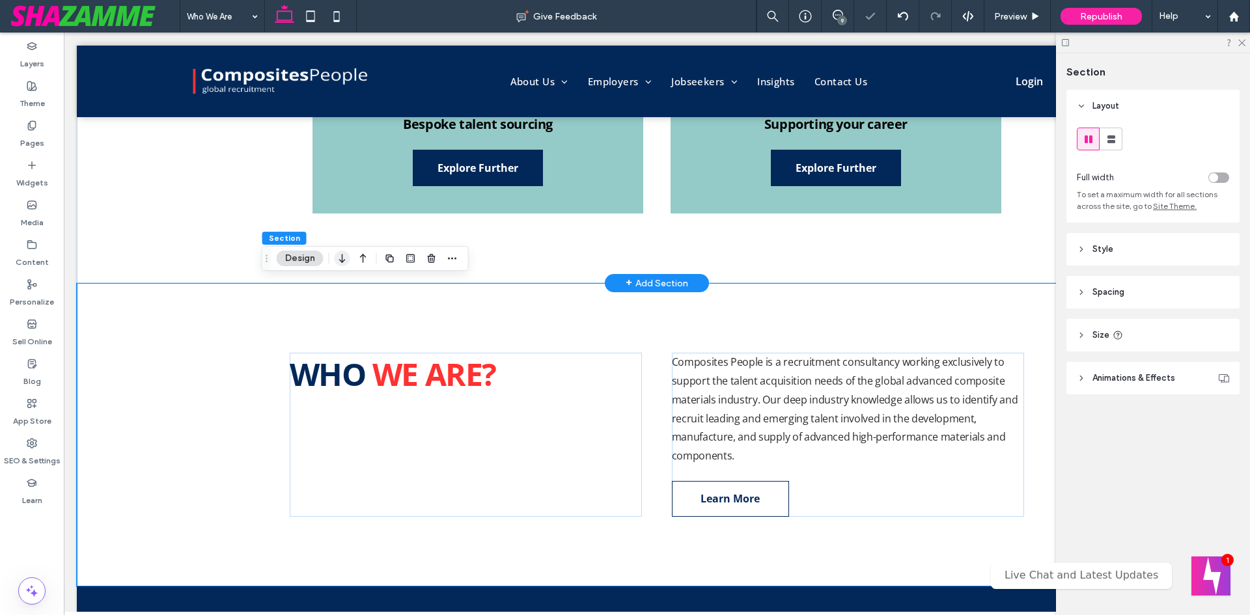
click at [347, 262] on icon "button" at bounding box center [343, 258] width 16 height 23
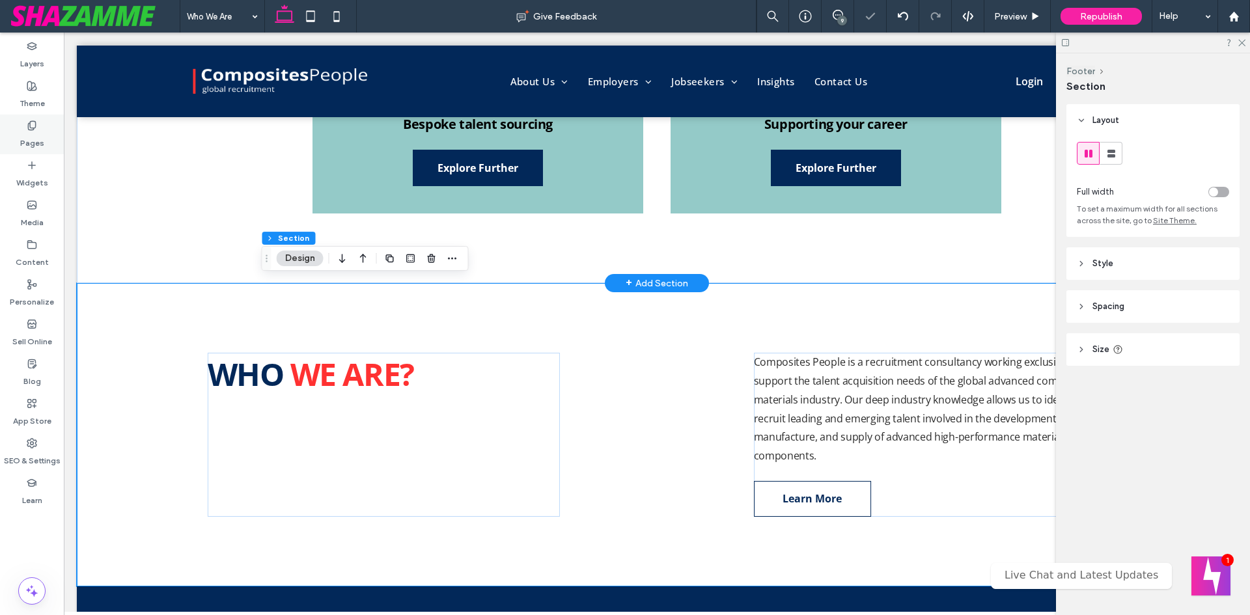
click at [29, 122] on icon at bounding box center [32, 125] width 10 height 10
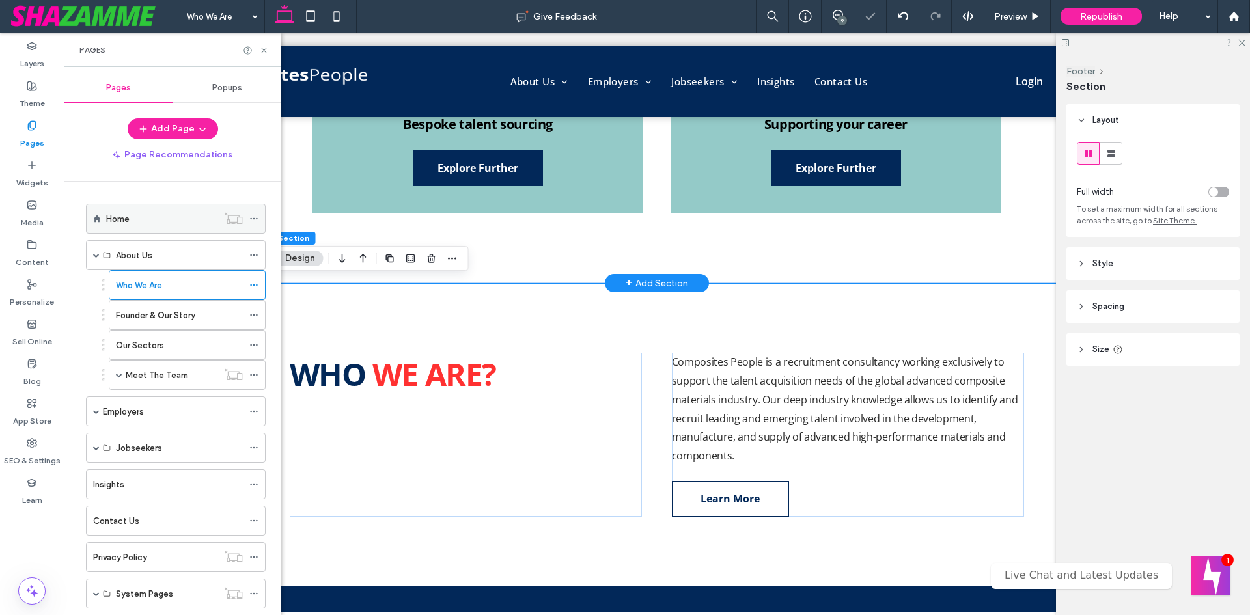
click at [148, 225] on div "Home" at bounding box center [161, 219] width 111 height 14
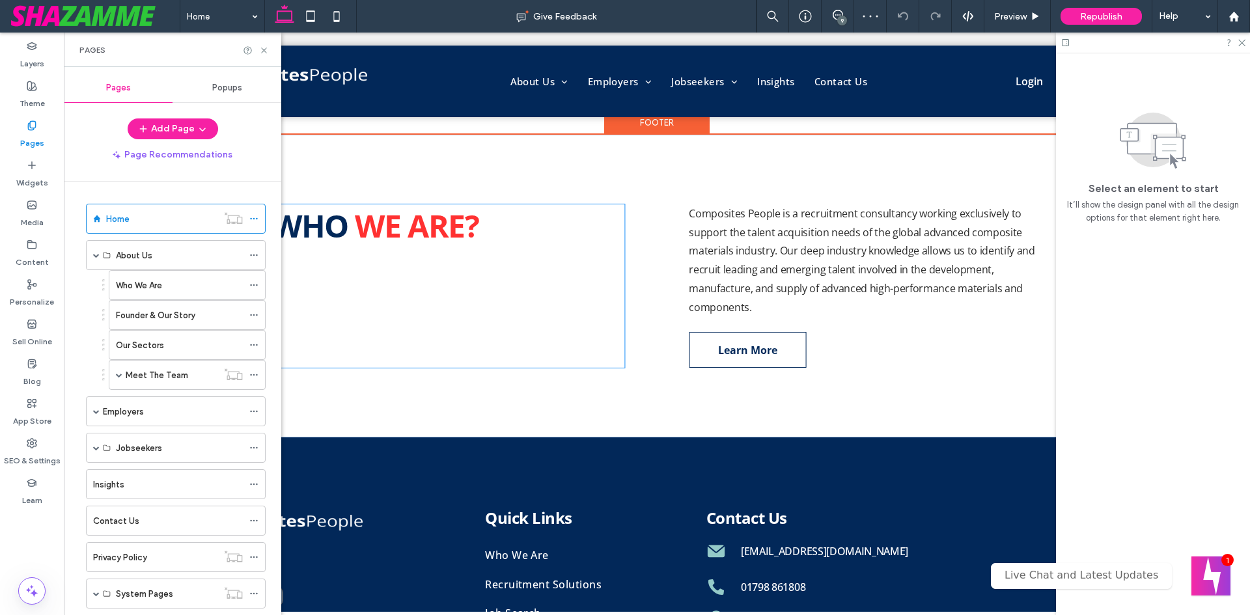
scroll to position [391, 0]
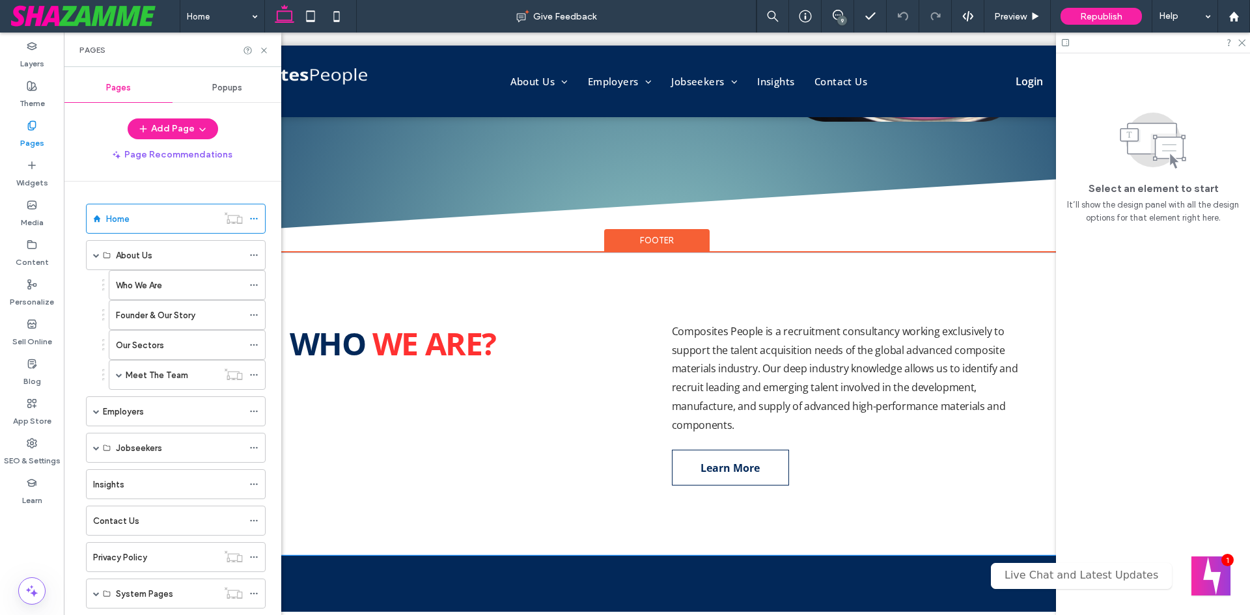
click at [407, 279] on div "WHO WE ARE? Composites People is a recruitment consultancy working exclusively …" at bounding box center [656, 404] width 781 height 303
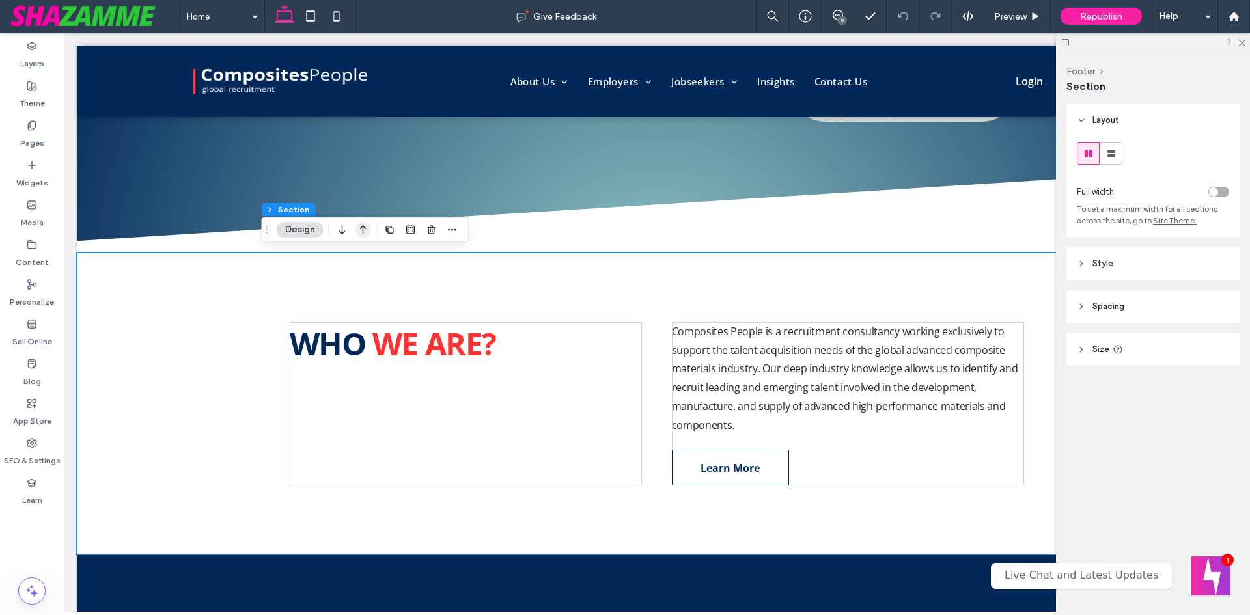
click at [359, 223] on icon "button" at bounding box center [363, 229] width 16 height 23
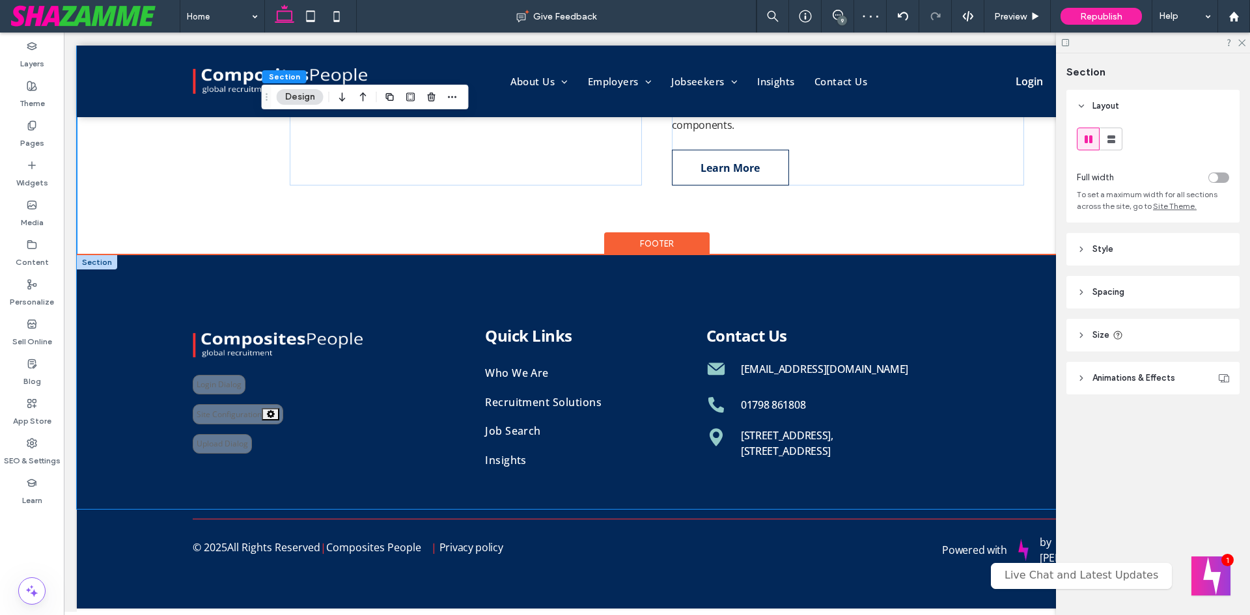
scroll to position [697, 0]
click at [139, 289] on div "**********" at bounding box center [657, 382] width 1160 height 254
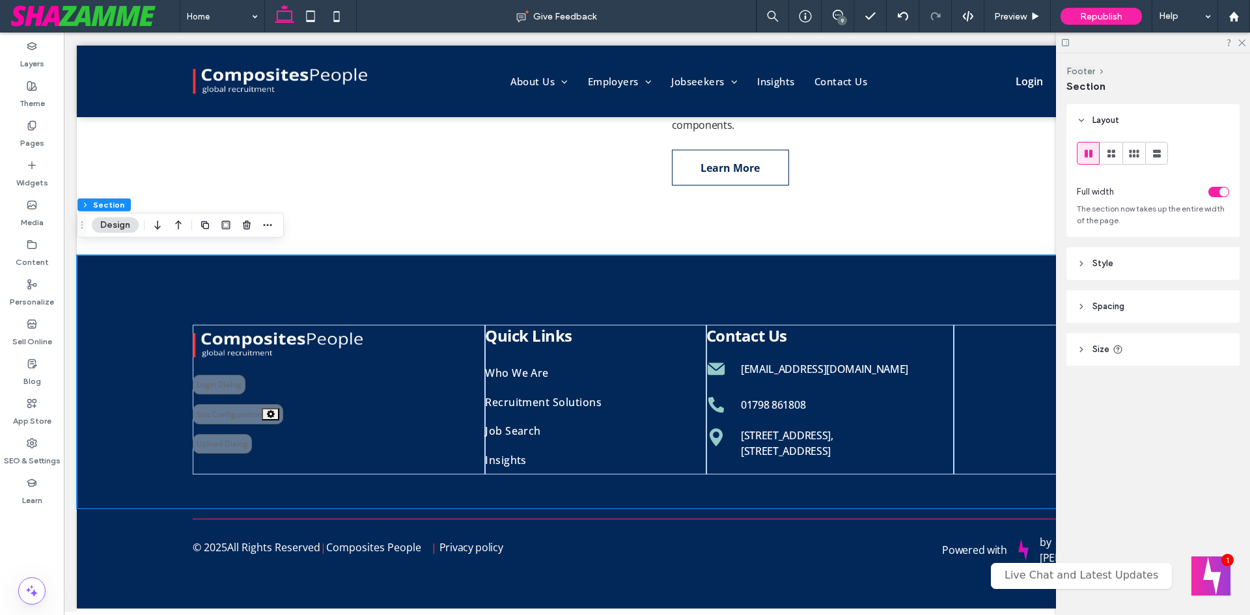
click at [1246, 40] on div at bounding box center [1153, 43] width 194 height 20
click at [1248, 43] on div at bounding box center [1153, 43] width 194 height 20
click at [1242, 42] on icon at bounding box center [1241, 42] width 8 height 8
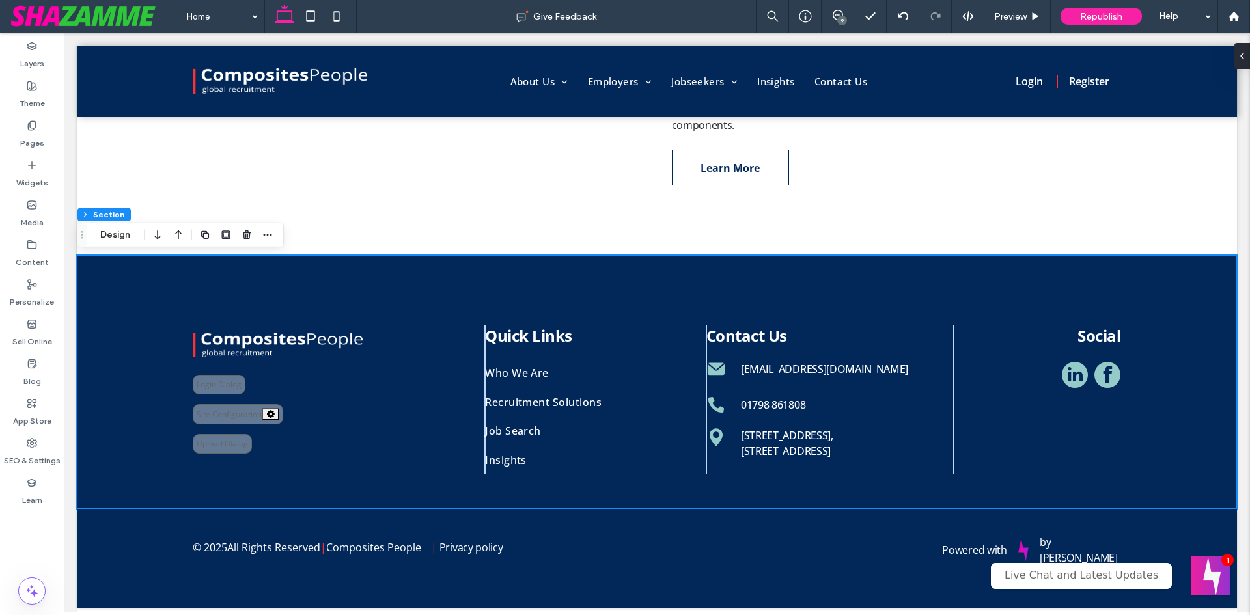
scroll to position [687, 0]
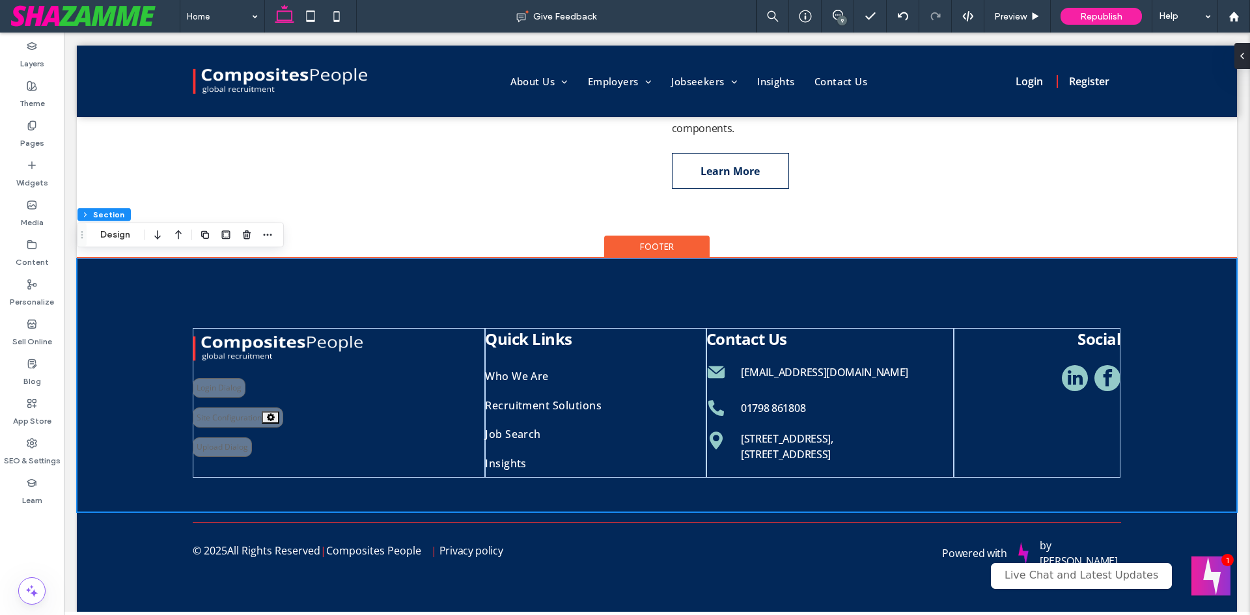
click at [947, 269] on div "**********" at bounding box center [657, 385] width 1160 height 254
click at [796, 284] on div "**********" at bounding box center [657, 385] width 1160 height 254
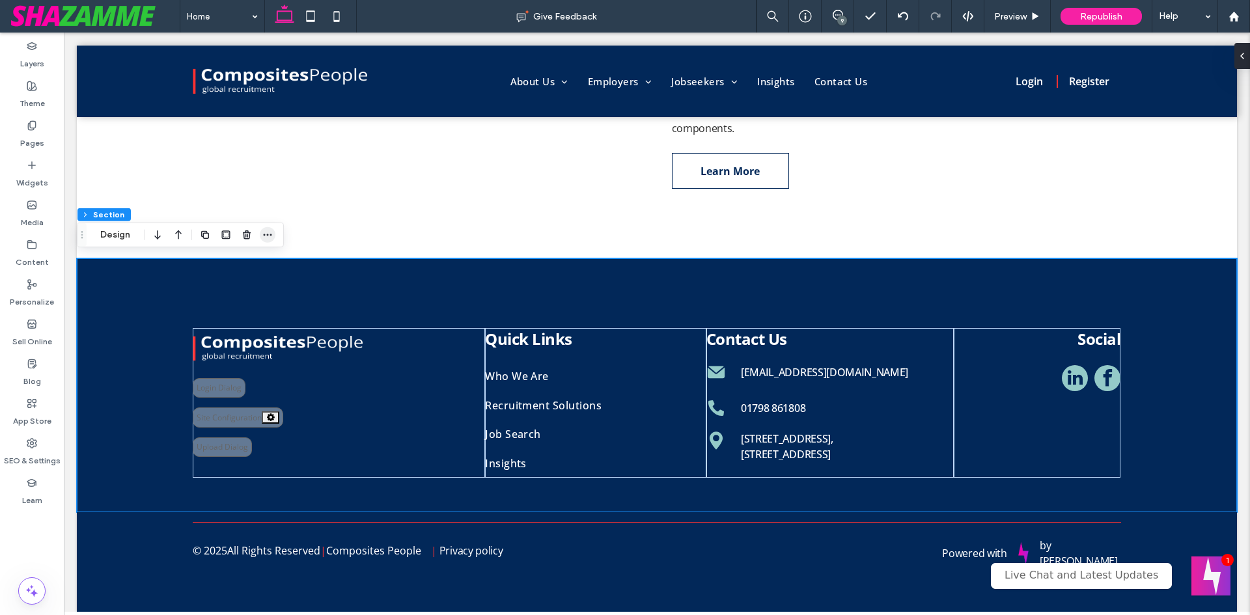
click at [270, 239] on icon "button" at bounding box center [267, 235] width 10 height 10
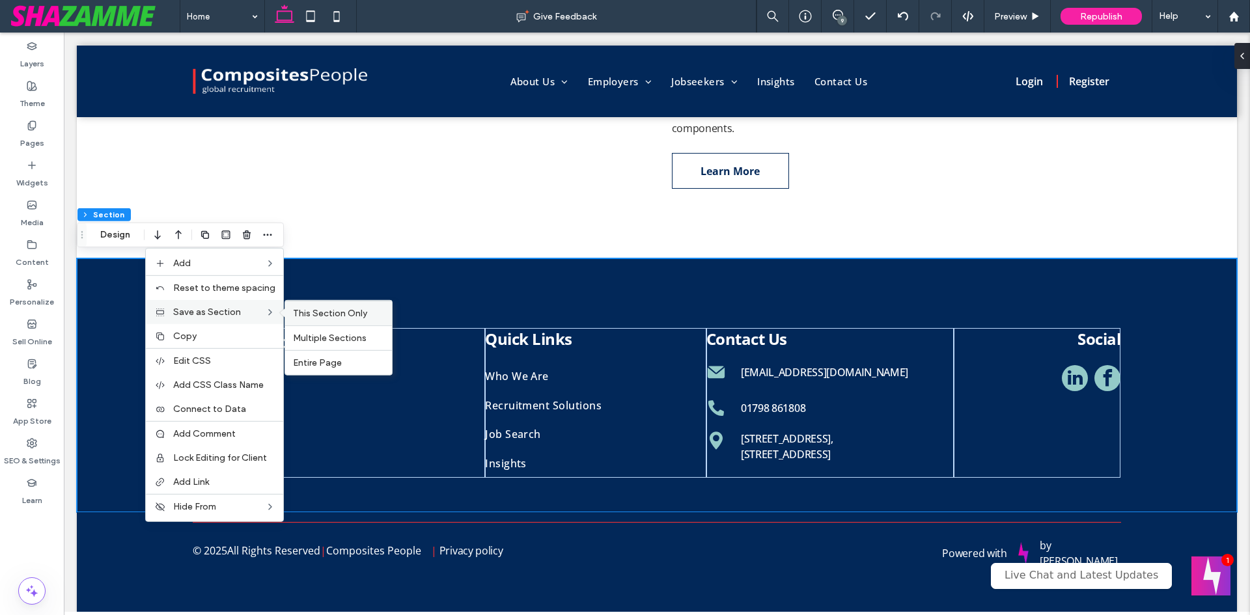
click at [352, 314] on span "This Section Only" at bounding box center [330, 313] width 74 height 11
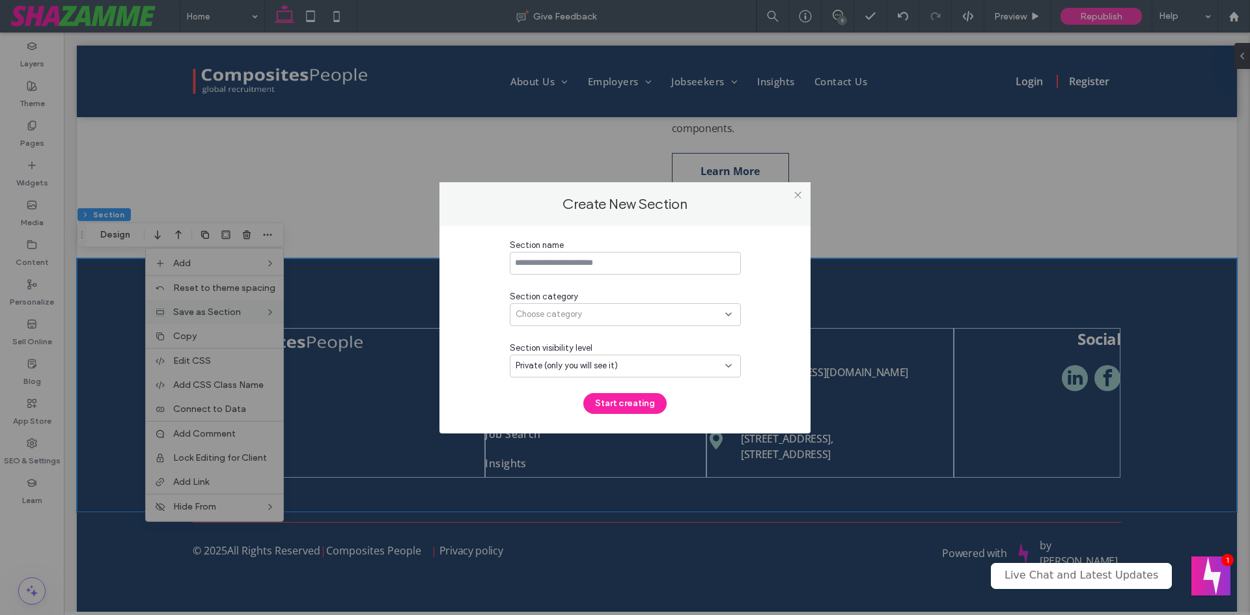
click at [633, 266] on input at bounding box center [625, 263] width 231 height 23
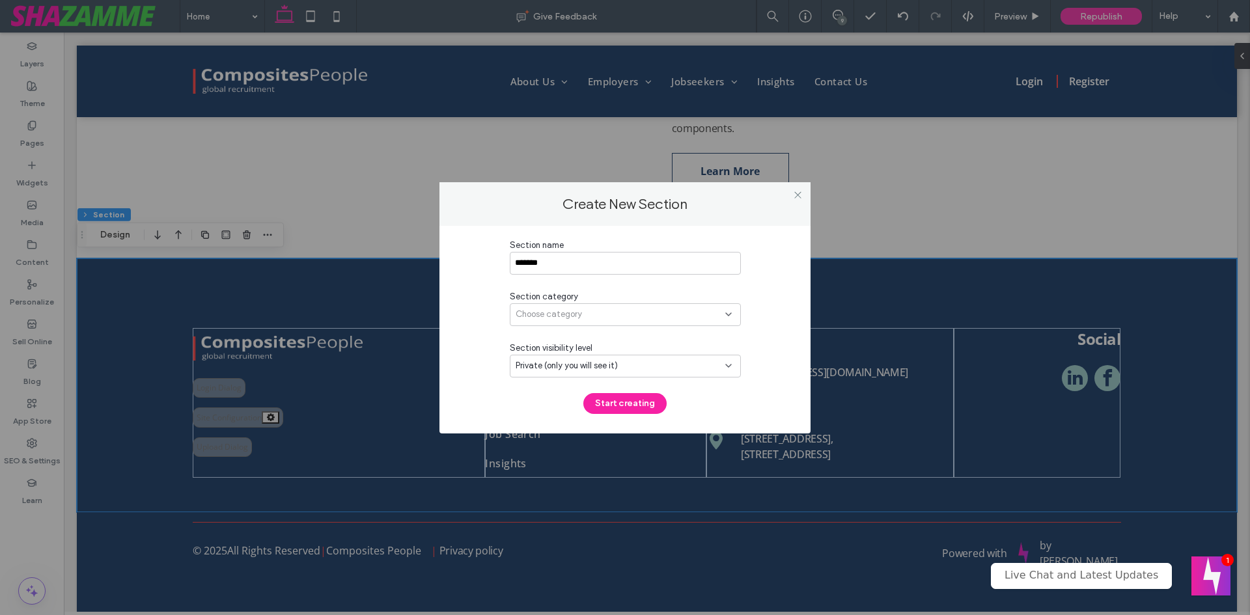
click at [516, 264] on input "******" at bounding box center [625, 263] width 231 height 23
click at [585, 286] on div "Section name ****** Section category Choose category Section visibility level P…" at bounding box center [625, 326] width 231 height 175
drag, startPoint x: 571, startPoint y: 316, endPoint x: 585, endPoint y: 324, distance: 15.7
click at [572, 316] on span "Choose category" at bounding box center [549, 314] width 66 height 13
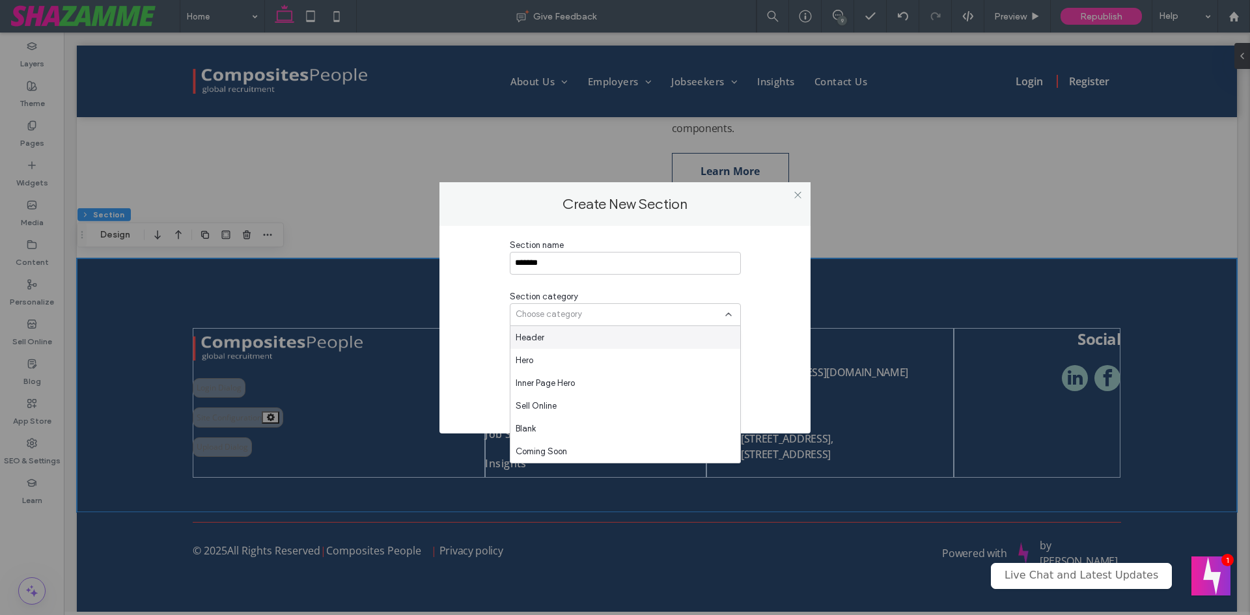
click at [576, 276] on div "Section name ****** Section category Choose category Section visibility level P…" at bounding box center [625, 326] width 231 height 175
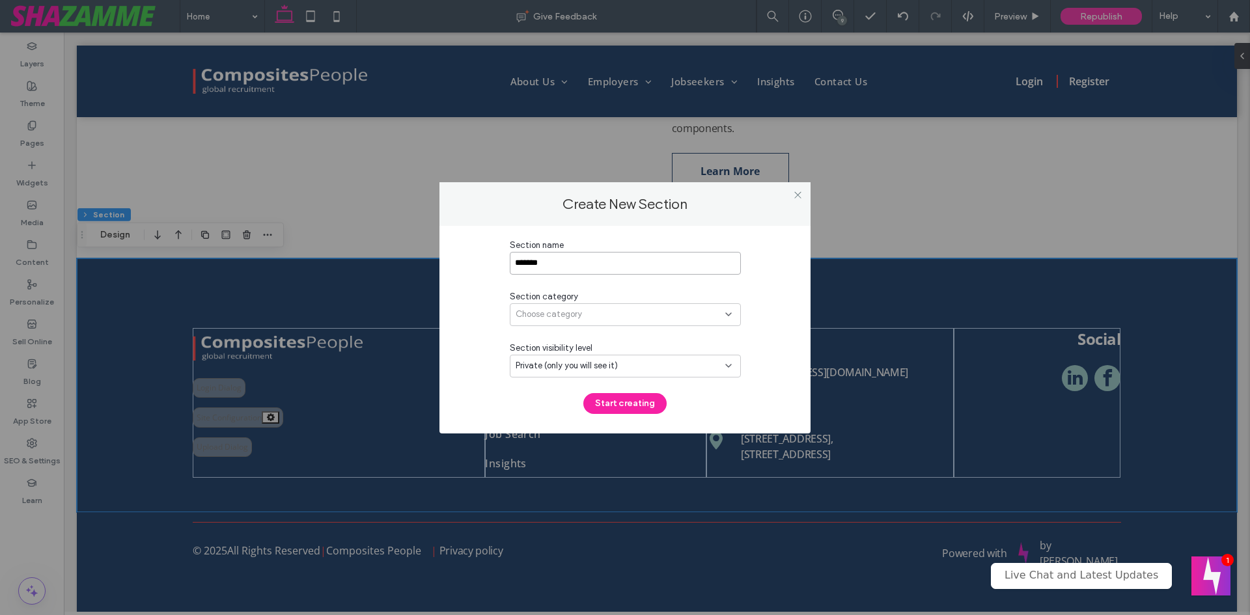
click at [546, 266] on input "******" at bounding box center [625, 263] width 231 height 23
click at [515, 264] on input "******" at bounding box center [625, 263] width 231 height 23
type input "**********"
click at [578, 310] on span "Choose category" at bounding box center [549, 314] width 66 height 13
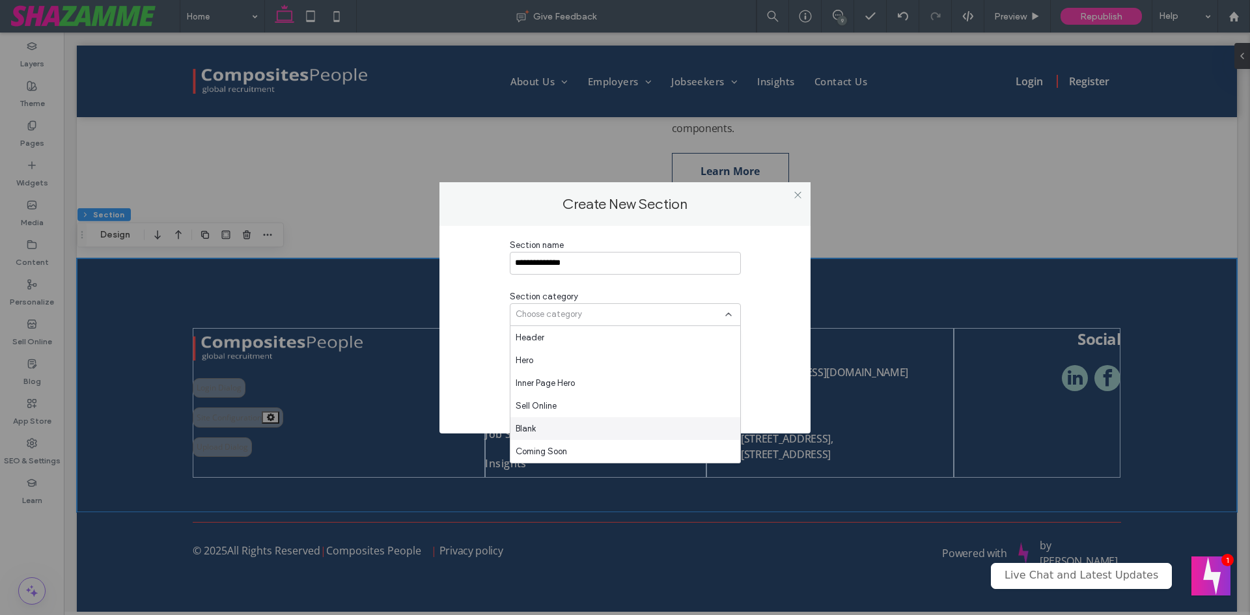
click at [545, 423] on div "Blank" at bounding box center [625, 428] width 230 height 23
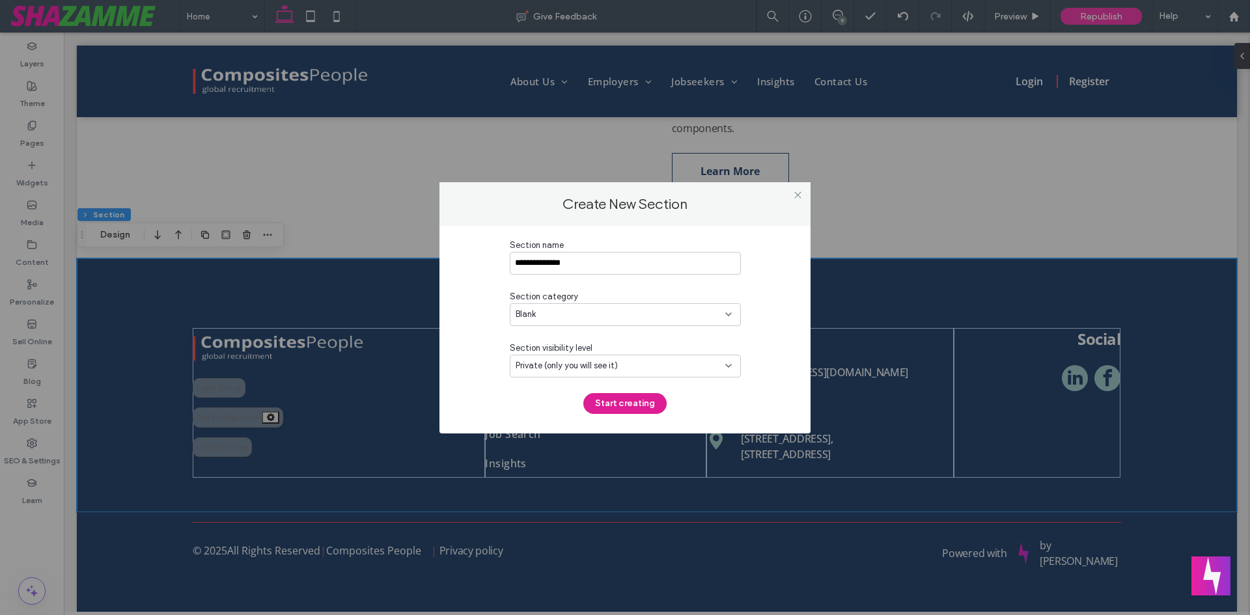
click at [636, 402] on button "Start creating" at bounding box center [624, 403] width 83 height 21
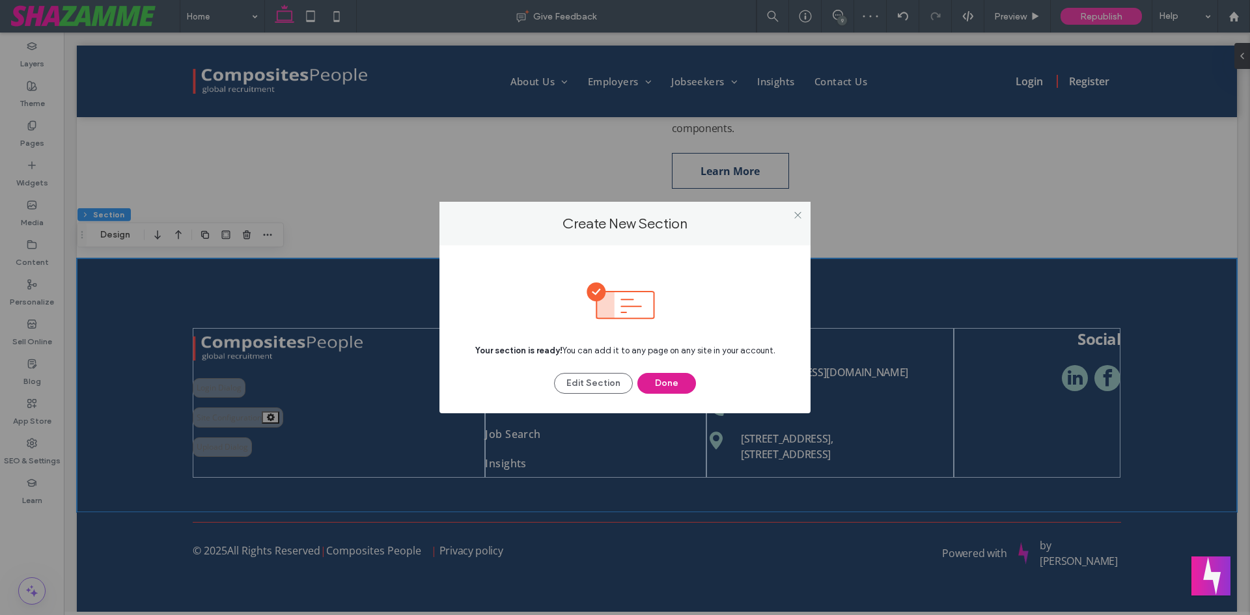
click at [661, 377] on button "Done" at bounding box center [666, 383] width 59 height 21
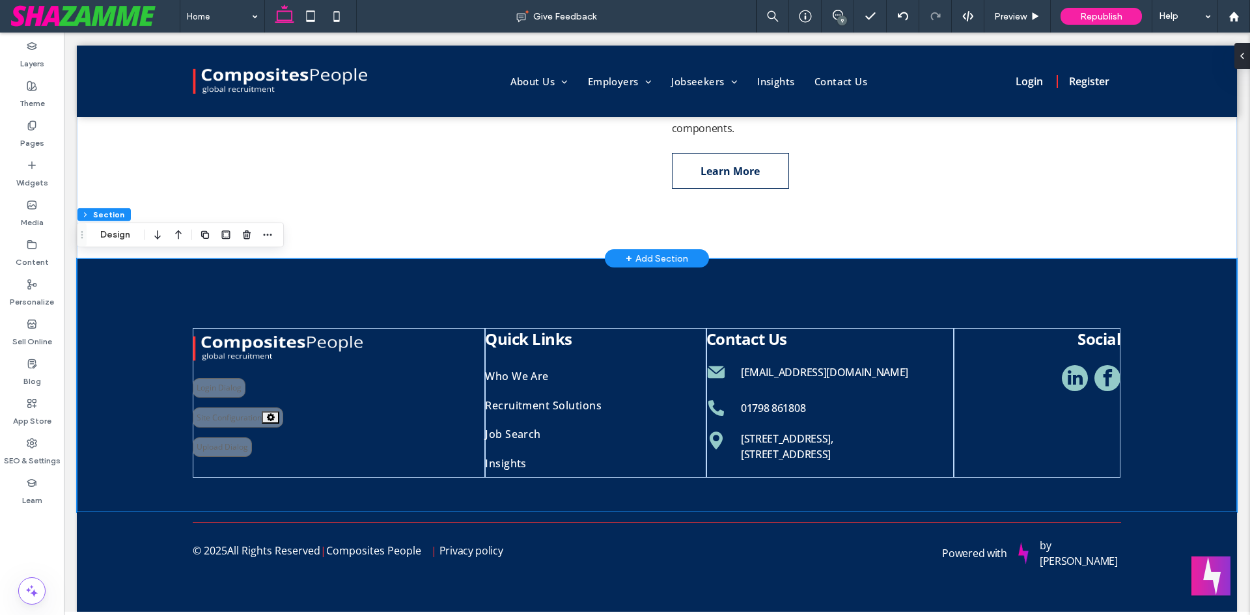
click at [1045, 207] on div "WHO WE ARE? Composites People is a recruitment consultancy working exclusively …" at bounding box center [657, 107] width 1160 height 303
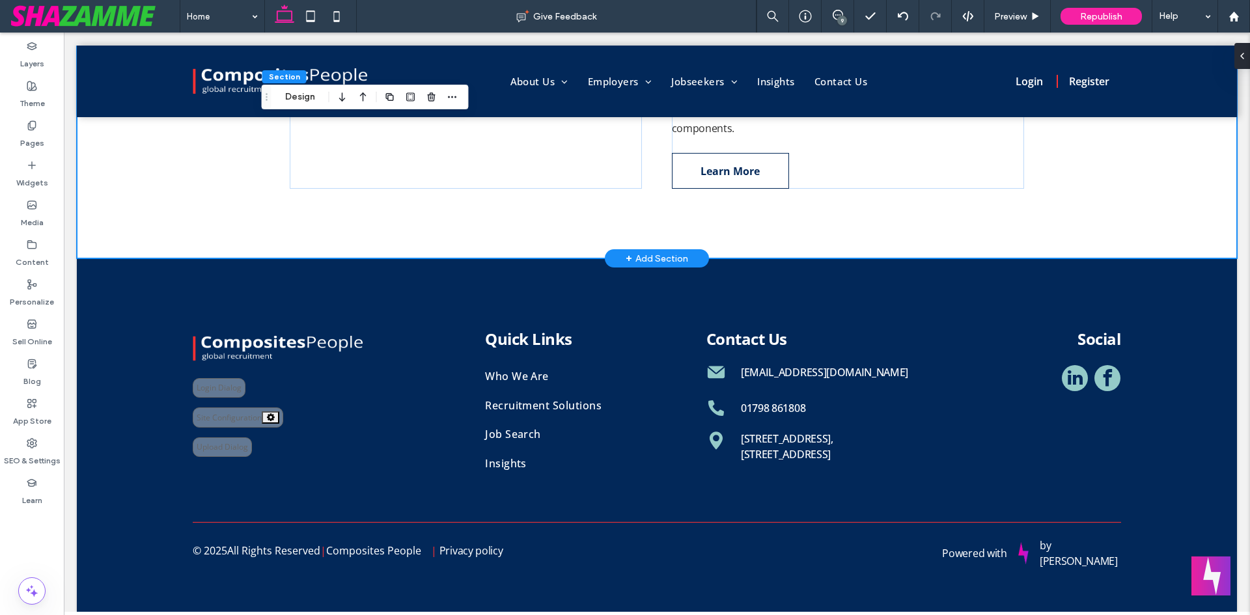
click at [1183, 163] on div "WHO WE ARE? Composites People is a recruitment consultancy working exclusively …" at bounding box center [657, 107] width 1160 height 303
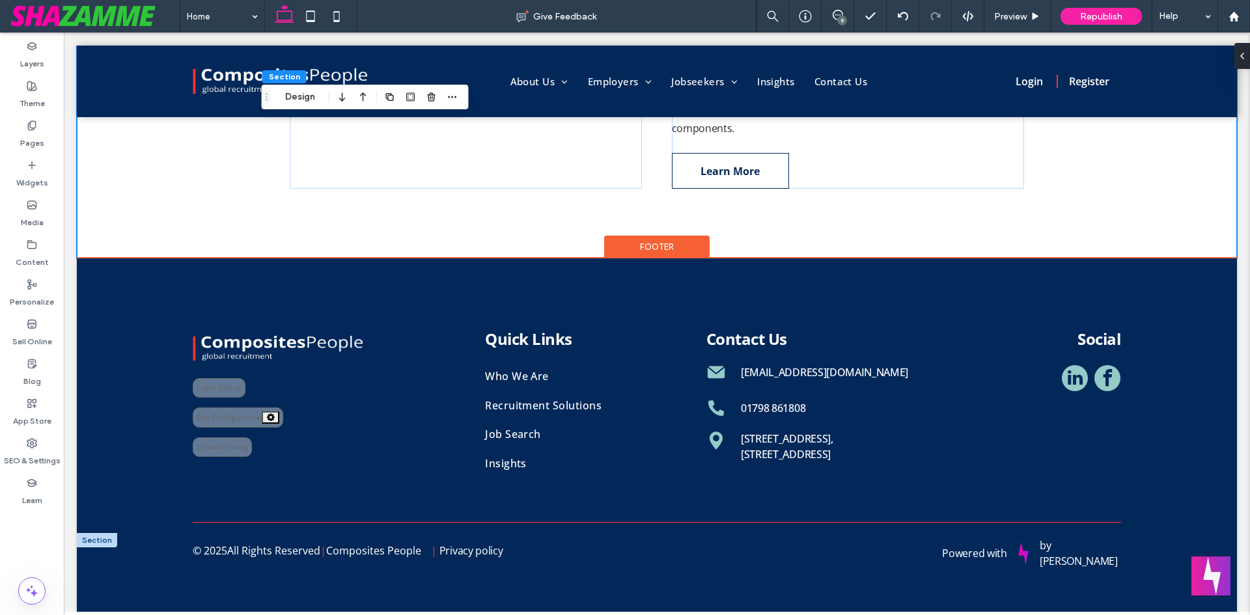
click at [95, 539] on div at bounding box center [97, 540] width 40 height 14
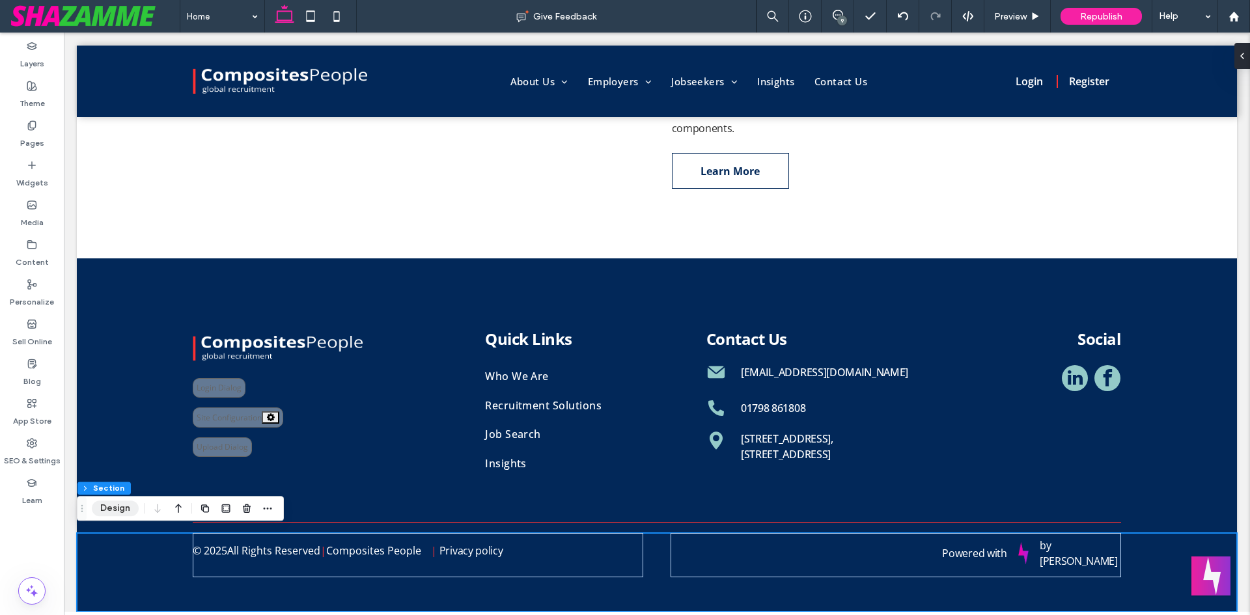
click at [120, 505] on button "Design" at bounding box center [115, 509] width 47 height 16
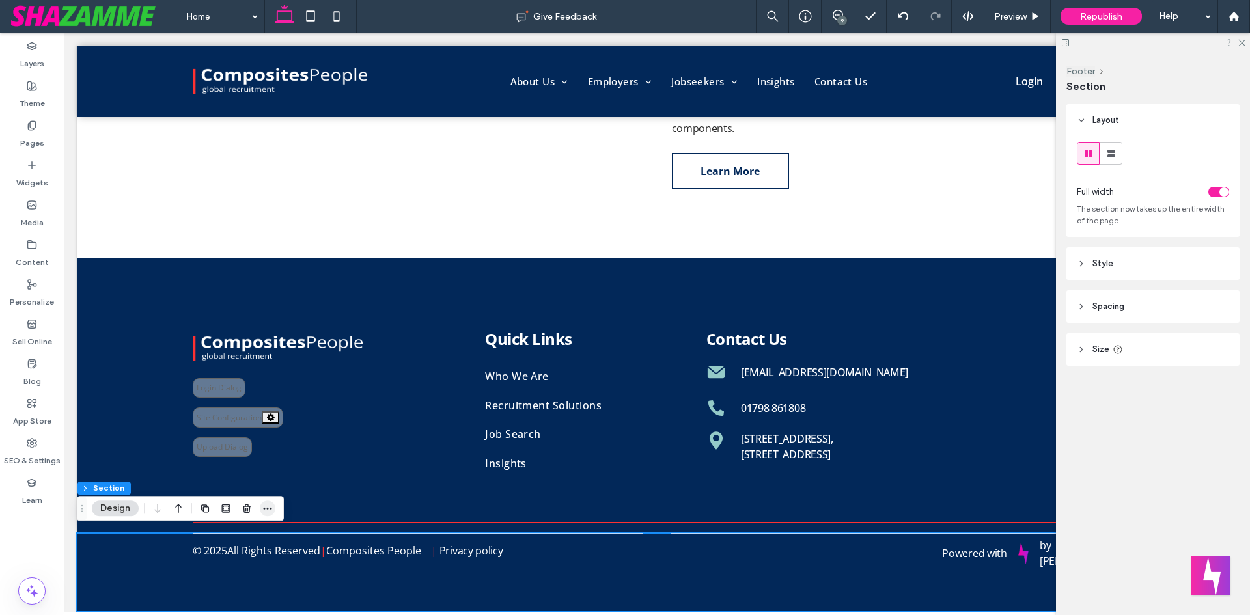
click at [273, 512] on span "button" at bounding box center [268, 509] width 16 height 16
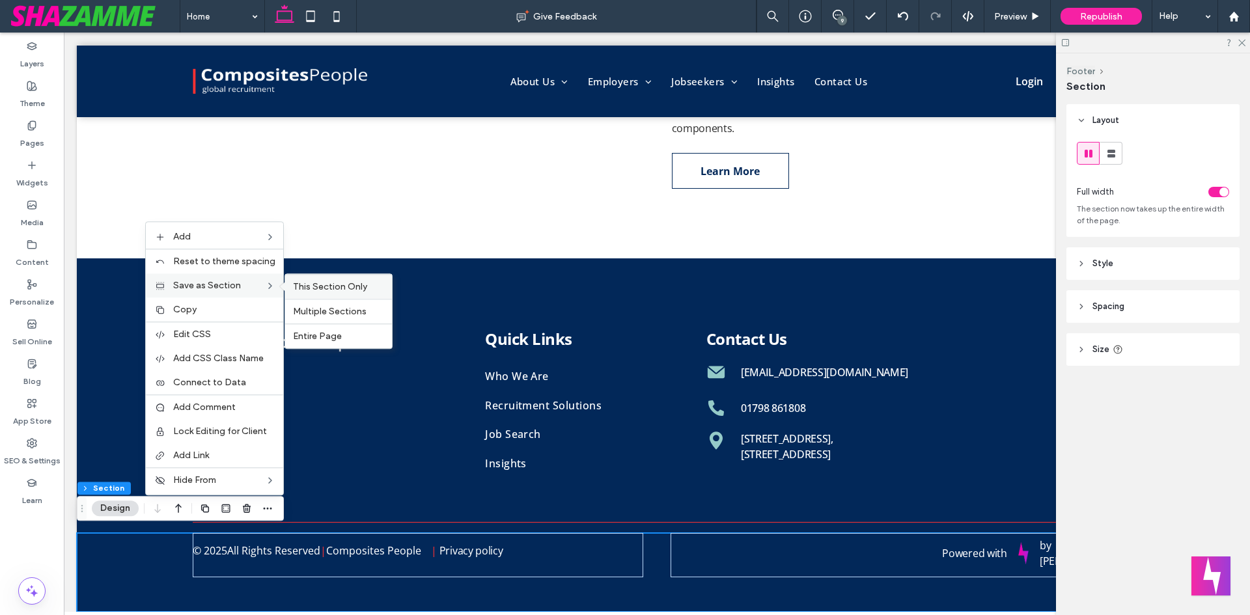
click at [317, 291] on span "This Section Only" at bounding box center [330, 286] width 74 height 11
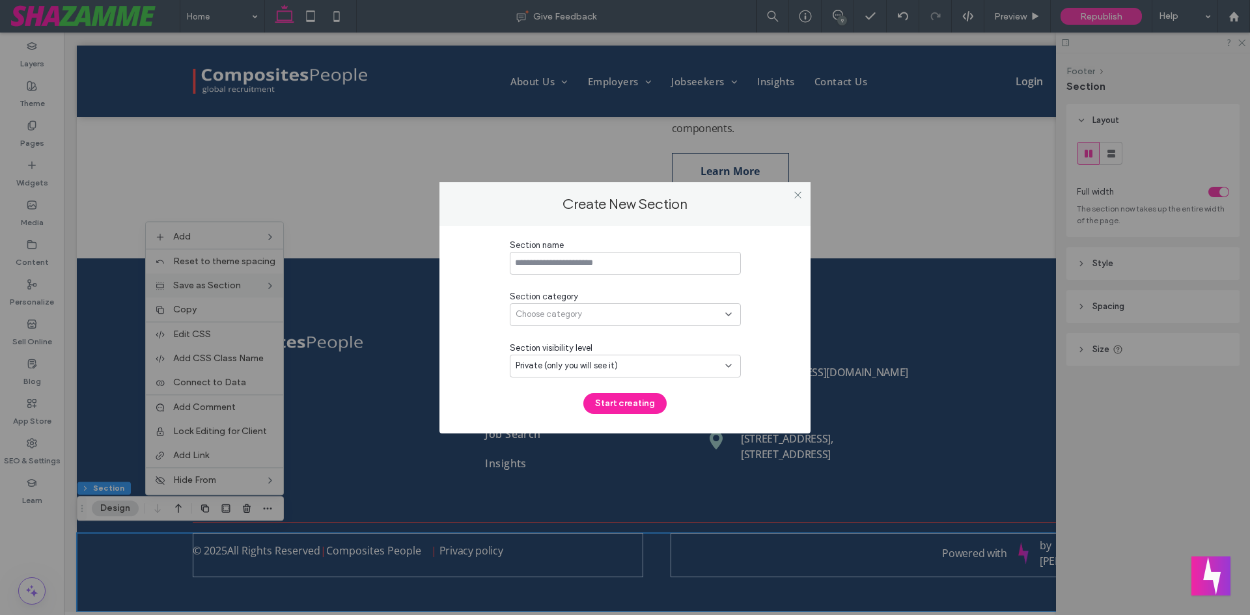
click at [585, 264] on input at bounding box center [625, 263] width 231 height 23
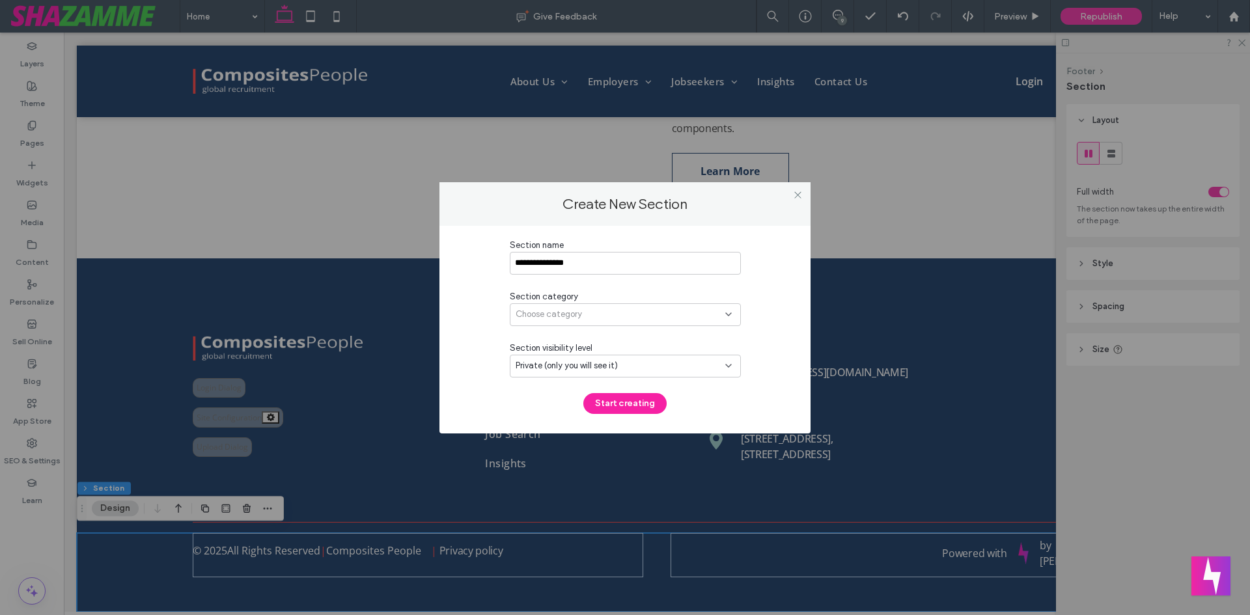
type input "**********"
click at [587, 318] on div "Choose category" at bounding box center [621, 314] width 210 height 13
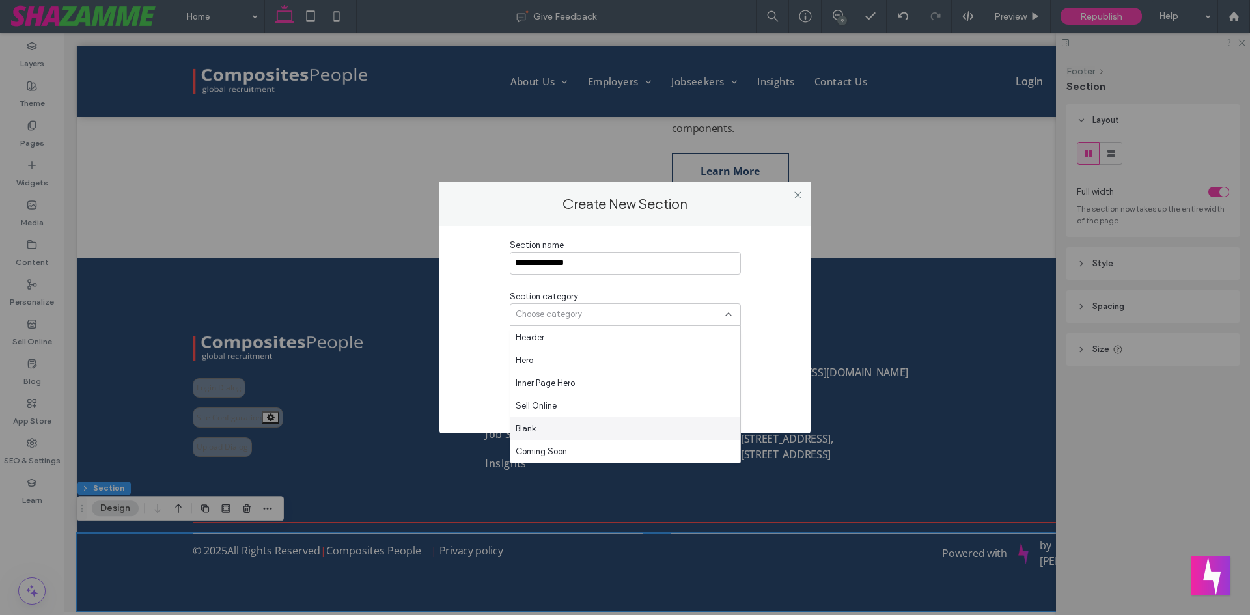
click at [551, 421] on div "Blank" at bounding box center [625, 428] width 230 height 23
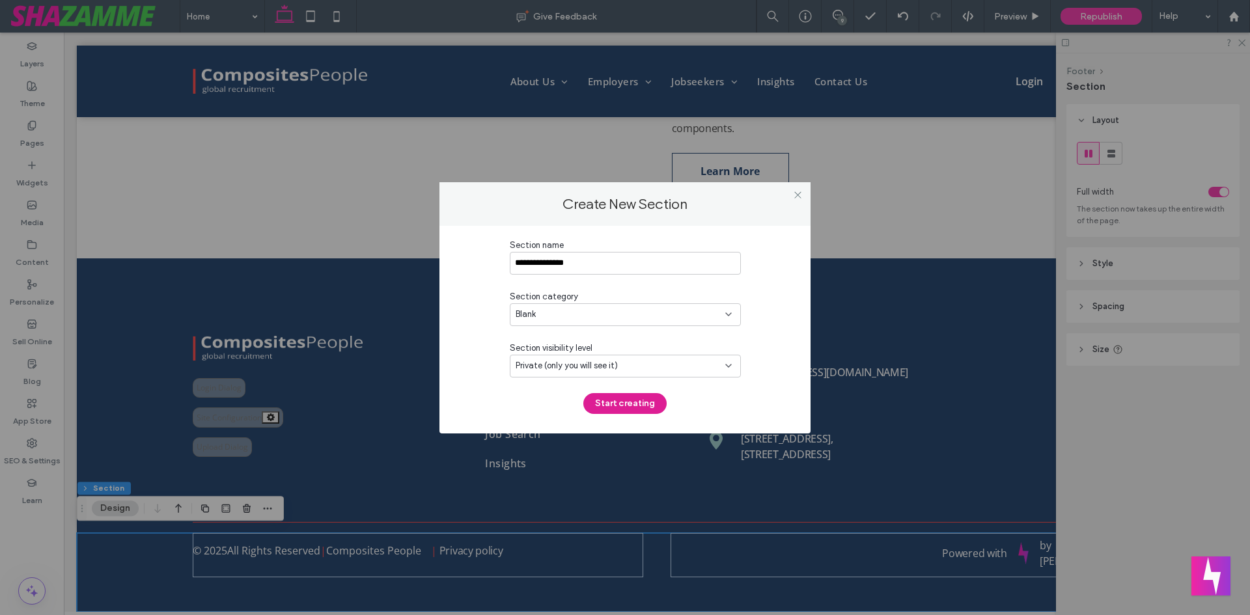
click at [630, 405] on button "Start creating" at bounding box center [624, 403] width 83 height 21
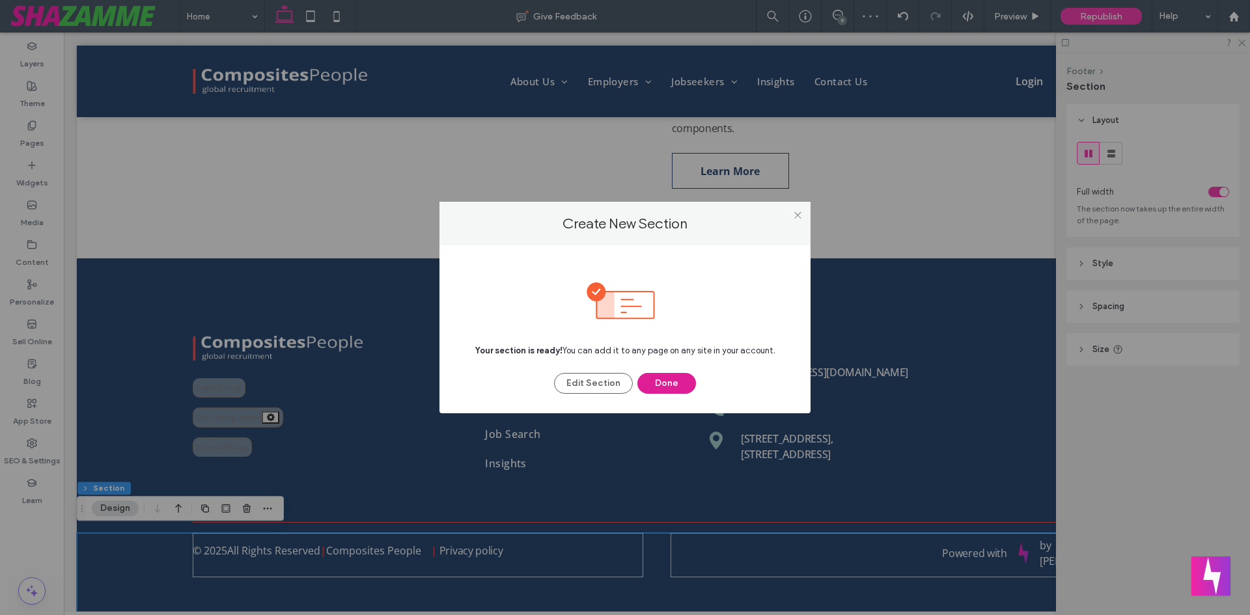
click at [673, 380] on button "Done" at bounding box center [666, 383] width 59 height 21
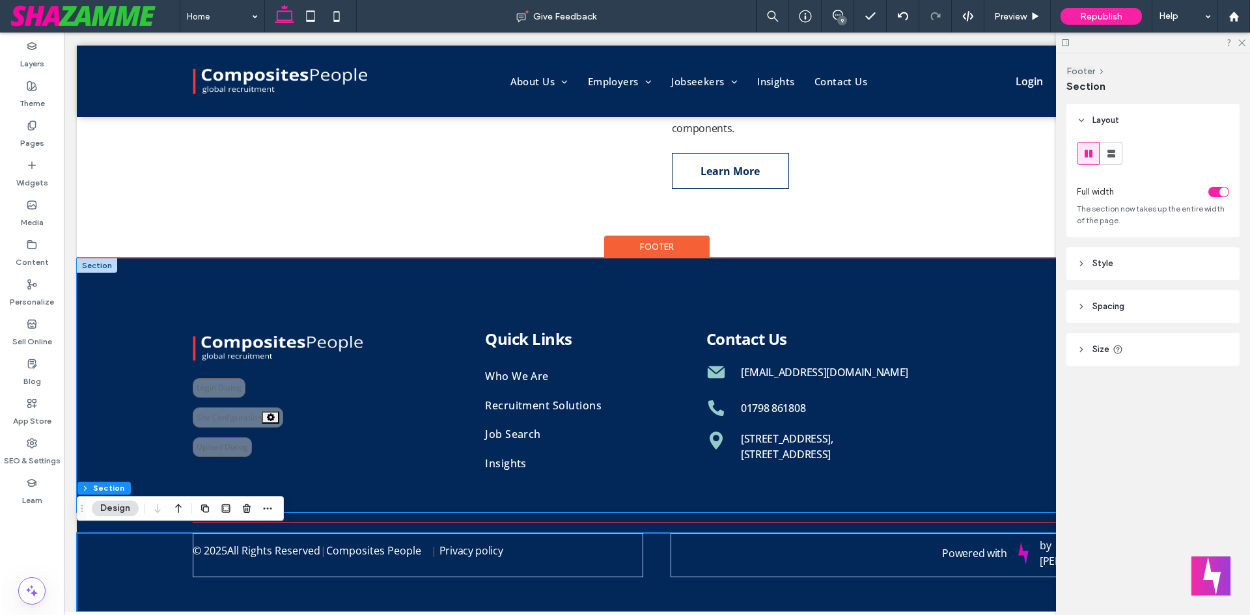
click at [659, 286] on div "**********" at bounding box center [657, 385] width 1160 height 254
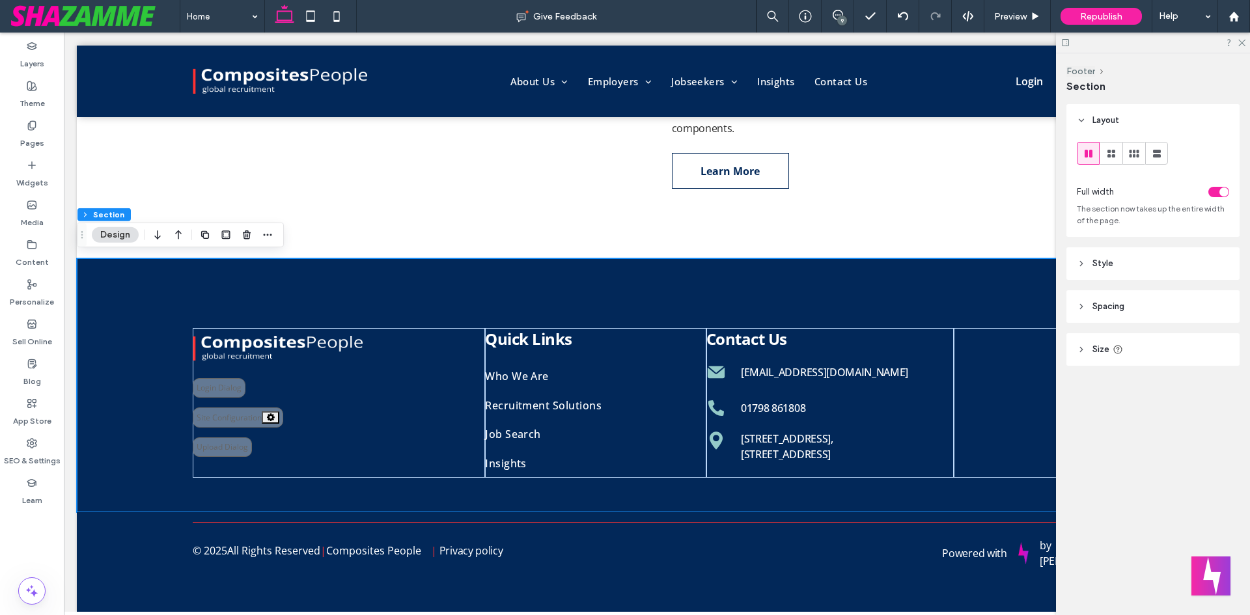
click at [1093, 311] on span "Spacing" at bounding box center [1108, 306] width 32 height 13
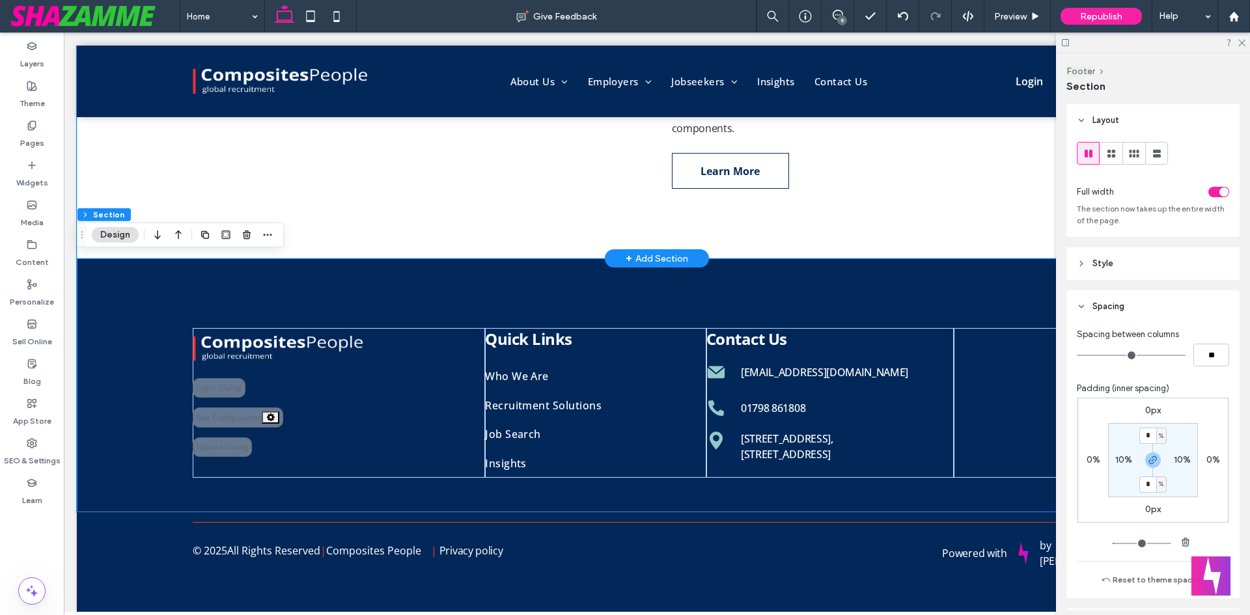
click at [958, 244] on div "WHO WE ARE? Composites People is a recruitment consultancy working exclusively …" at bounding box center [656, 107] width 781 height 303
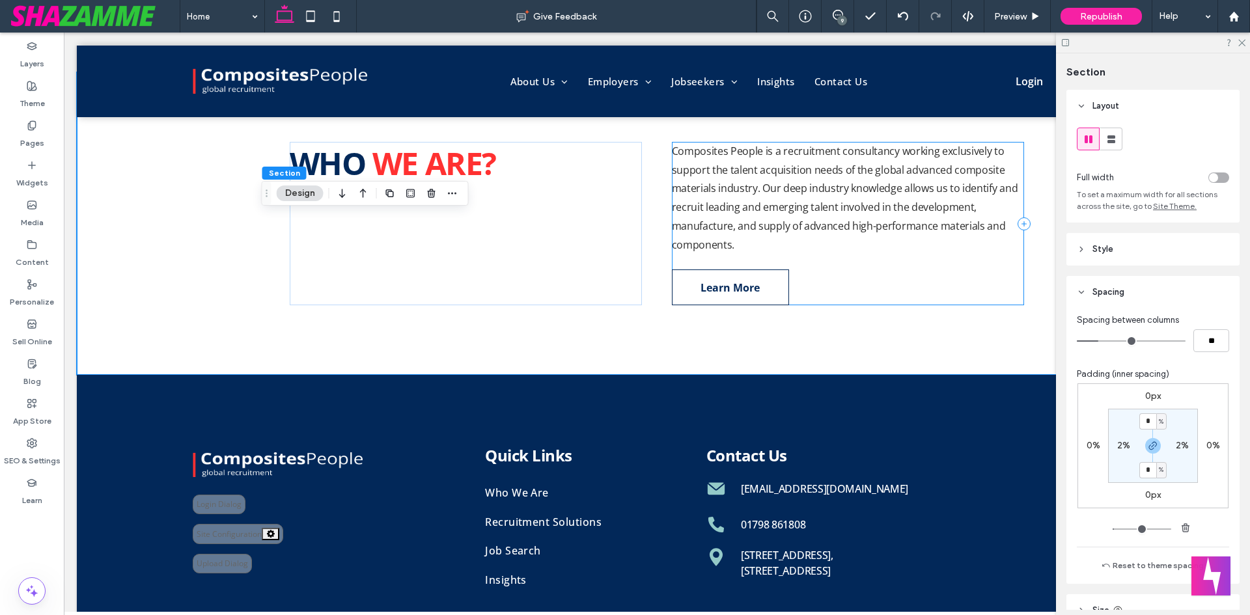
scroll to position [427, 0]
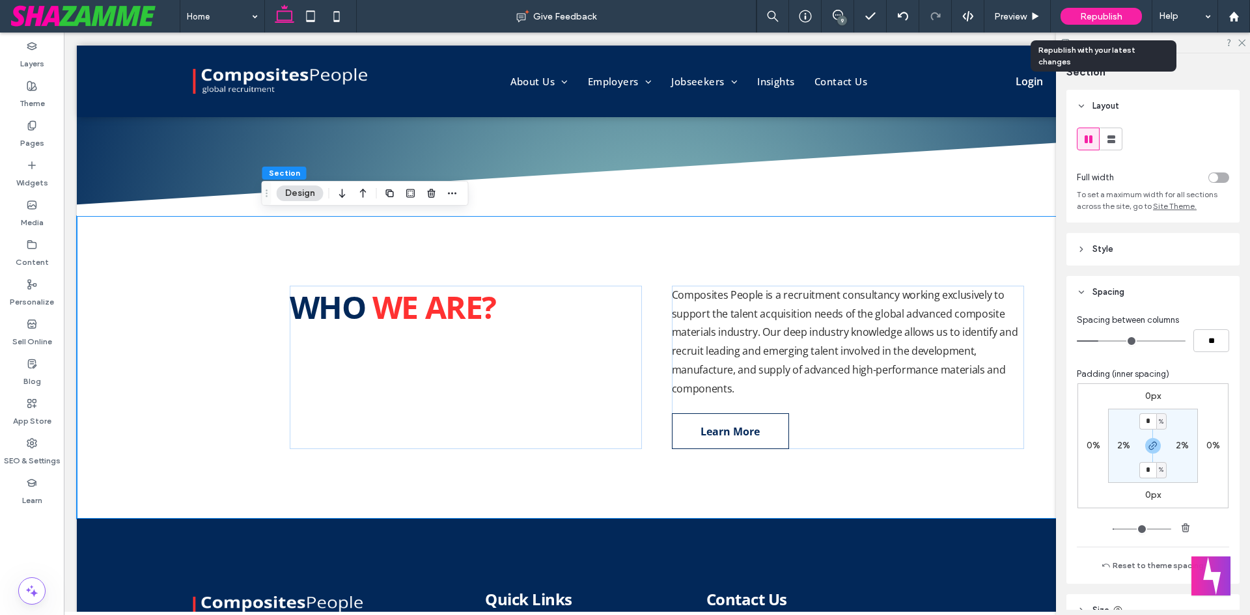
click at [1102, 20] on span "Republish" at bounding box center [1101, 16] width 42 height 11
